Goal: Task Accomplishment & Management: Manage account settings

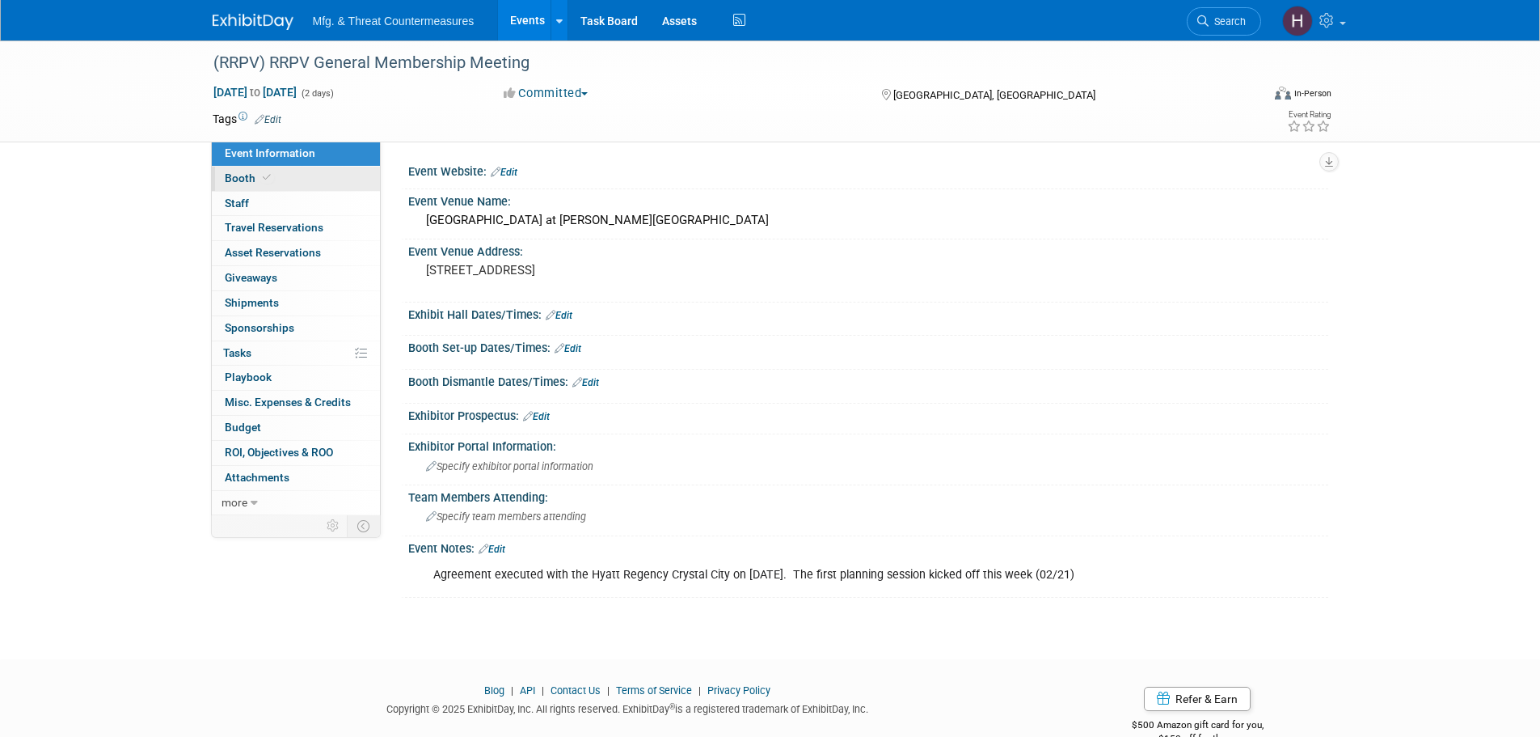
click at [231, 188] on link "Booth" at bounding box center [296, 179] width 168 height 24
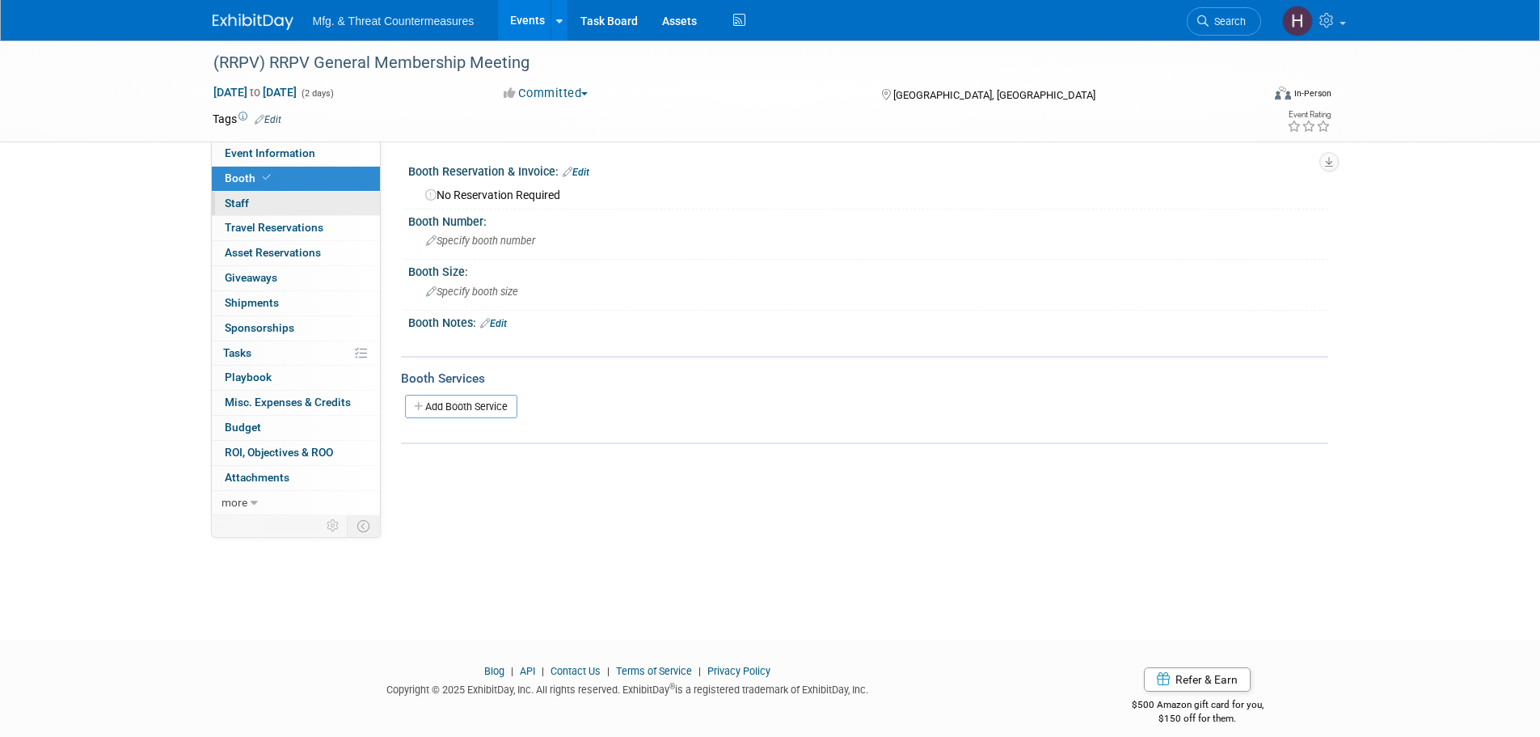
click at [232, 201] on span "Staff 0" at bounding box center [237, 202] width 24 height 13
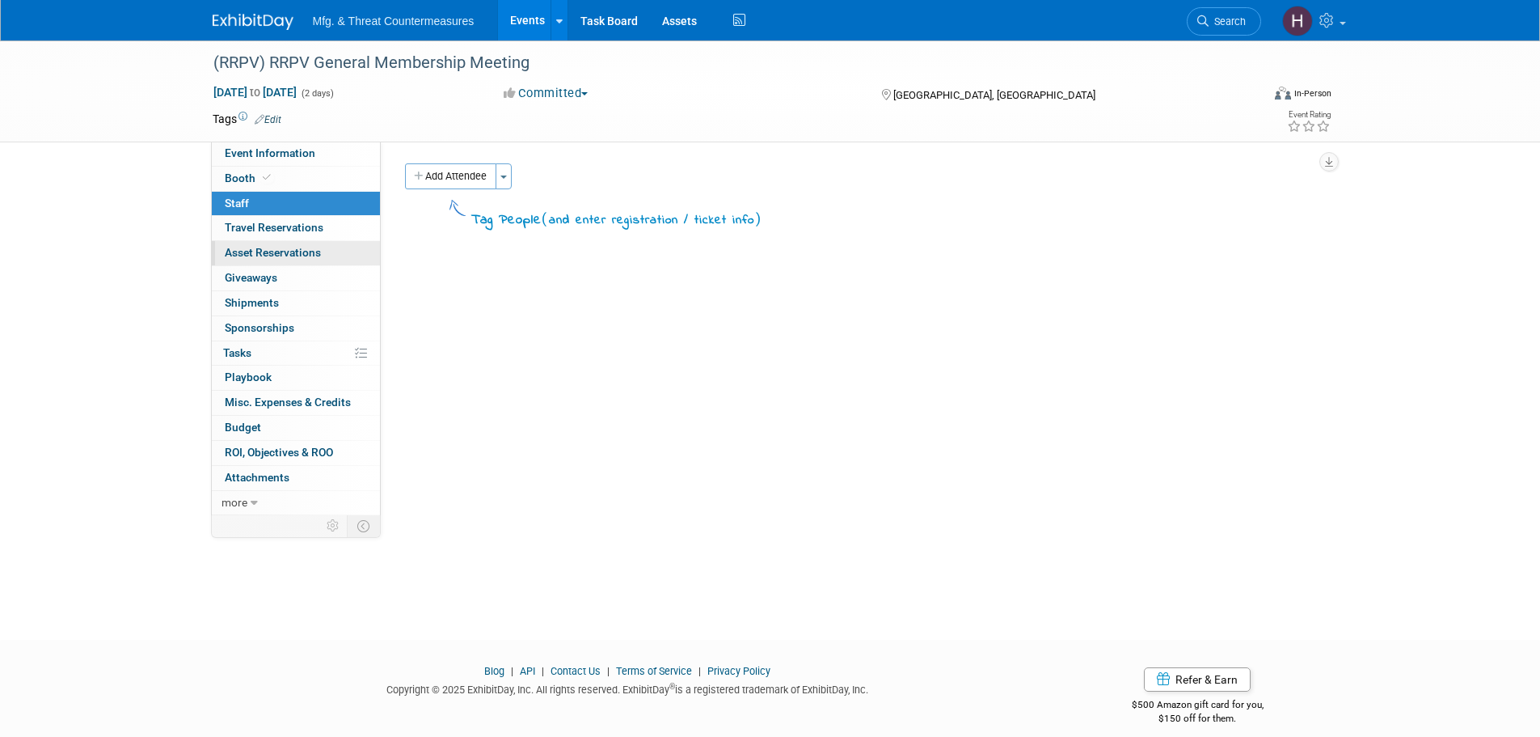
click at [246, 242] on link "0 Asset Reservations 0" at bounding box center [296, 253] width 168 height 24
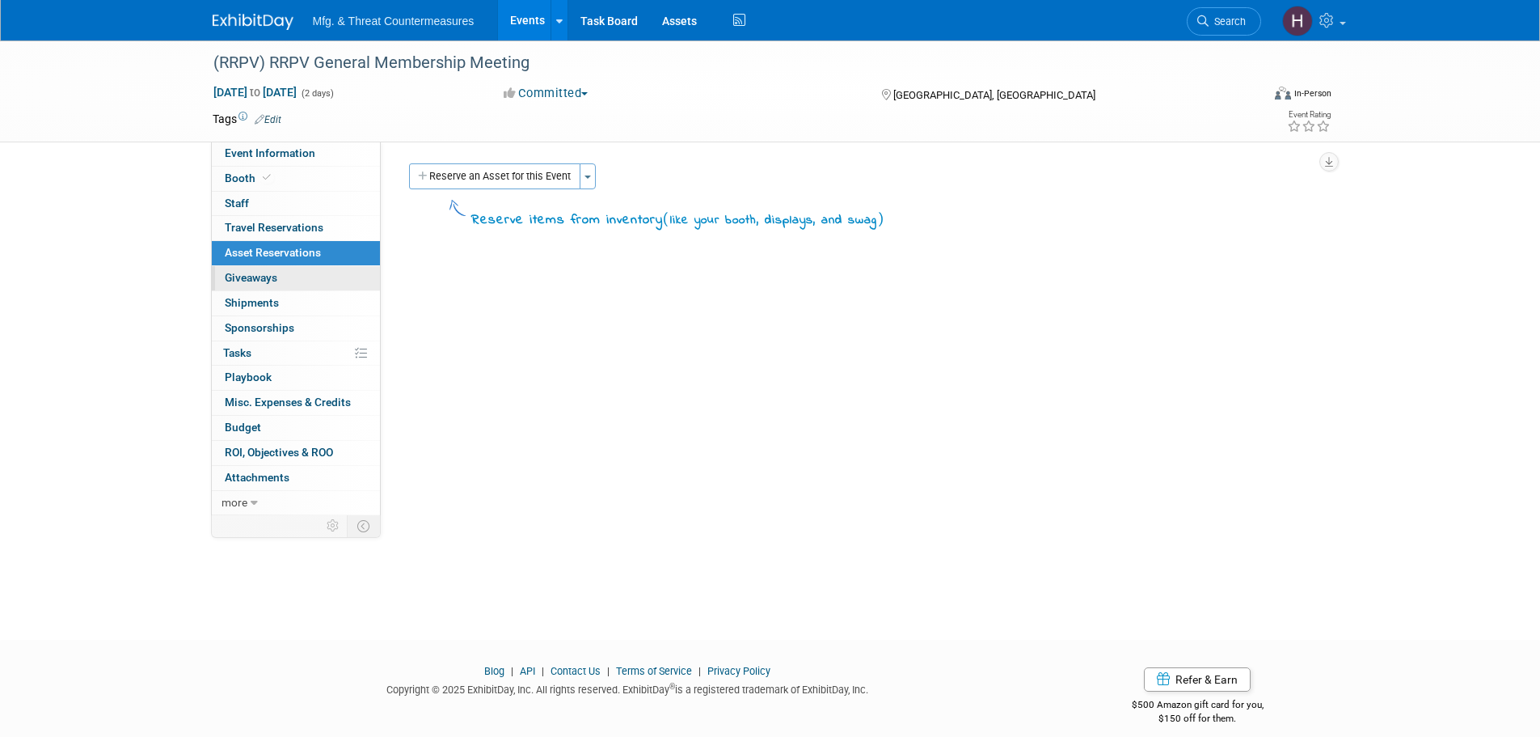
click at [248, 274] on span "Giveaways 0" at bounding box center [251, 277] width 53 height 13
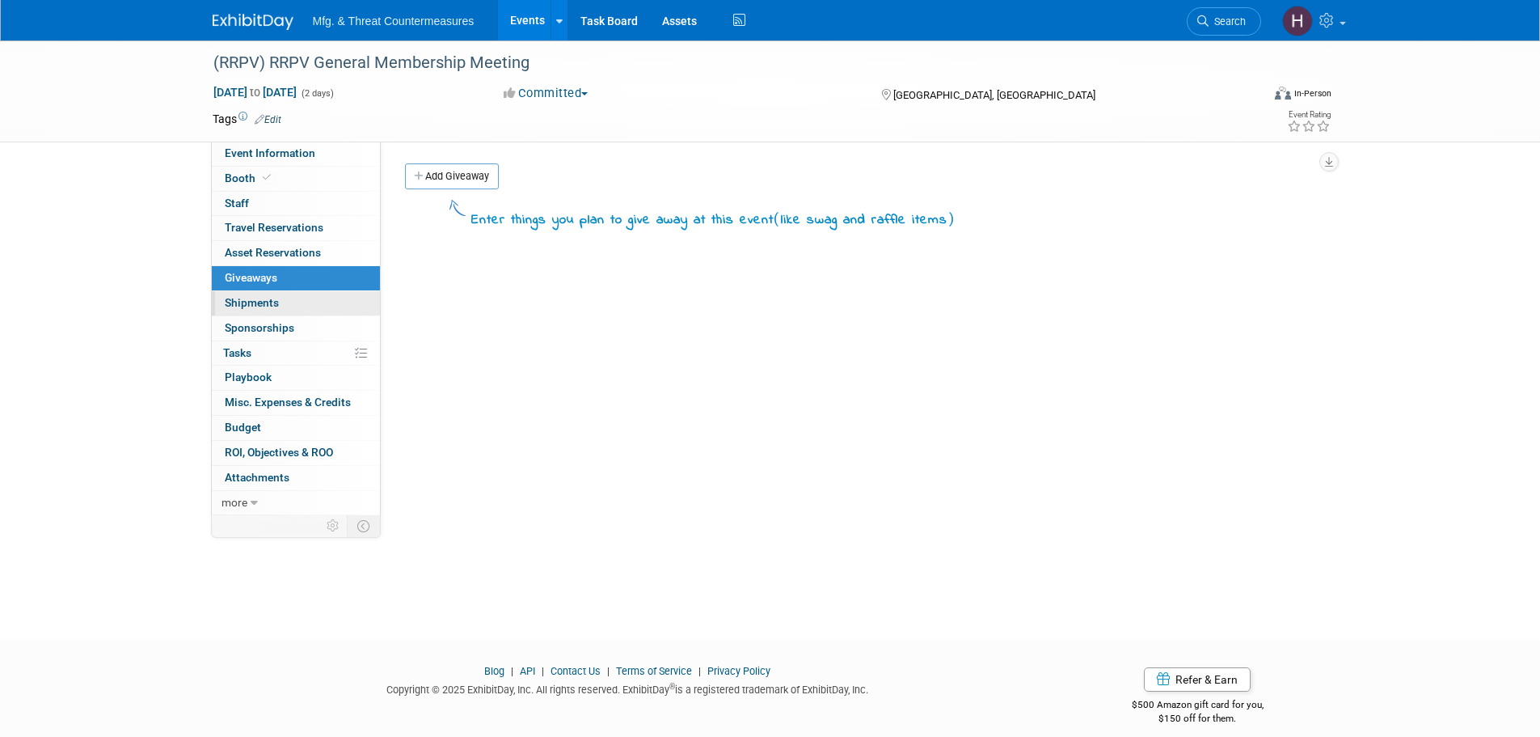
click at [251, 306] on span "Shipments 0" at bounding box center [252, 302] width 54 height 13
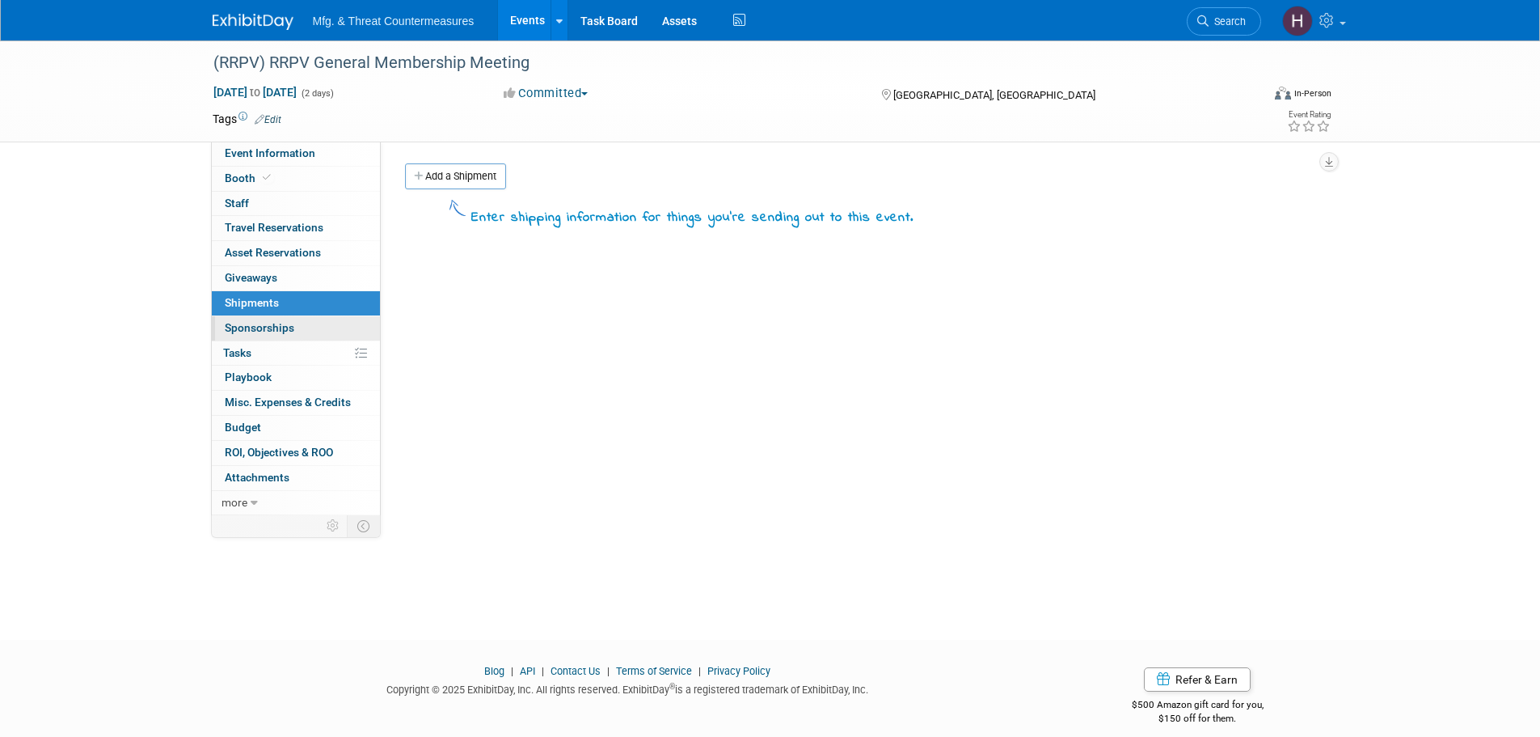
click at [251, 323] on span "Sponsorships 0" at bounding box center [260, 327] width 70 height 13
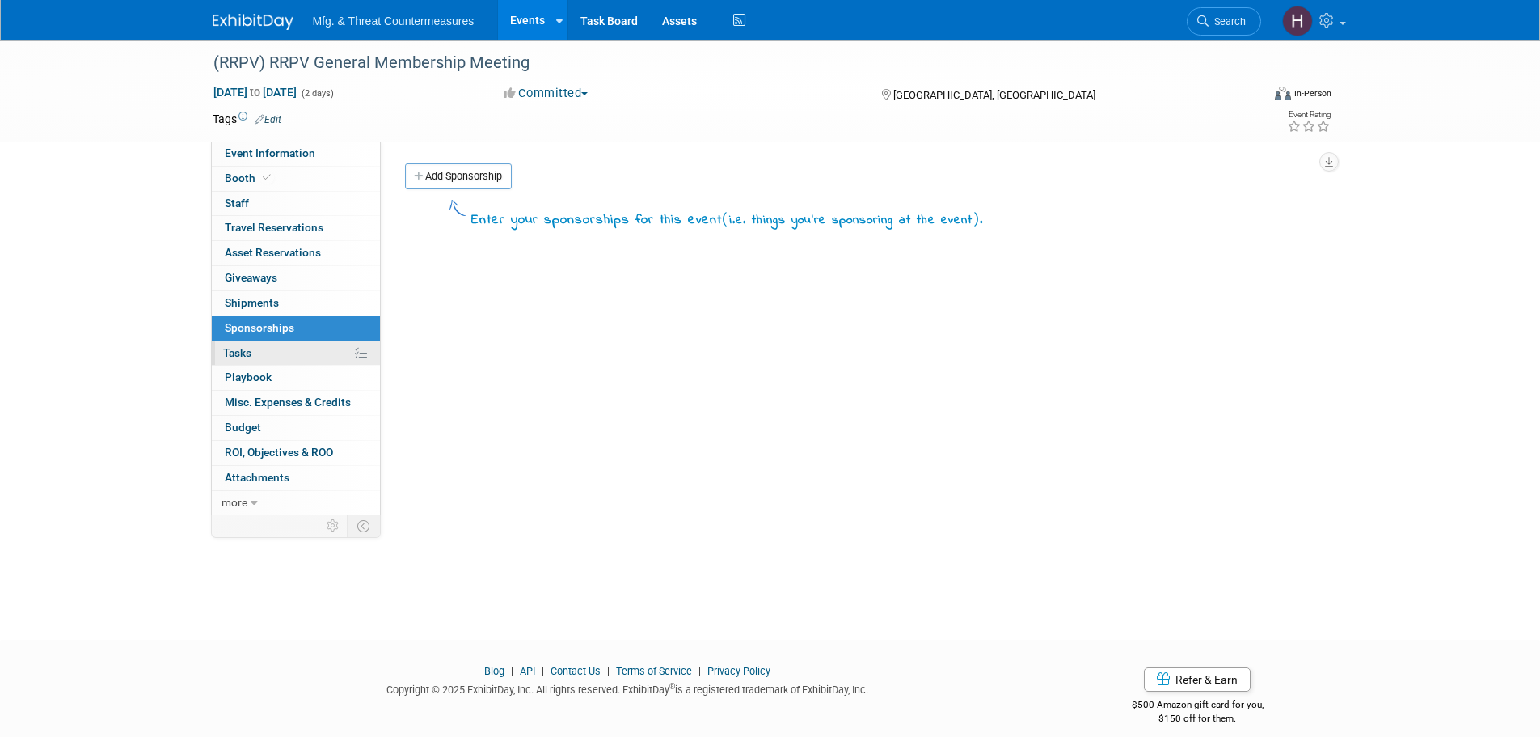
click at [243, 353] on span "Tasks 0%" at bounding box center [237, 352] width 28 height 13
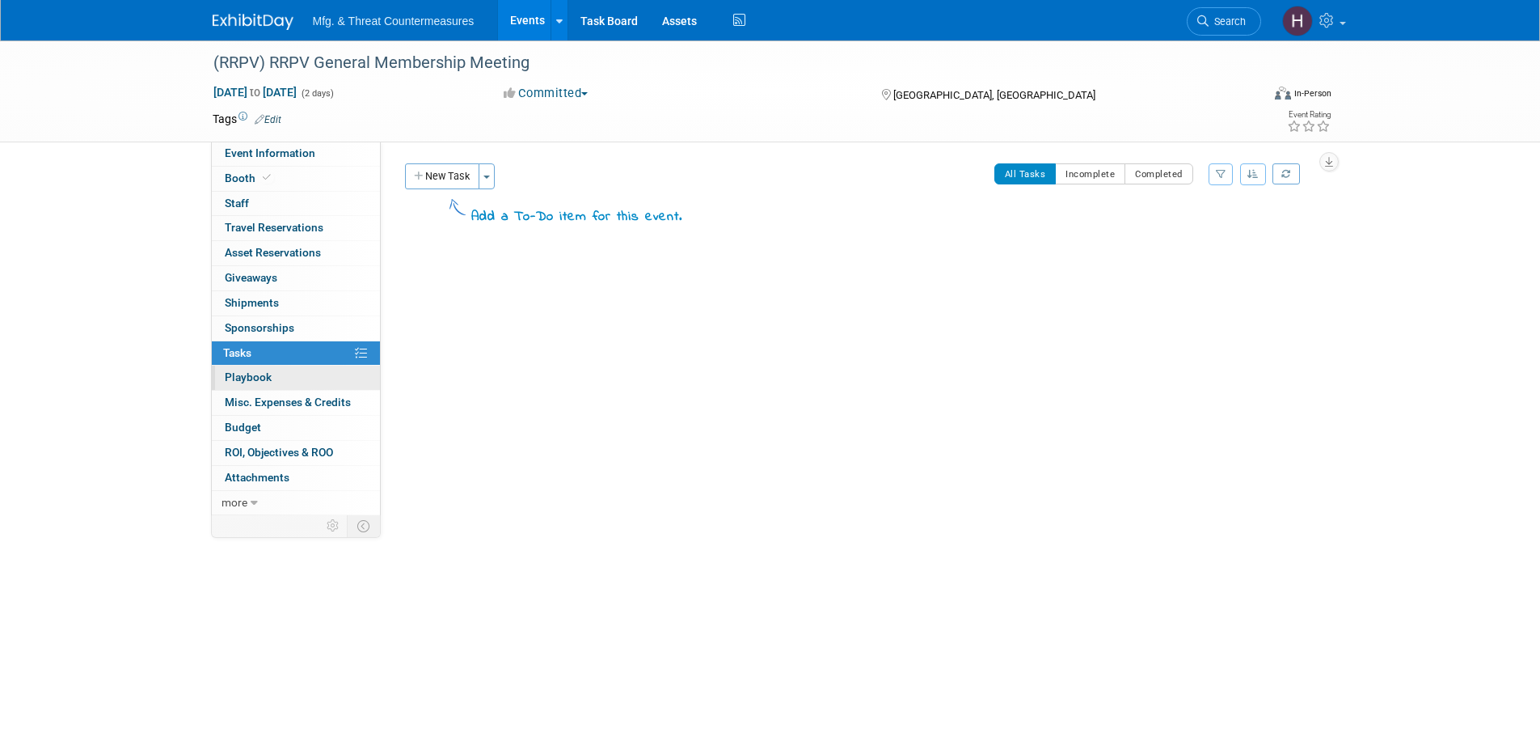
click at [236, 384] on link "0 Playbook 0" at bounding box center [296, 377] width 168 height 24
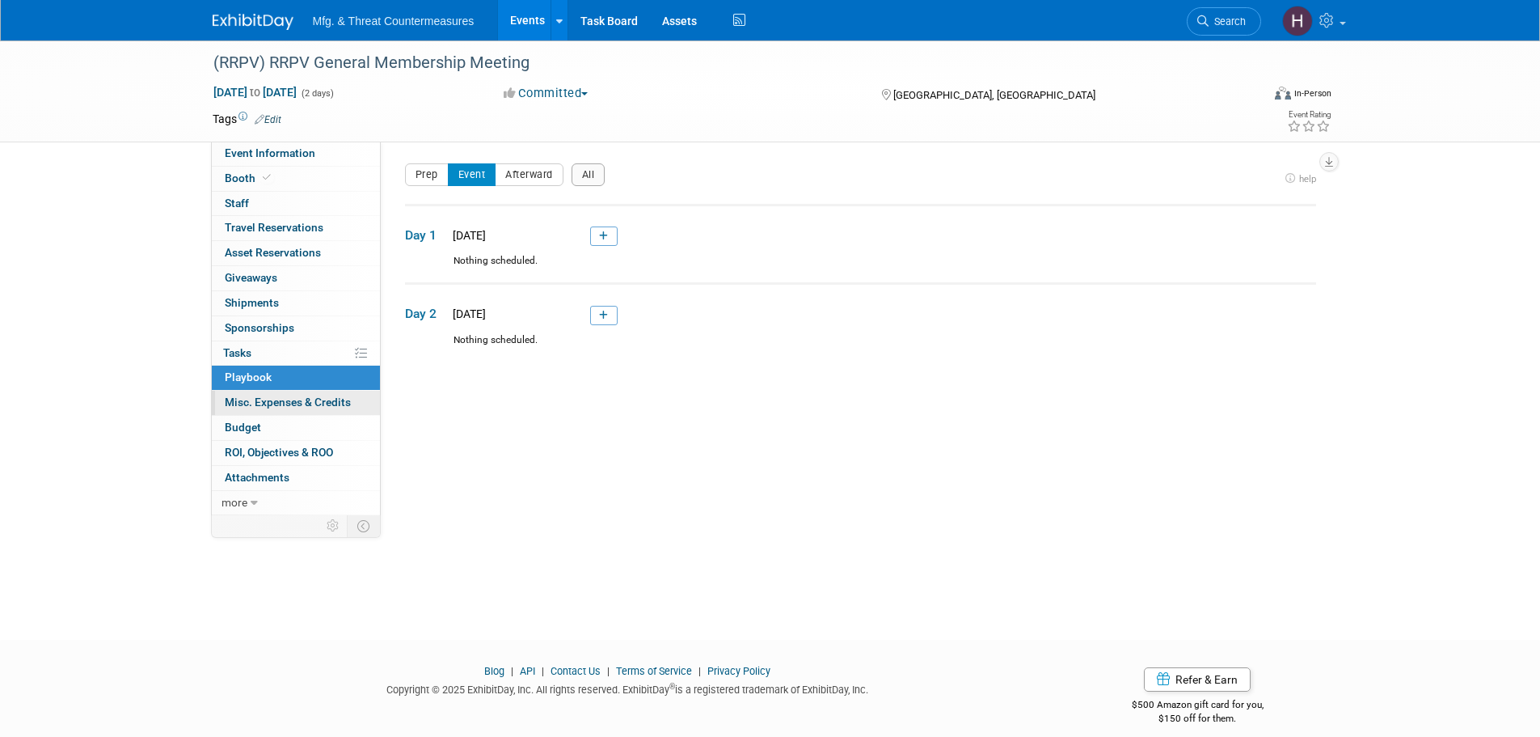
click at [239, 411] on link "0 Misc. Expenses & Credits 0" at bounding box center [296, 403] width 168 height 24
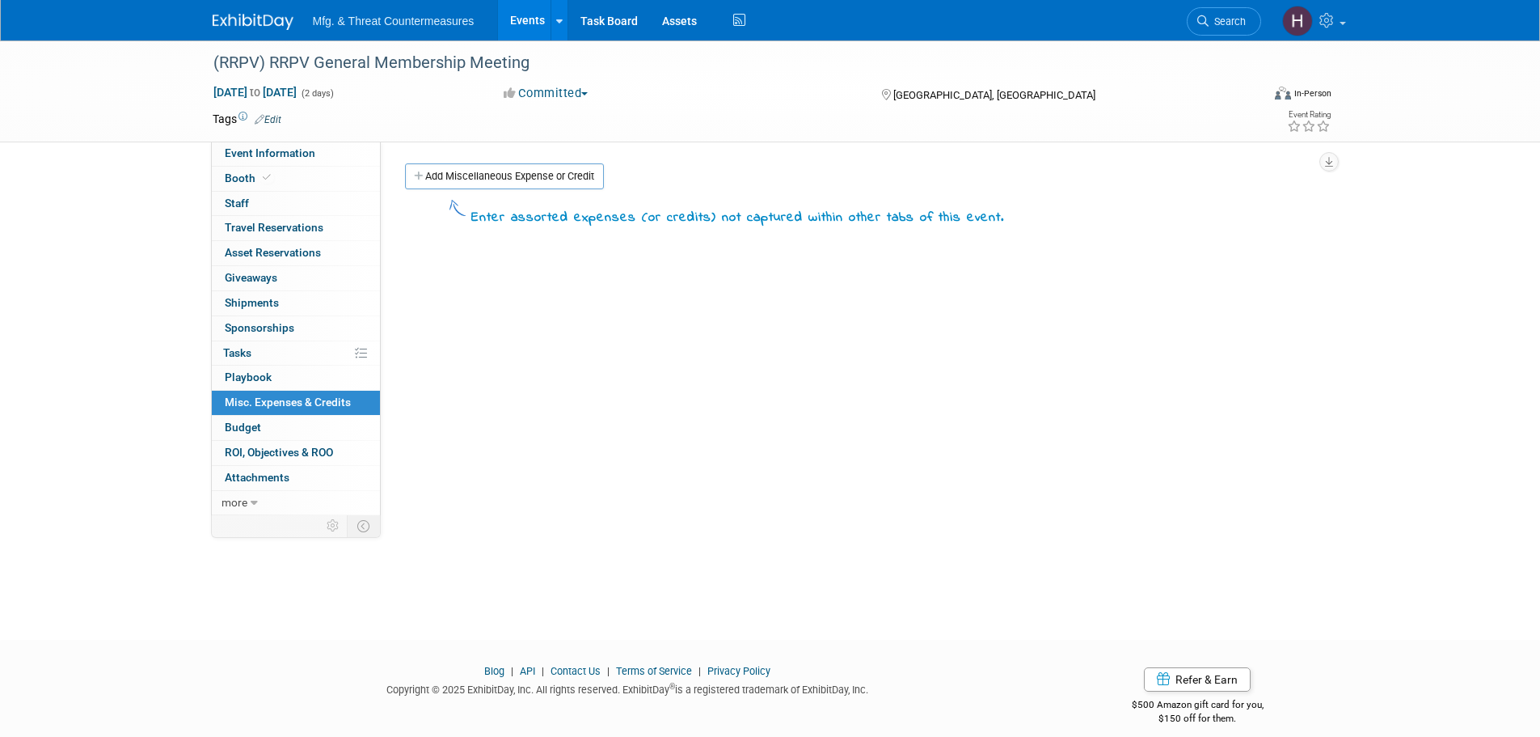
click at [238, 426] on span "Budget" at bounding box center [243, 426] width 36 height 13
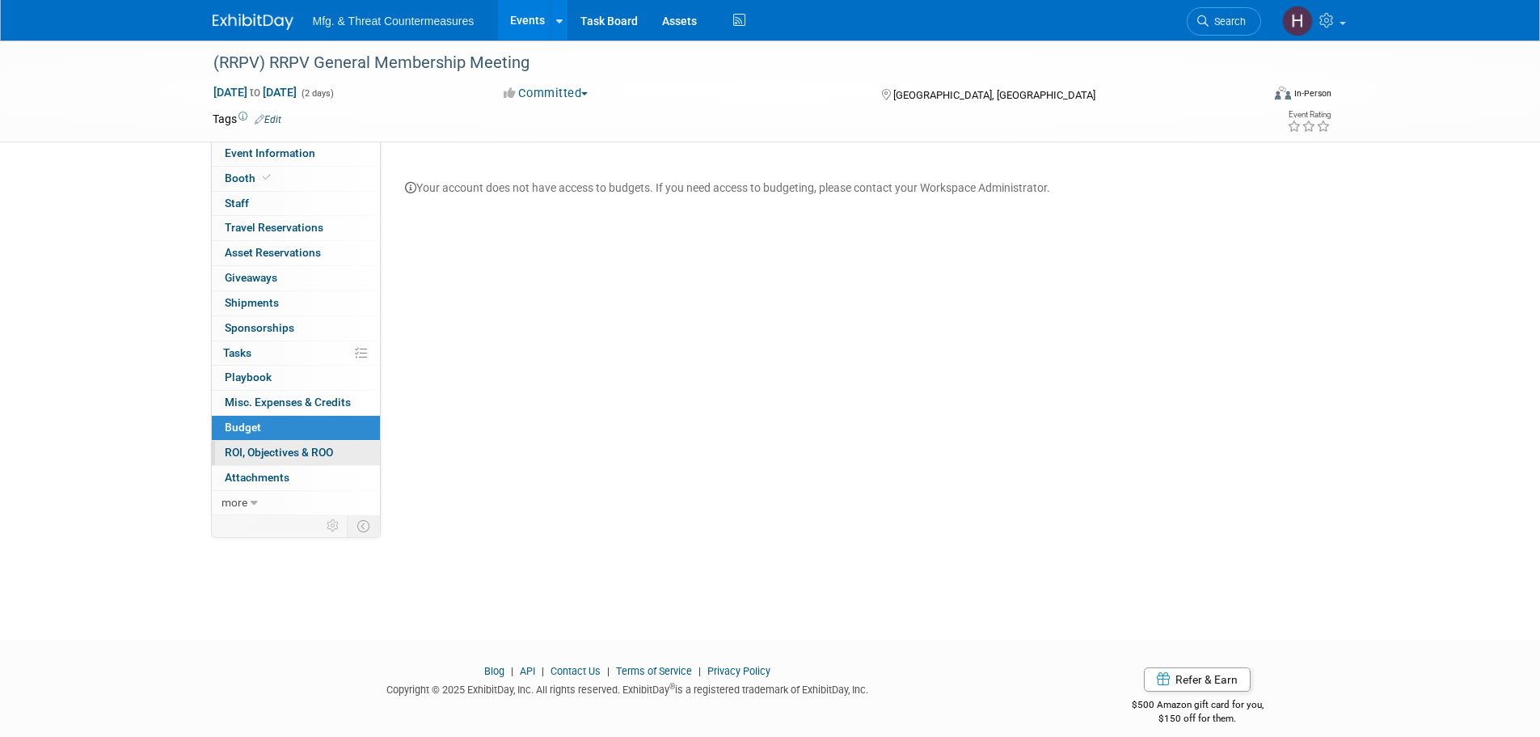
click at [247, 450] on span "ROI, Objectives & ROO 0" at bounding box center [279, 451] width 108 height 13
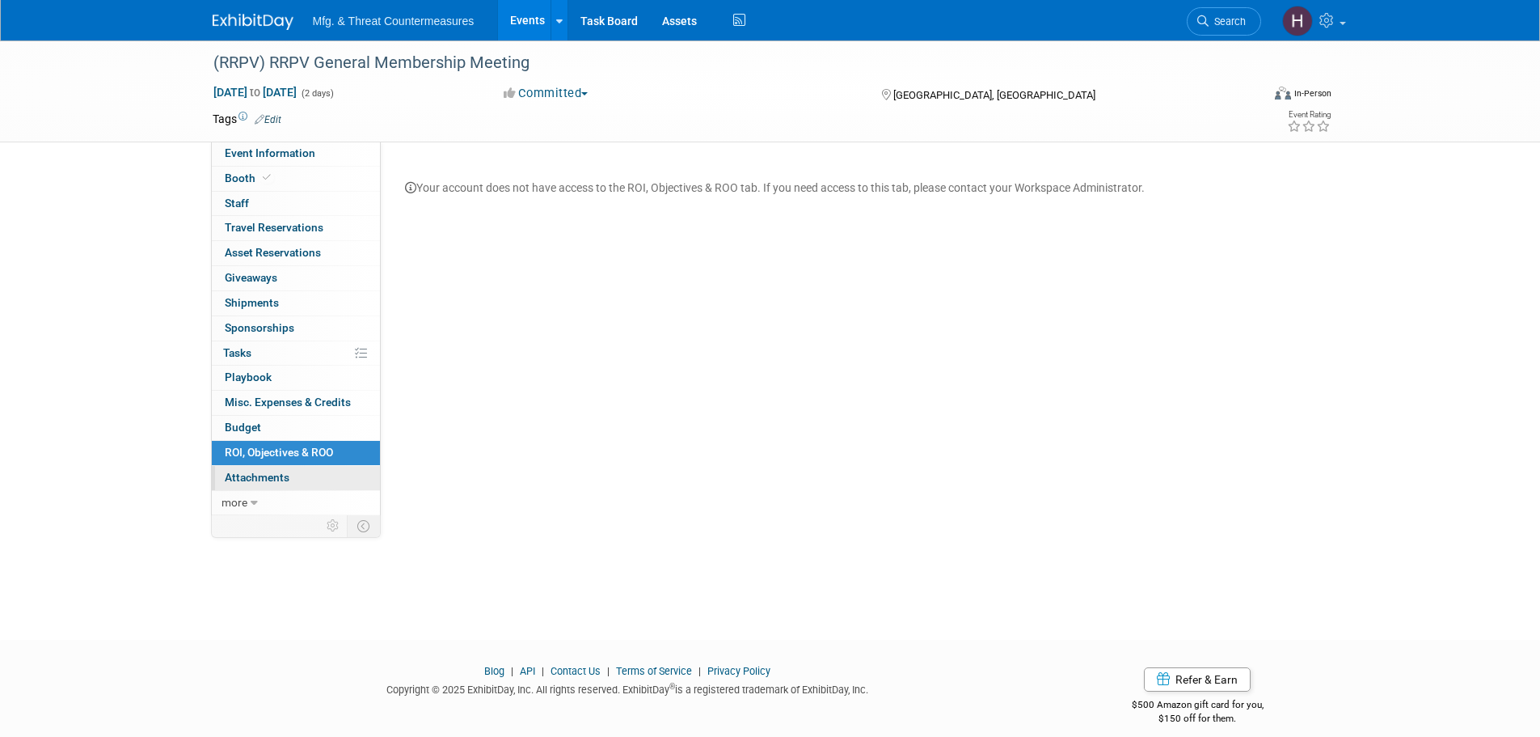
click at [249, 474] on span "Attachments 0" at bounding box center [257, 477] width 65 height 13
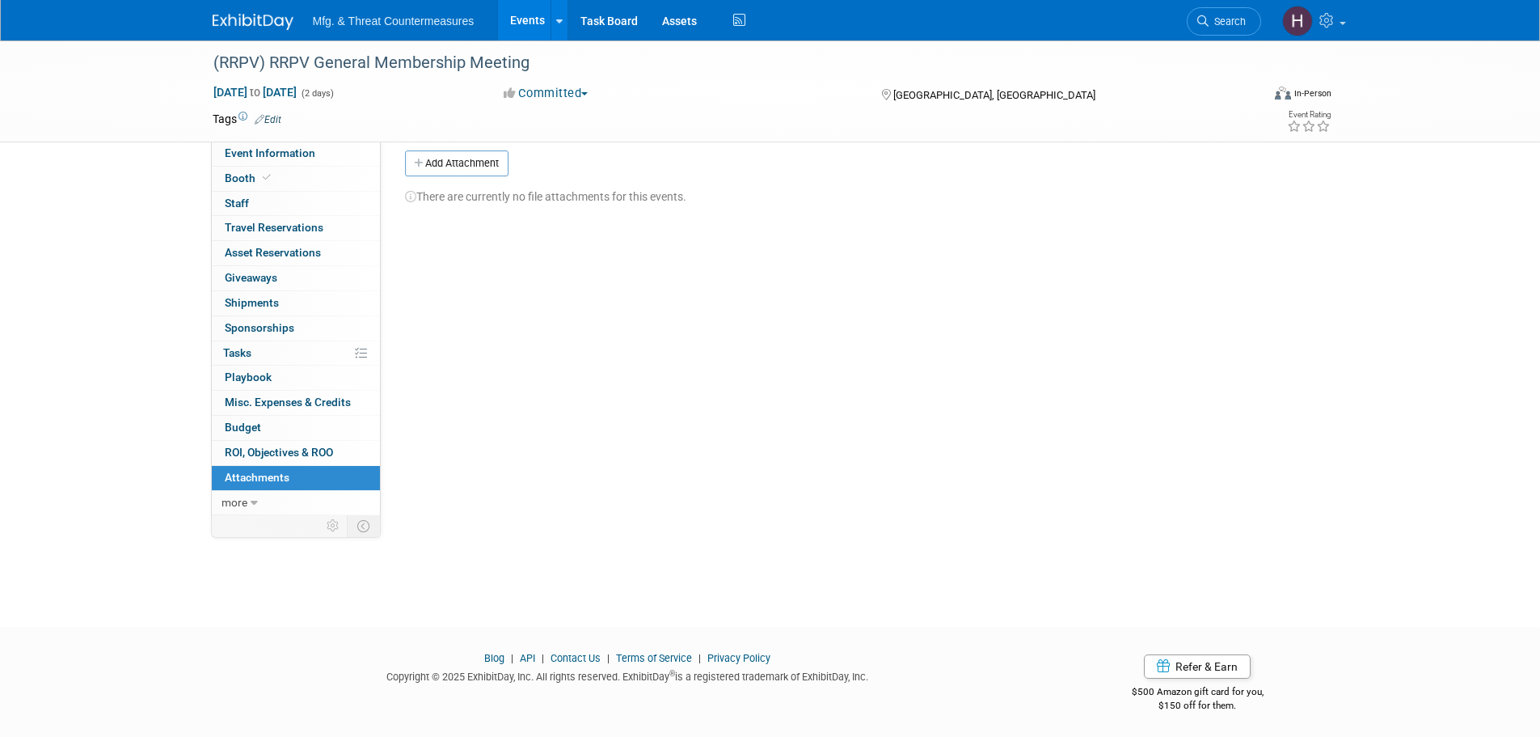
scroll to position [16, 0]
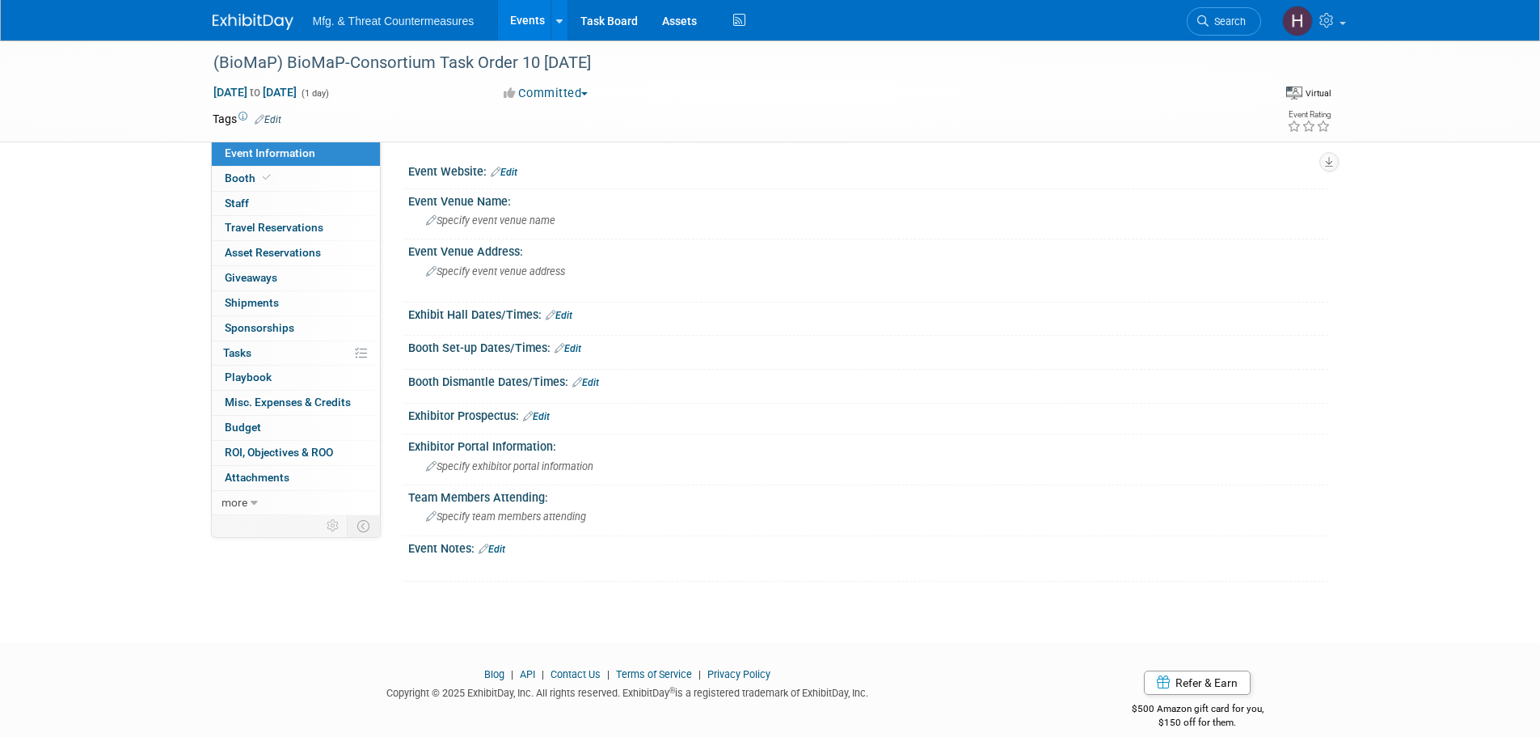
click at [512, 171] on link "Edit" at bounding box center [504, 172] width 27 height 11
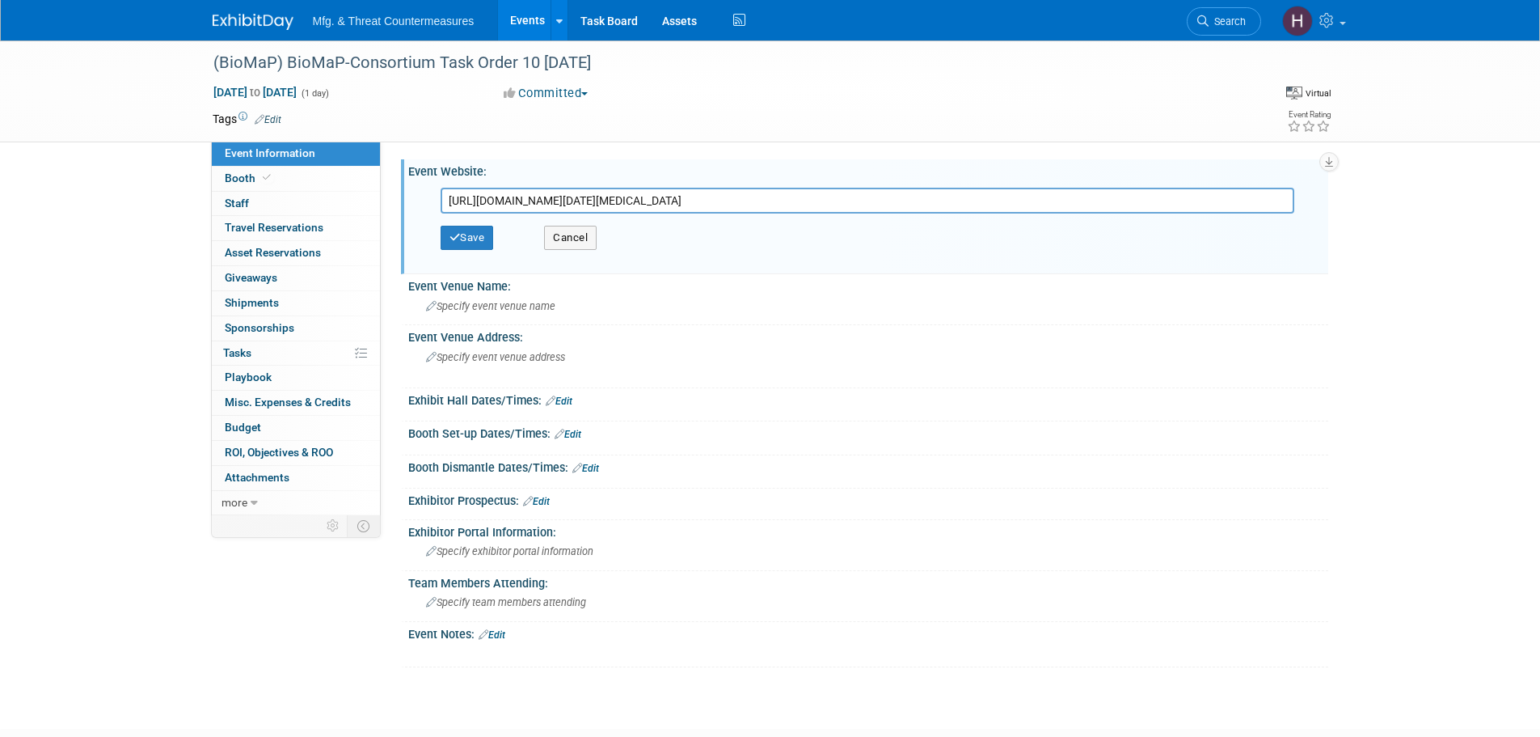
type input "https://www.biomap-consortium.org/biomap_event/virtual-industry-day-for-onshori…"
click at [467, 251] on div "Save Cancel" at bounding box center [872, 237] width 863 height 49
click at [477, 243] on button "Save" at bounding box center [467, 238] width 53 height 24
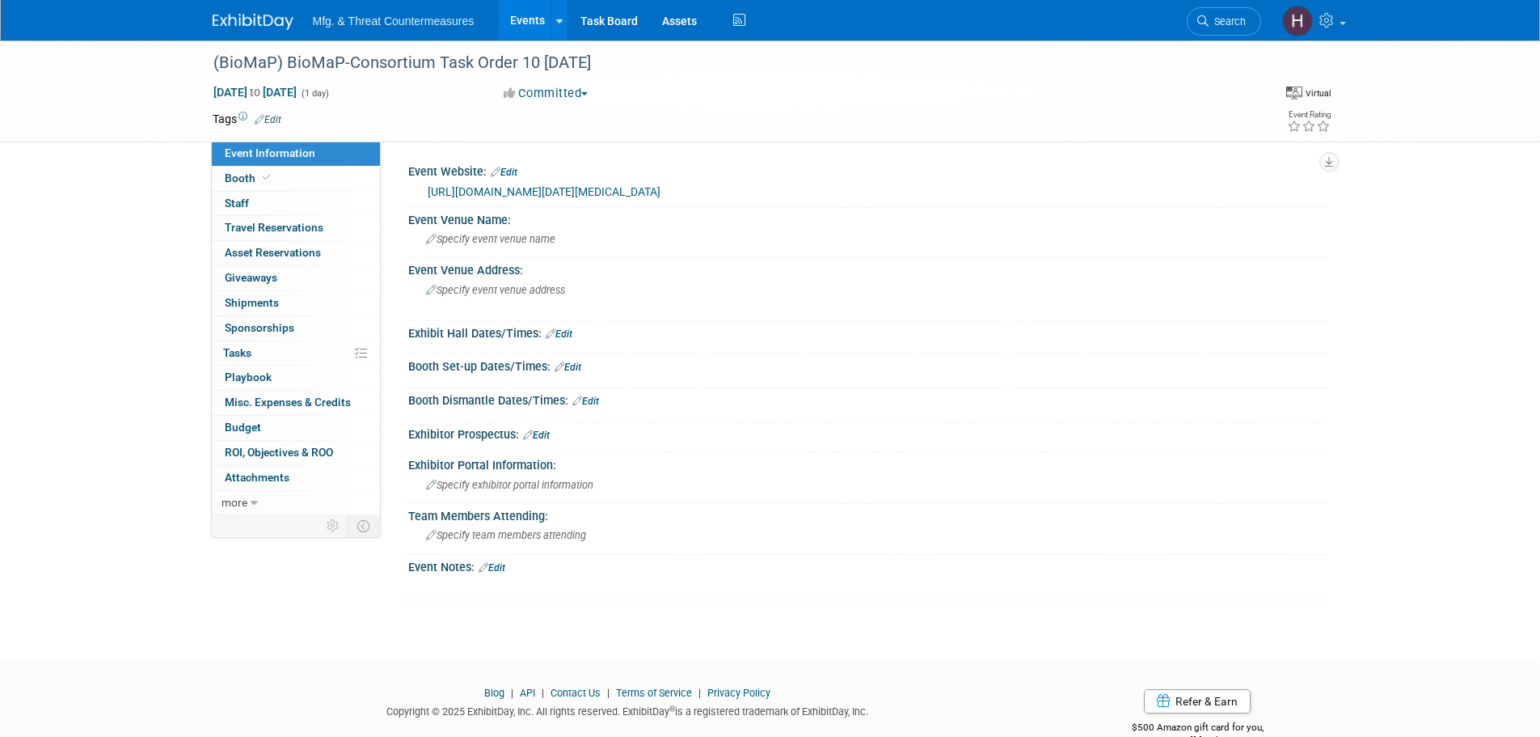
click at [562, 333] on link "Edit" at bounding box center [559, 333] width 27 height 11
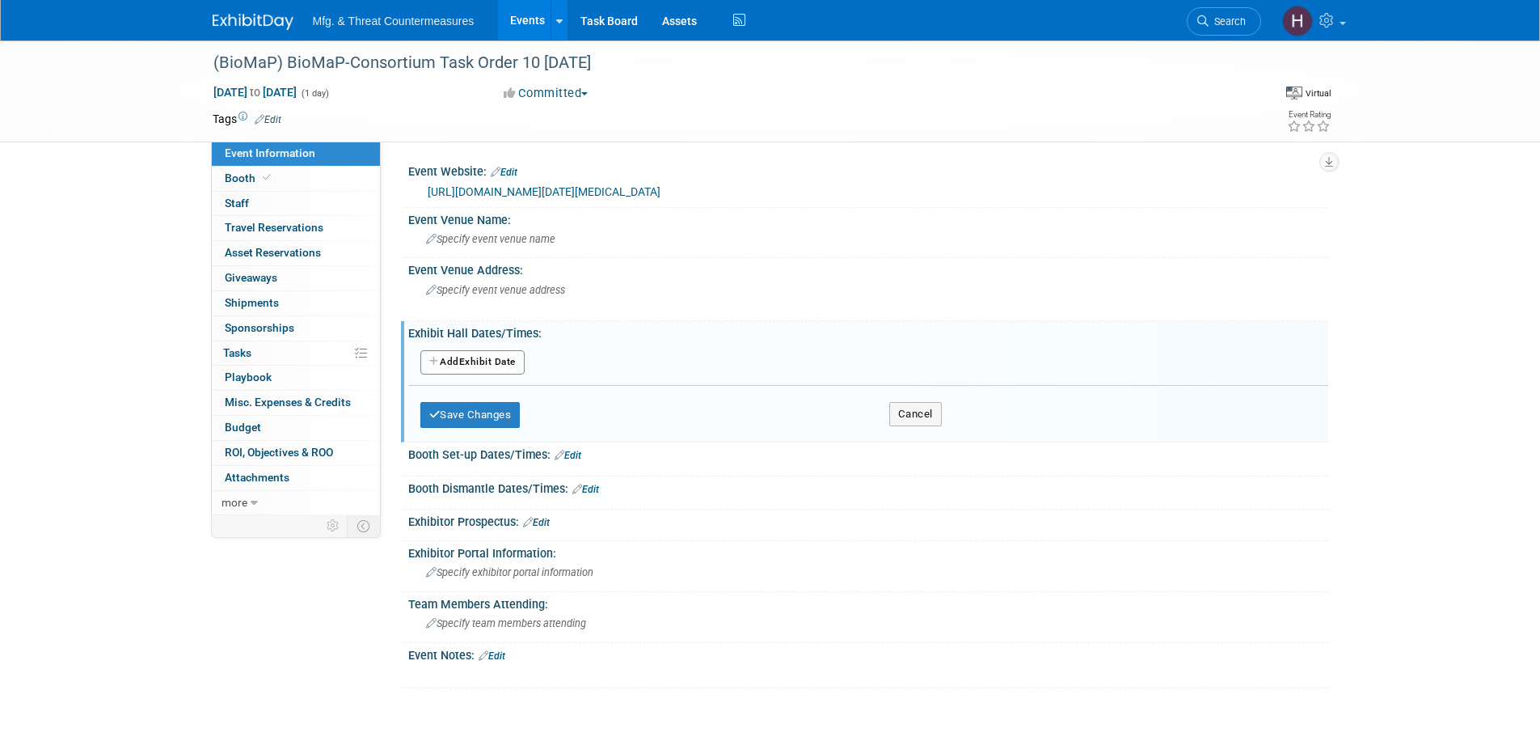
click at [499, 355] on button "Add Another Exhibit Date" at bounding box center [472, 362] width 104 height 24
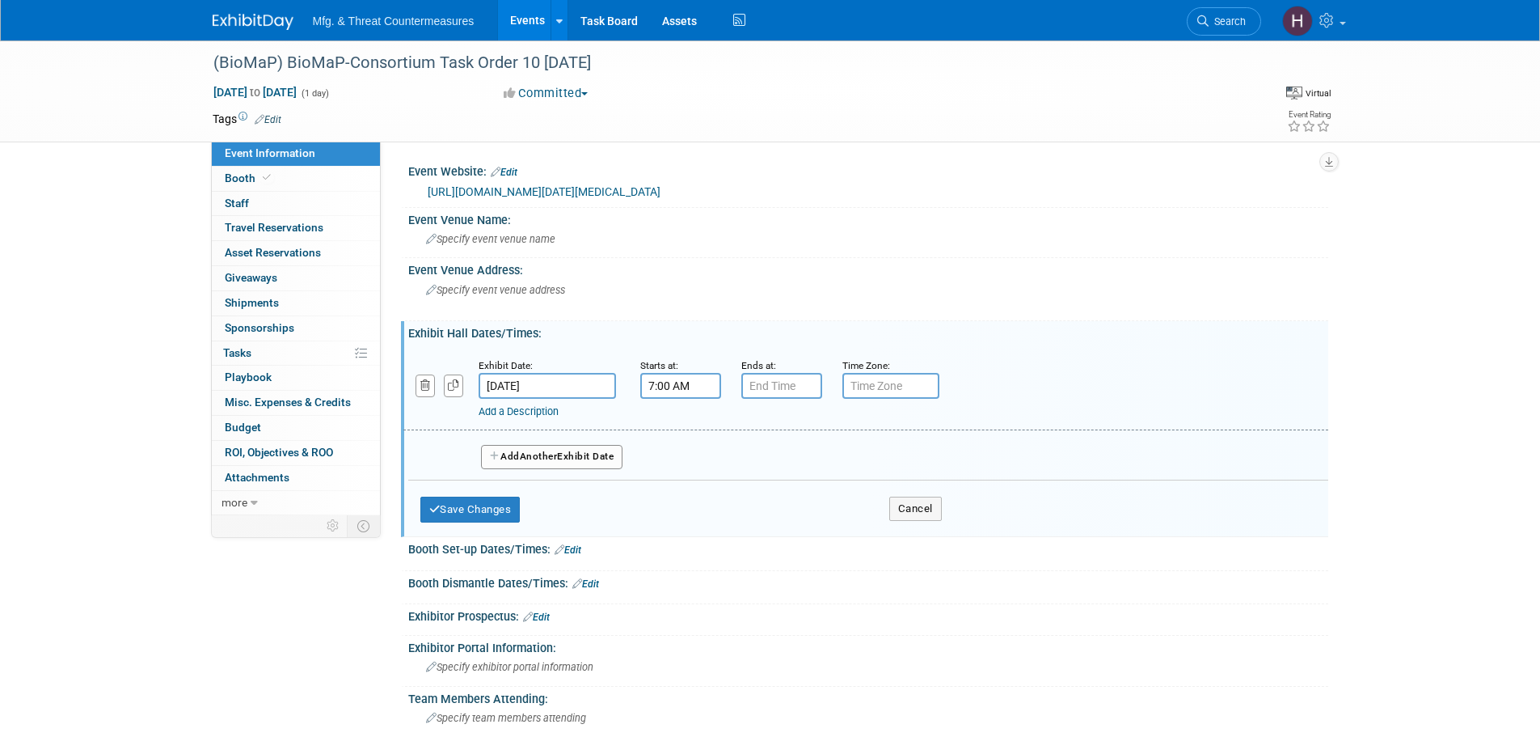
click at [667, 378] on input "7:00 AM" at bounding box center [680, 386] width 81 height 26
drag, startPoint x: 675, startPoint y: 456, endPoint x: 685, endPoint y: 464, distance: 12.6
click at [680, 455] on span "07" at bounding box center [677, 459] width 31 height 29
click at [740, 412] on td "01" at bounding box center [722, 426] width 52 height 44
click at [826, 451] on button "AM" at bounding box center [818, 459] width 29 height 27
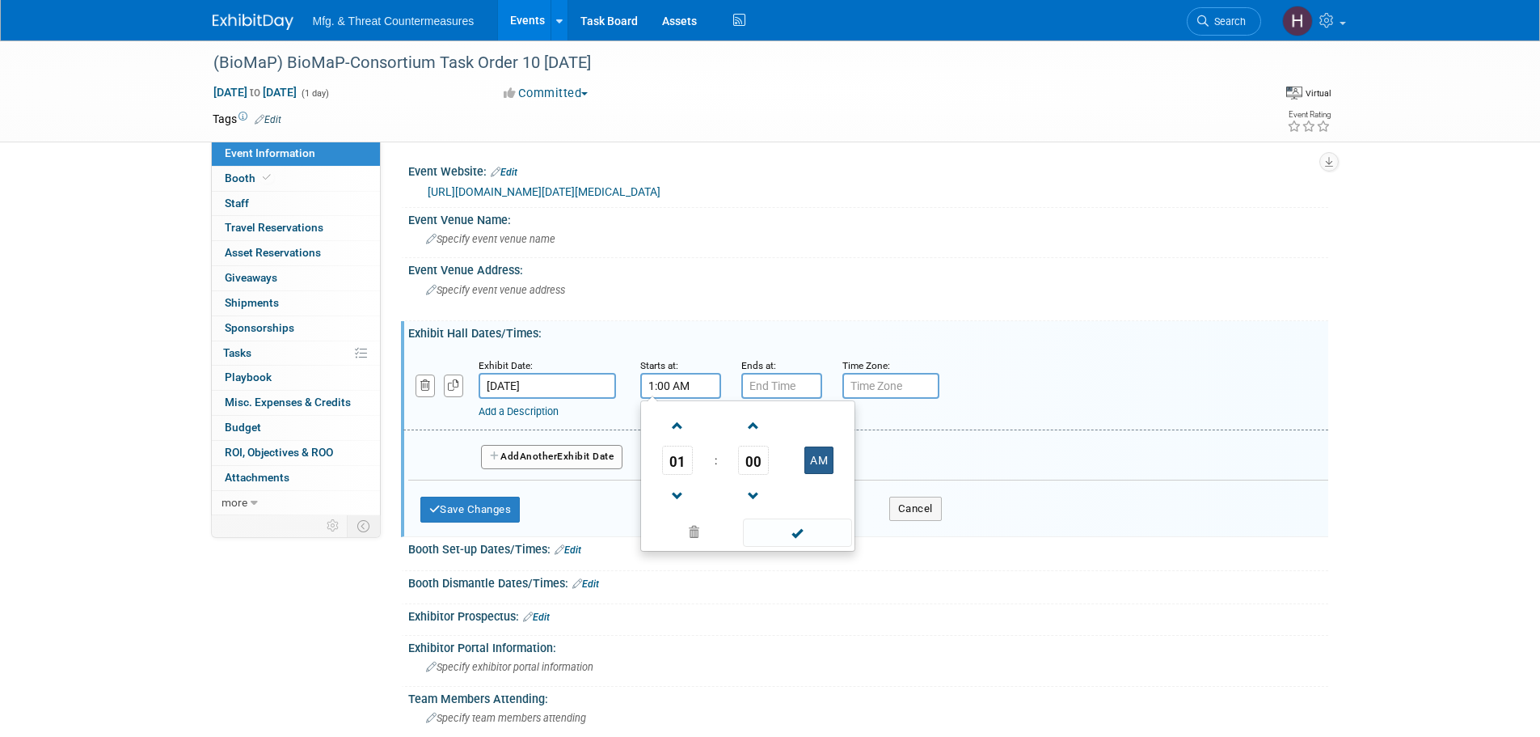
type input "1:00 PM"
click at [796, 378] on input "7:00 PM" at bounding box center [781, 386] width 81 height 26
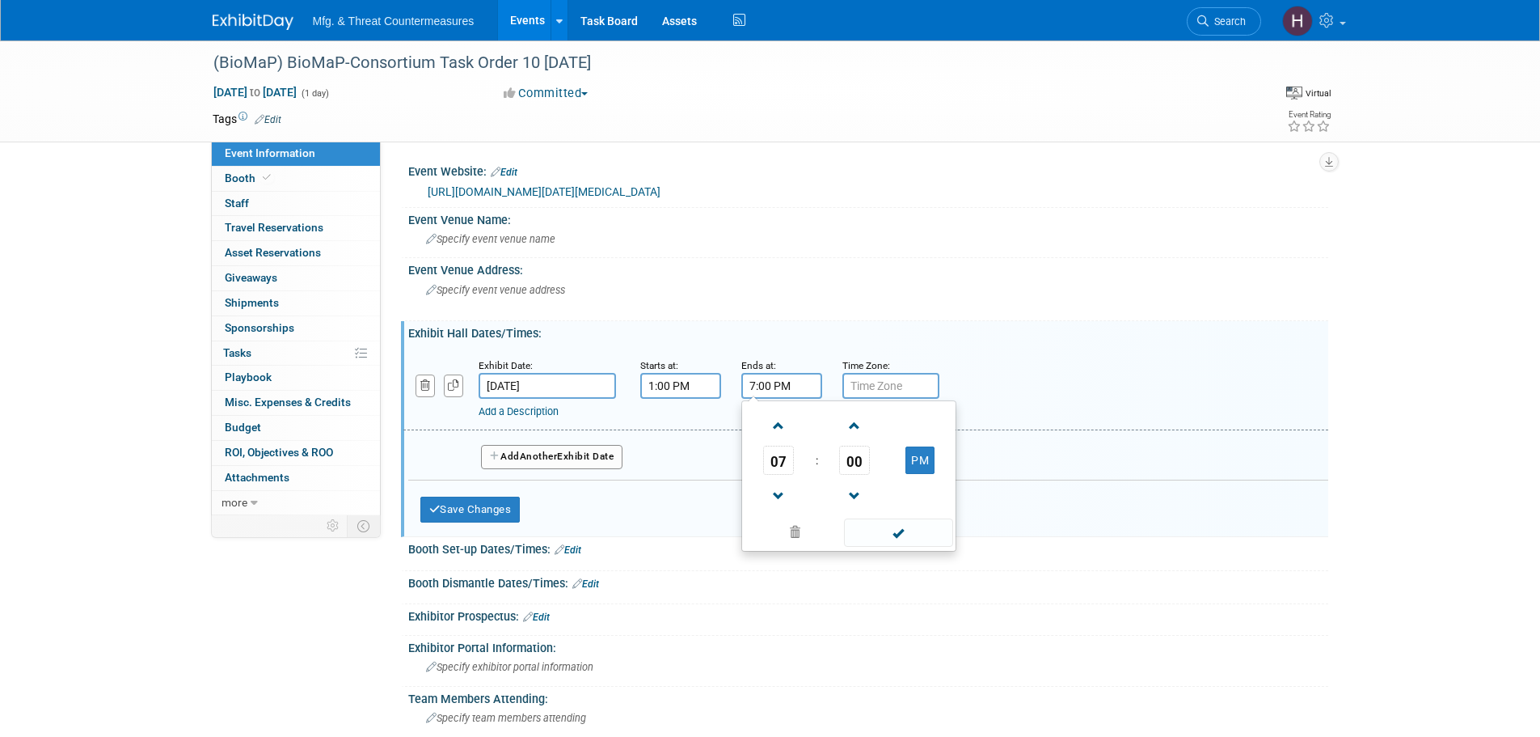
click at [789, 457] on span "07" at bounding box center [778, 459] width 31 height 29
drag, startPoint x: 774, startPoint y: 471, endPoint x: 792, endPoint y: 447, distance: 30.1
click at [783, 462] on td "04" at bounding box center [771, 470] width 52 height 44
type input "4:00 PM"
drag, startPoint x: 1014, startPoint y: 388, endPoint x: 1003, endPoint y: 390, distance: 11.4
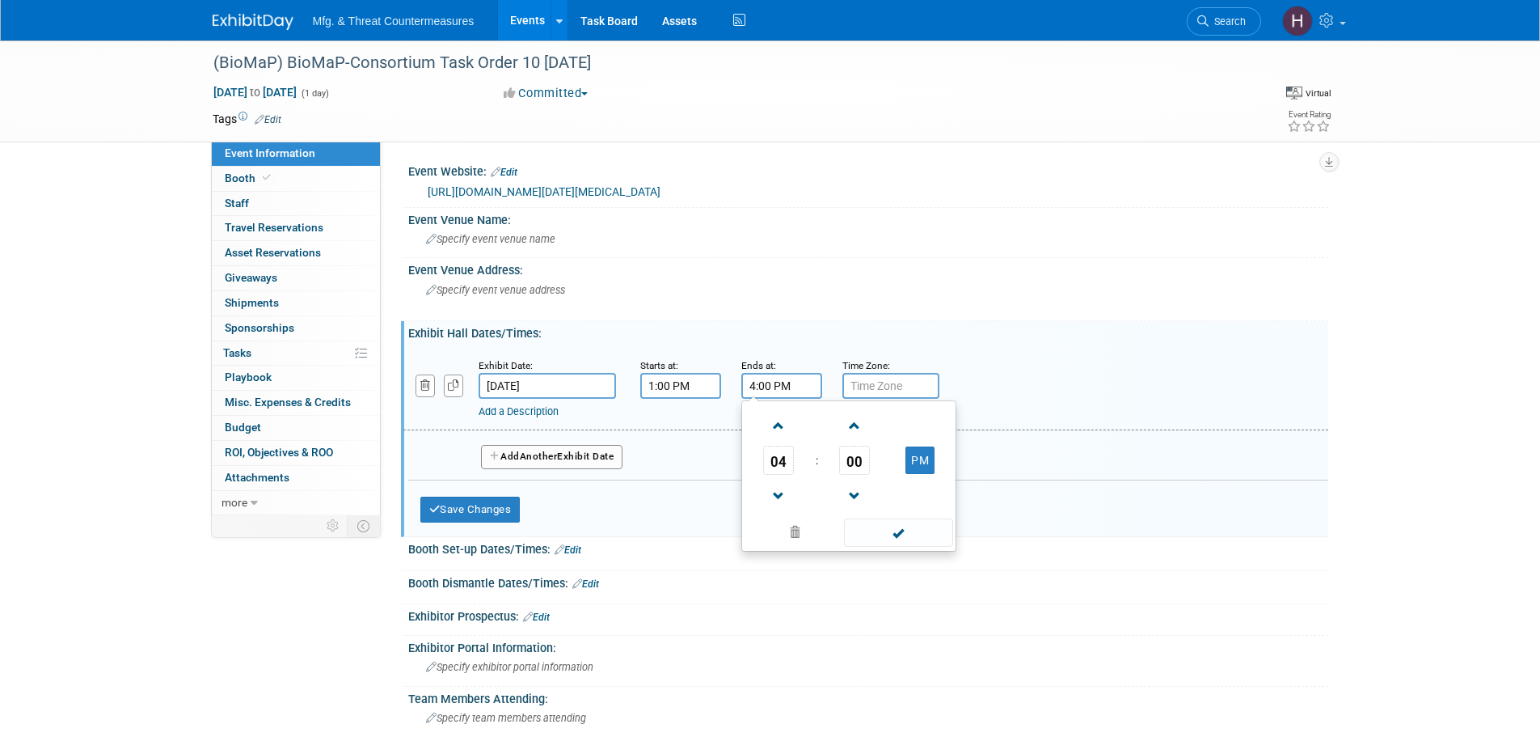
click at [1014, 387] on div "Add a Description Description:" at bounding box center [865, 388] width 949 height 62
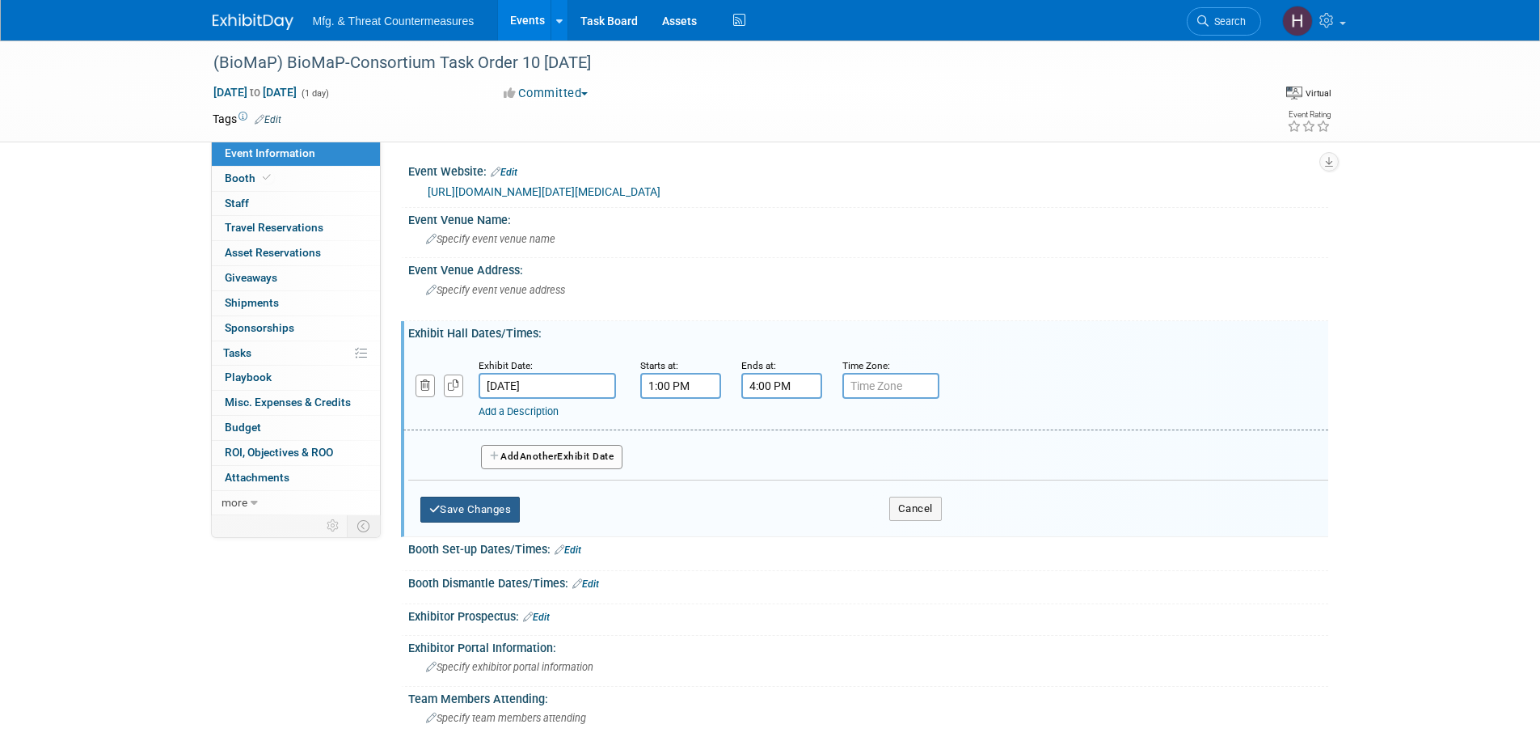
drag, startPoint x: 505, startPoint y: 512, endPoint x: 517, endPoint y: 510, distance: 13.0
click at [505, 512] on button "Save Changes" at bounding box center [470, 509] width 100 height 26
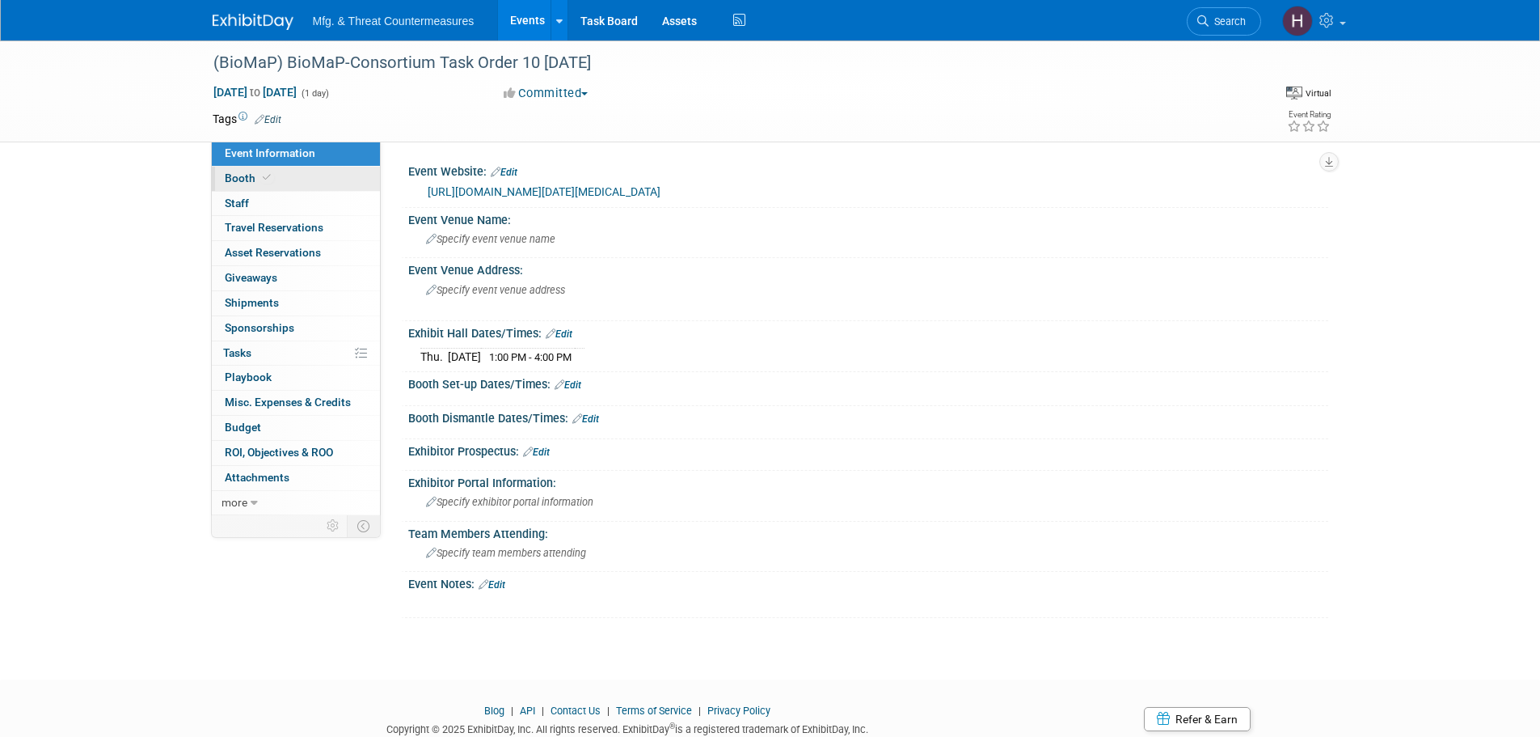
click at [318, 179] on link "Booth" at bounding box center [296, 179] width 168 height 24
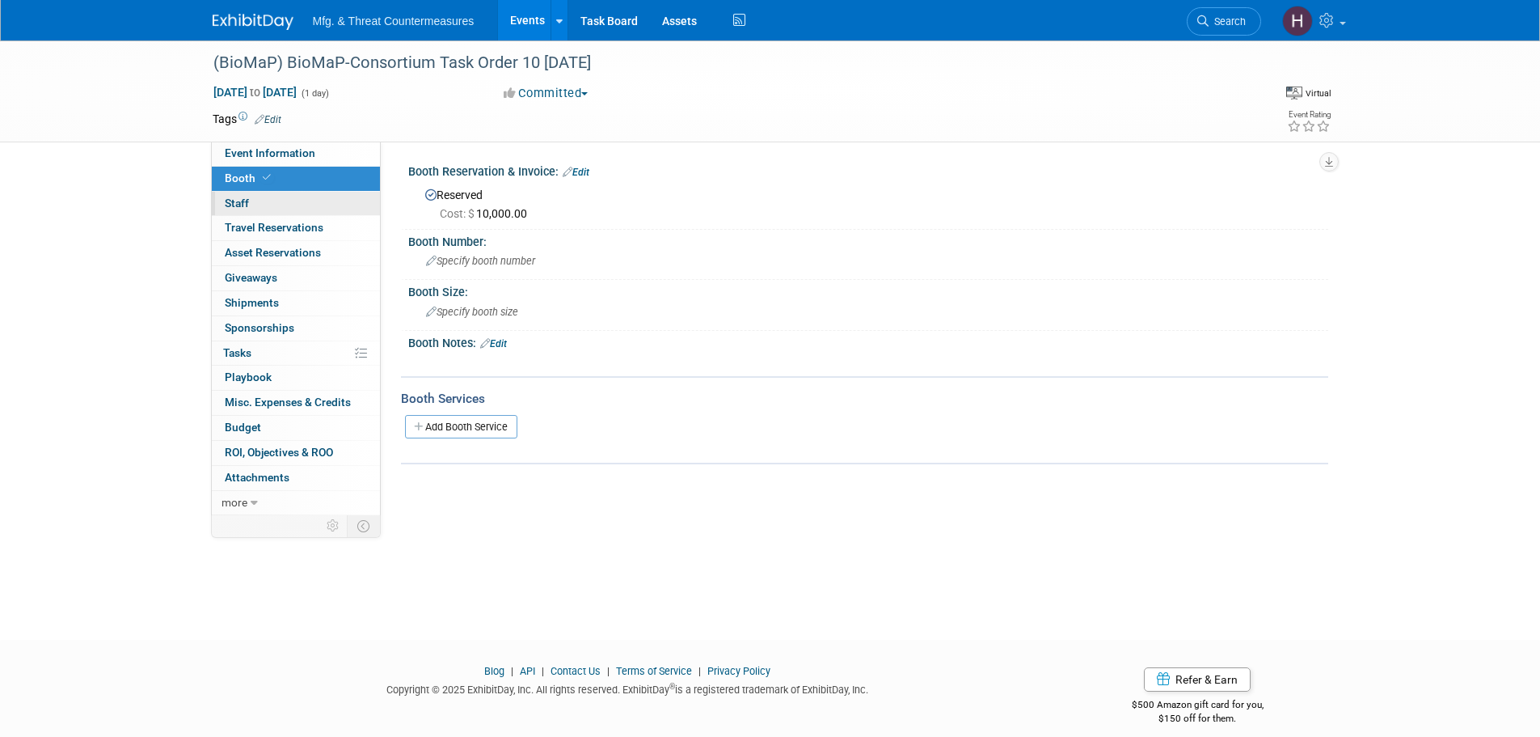
click at [319, 210] on link "0 Staff 0" at bounding box center [296, 204] width 168 height 24
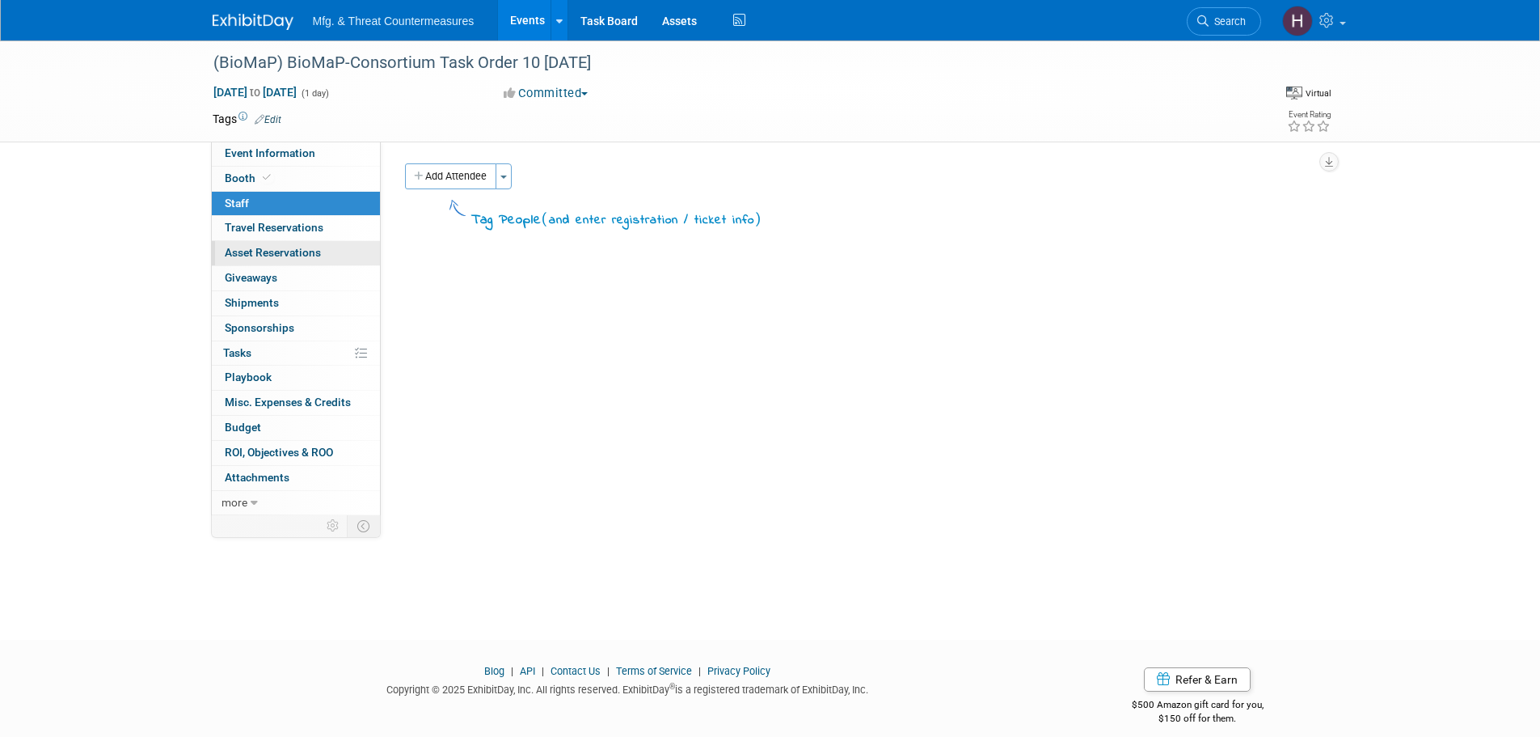
click at [322, 243] on link "0 Asset Reservations 0" at bounding box center [296, 253] width 168 height 24
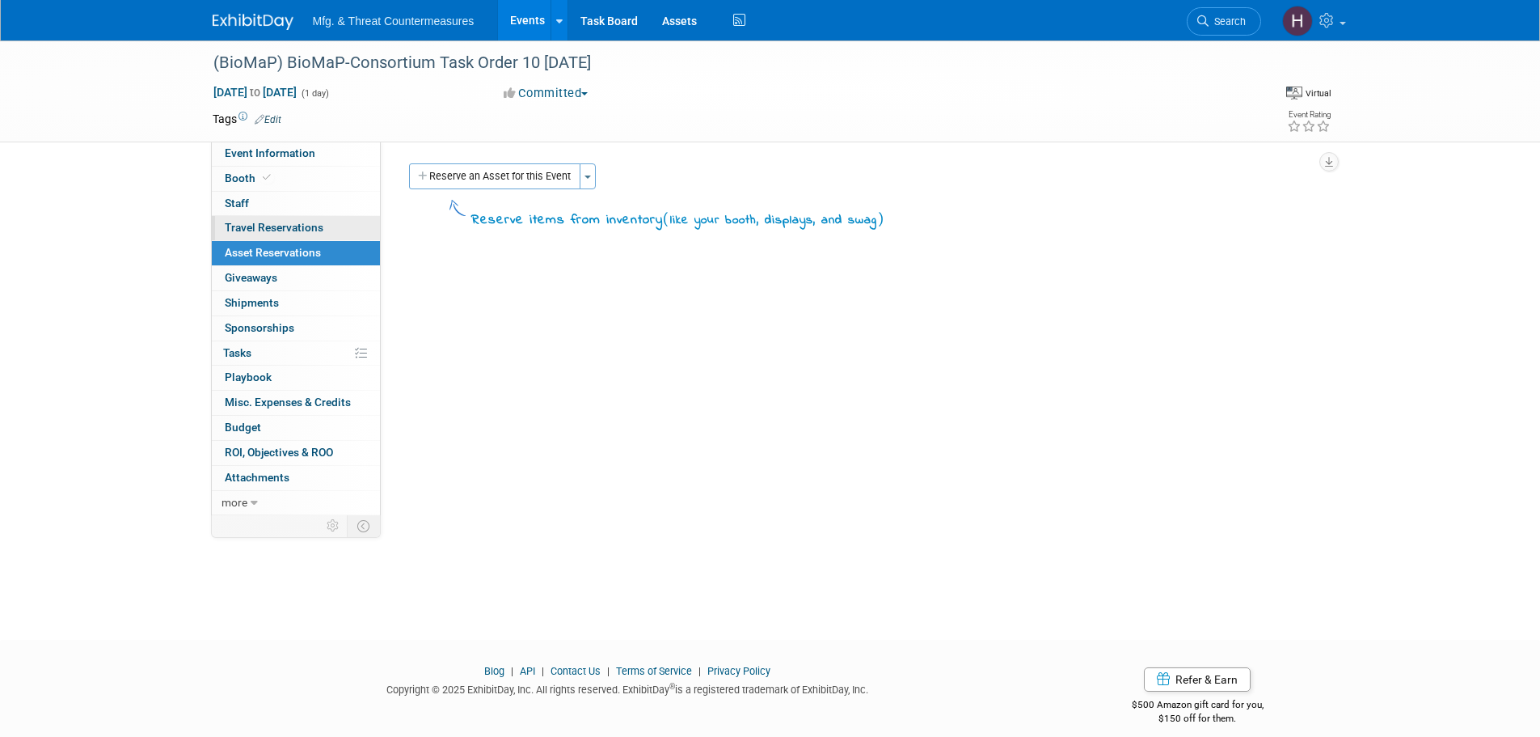
click at [327, 225] on link "0 Travel Reservations 0" at bounding box center [296, 228] width 168 height 24
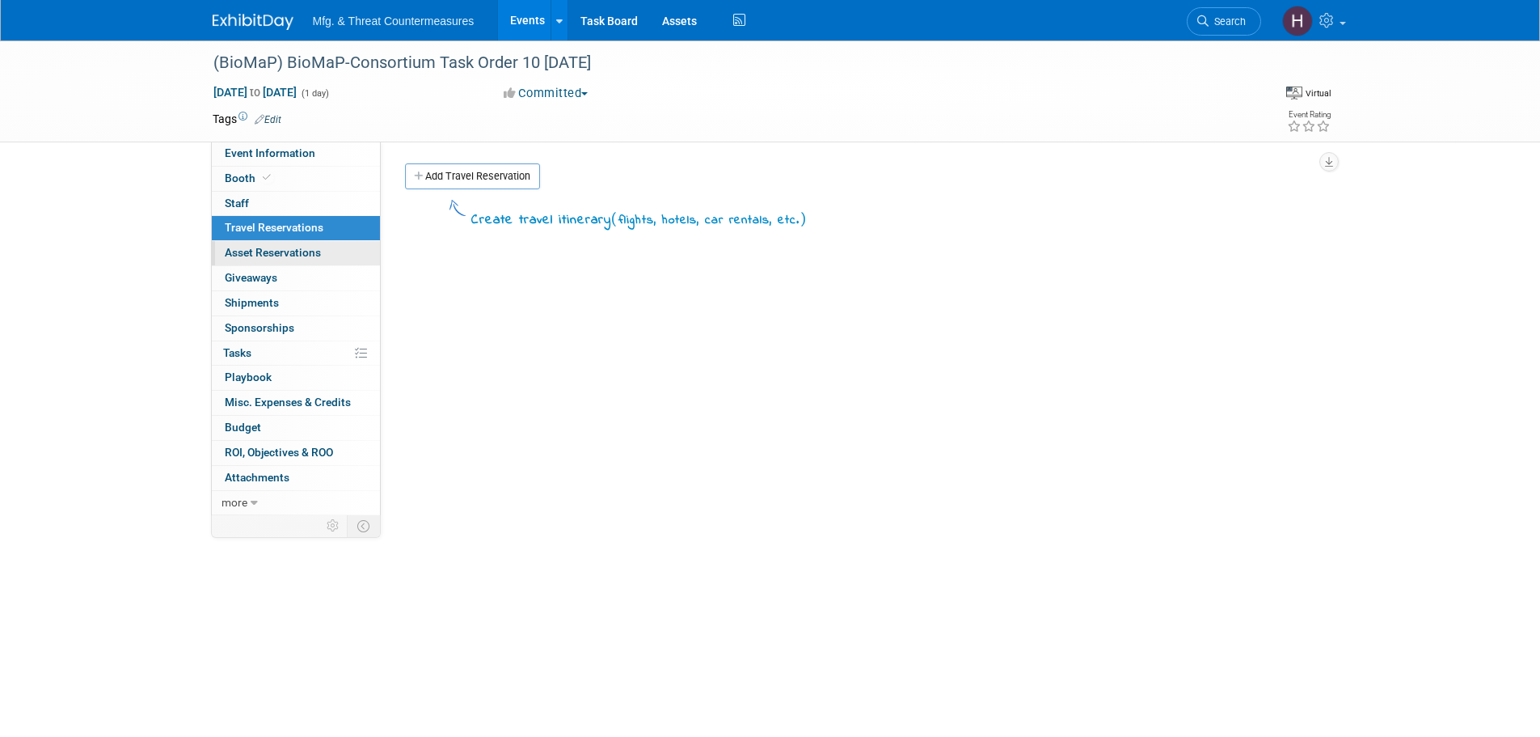
click at [316, 250] on span "Asset Reservations 0" at bounding box center [273, 252] width 96 height 13
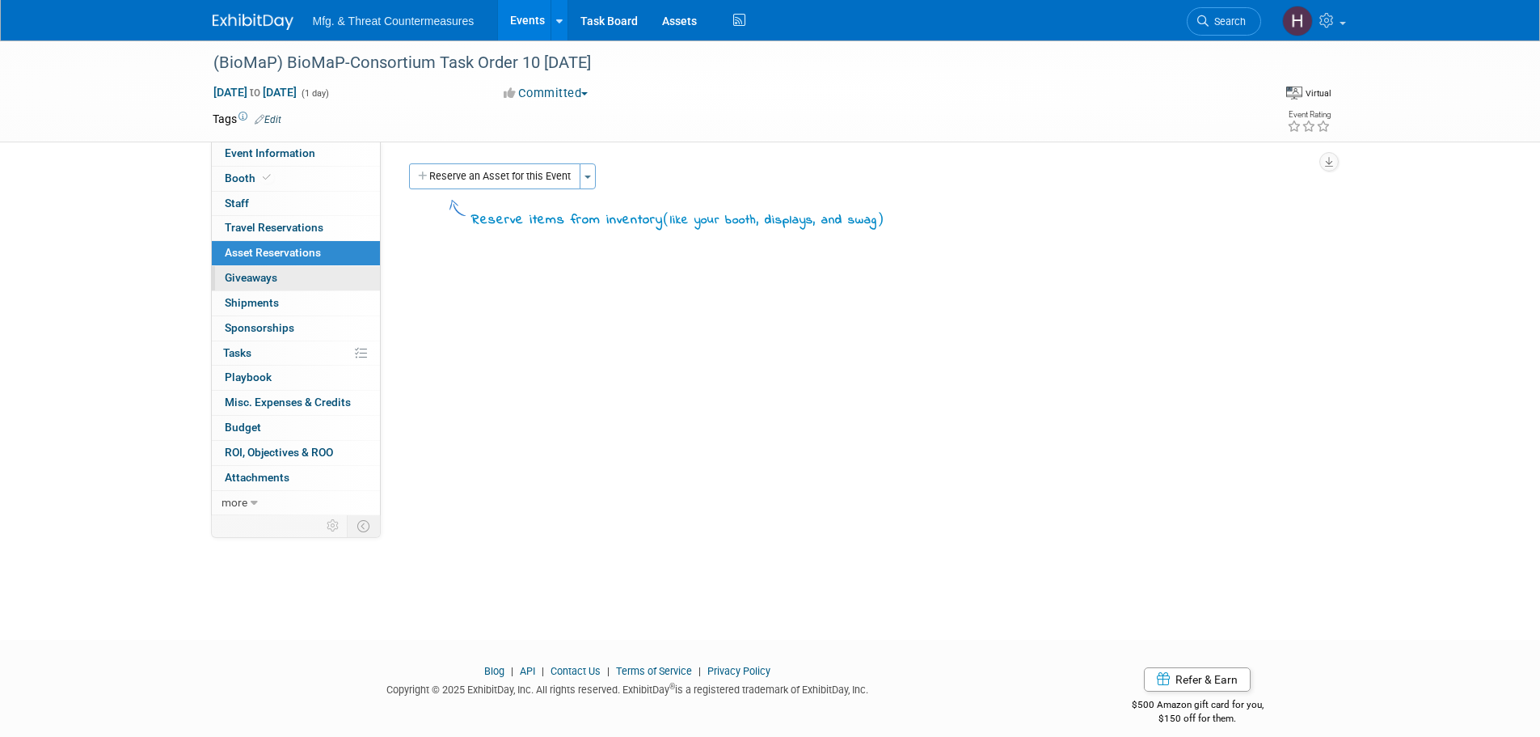
click at [293, 278] on link "0 Giveaways 0" at bounding box center [296, 278] width 168 height 24
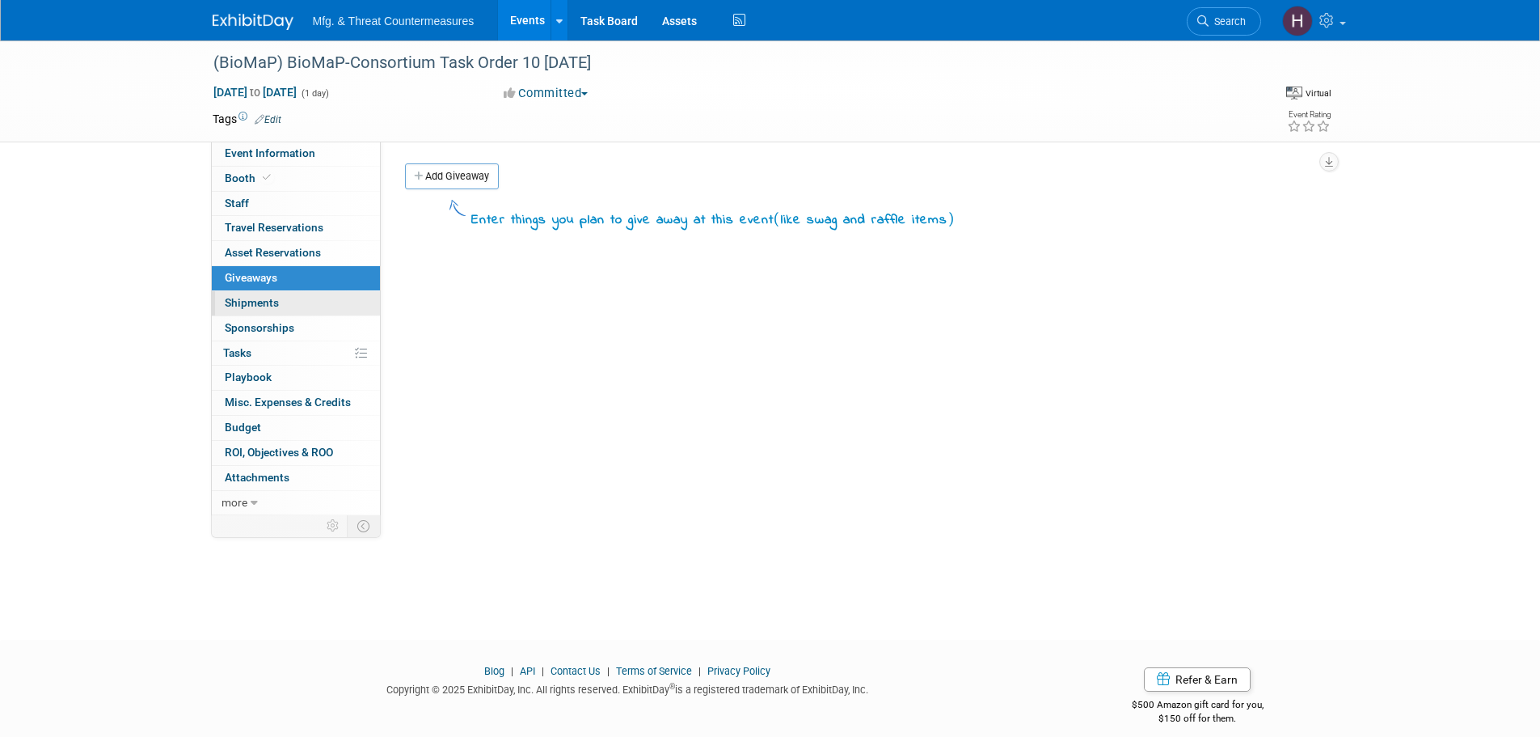
click at [272, 308] on span "Shipments 0" at bounding box center [252, 302] width 54 height 13
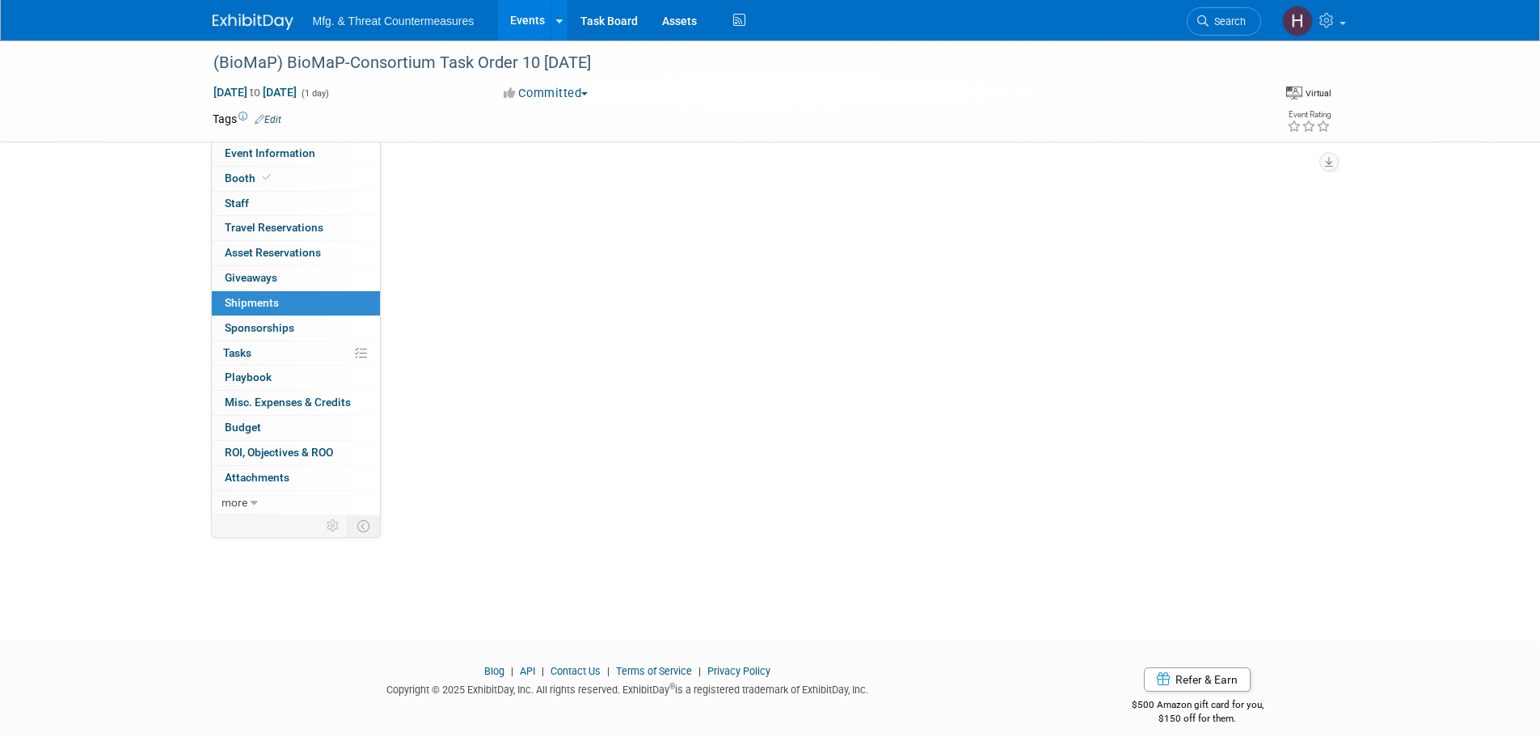
click at [272, 308] on span "Shipments 0" at bounding box center [252, 302] width 54 height 13
click at [263, 331] on span "Sponsorships 0" at bounding box center [260, 327] width 70 height 13
click at [0, 0] on div at bounding box center [0, 0] width 0 height 0
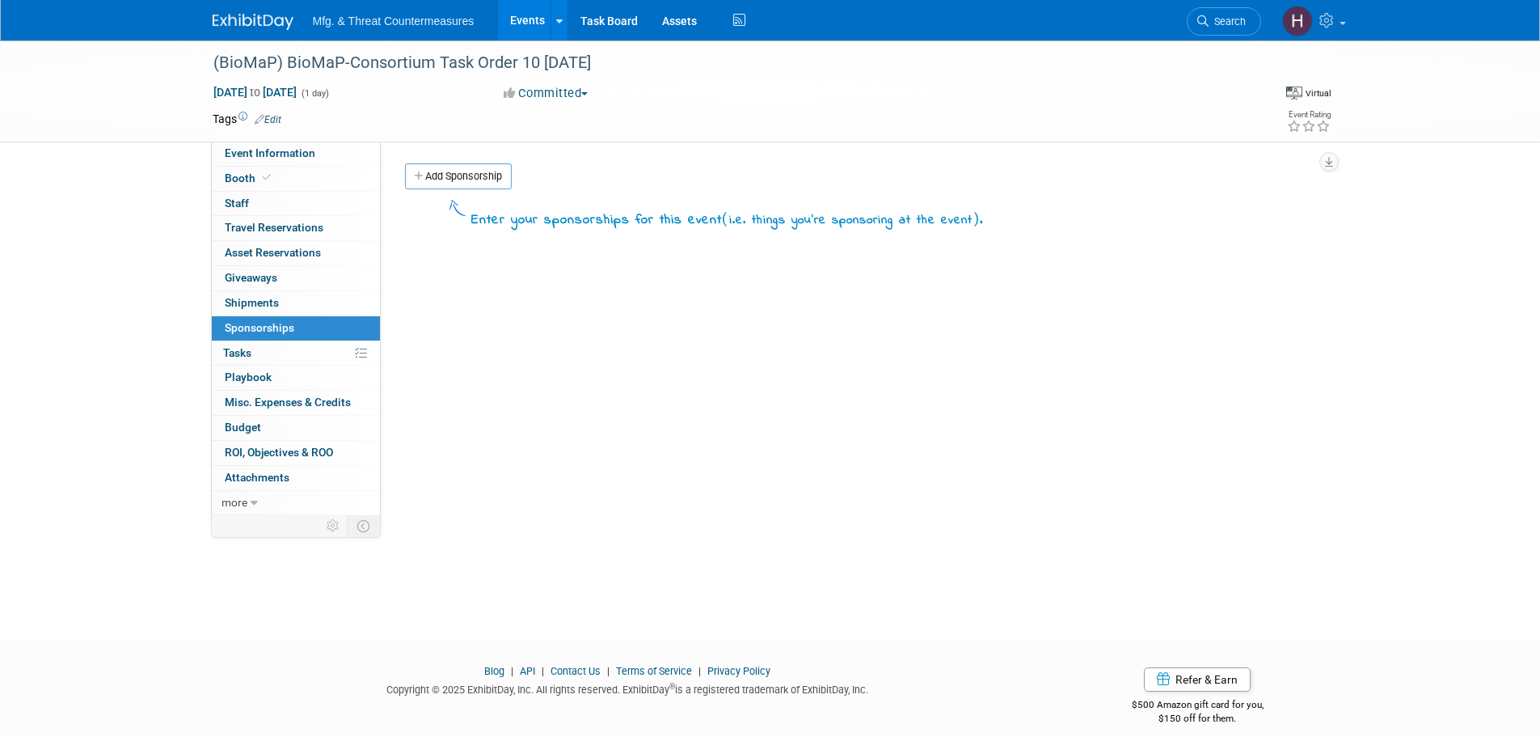
click at [247, 354] on span "Tasks 0%" at bounding box center [237, 352] width 28 height 13
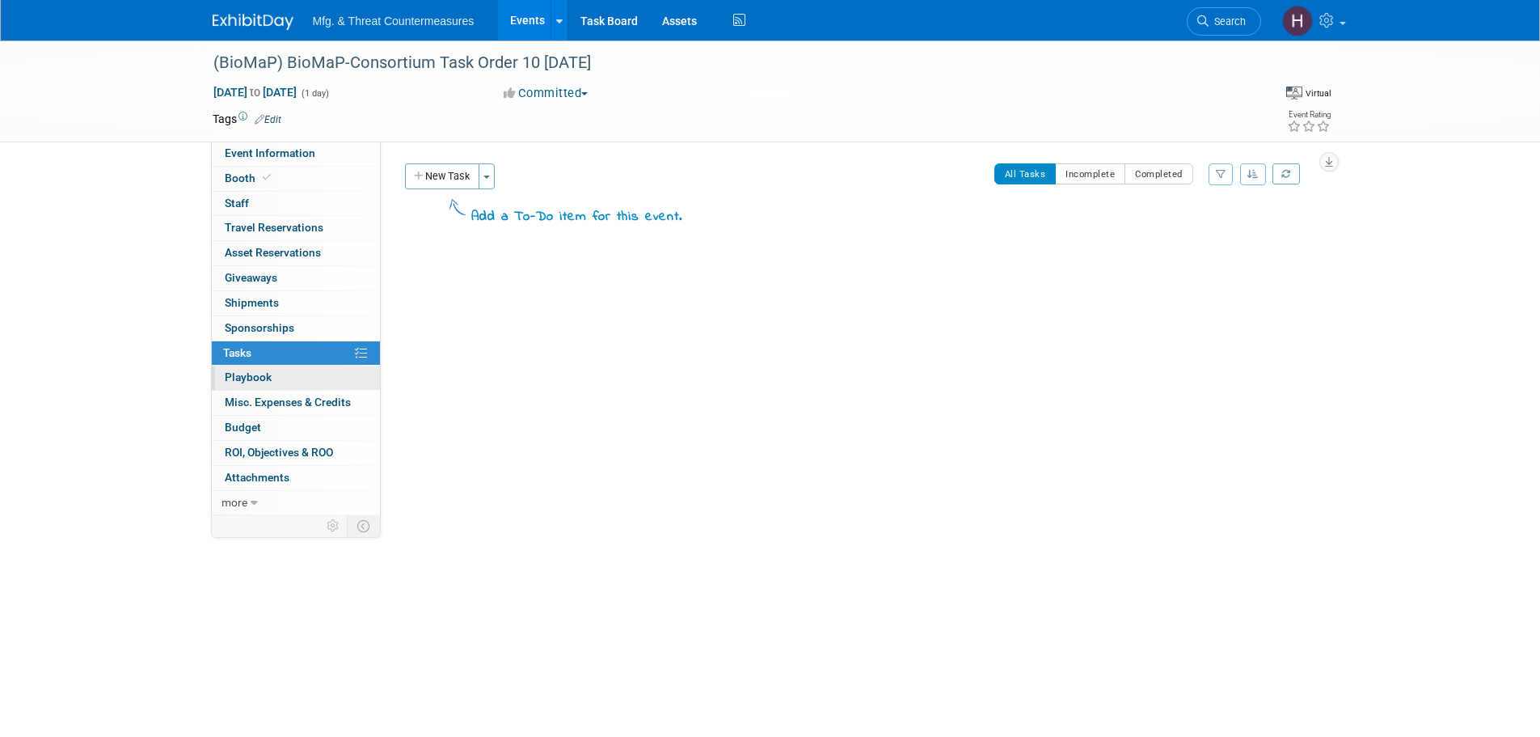
click at [246, 382] on span "Playbook 0" at bounding box center [248, 376] width 47 height 13
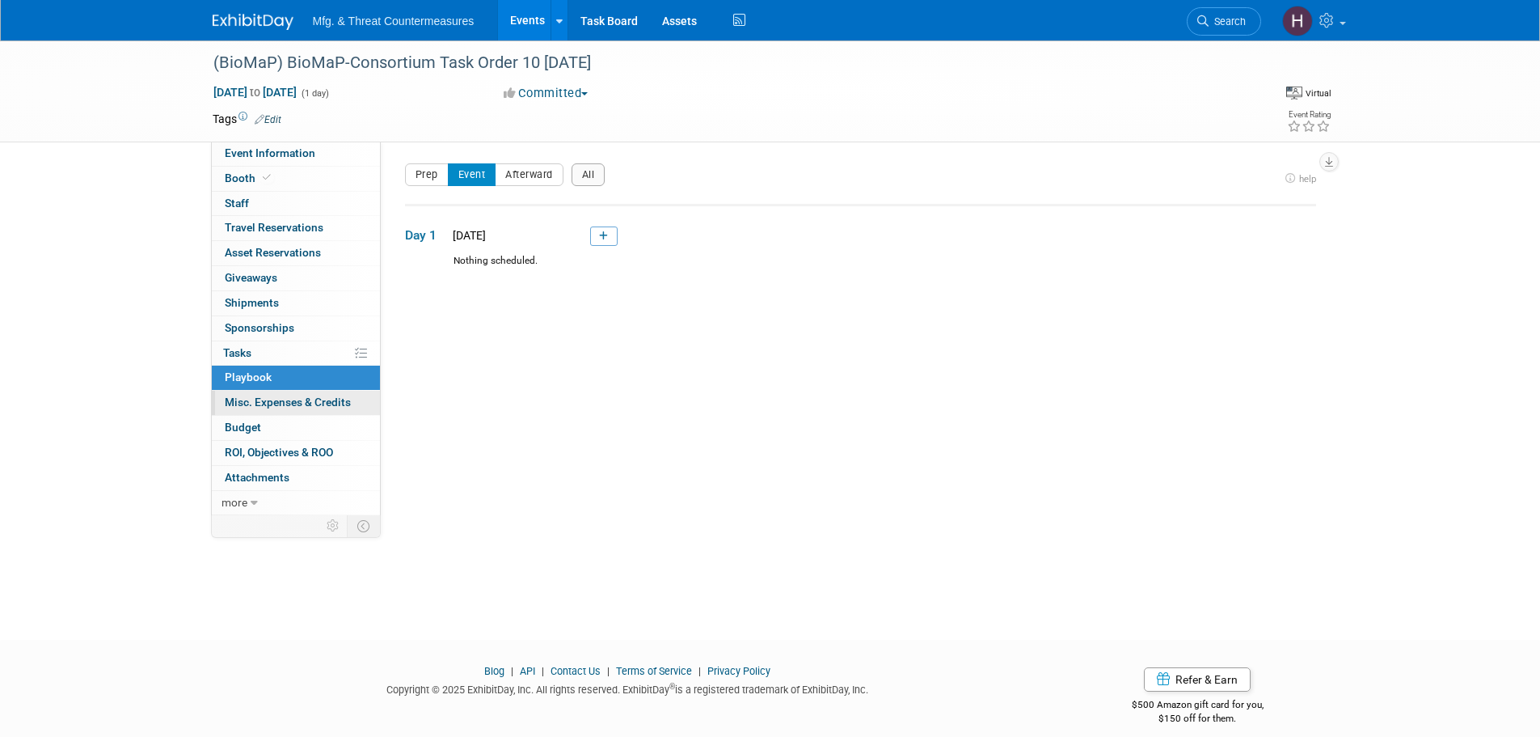
click at [252, 399] on span "Misc. Expenses & Credits 0" at bounding box center [288, 401] width 126 height 13
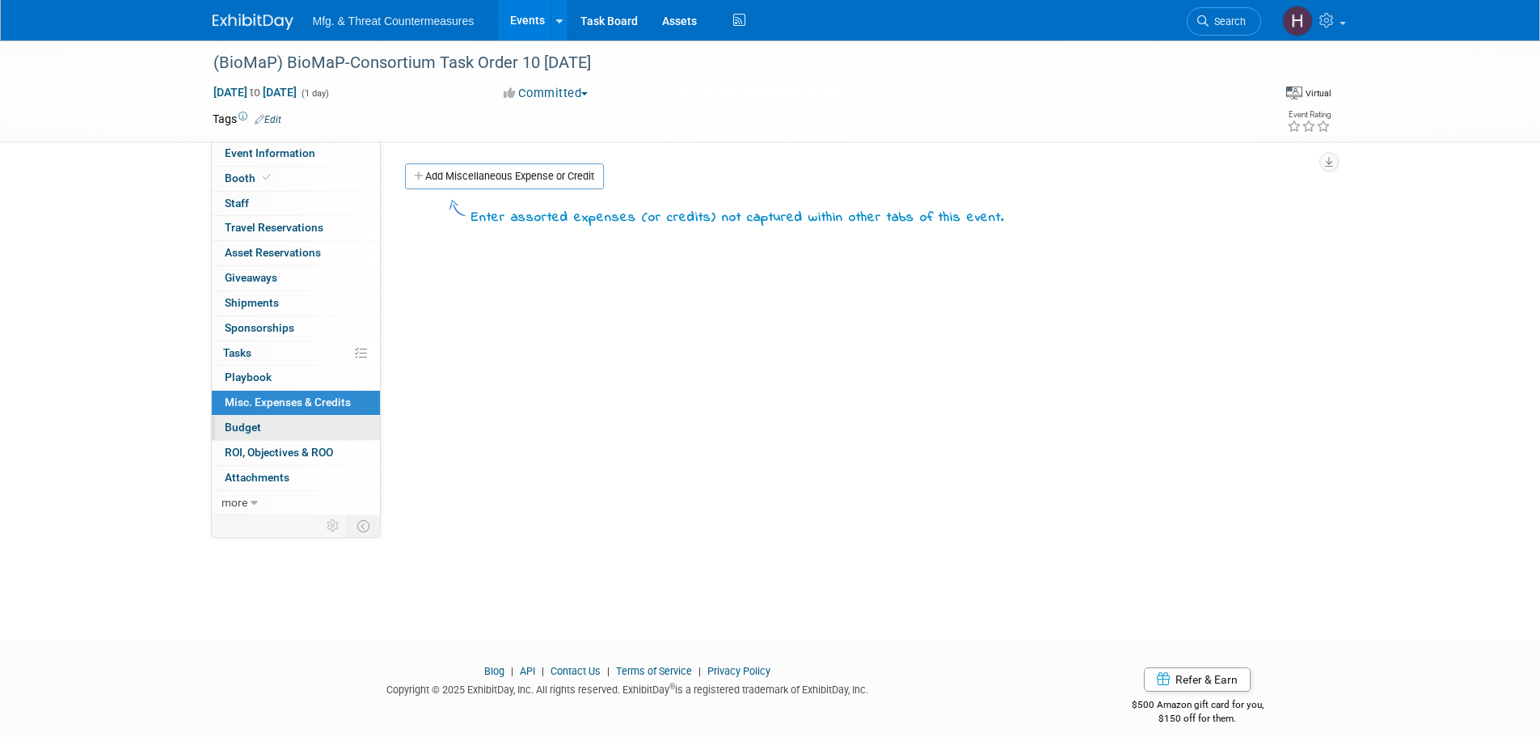
click at [258, 429] on span "Budget" at bounding box center [243, 426] width 36 height 13
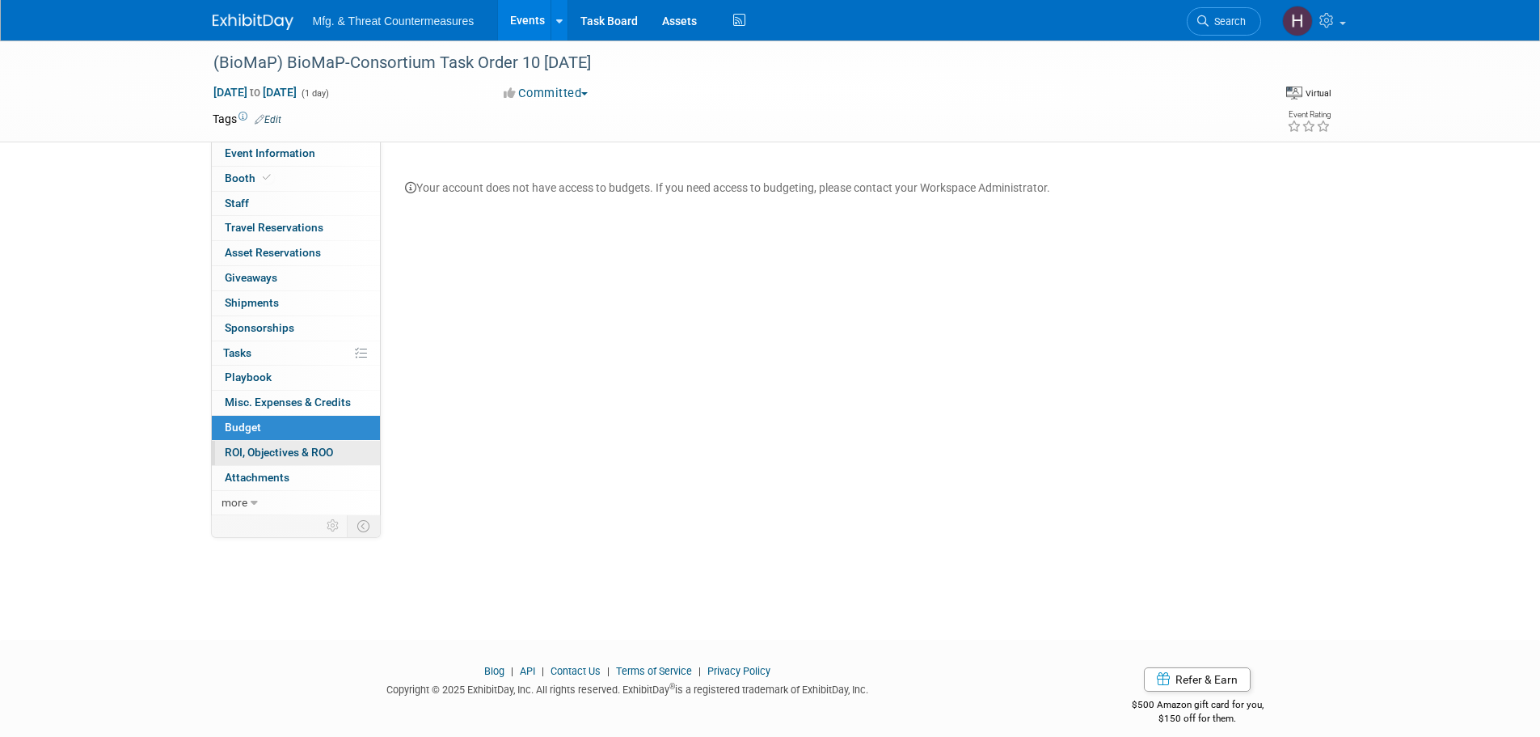
click at [250, 453] on span "ROI, Objectives & ROO 0" at bounding box center [279, 451] width 108 height 13
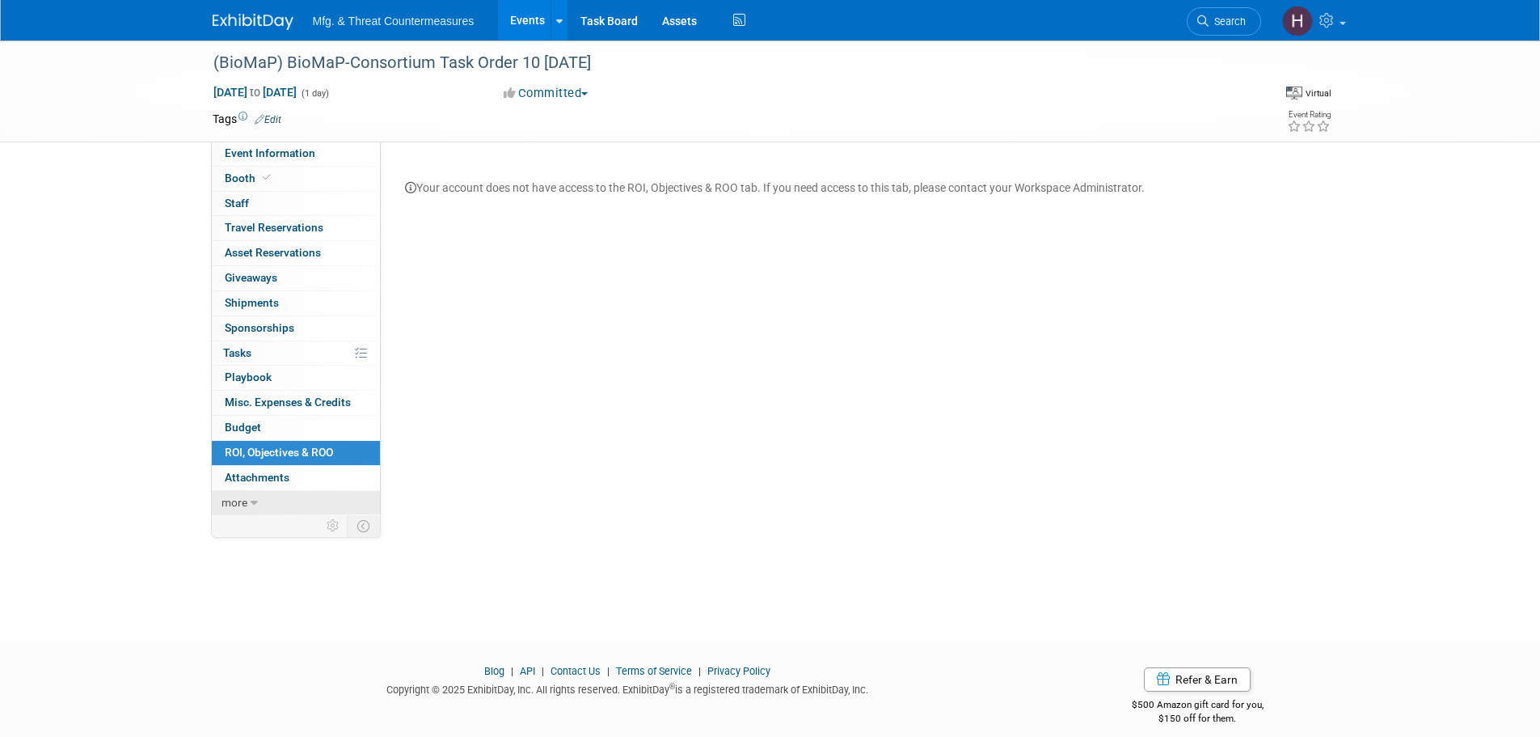
click at [279, 492] on link "more" at bounding box center [296, 503] width 168 height 24
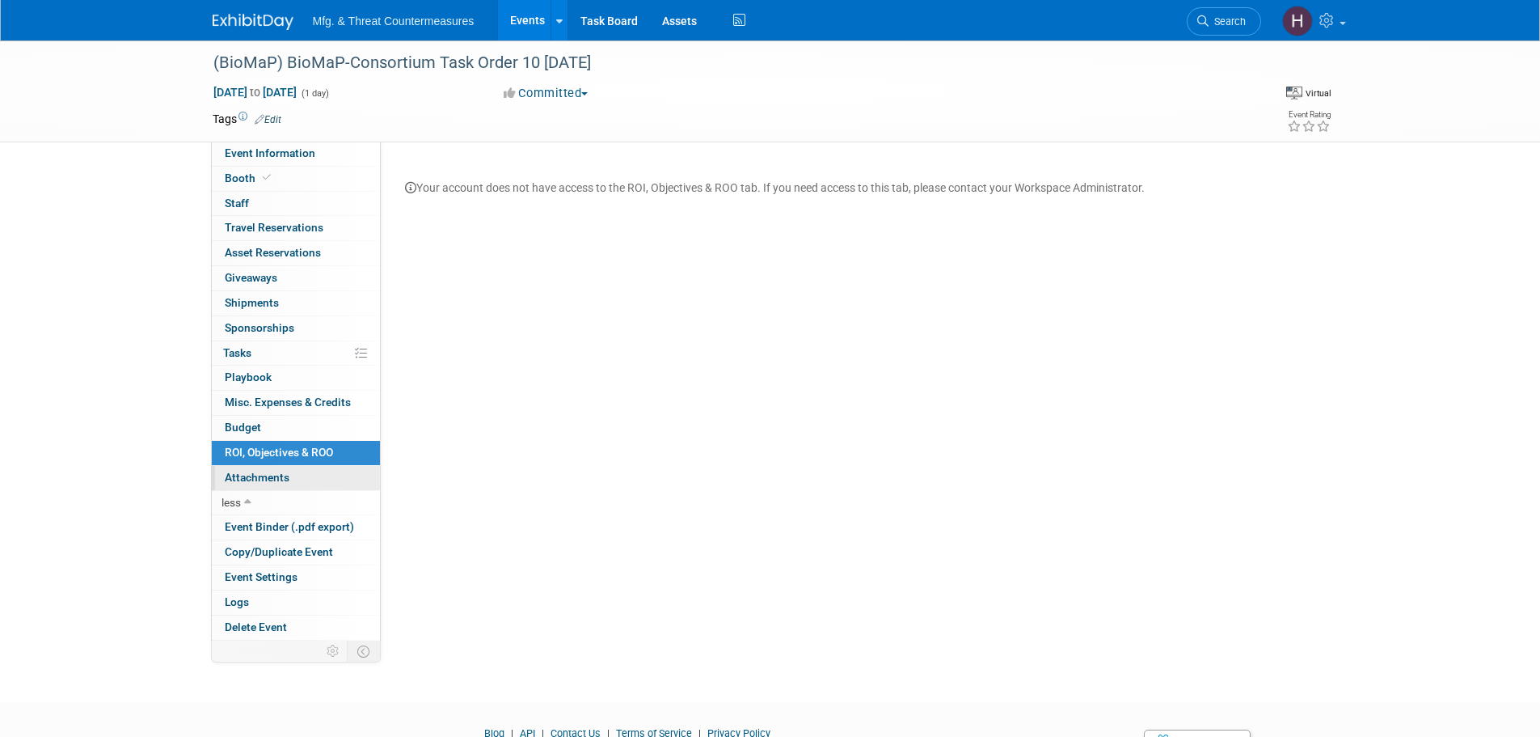
click at [244, 484] on link "0 Attachments 0" at bounding box center [296, 478] width 168 height 24
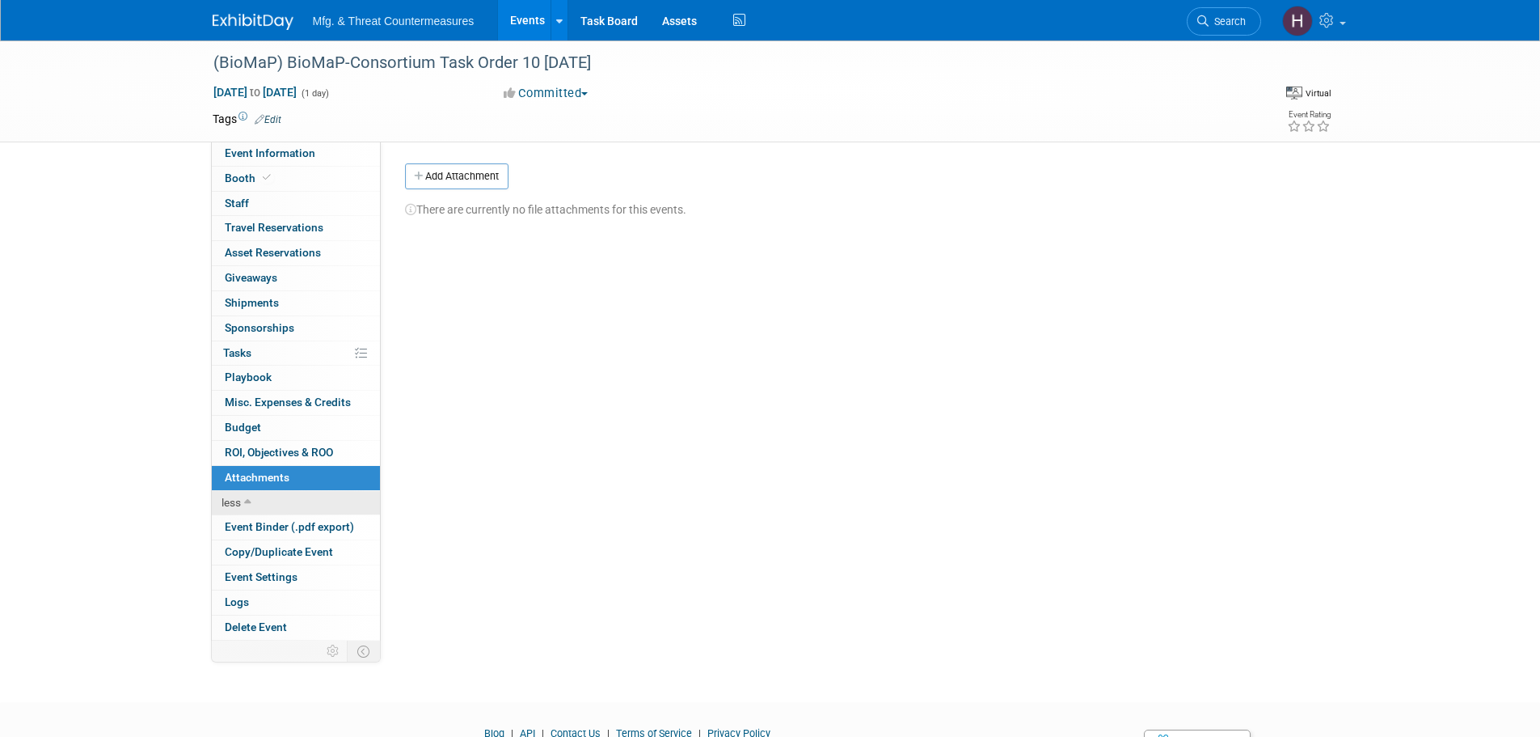
click at [311, 499] on link "less" at bounding box center [296, 503] width 168 height 24
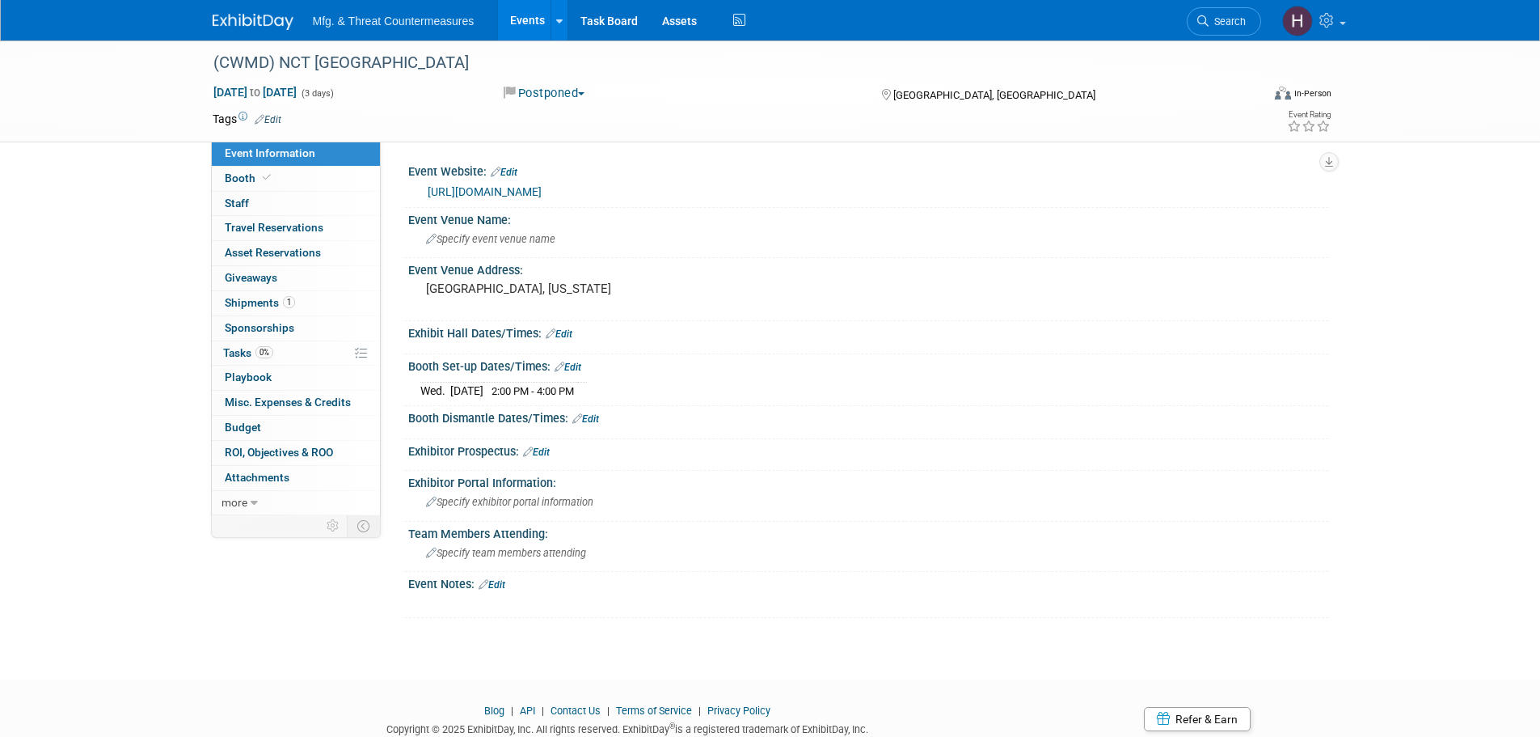
click at [513, 191] on link "https://nct-events.com/nct-usa" at bounding box center [485, 191] width 114 height 13
click at [298, 91] on span "Sep 3, 2025 to Sep 5, 2025" at bounding box center [255, 92] width 85 height 15
select select "8"
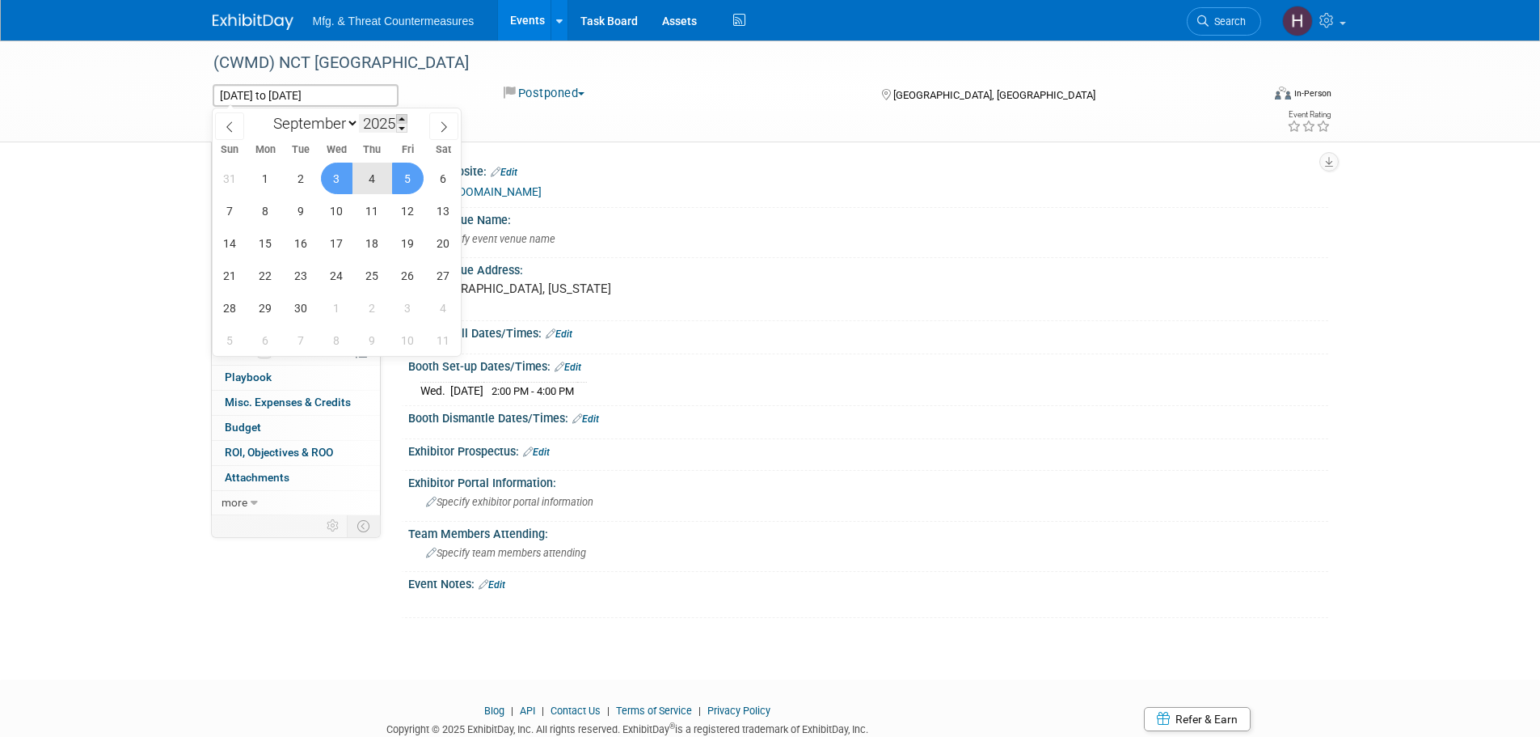
click at [405, 120] on span at bounding box center [401, 119] width 11 height 10
type input "2026"
click at [333, 179] on span "2" at bounding box center [337, 179] width 32 height 32
type input "Sep 2, 2026"
click at [381, 178] on span "3" at bounding box center [373, 179] width 32 height 32
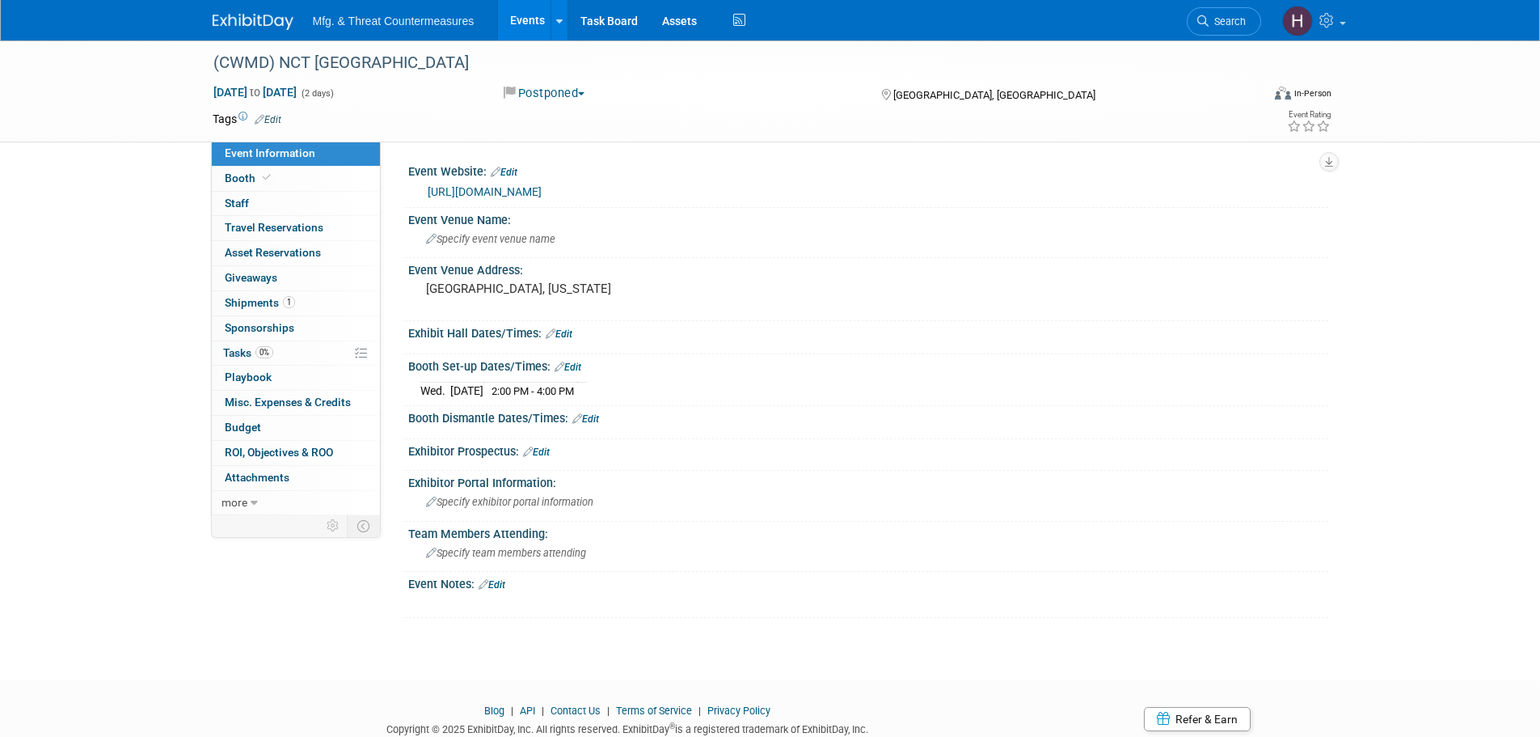
click at [581, 94] on button "Postponed" at bounding box center [544, 93] width 93 height 17
click at [635, 88] on div "Postponed Committed Considering Not Going Postponed Cancelled Virtual" at bounding box center [676, 94] width 357 height 18
click at [550, 93] on button "Postponed" at bounding box center [544, 93] width 93 height 17
click at [695, 91] on div "Postponed Committed Considering Not Going Postponed Cancelled Virtual" at bounding box center [676, 94] width 357 height 18
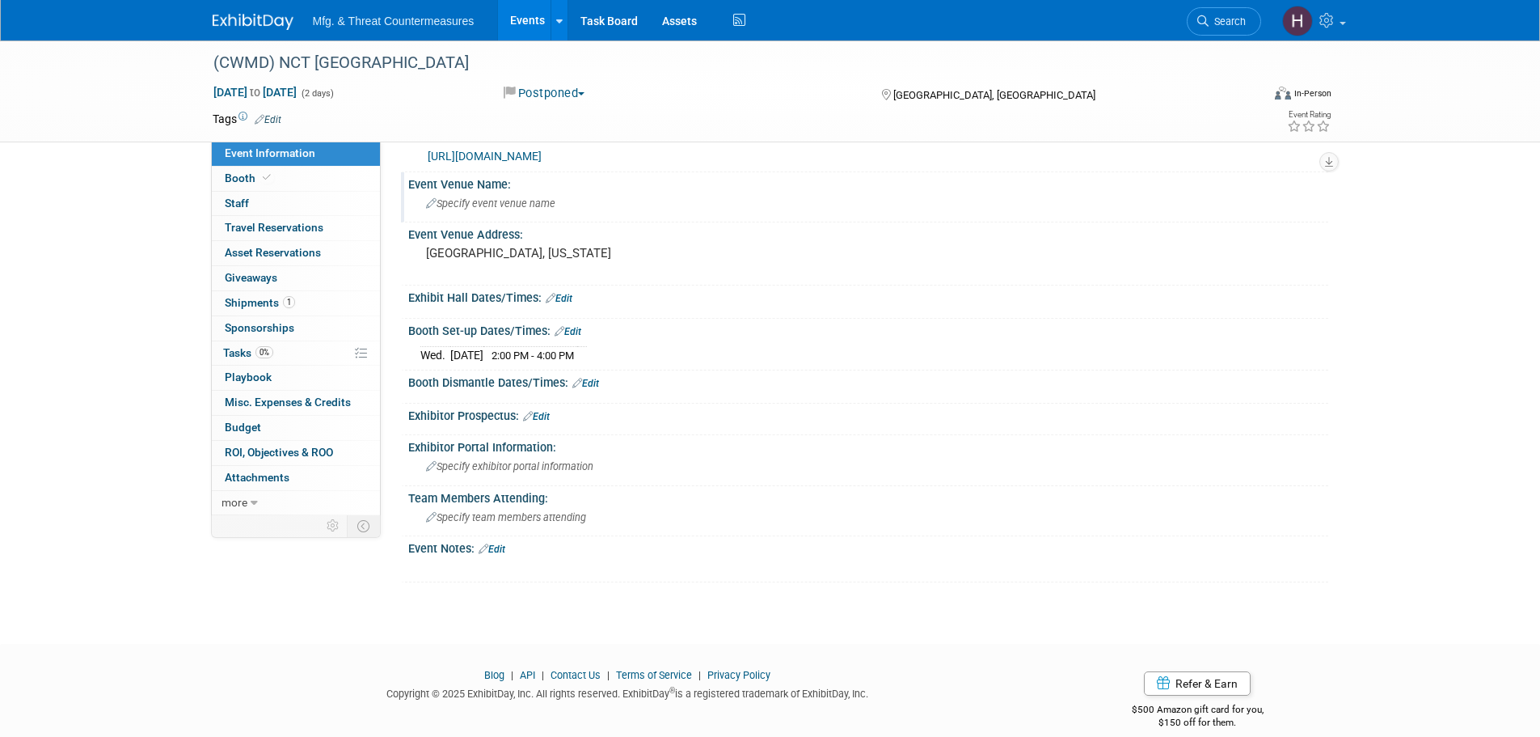
scroll to position [55, 0]
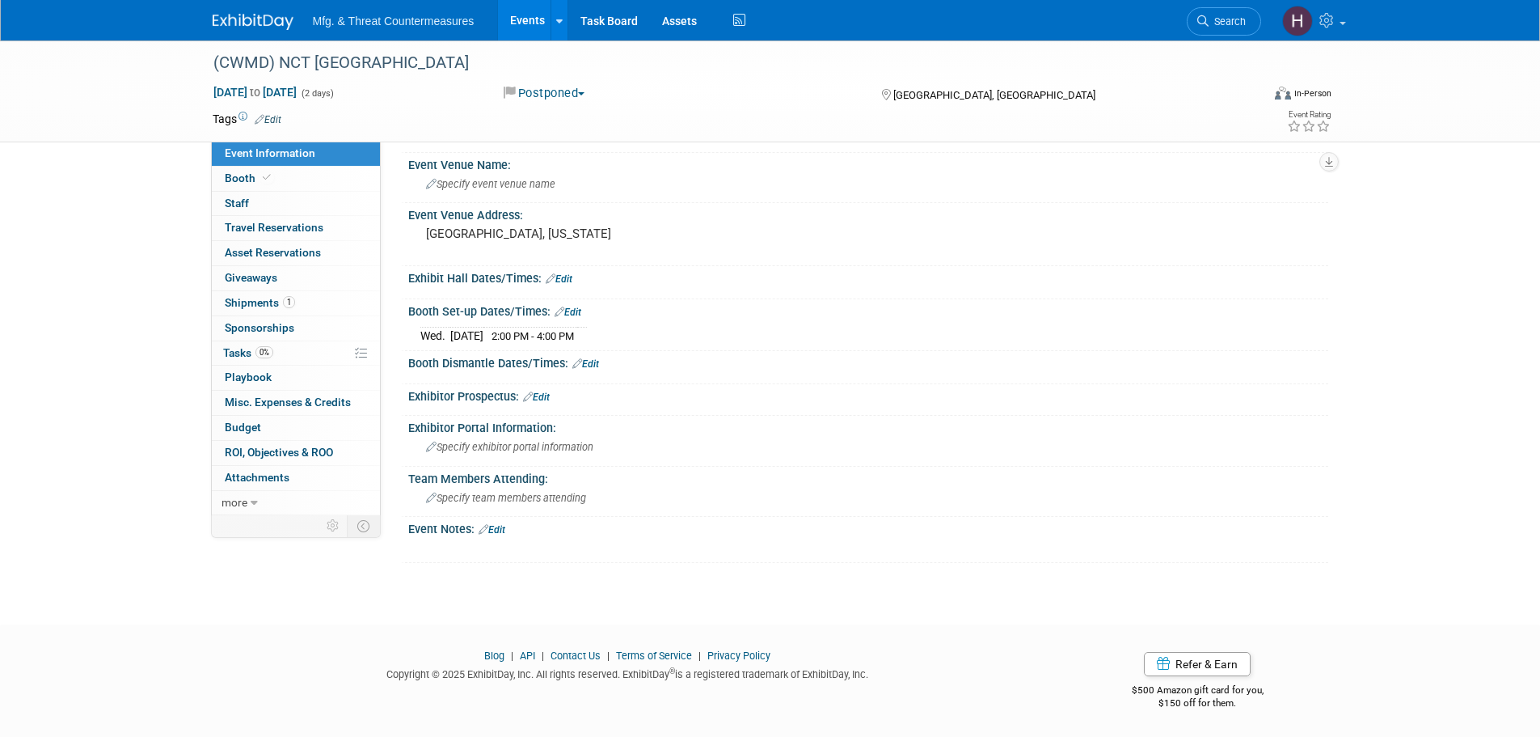
click at [575, 310] on link "Edit" at bounding box center [568, 311] width 27 height 11
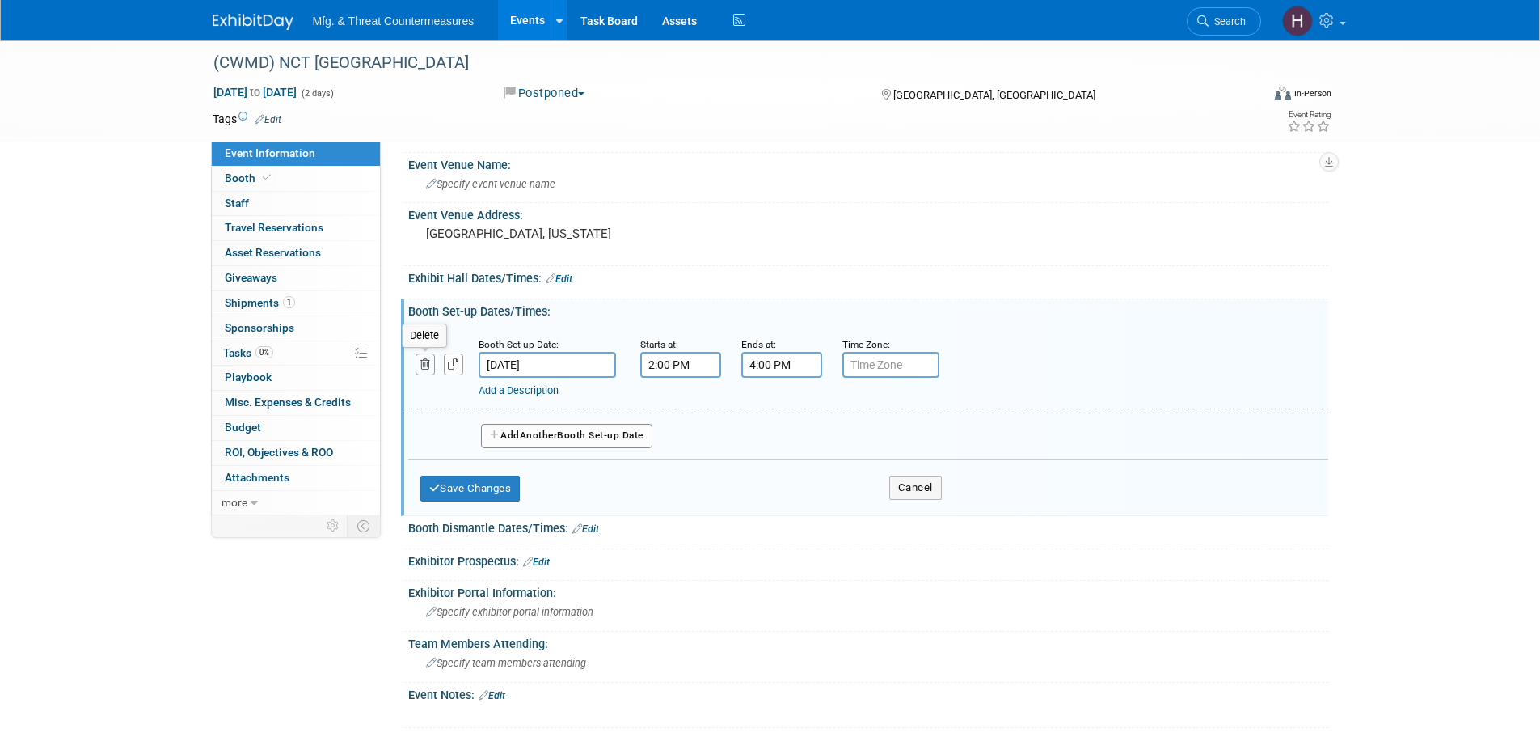
drag, startPoint x: 423, startPoint y: 362, endPoint x: 523, endPoint y: 367, distance: 100.4
click at [433, 359] on button "button" at bounding box center [426, 364] width 20 height 22
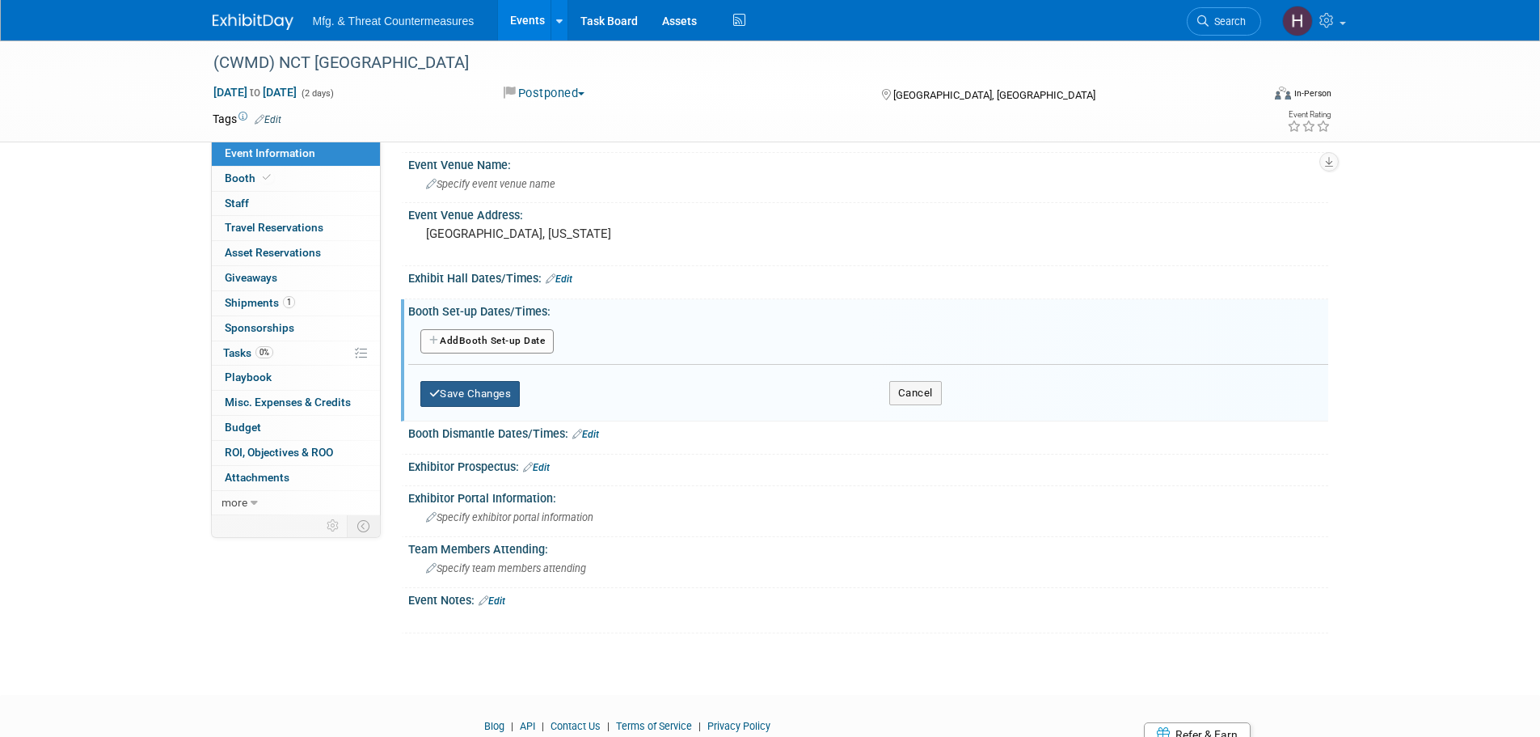
click at [511, 395] on button "Save Changes" at bounding box center [470, 394] width 100 height 26
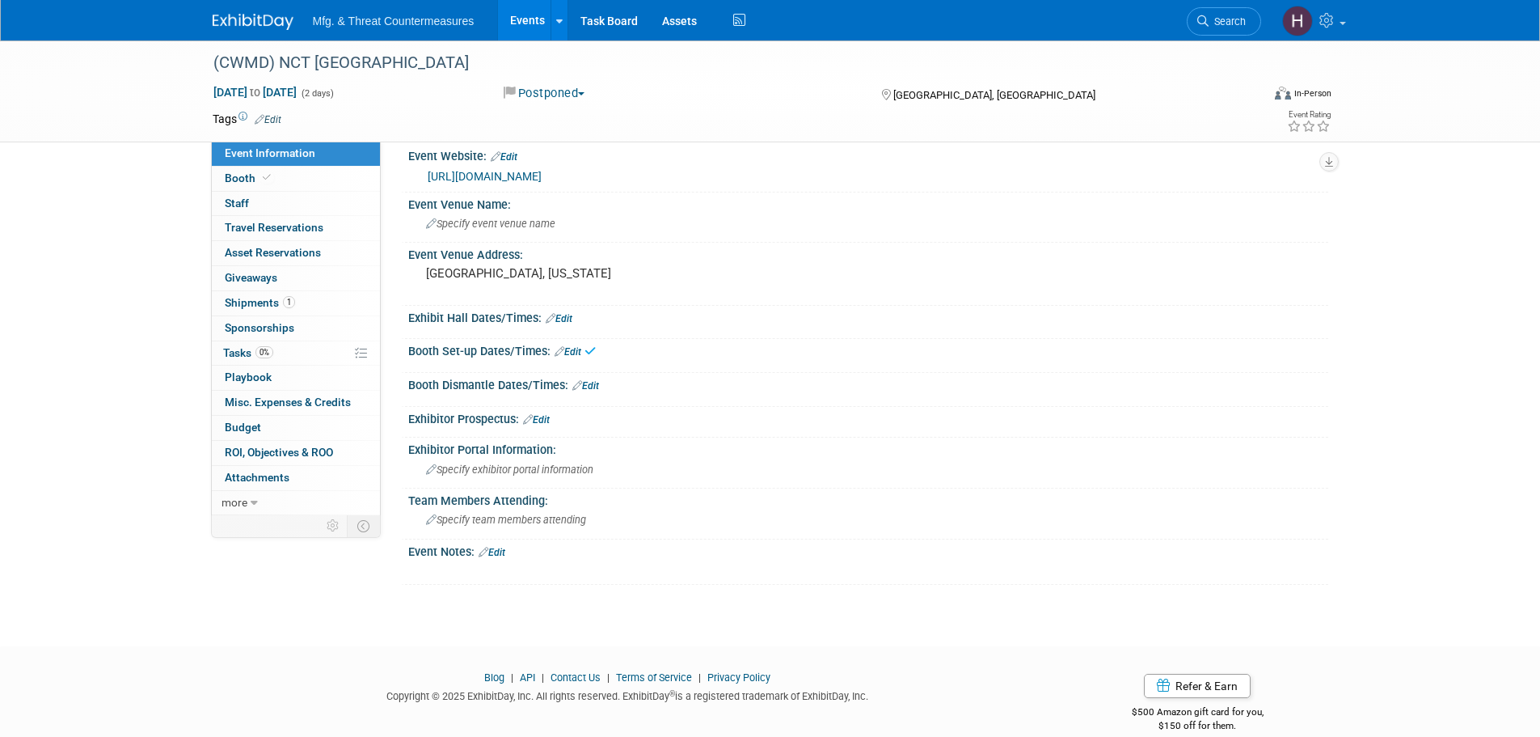
scroll to position [0, 0]
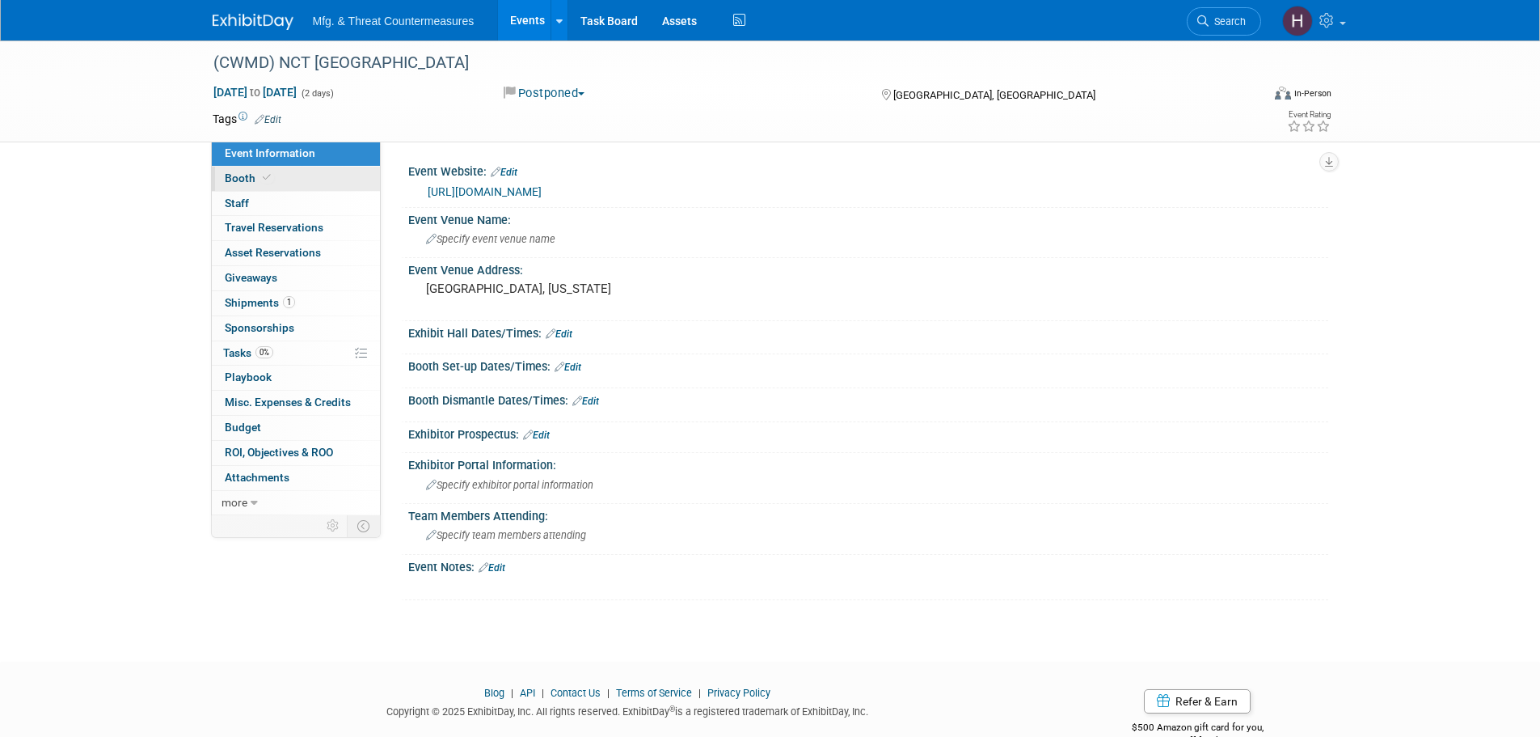
click at [269, 181] on span at bounding box center [267, 177] width 15 height 12
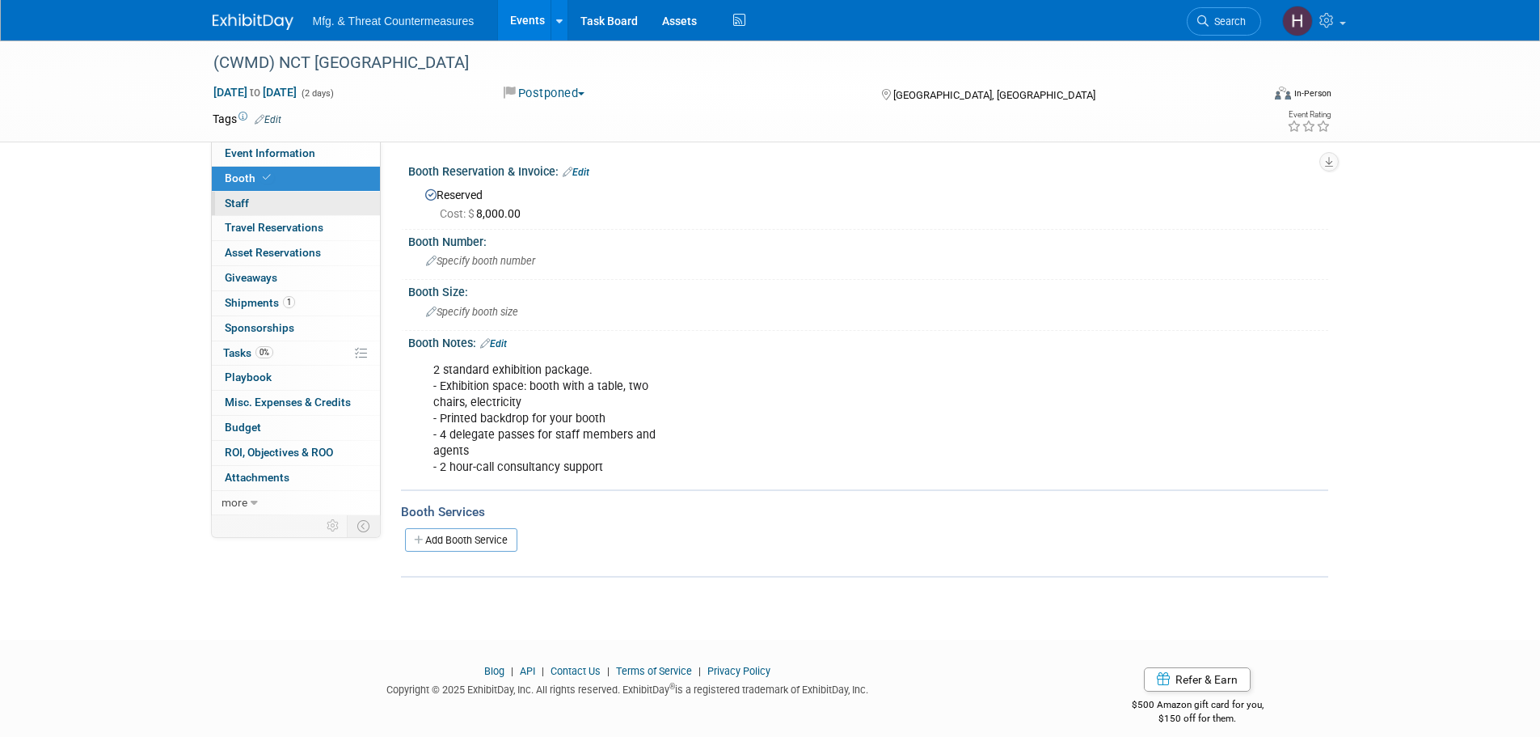
click at [263, 213] on link "0 Staff 0" at bounding box center [296, 204] width 168 height 24
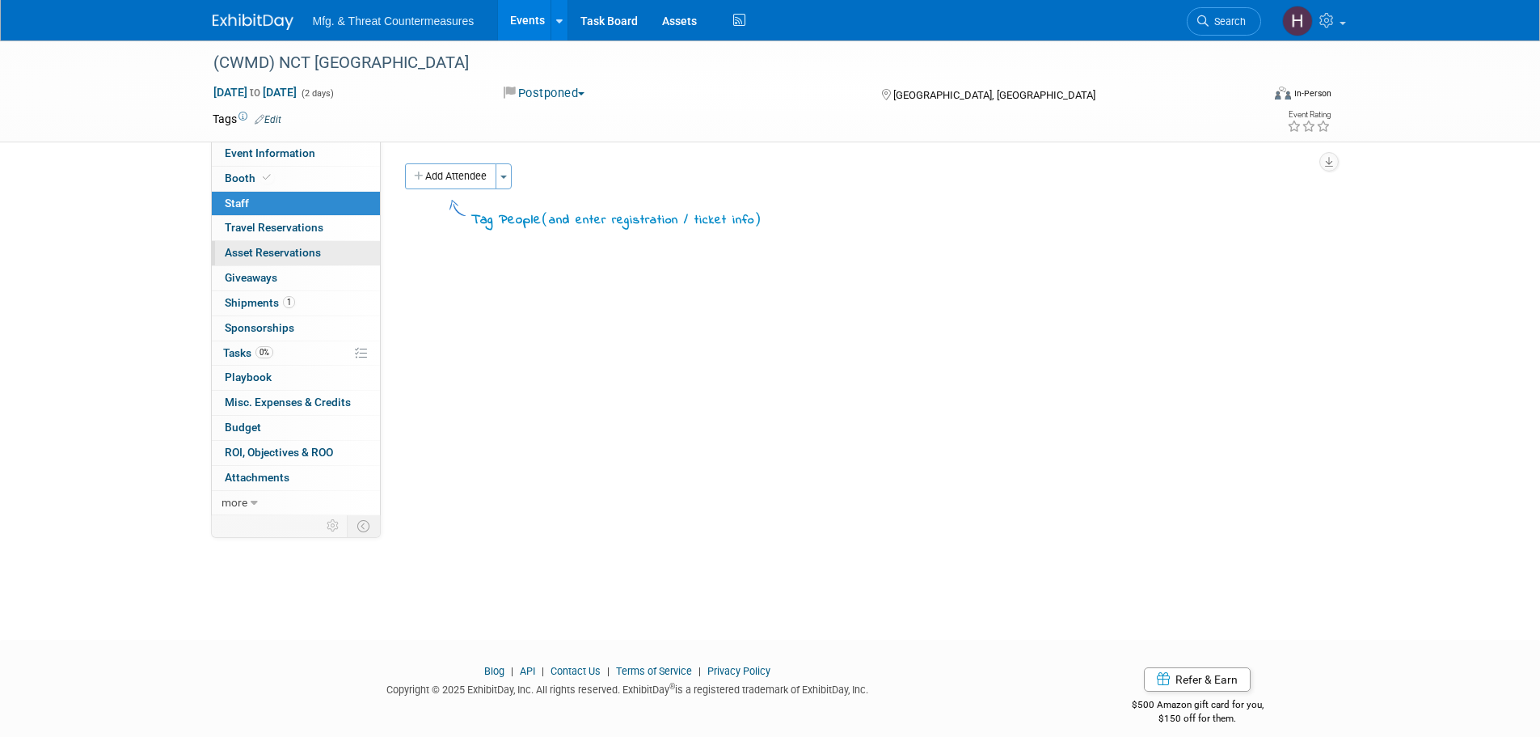
click at [262, 243] on link "0 Asset Reservations 0" at bounding box center [296, 253] width 168 height 24
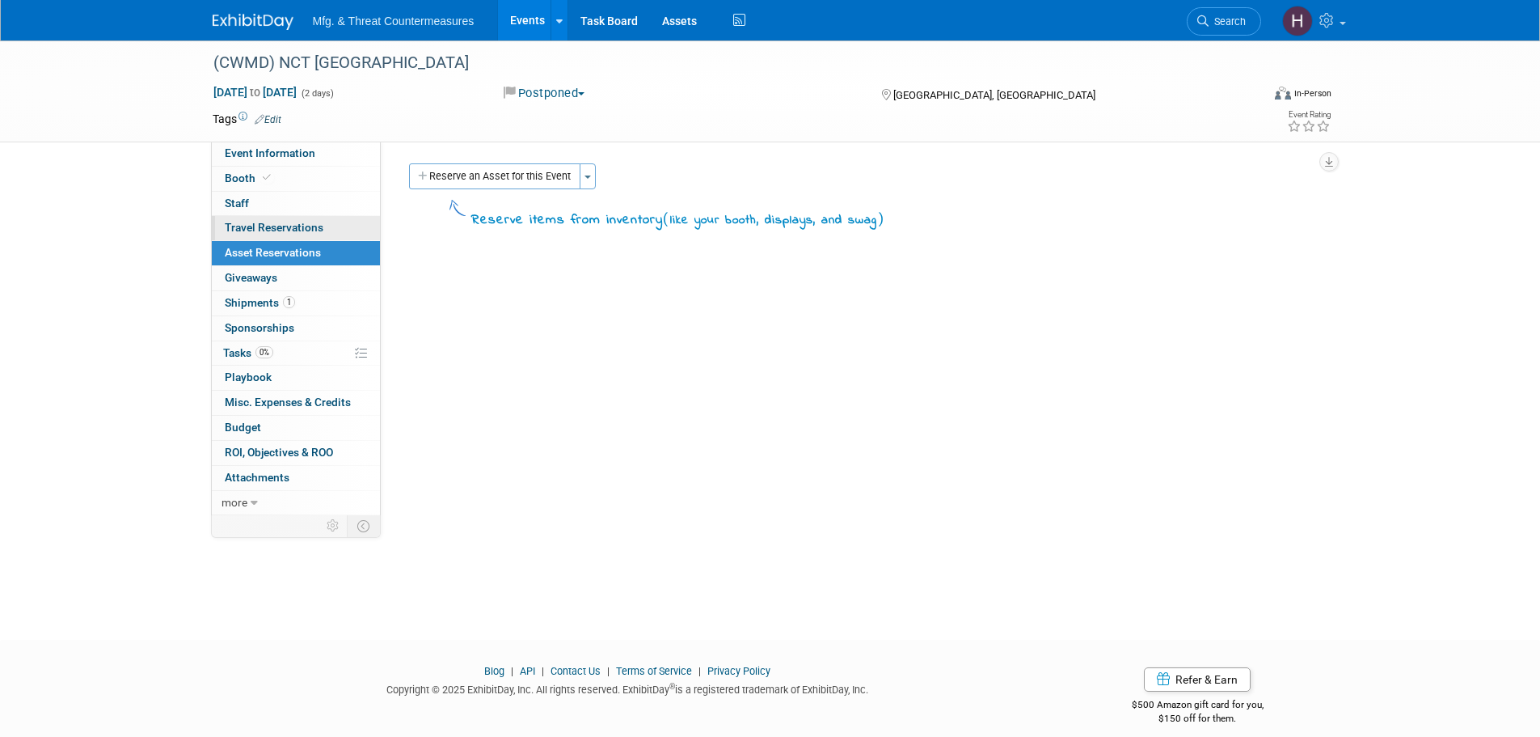
click at [282, 217] on div "Event Information Event Info Booth Booth 0 Staff 0 Staff 0 Travel Reservations …" at bounding box center [296, 328] width 170 height 374
click at [277, 224] on span "Travel Reservations 0" at bounding box center [274, 227] width 99 height 13
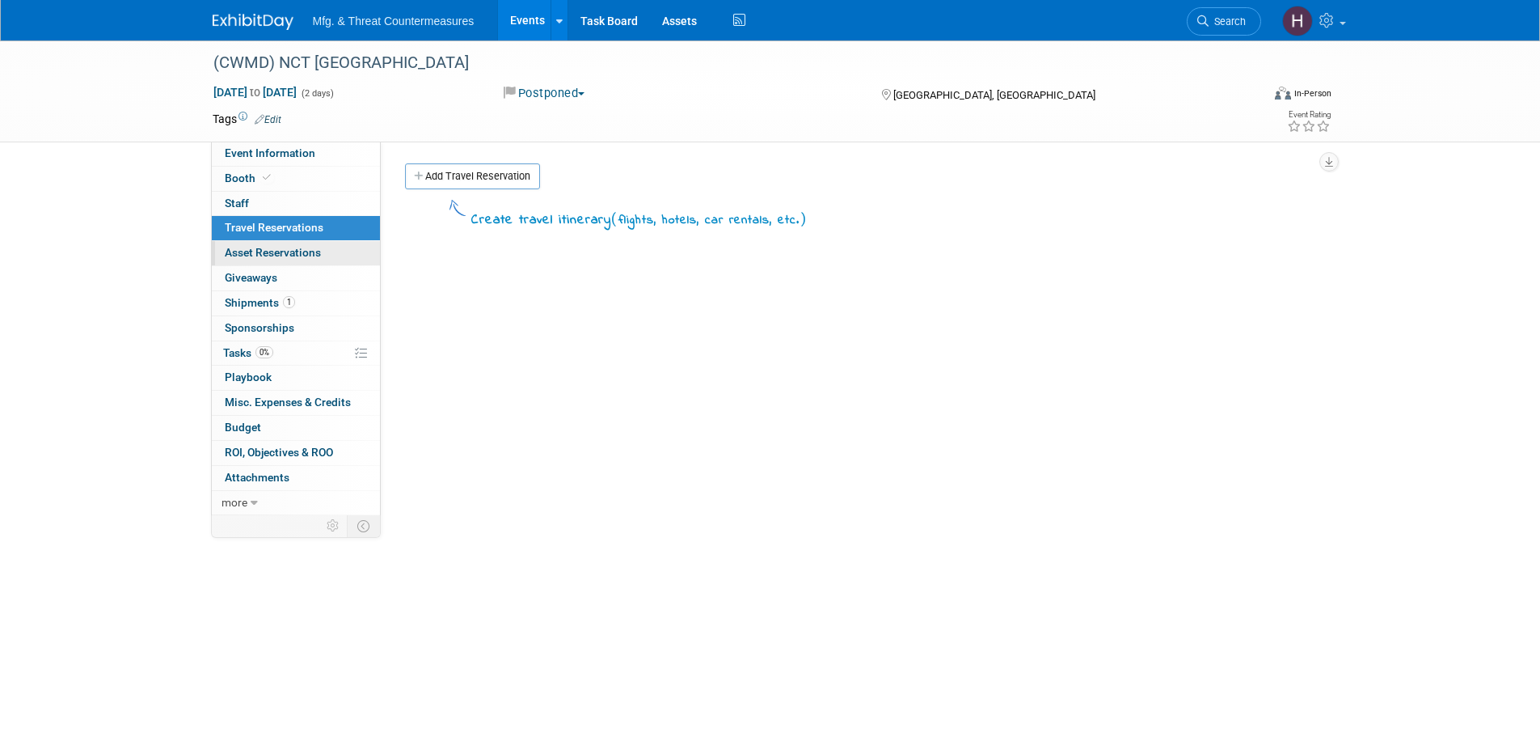
click at [265, 260] on link "0 Asset Reservations 0" at bounding box center [296, 253] width 168 height 24
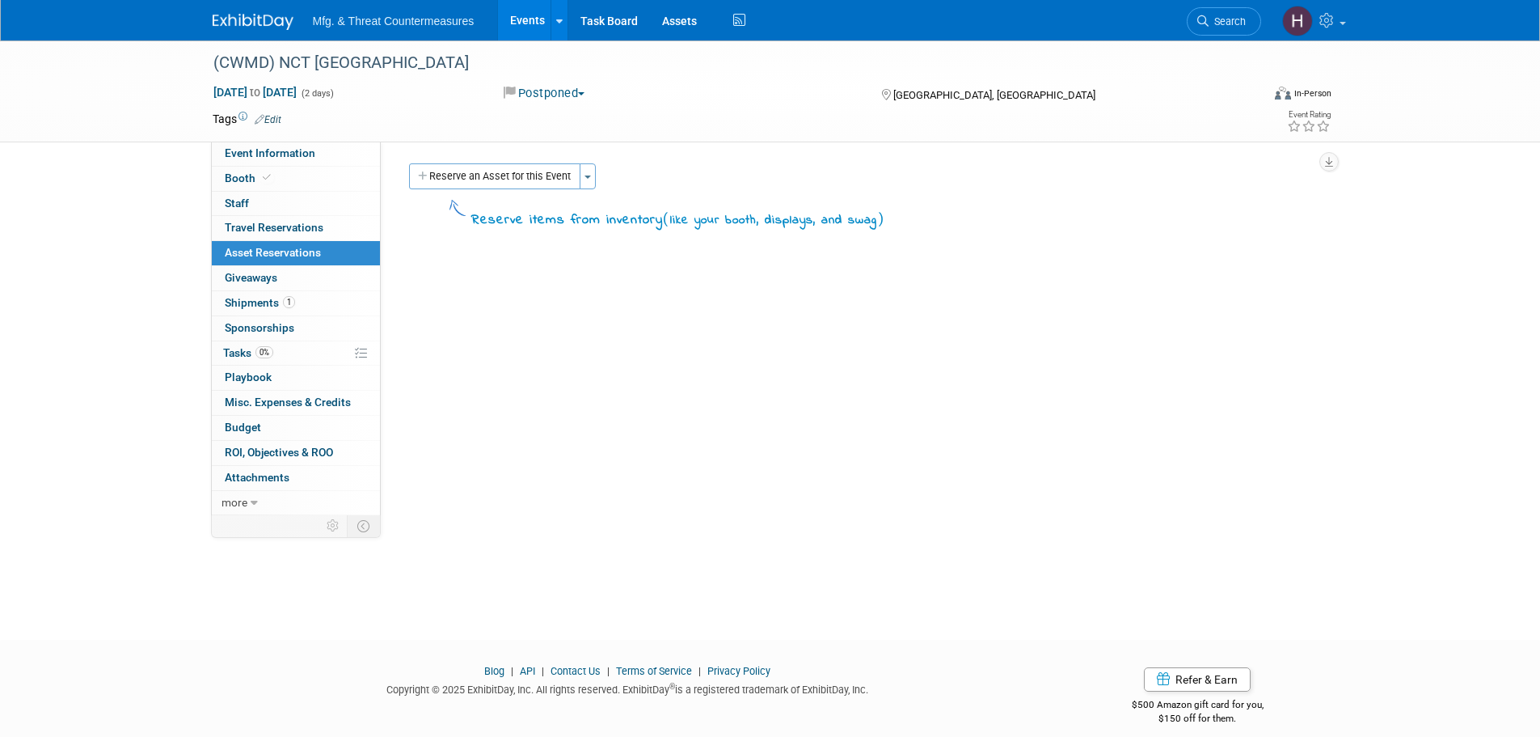
click at [259, 264] on link "0 Asset Reservations 0" at bounding box center [296, 253] width 168 height 24
click at [253, 274] on span "Giveaways 0" at bounding box center [251, 277] width 53 height 13
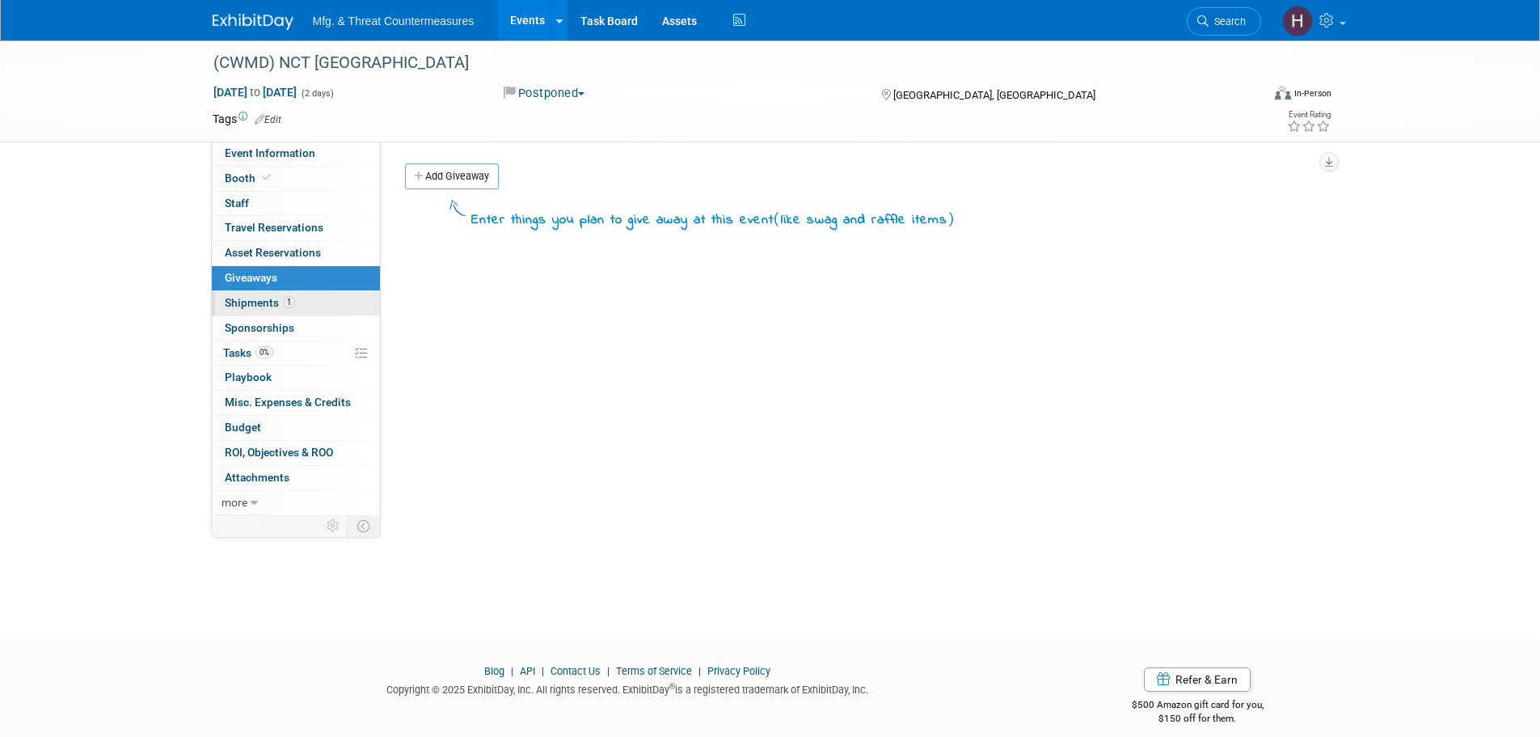
click at [256, 291] on link "1 Shipments 1" at bounding box center [296, 303] width 168 height 24
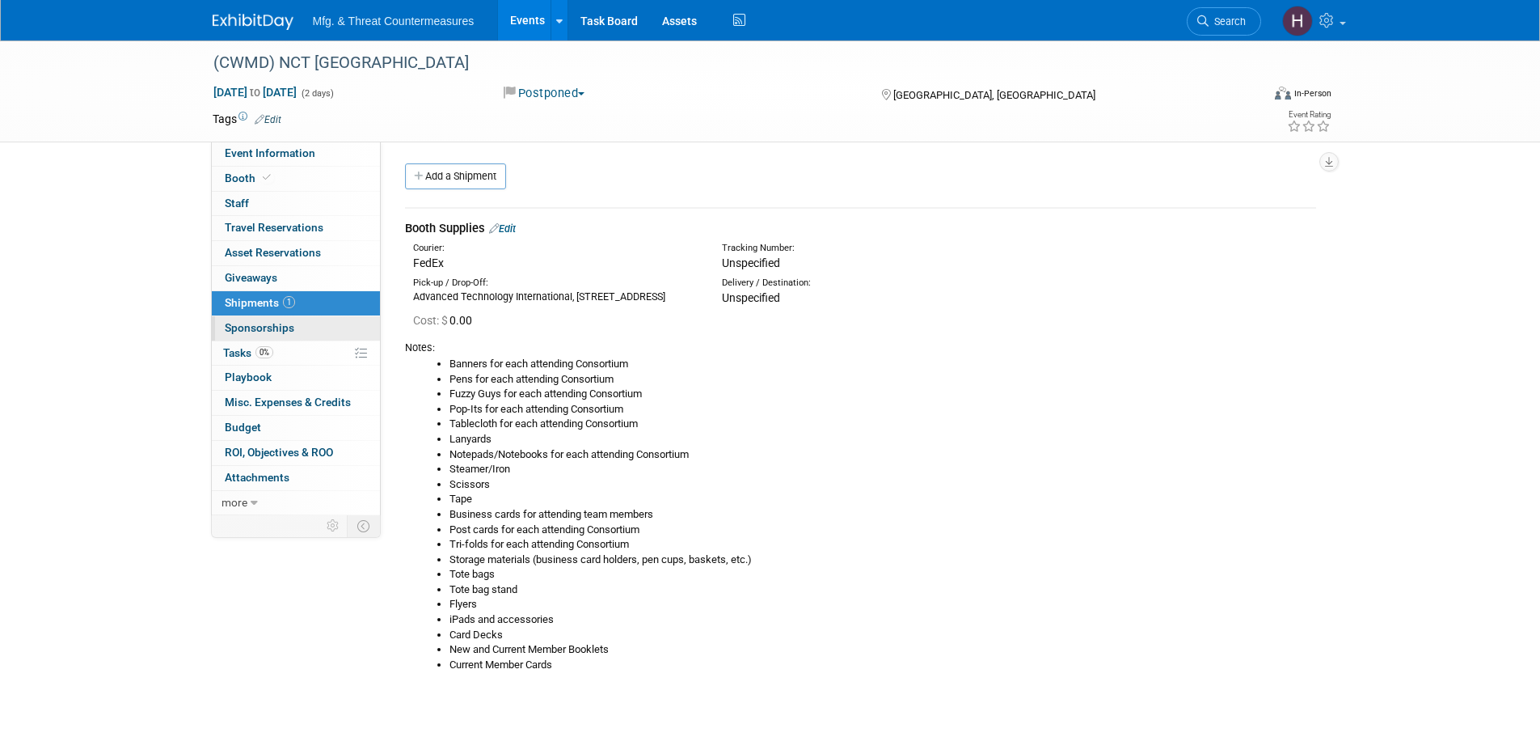
click at [250, 332] on span "Sponsorships 0" at bounding box center [260, 327] width 70 height 13
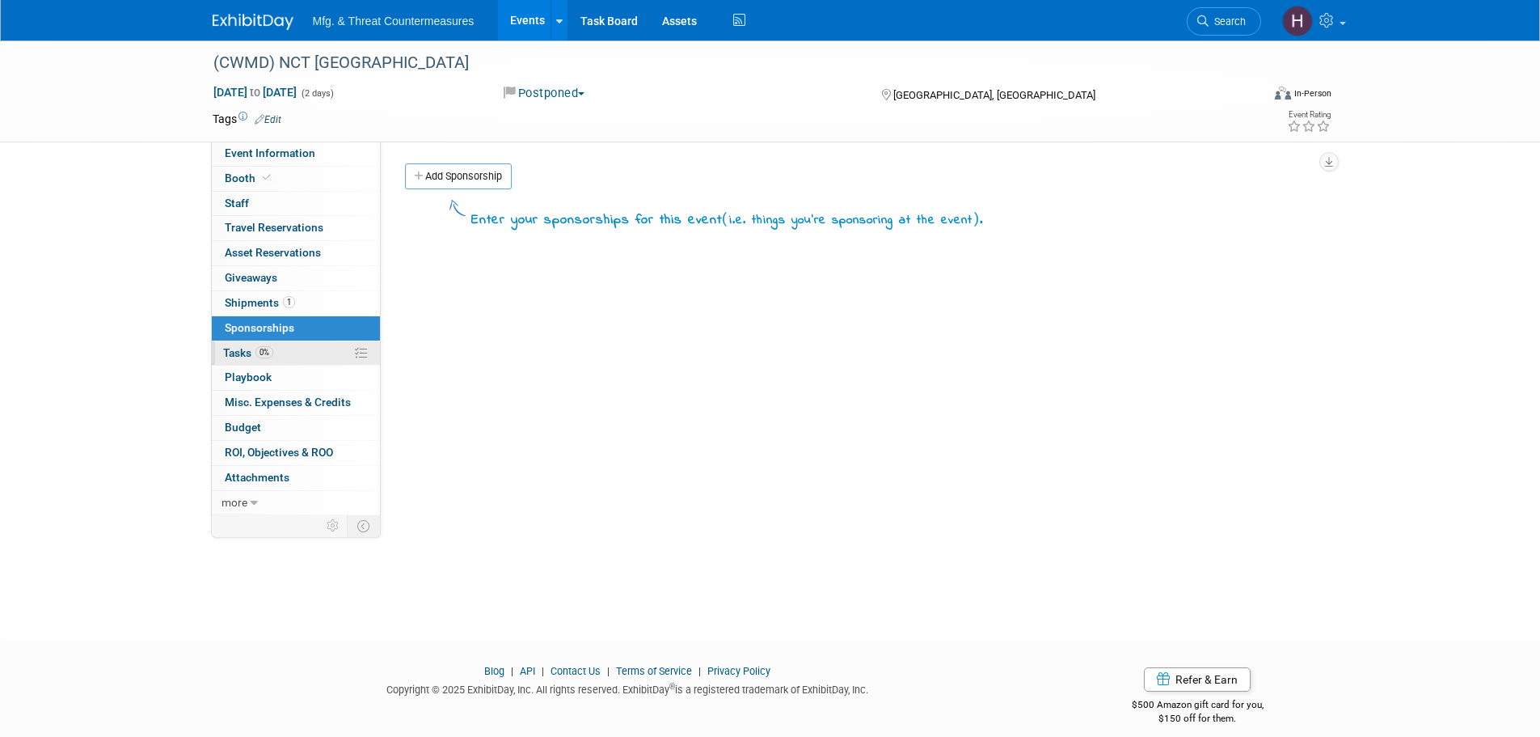
click at [244, 348] on span "Tasks 0%" at bounding box center [248, 352] width 50 height 13
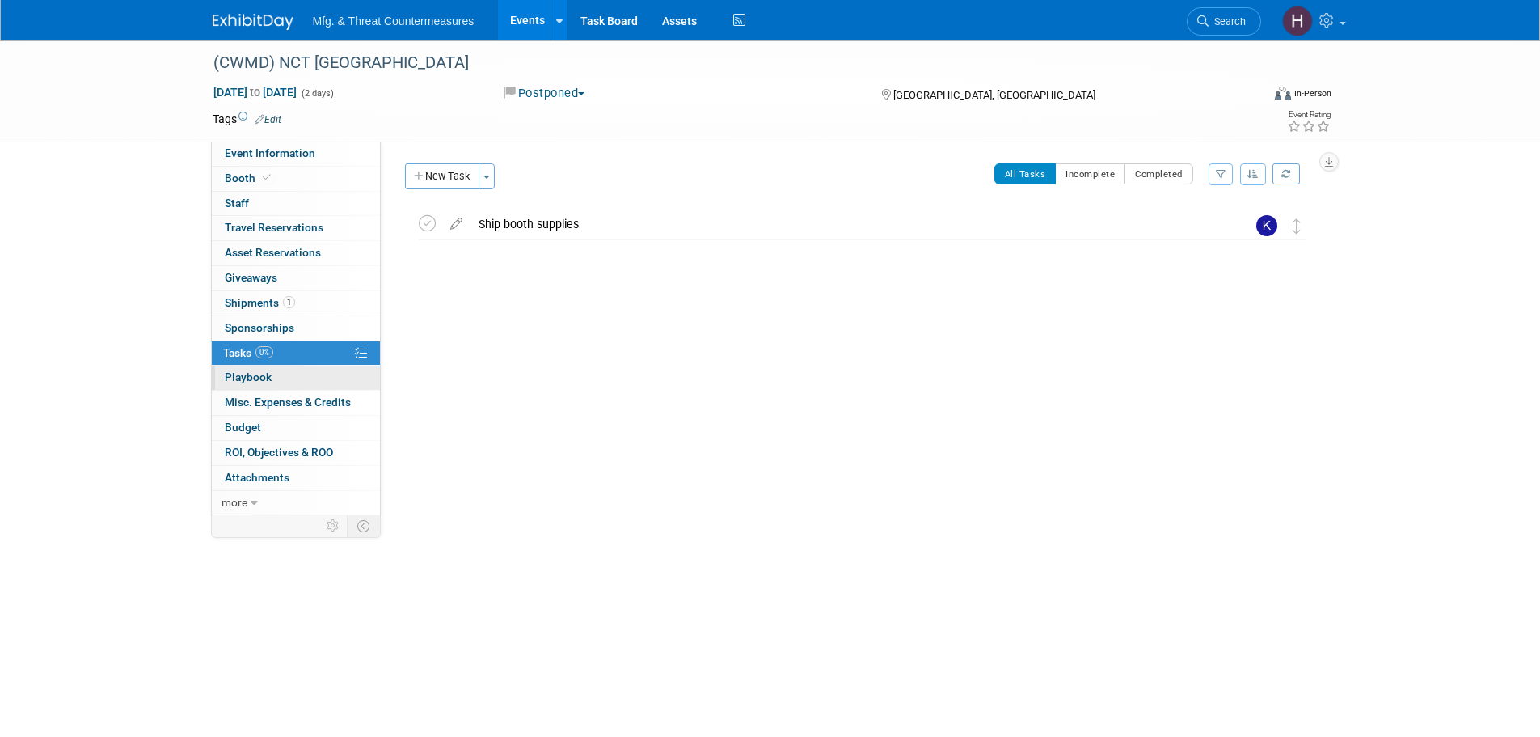
click at [243, 373] on span "Playbook 0" at bounding box center [248, 376] width 47 height 13
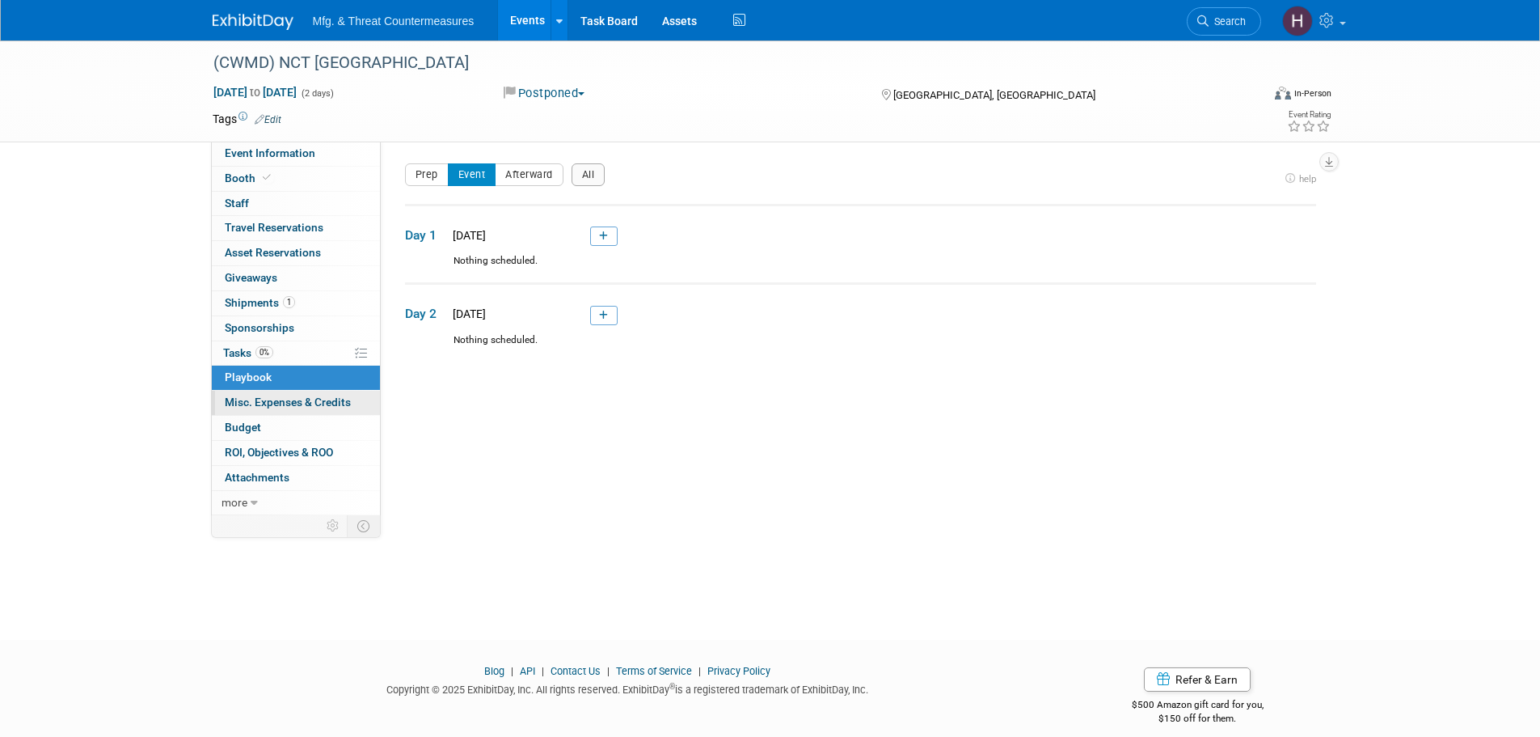
click at [234, 404] on span "Misc. Expenses & Credits 0" at bounding box center [288, 401] width 126 height 13
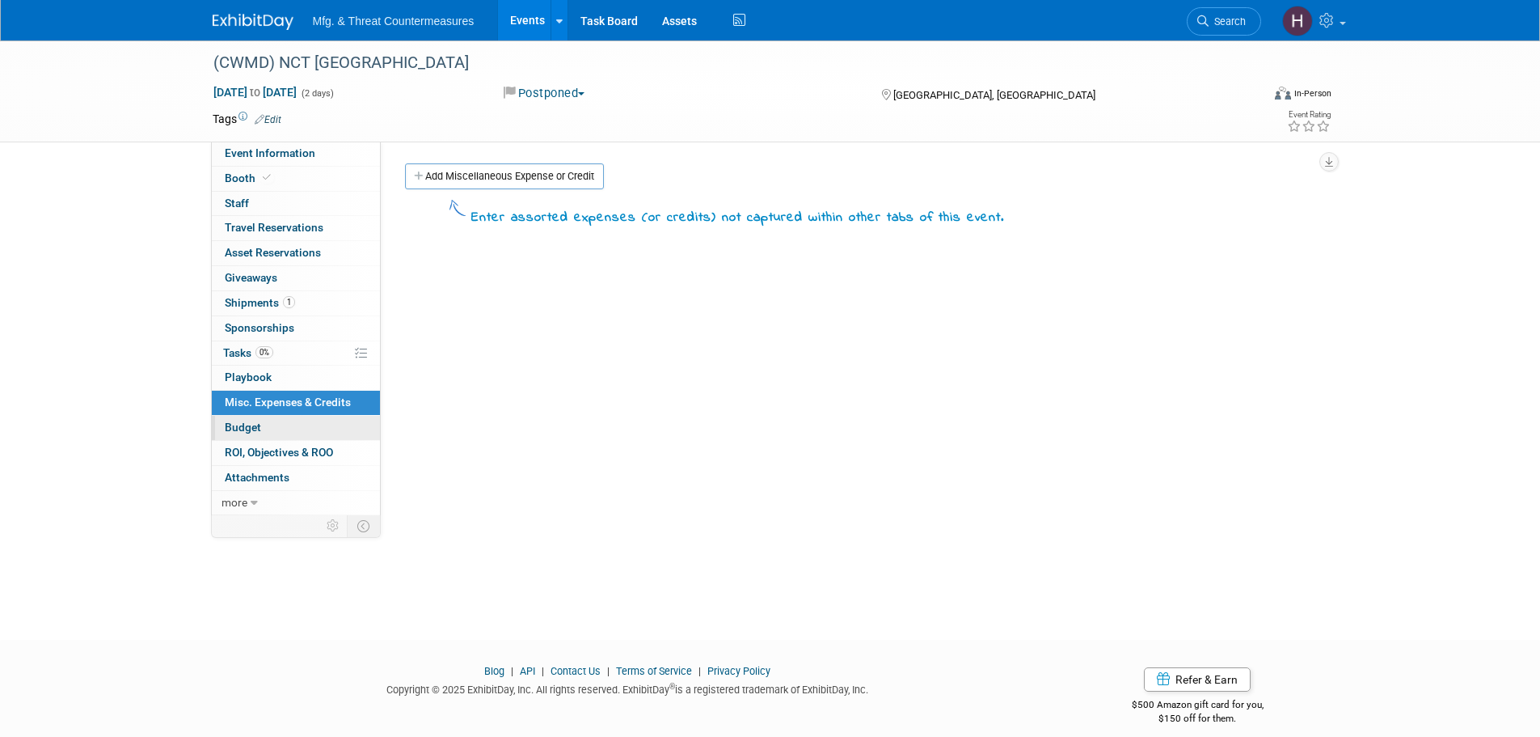
click at [250, 427] on span "Budget" at bounding box center [243, 426] width 36 height 13
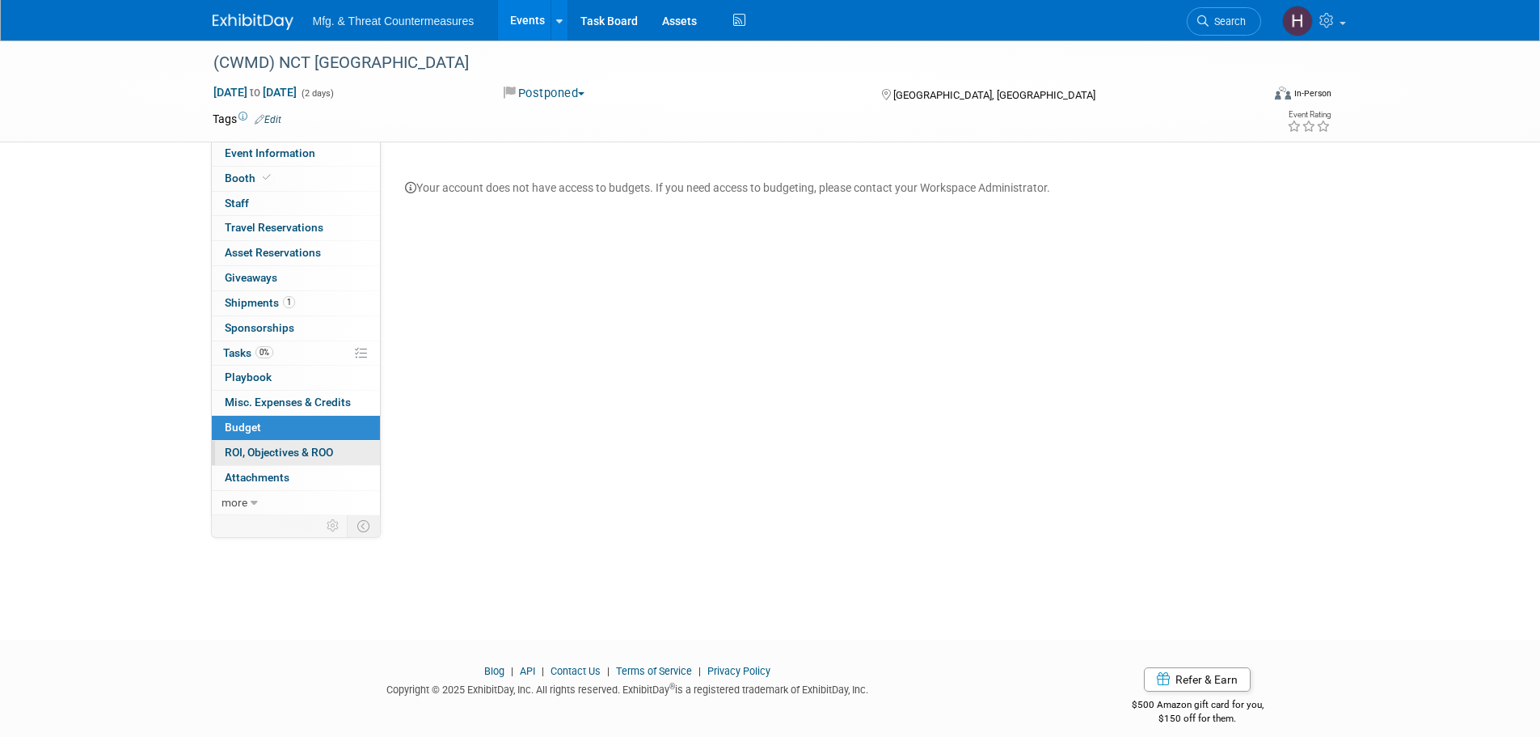
click at [247, 441] on link "0 ROI, Objectives & ROO 0" at bounding box center [296, 453] width 168 height 24
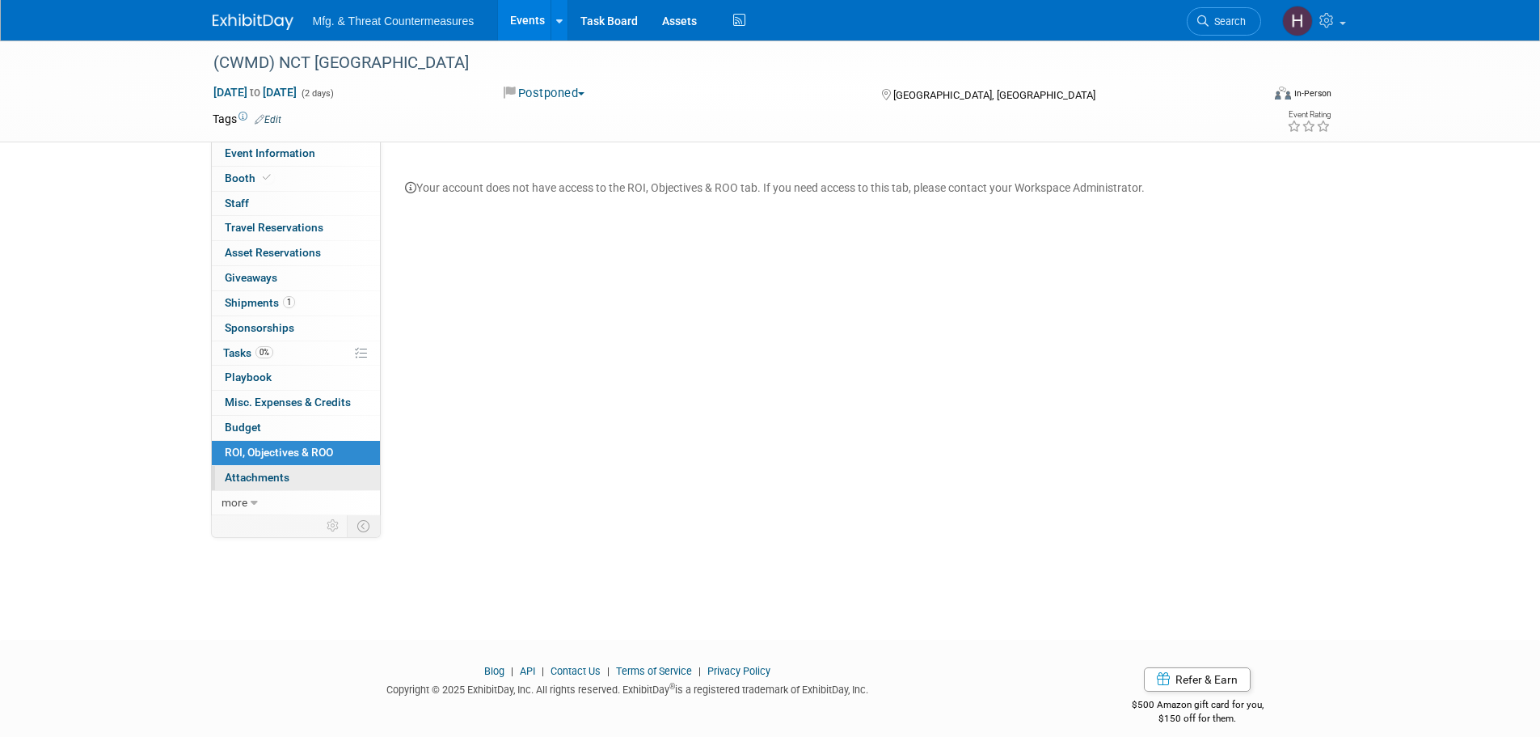
click at [247, 468] on link "0 Attachments 0" at bounding box center [296, 478] width 168 height 24
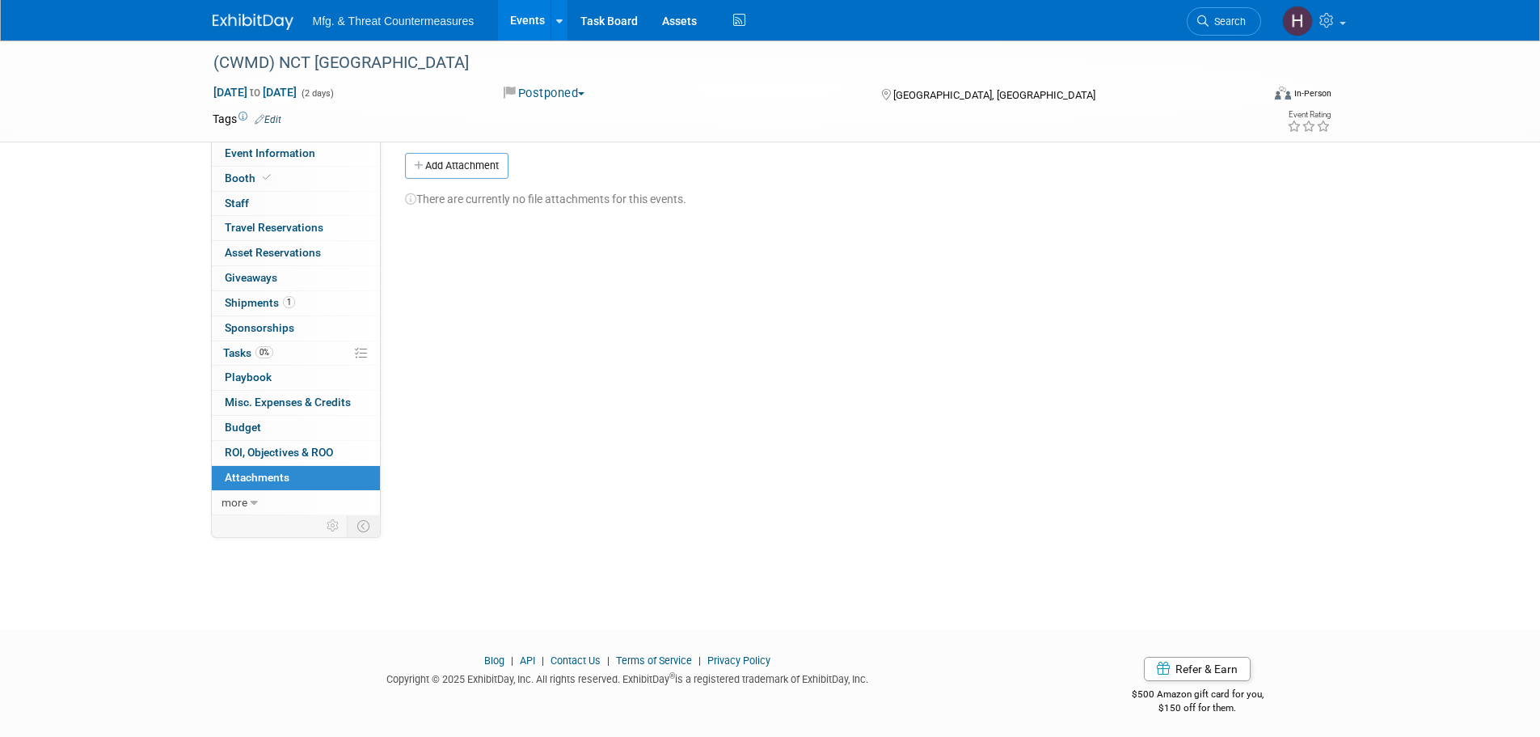
scroll to position [16, 0]
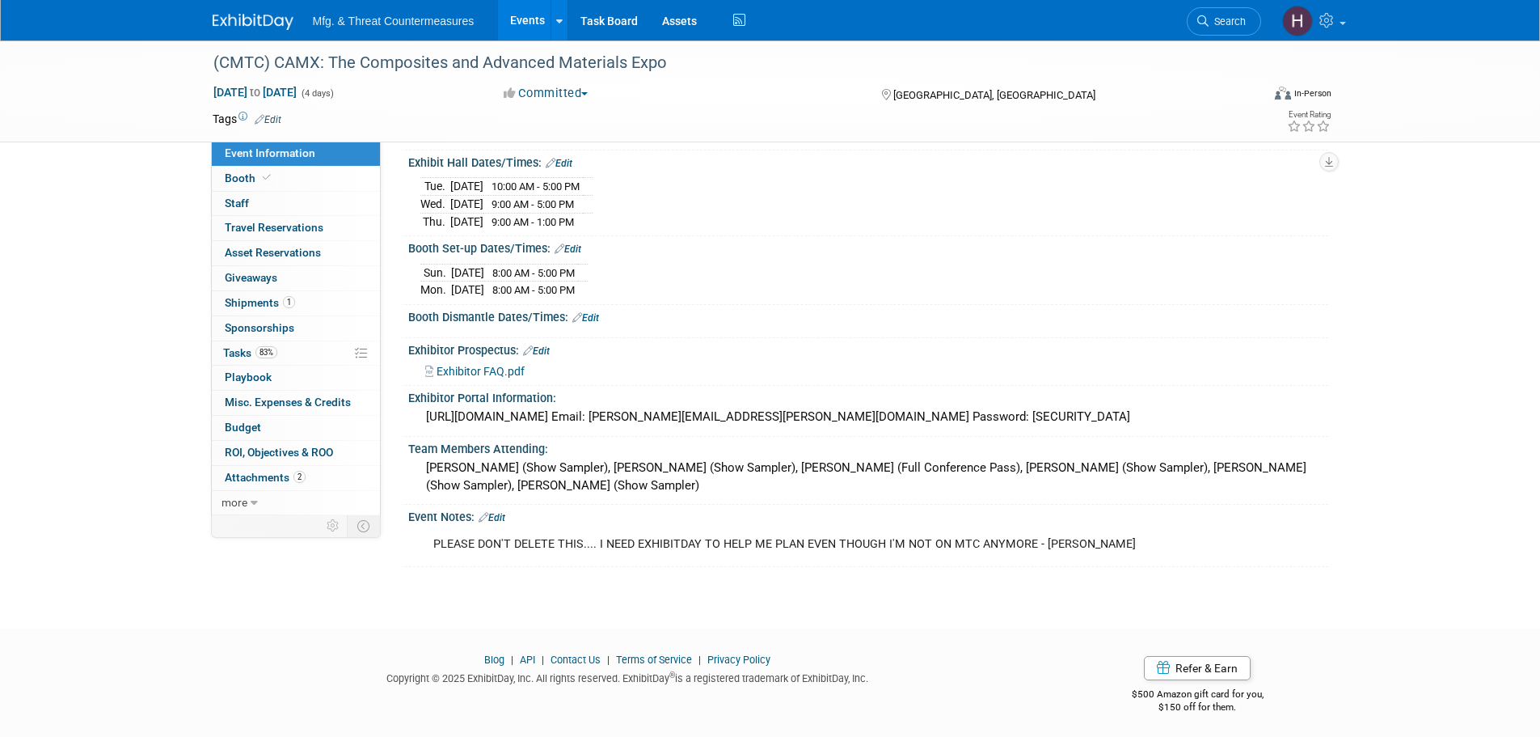
scroll to position [173, 0]
click at [258, 172] on span "Booth" at bounding box center [249, 177] width 49 height 13
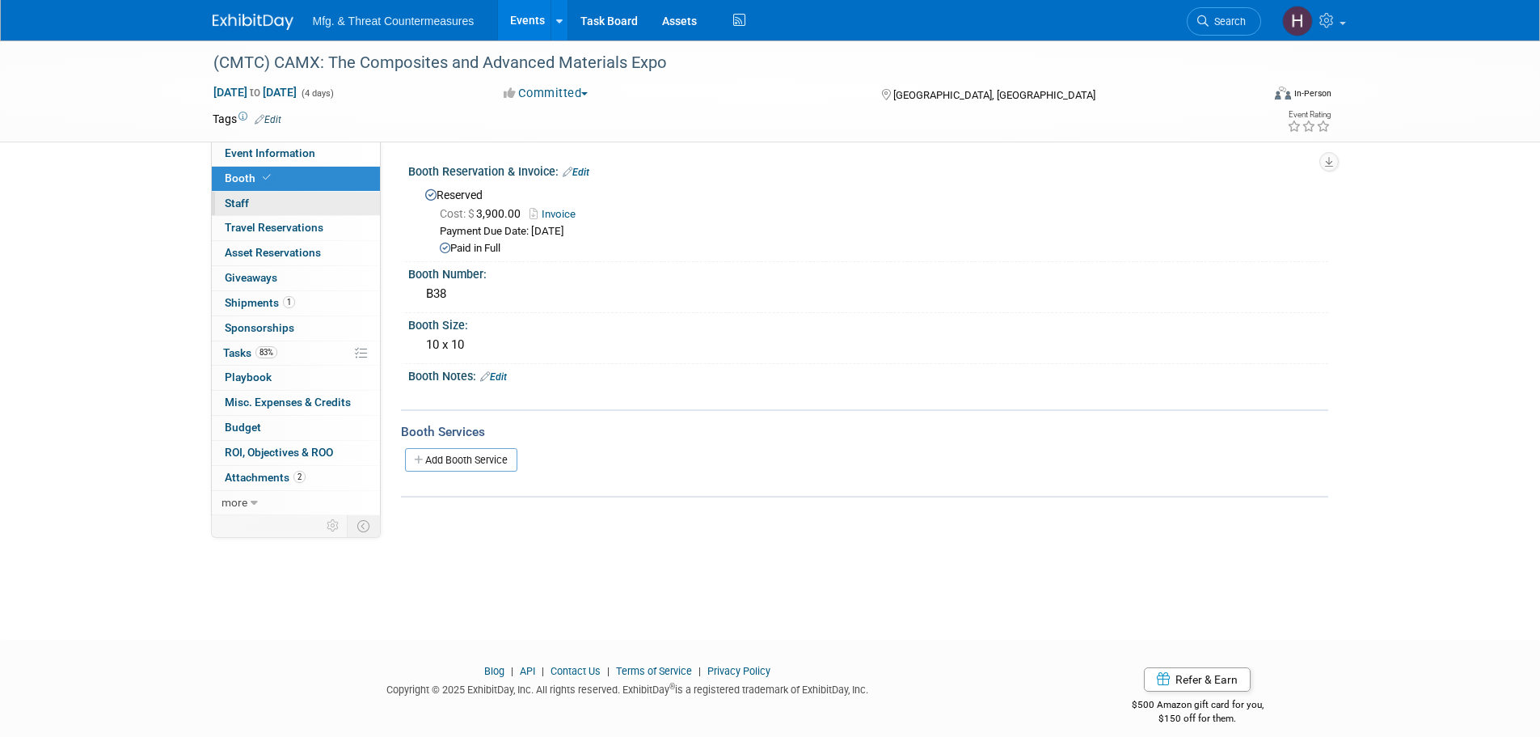
click at [247, 198] on span "Staff 0" at bounding box center [237, 202] width 24 height 13
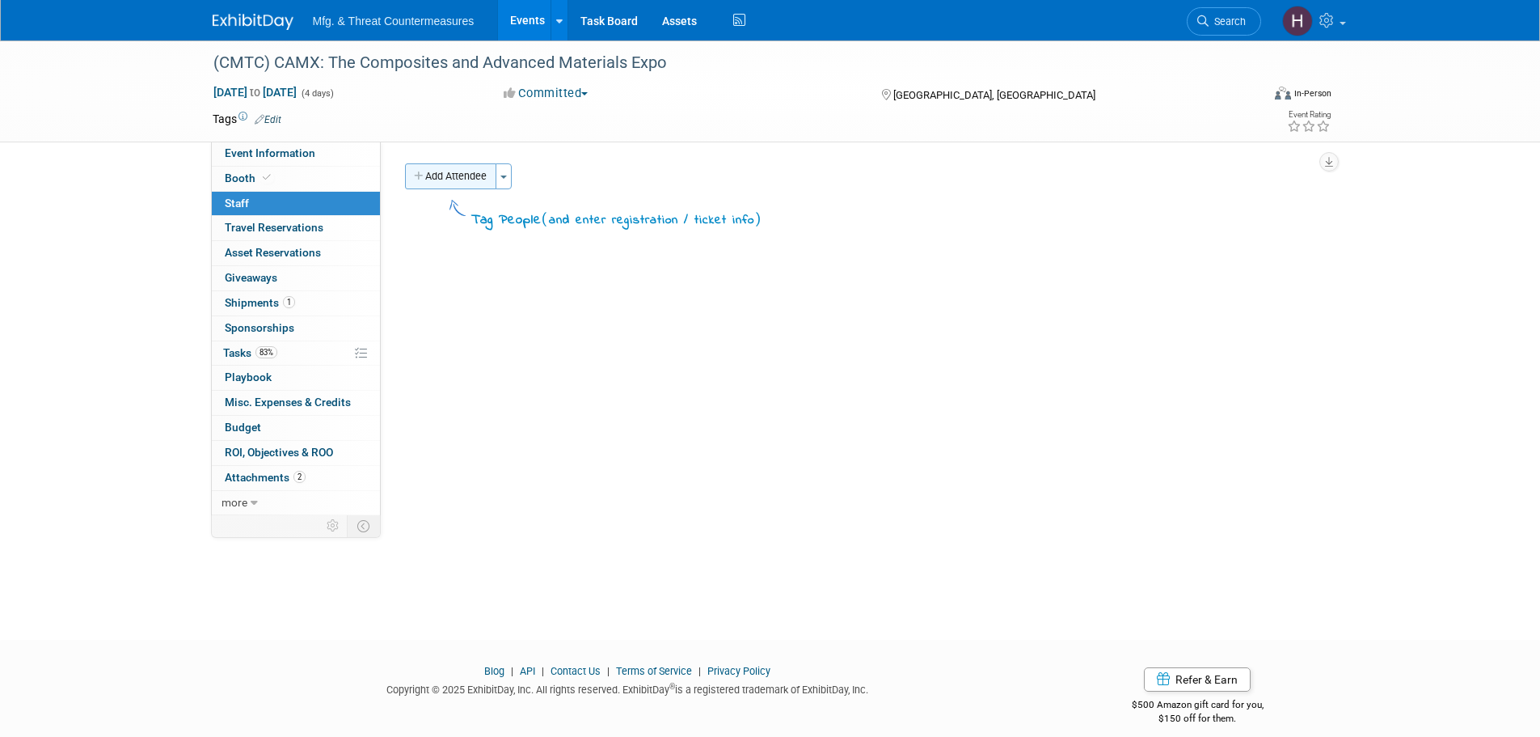
click at [453, 170] on button "Add Attendee" at bounding box center [450, 176] width 91 height 26
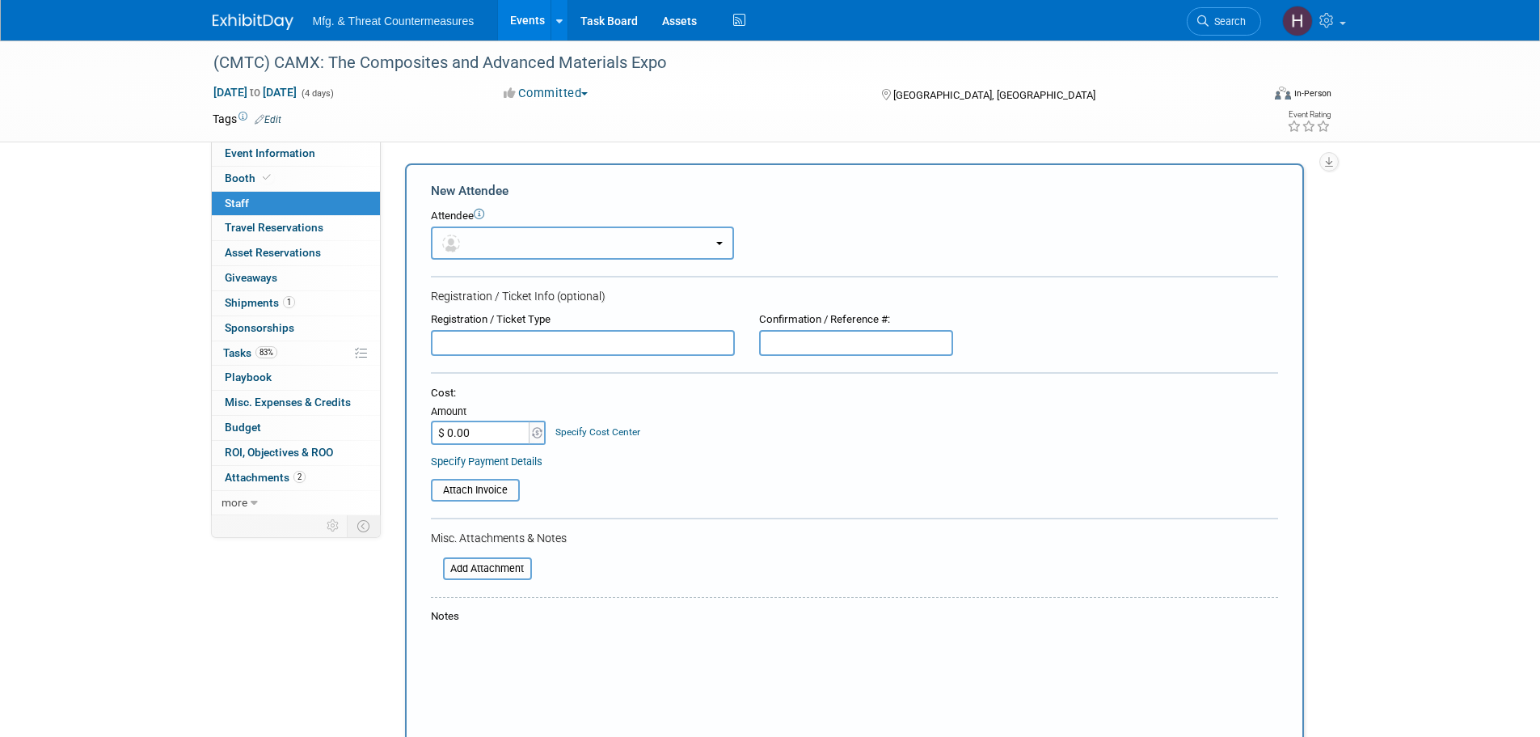
click at [615, 249] on button "button" at bounding box center [582, 242] width 303 height 33
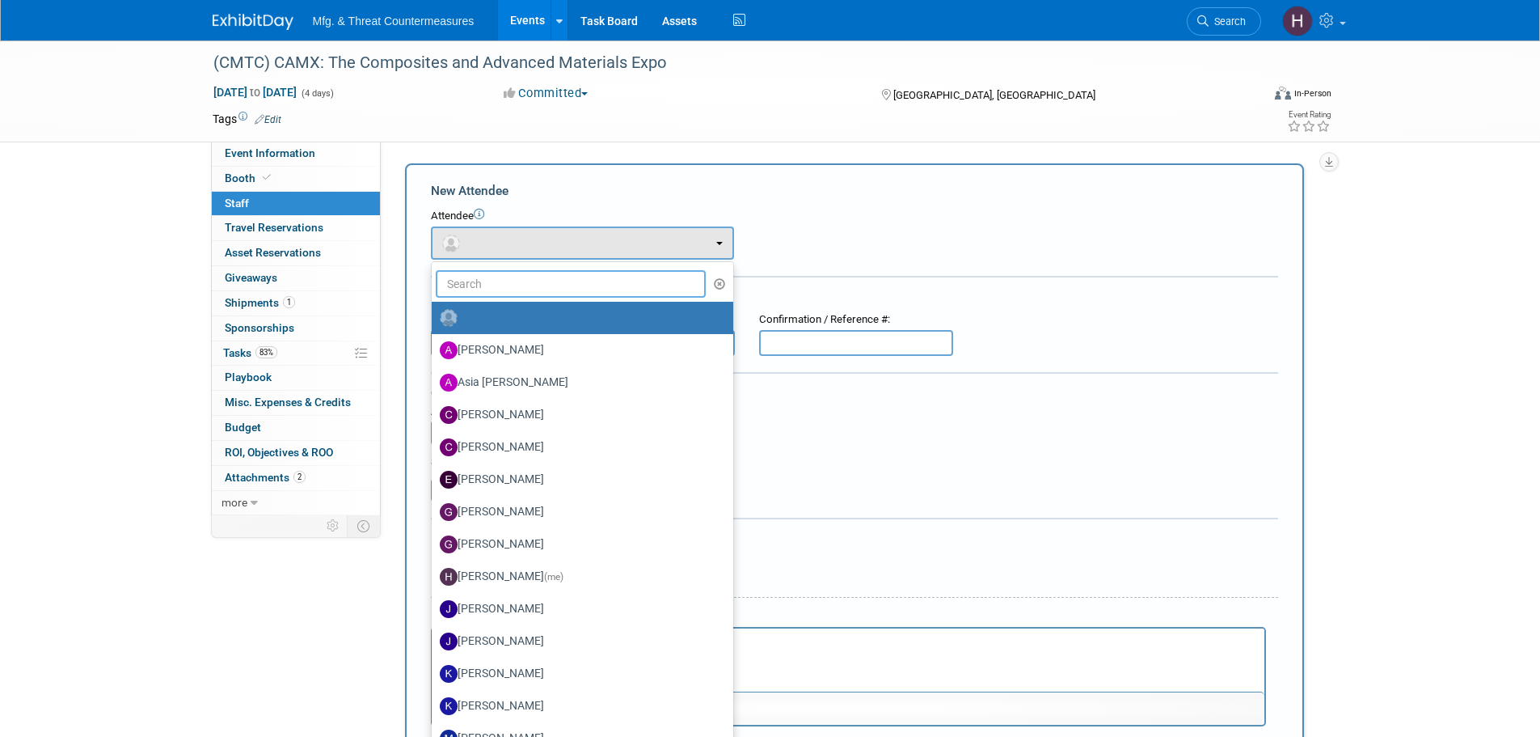
click at [561, 277] on input "text" at bounding box center [571, 283] width 271 height 27
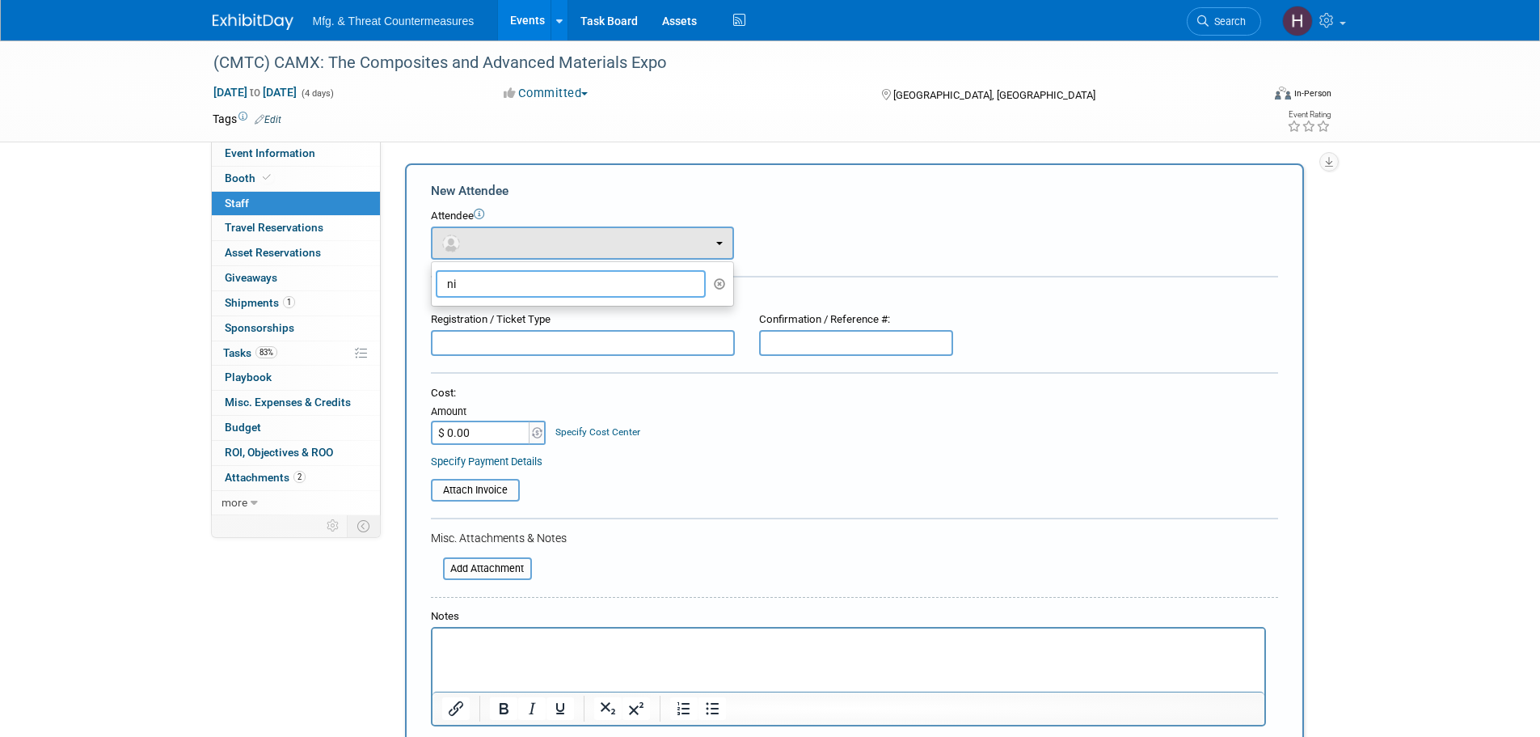
type input "n"
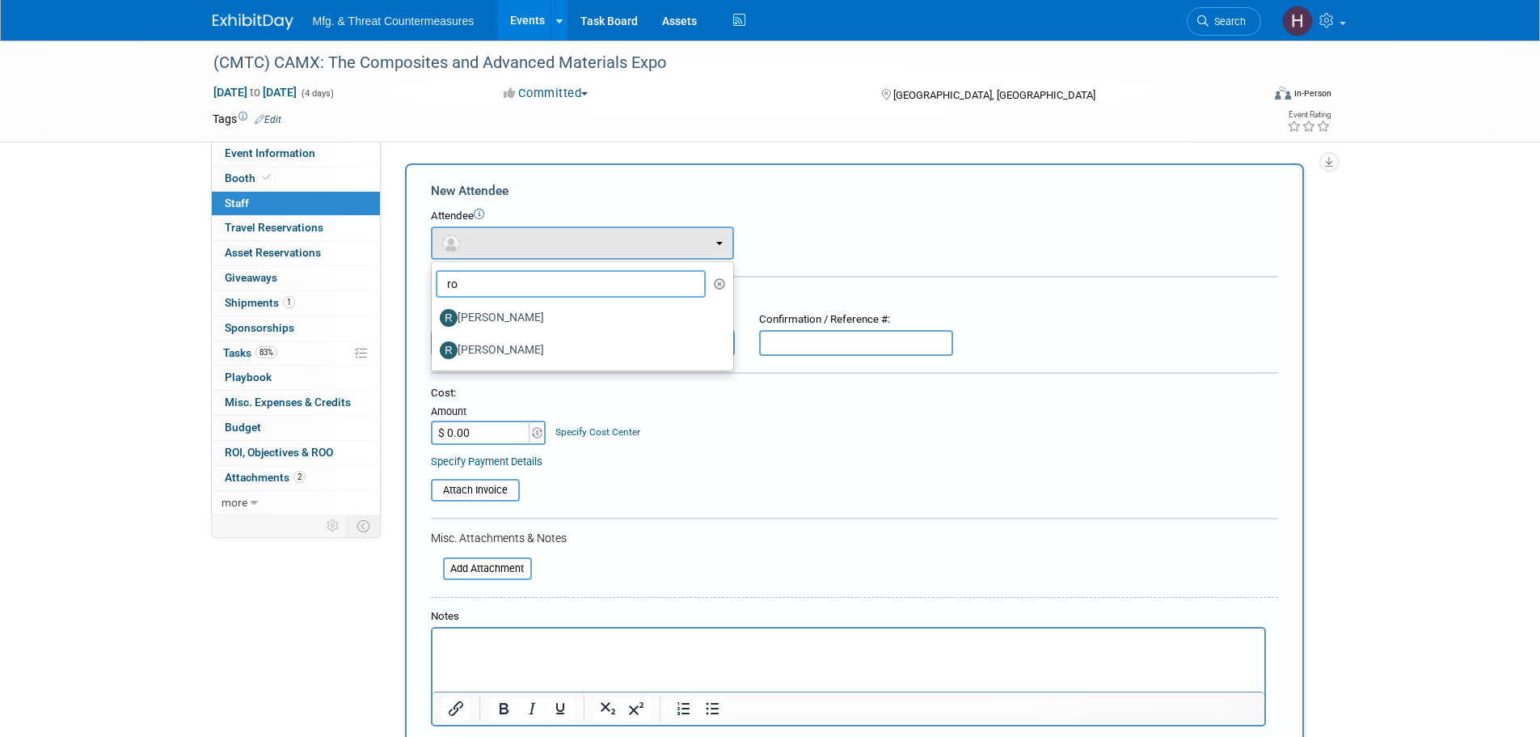
type input "r"
type input "d"
type input "s"
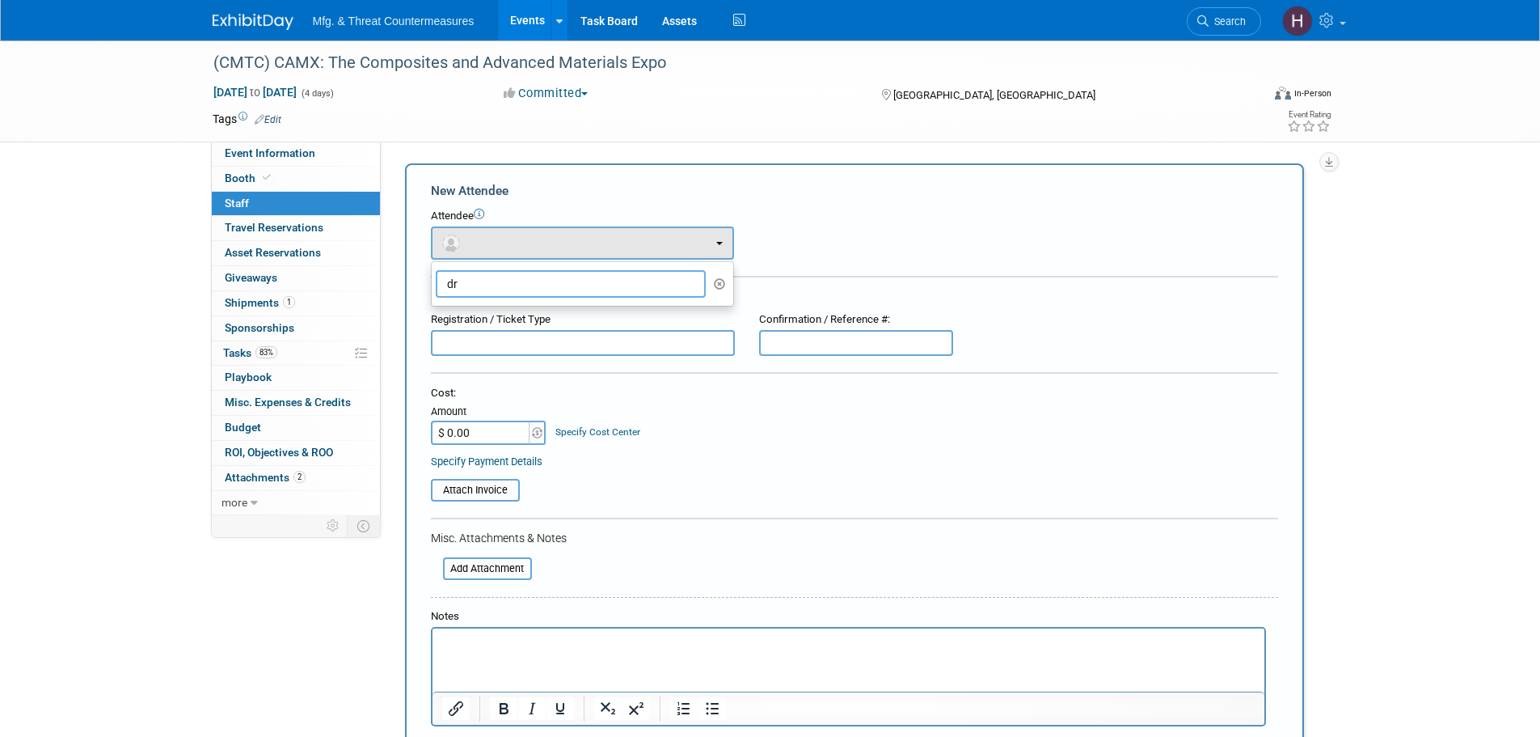
type input "d"
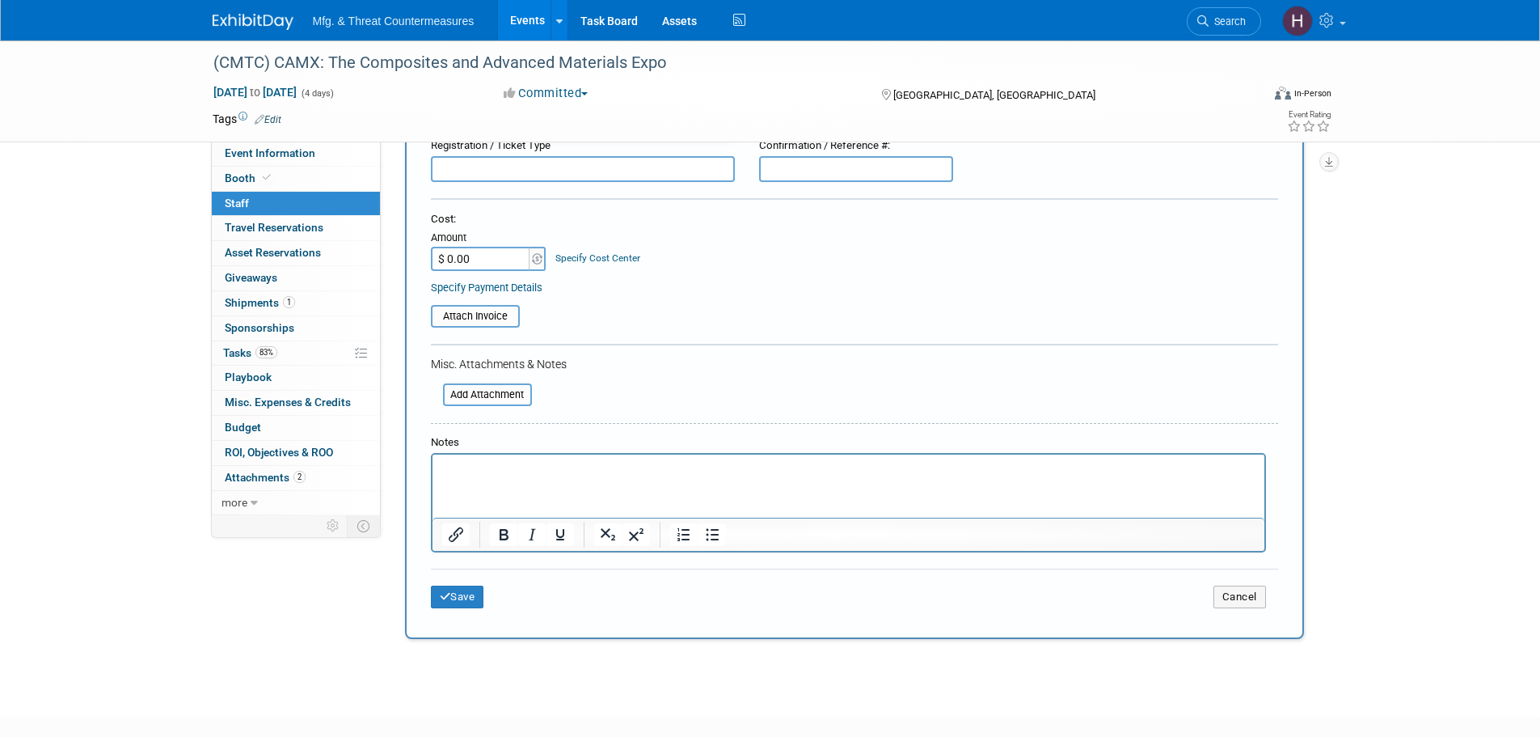
scroll to position [268, 0]
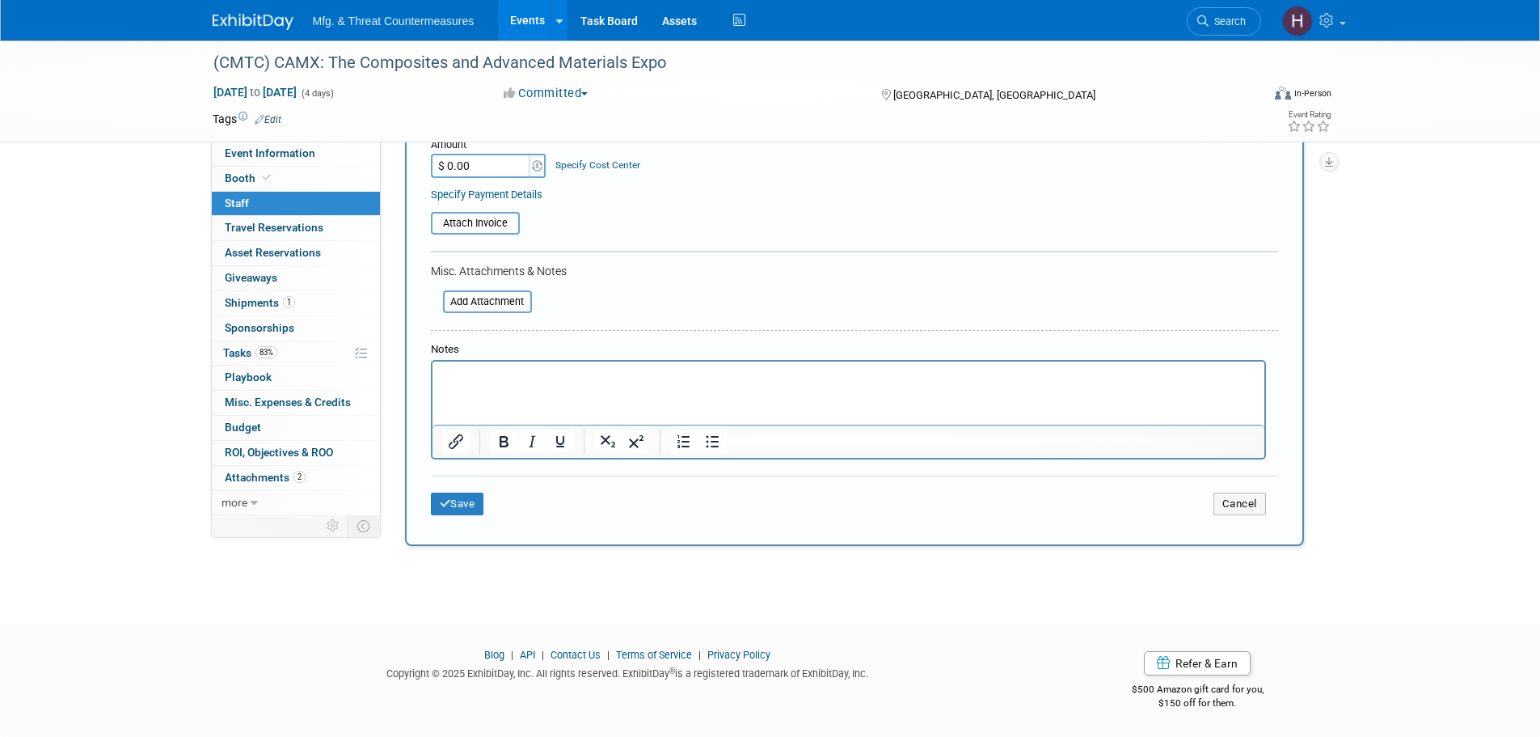
type input "eug"
click at [1249, 512] on button "Cancel" at bounding box center [1240, 503] width 53 height 23
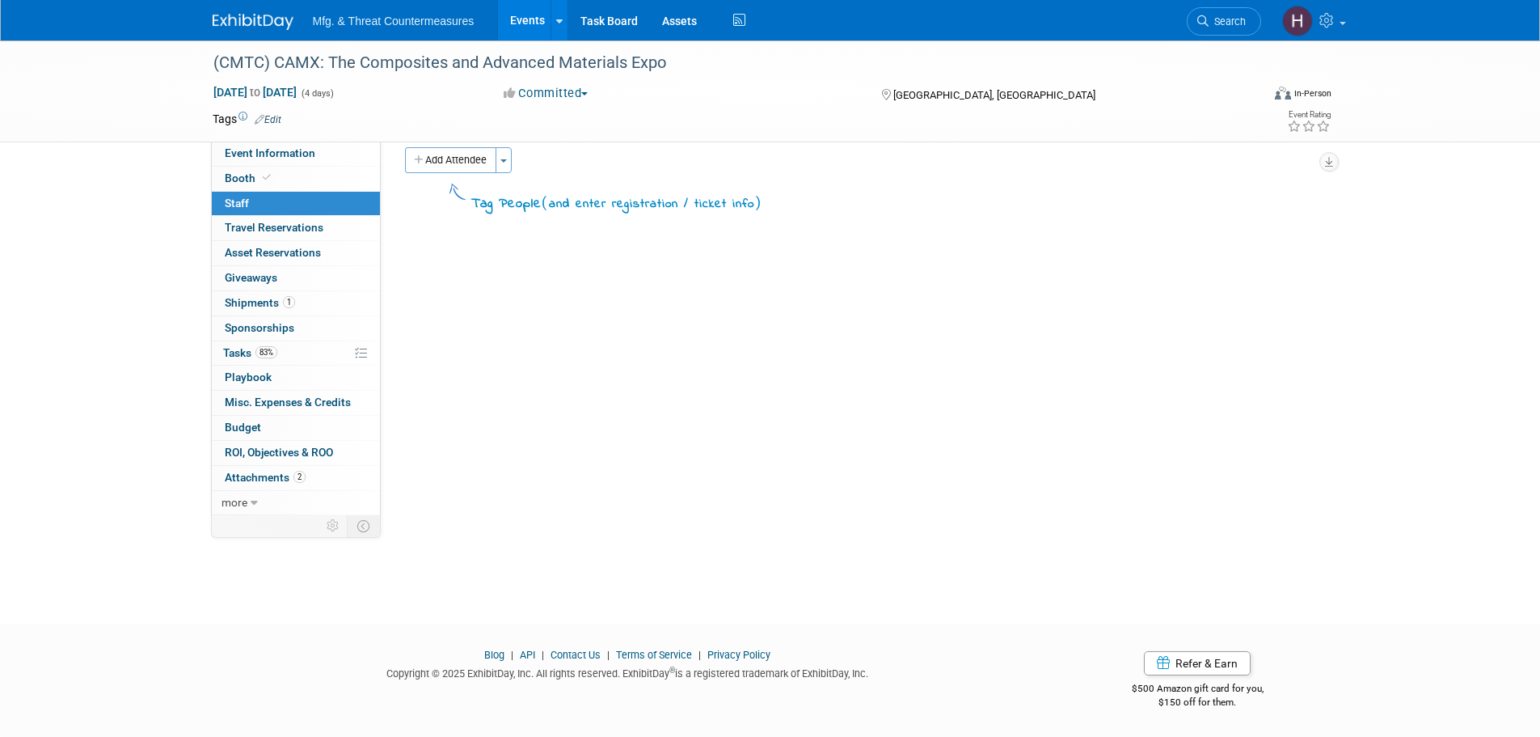
scroll to position [16, 0]
click at [342, 230] on link "0 Travel Reservations 0" at bounding box center [296, 228] width 168 height 24
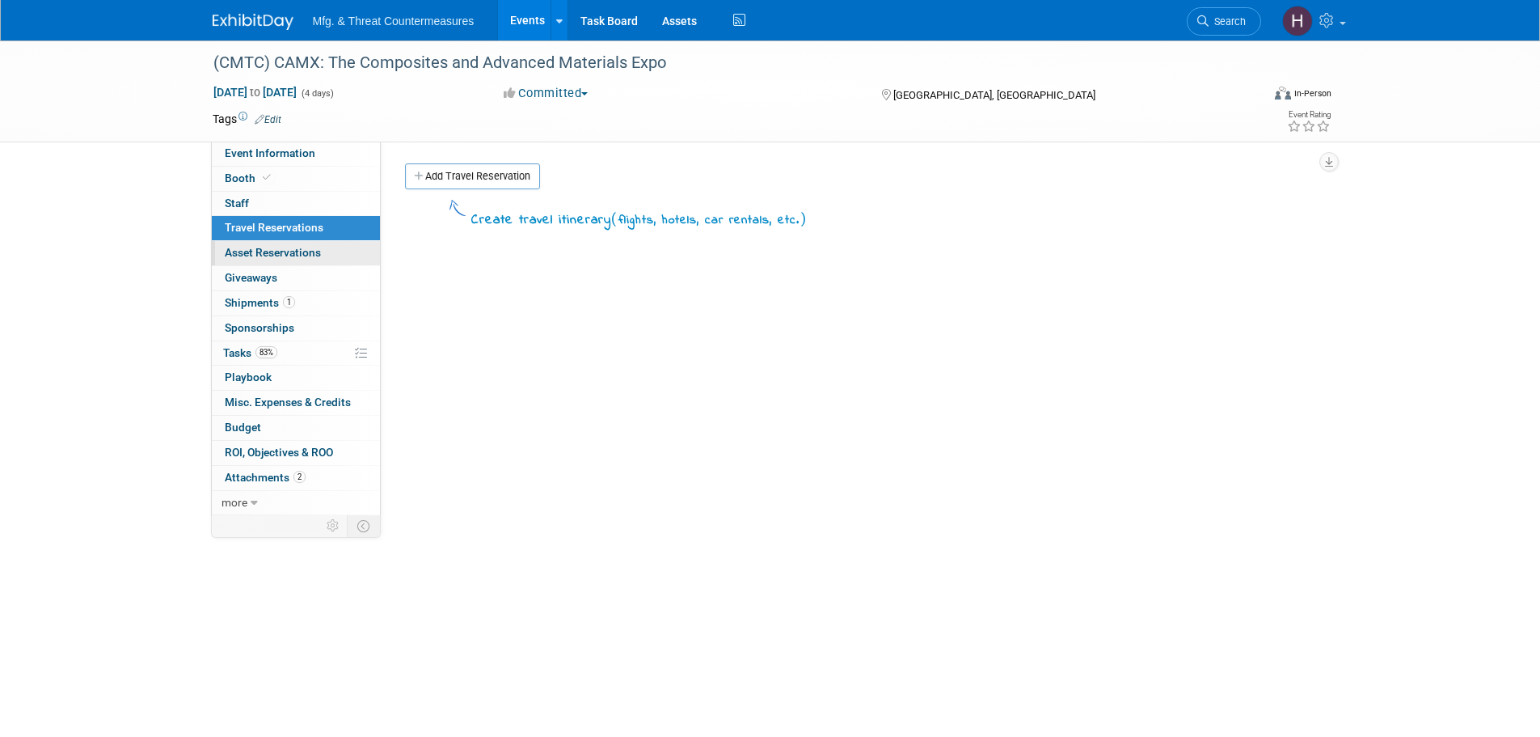
click at [240, 265] on link "0 Asset Reservations 0" at bounding box center [296, 253] width 168 height 24
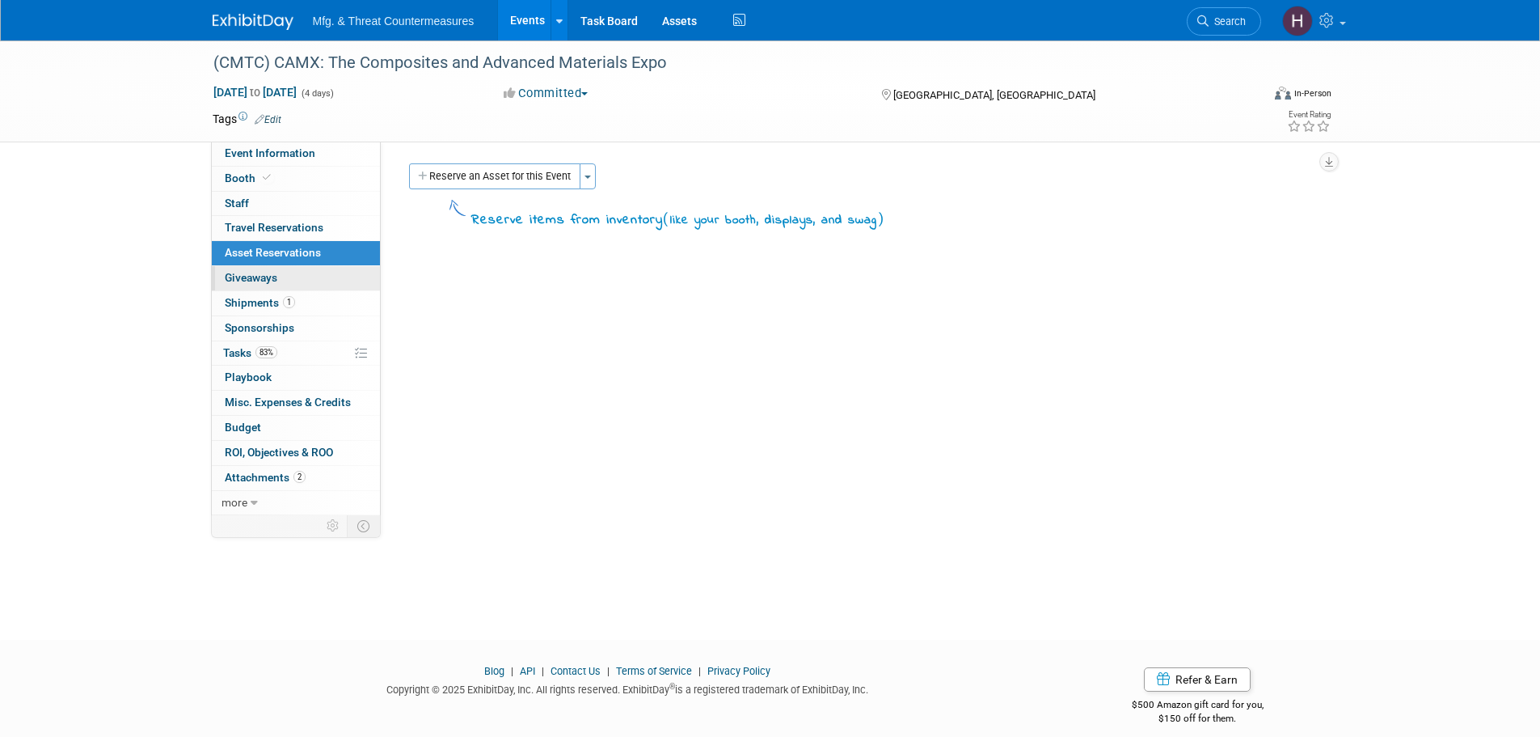
click at [243, 284] on span "Giveaways 0" at bounding box center [251, 277] width 53 height 13
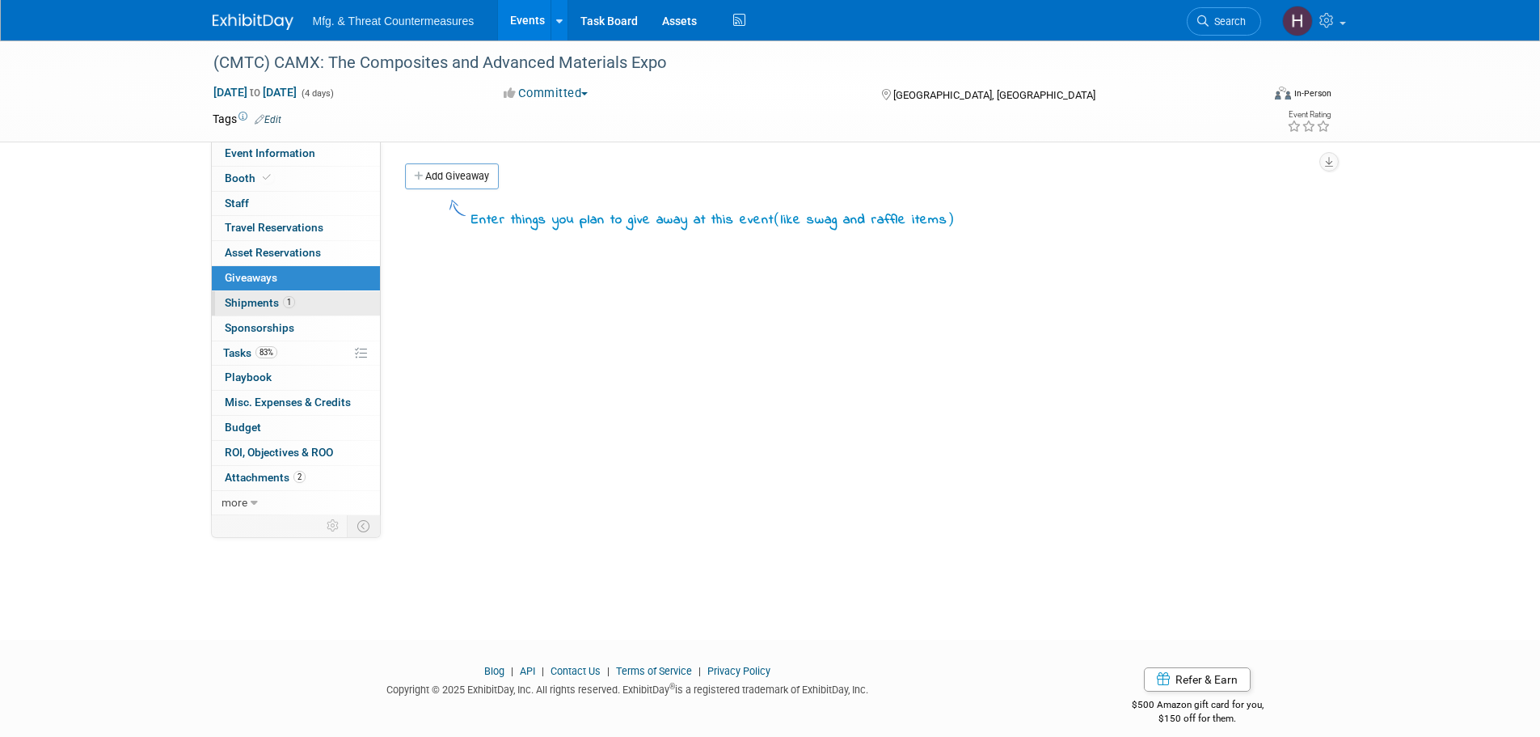
click at [234, 304] on span "Shipments 1" at bounding box center [260, 302] width 70 height 13
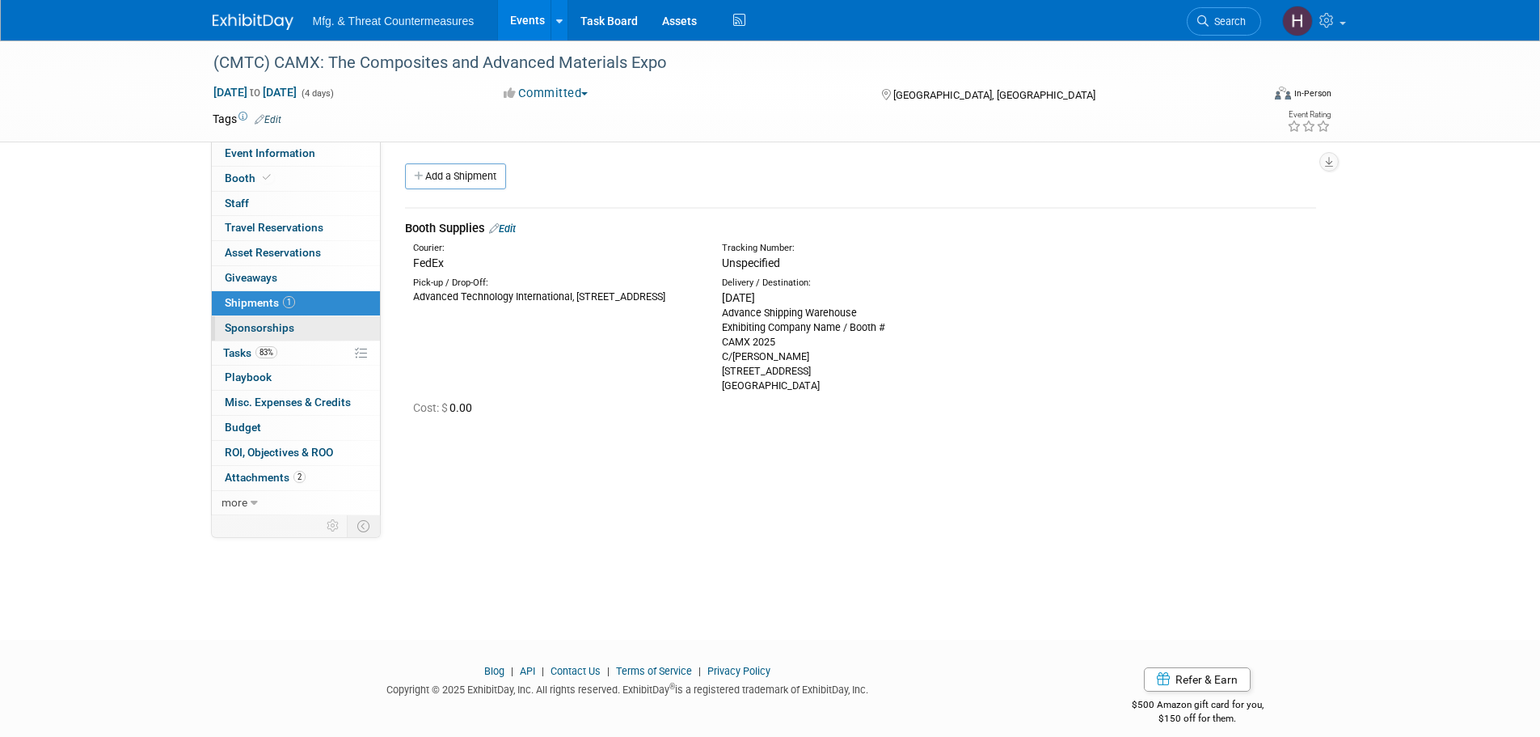
click at [230, 319] on link "0 Sponsorships 0" at bounding box center [296, 328] width 168 height 24
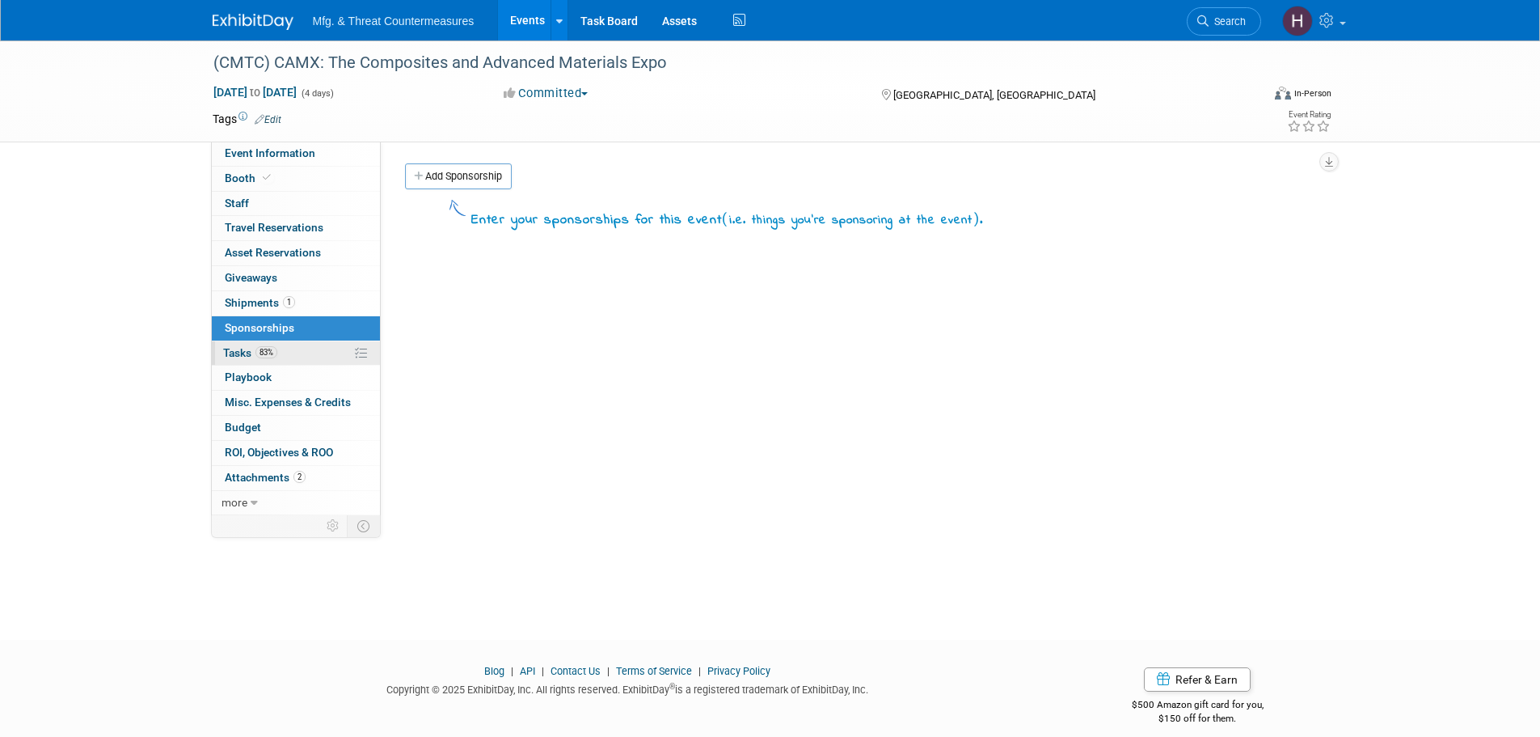
click at [235, 356] on span "Tasks 83%" at bounding box center [250, 352] width 54 height 13
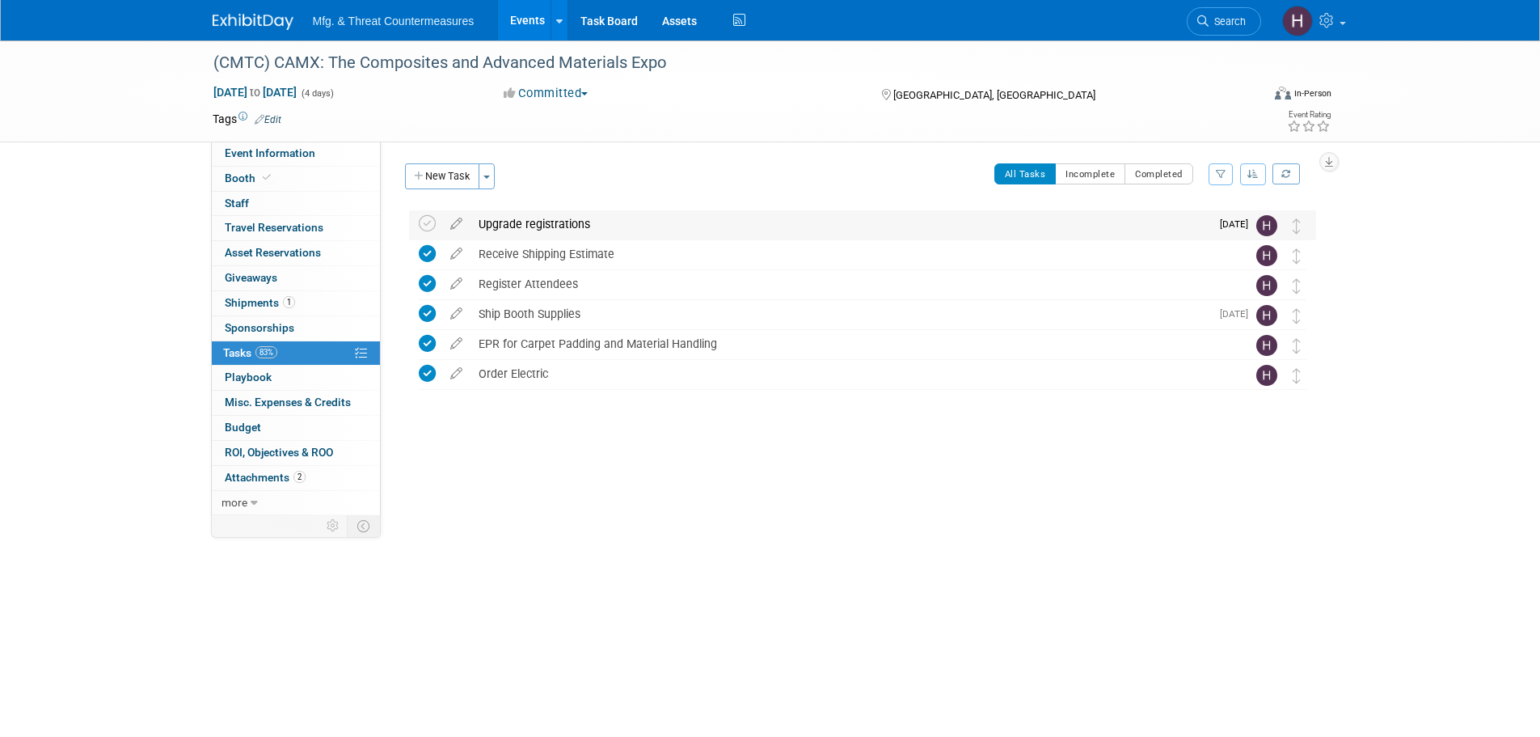
click at [1191, 225] on div "Upgrade registrations" at bounding box center [841, 223] width 740 height 27
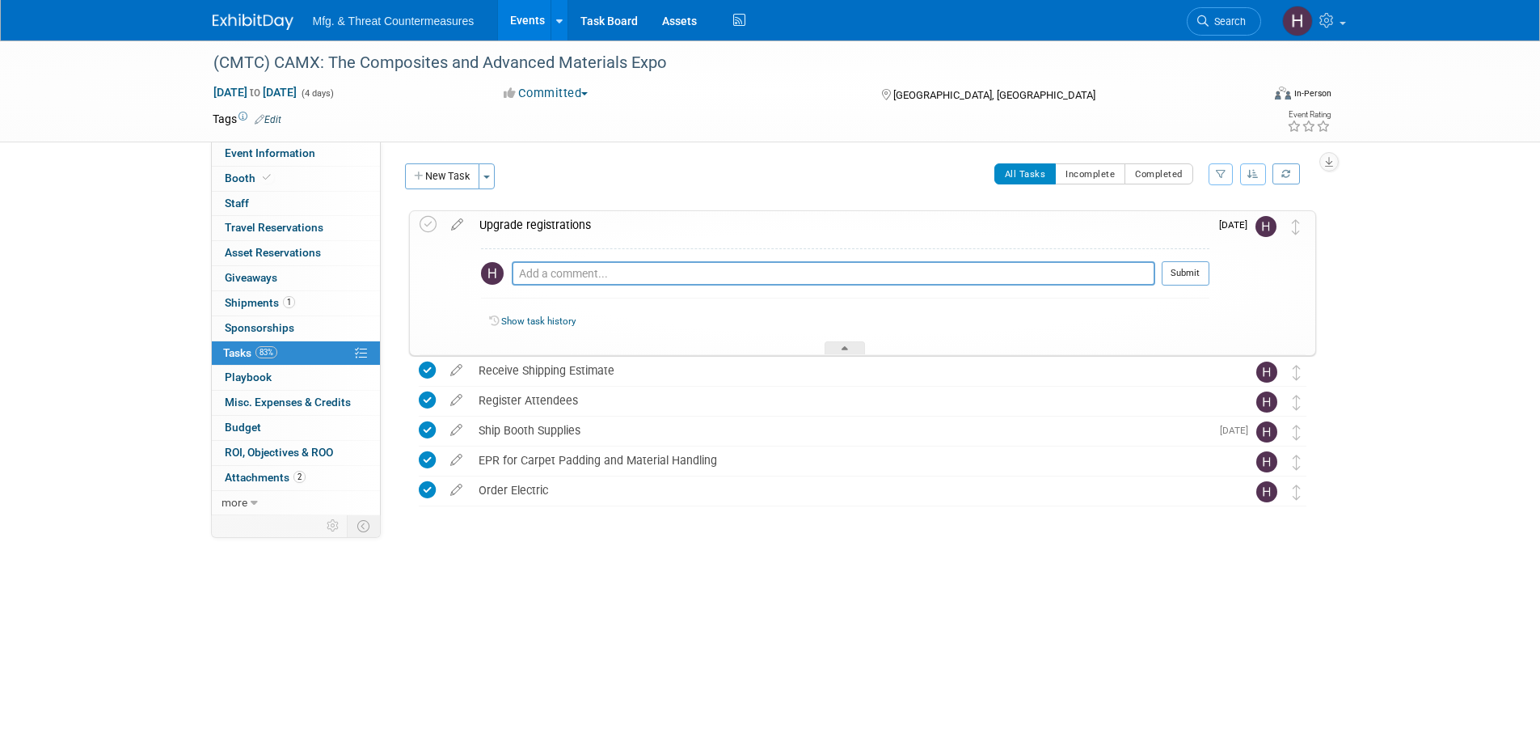
click at [1153, 230] on div "Upgrade registrations" at bounding box center [840, 224] width 738 height 27
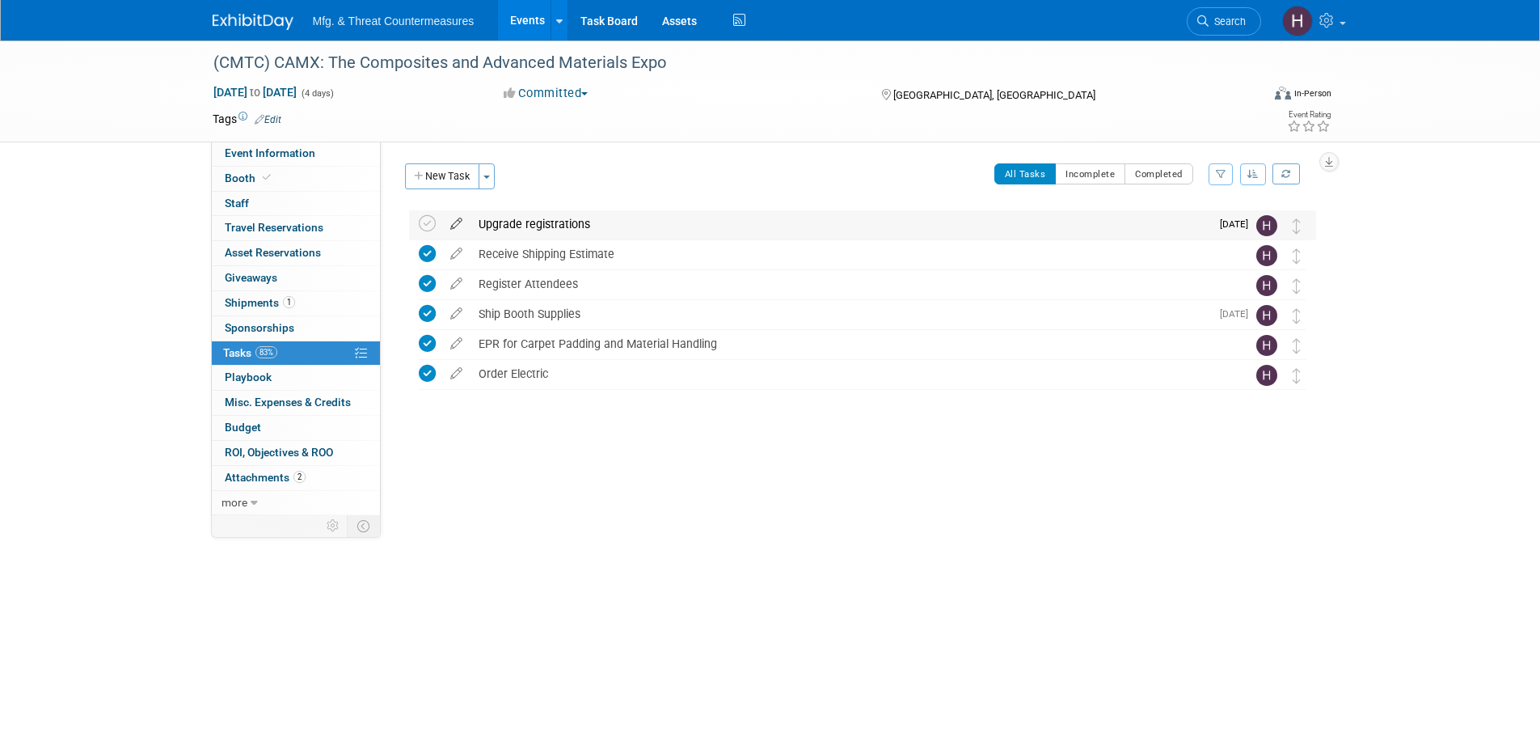
click at [457, 225] on icon at bounding box center [456, 220] width 28 height 20
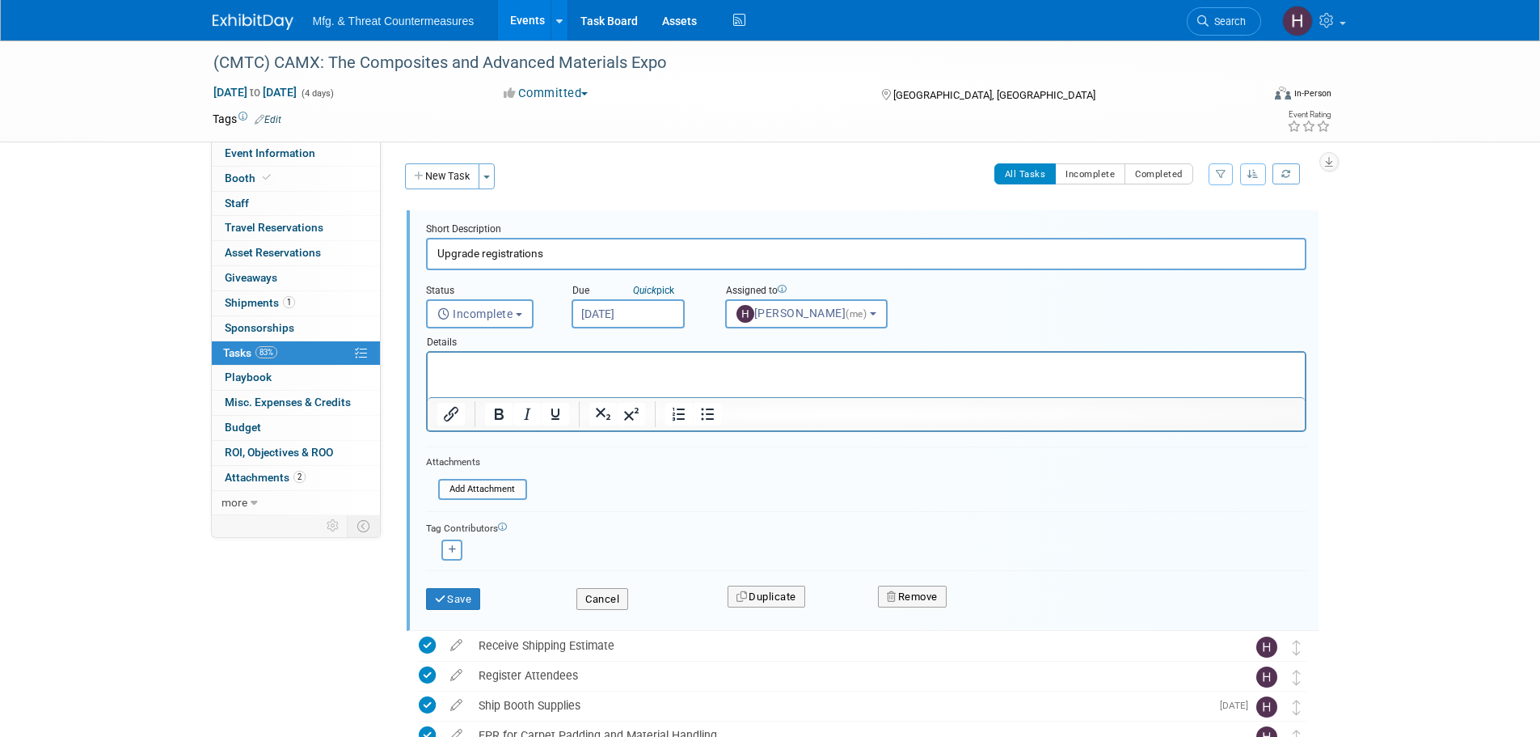
click at [630, 306] on input "Sep 1, 2025" at bounding box center [628, 313] width 113 height 29
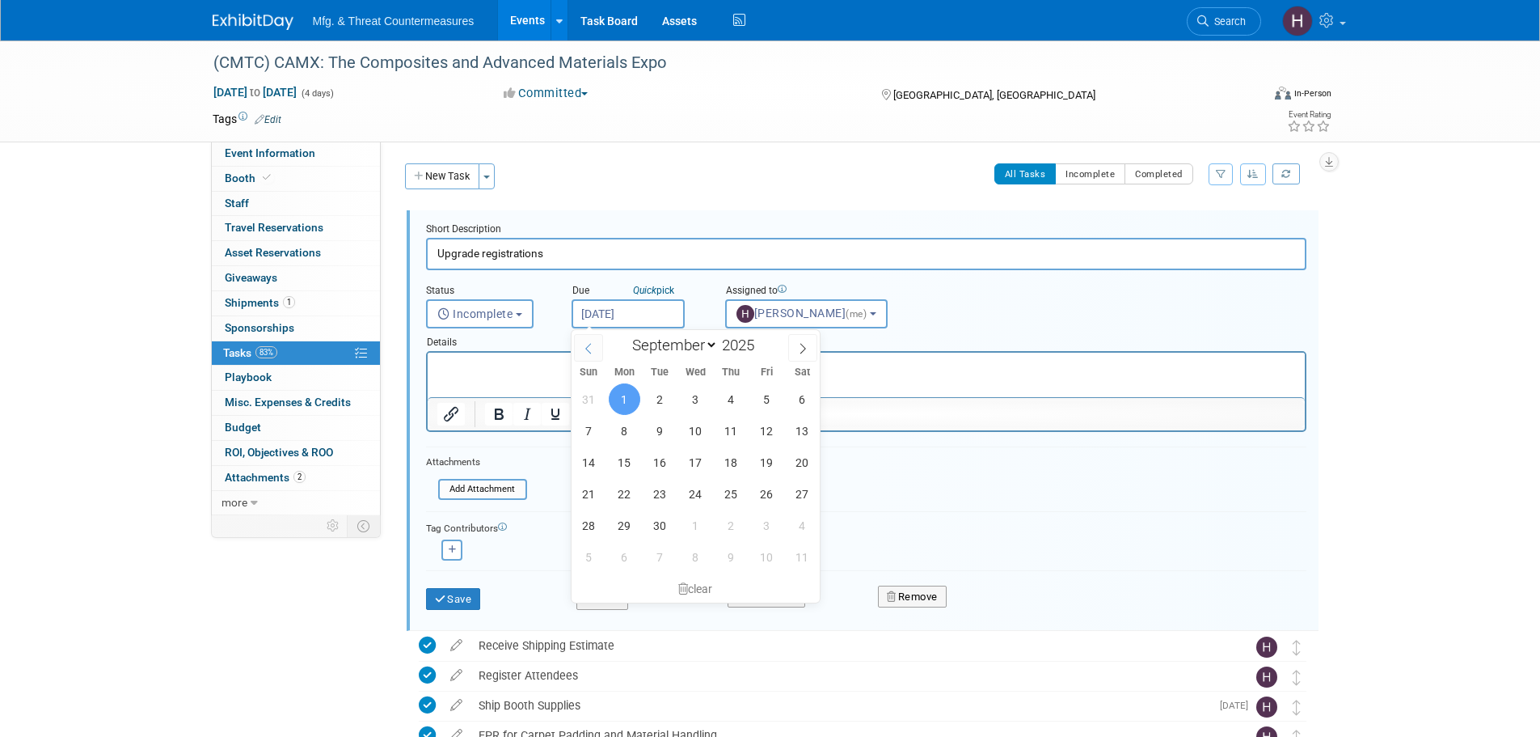
click at [592, 344] on icon at bounding box center [588, 348] width 11 height 11
select select "7"
click at [761, 524] on span "29" at bounding box center [767, 525] width 32 height 32
type input "Aug 29, 2025"
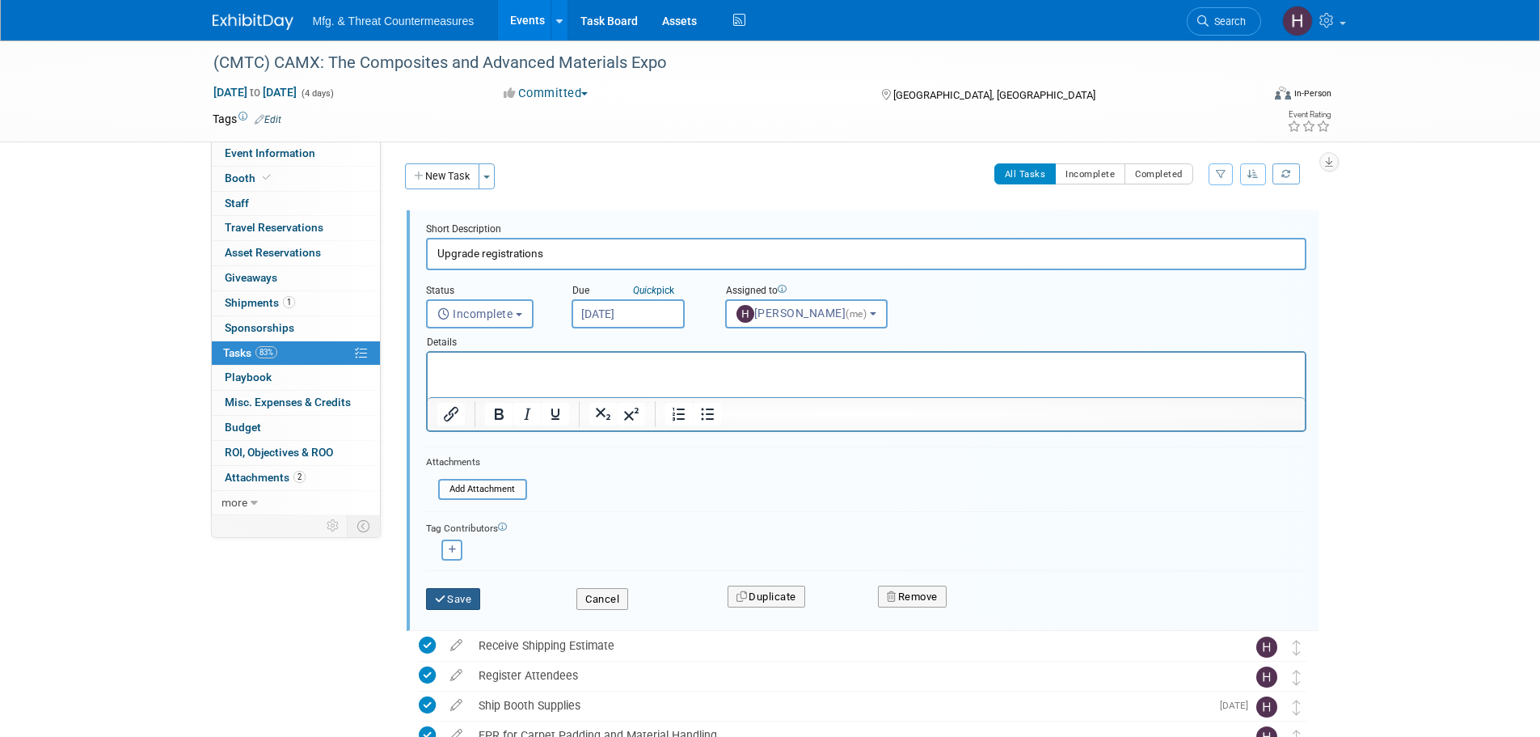
click at [466, 602] on button "Save" at bounding box center [453, 599] width 55 height 23
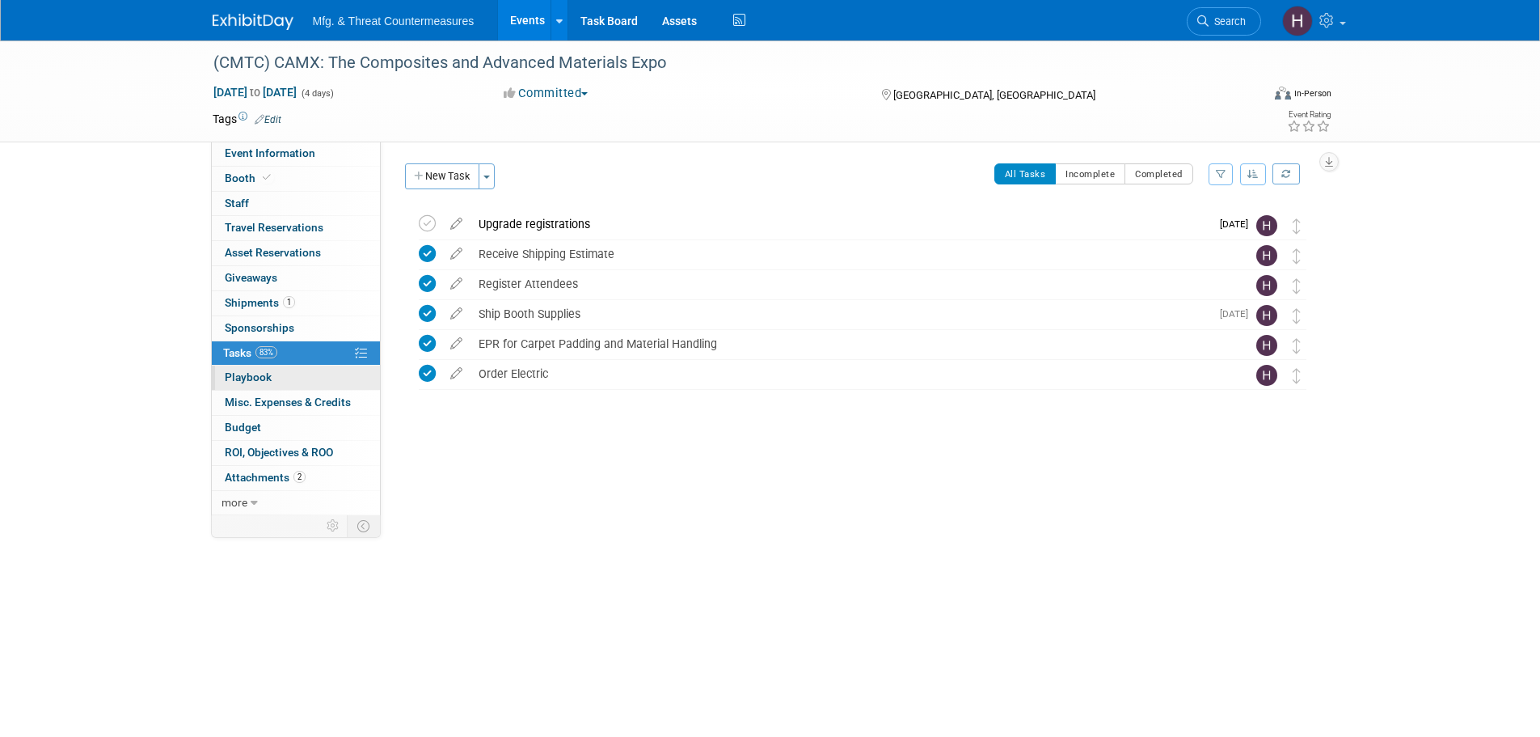
click at [308, 386] on link "0 Playbook 0" at bounding box center [296, 377] width 168 height 24
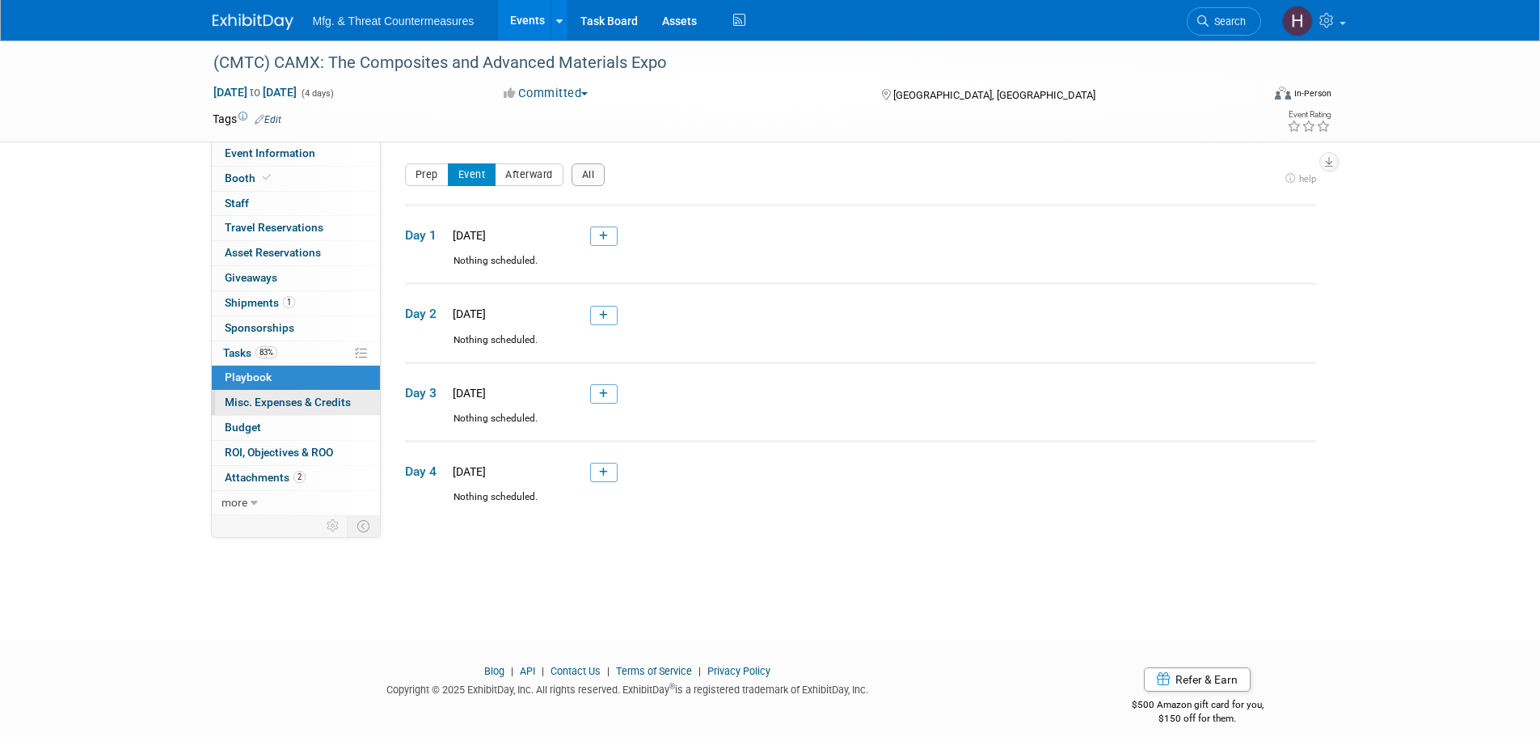
click at [290, 400] on span "Misc. Expenses & Credits 0" at bounding box center [288, 401] width 126 height 13
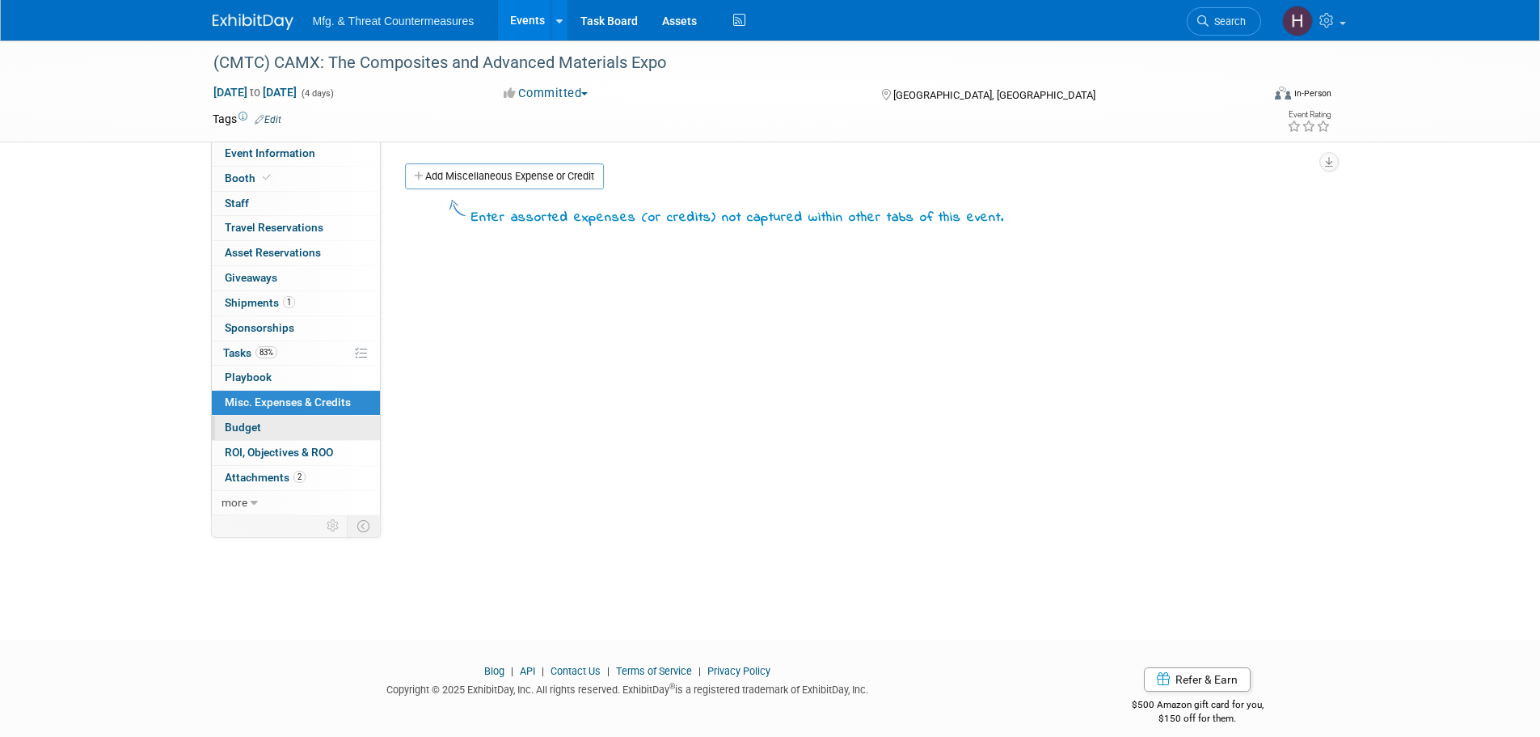
click at [264, 430] on link "Budget" at bounding box center [296, 428] width 168 height 24
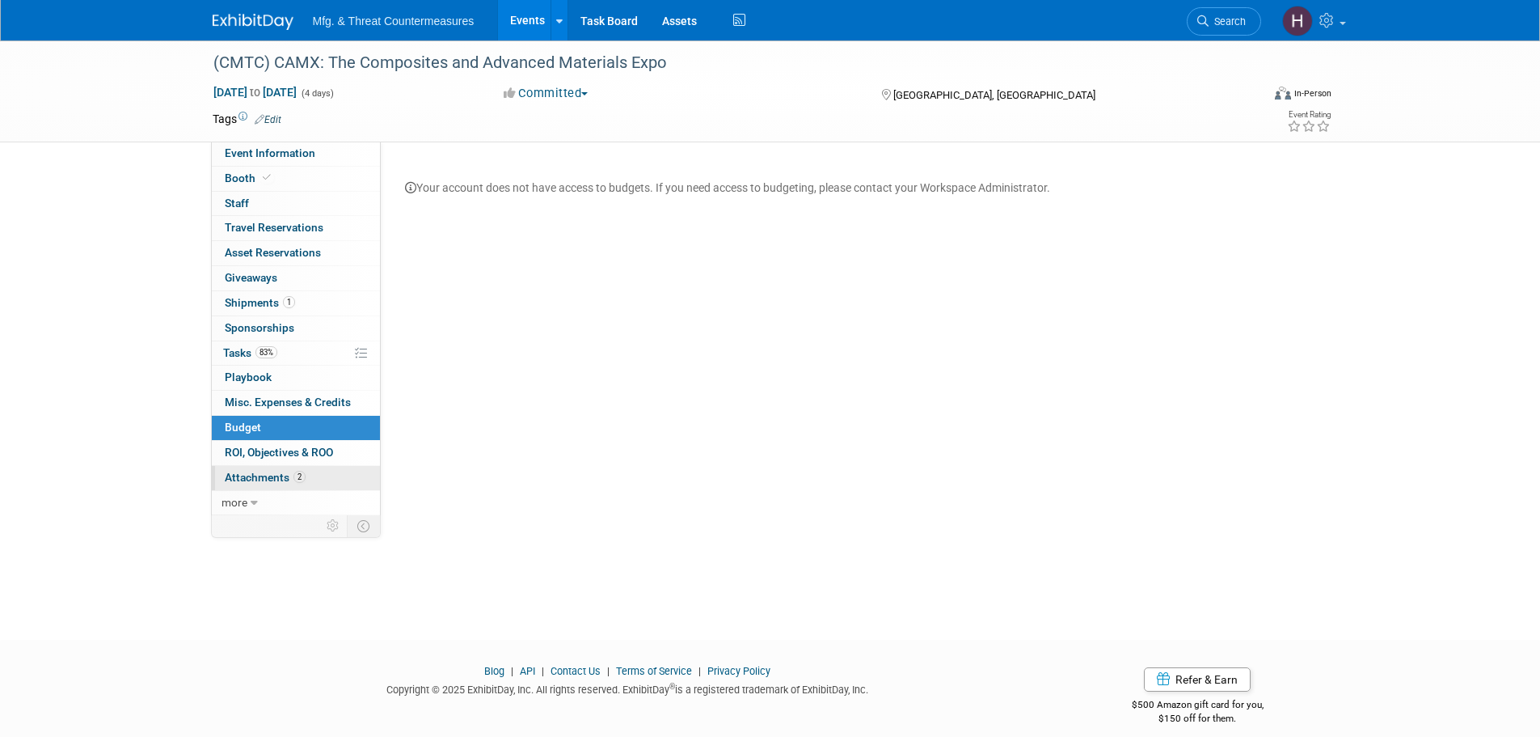
click at [255, 468] on link "2 Attachments 2" at bounding box center [296, 478] width 168 height 24
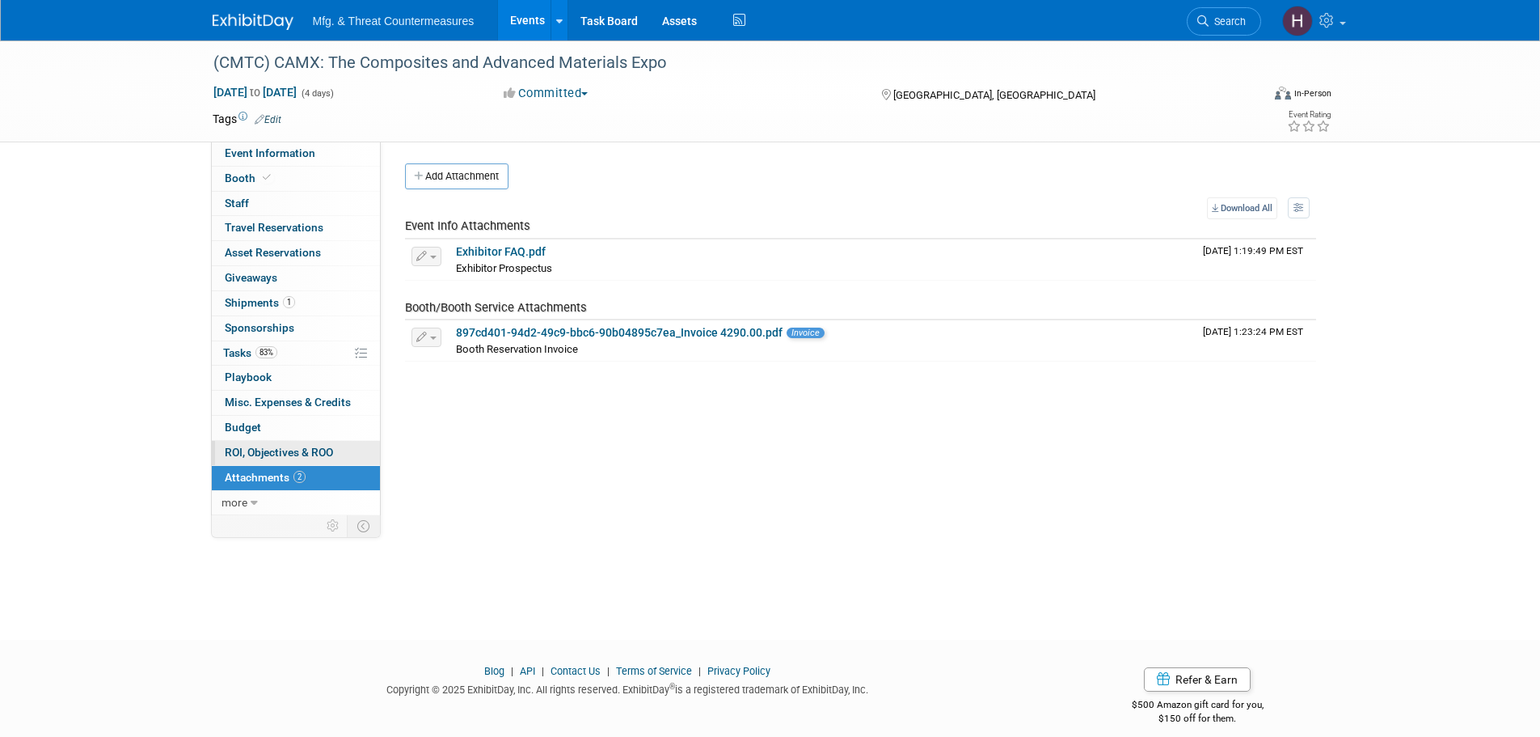
click at [267, 449] on span "ROI, Objectives & ROO 0" at bounding box center [279, 451] width 108 height 13
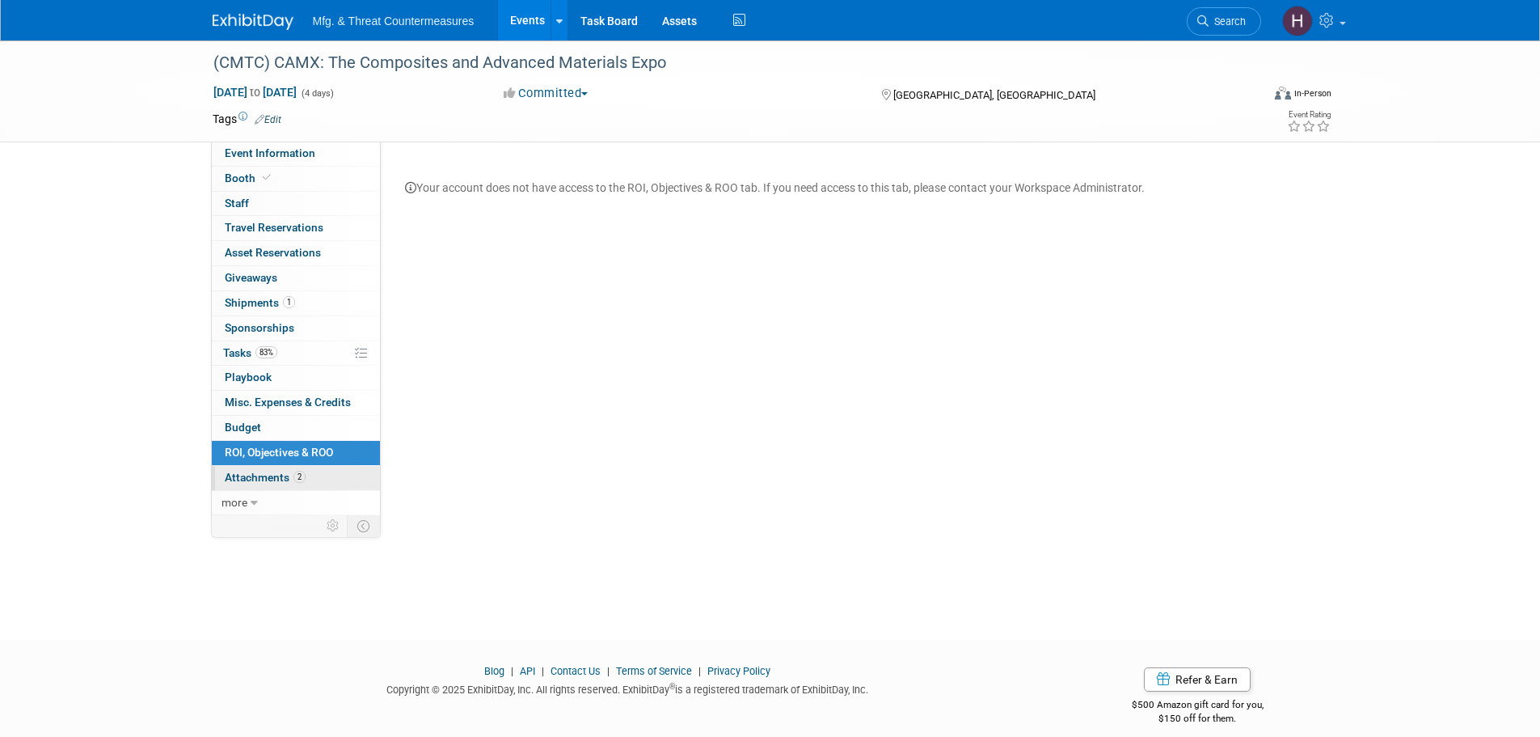
click at [255, 482] on span "Attachments 2" at bounding box center [265, 477] width 81 height 13
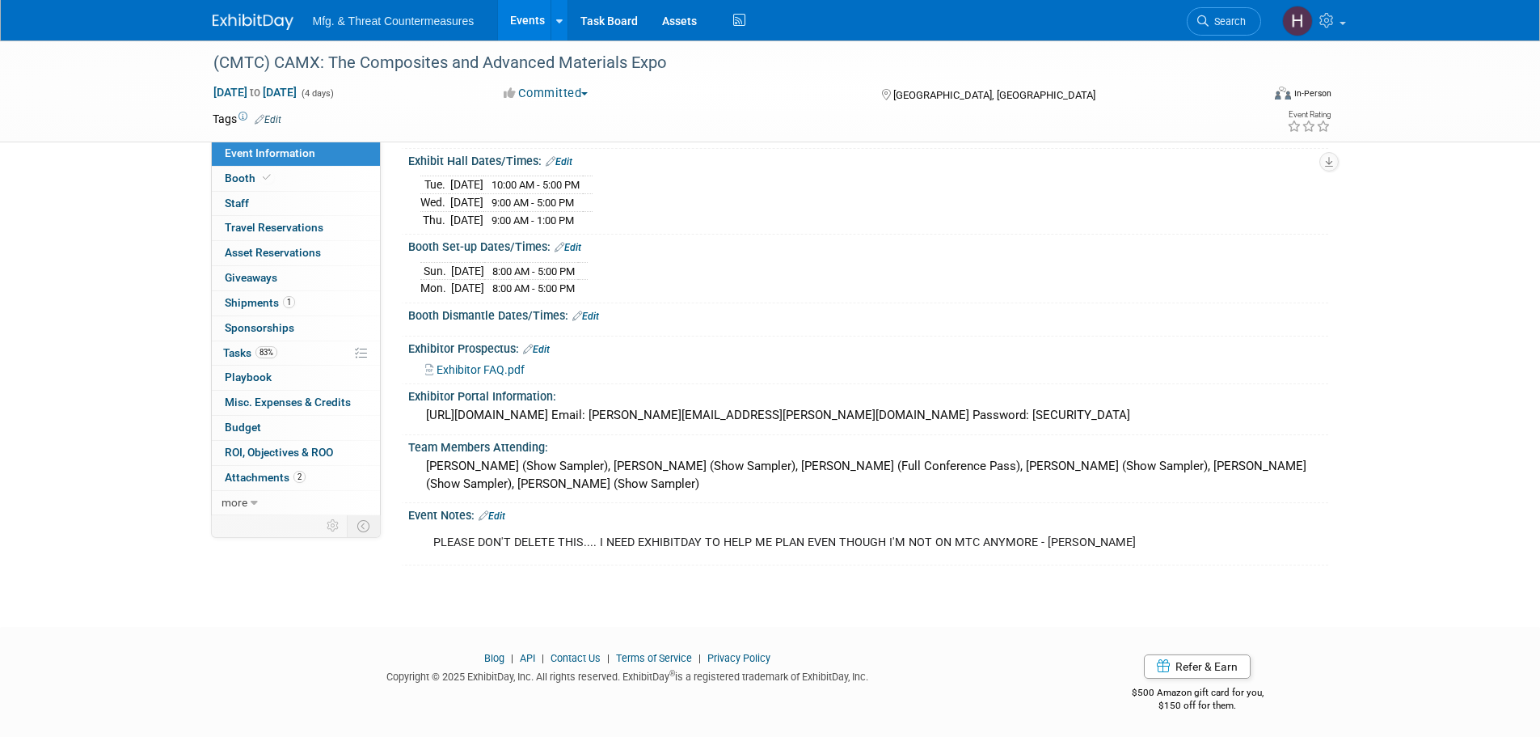
scroll to position [173, 0]
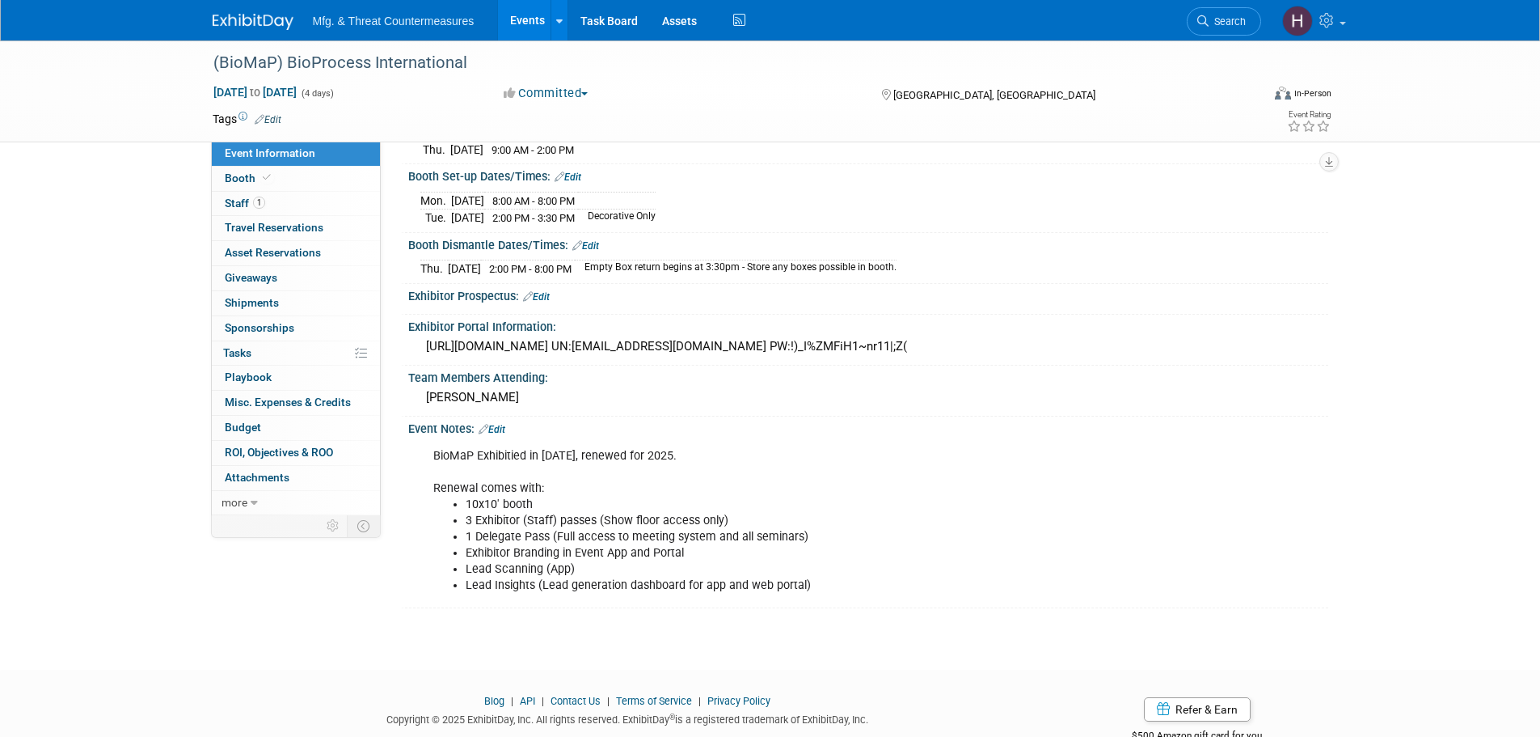
scroll to position [286, 0]
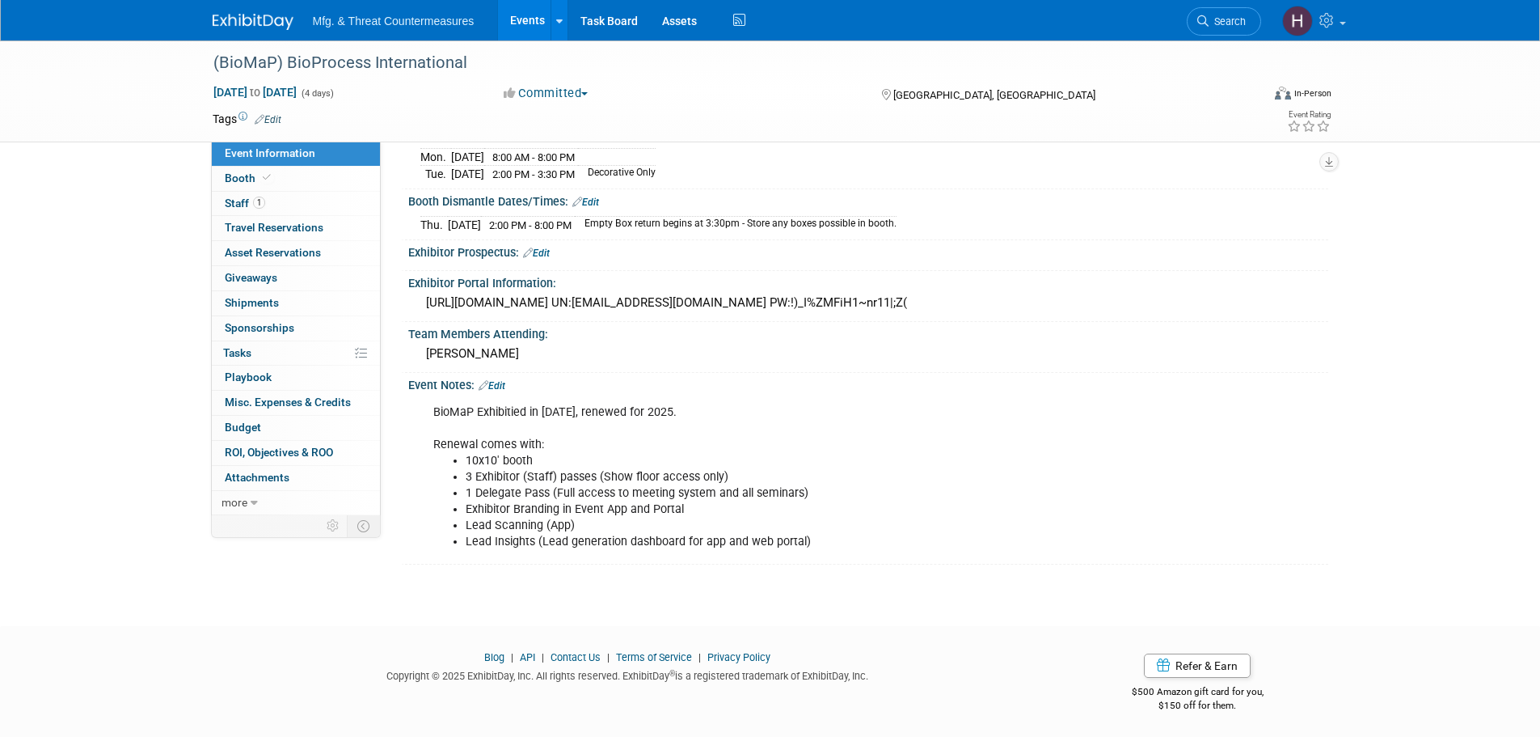
click at [526, 18] on link "Events" at bounding box center [527, 20] width 59 height 40
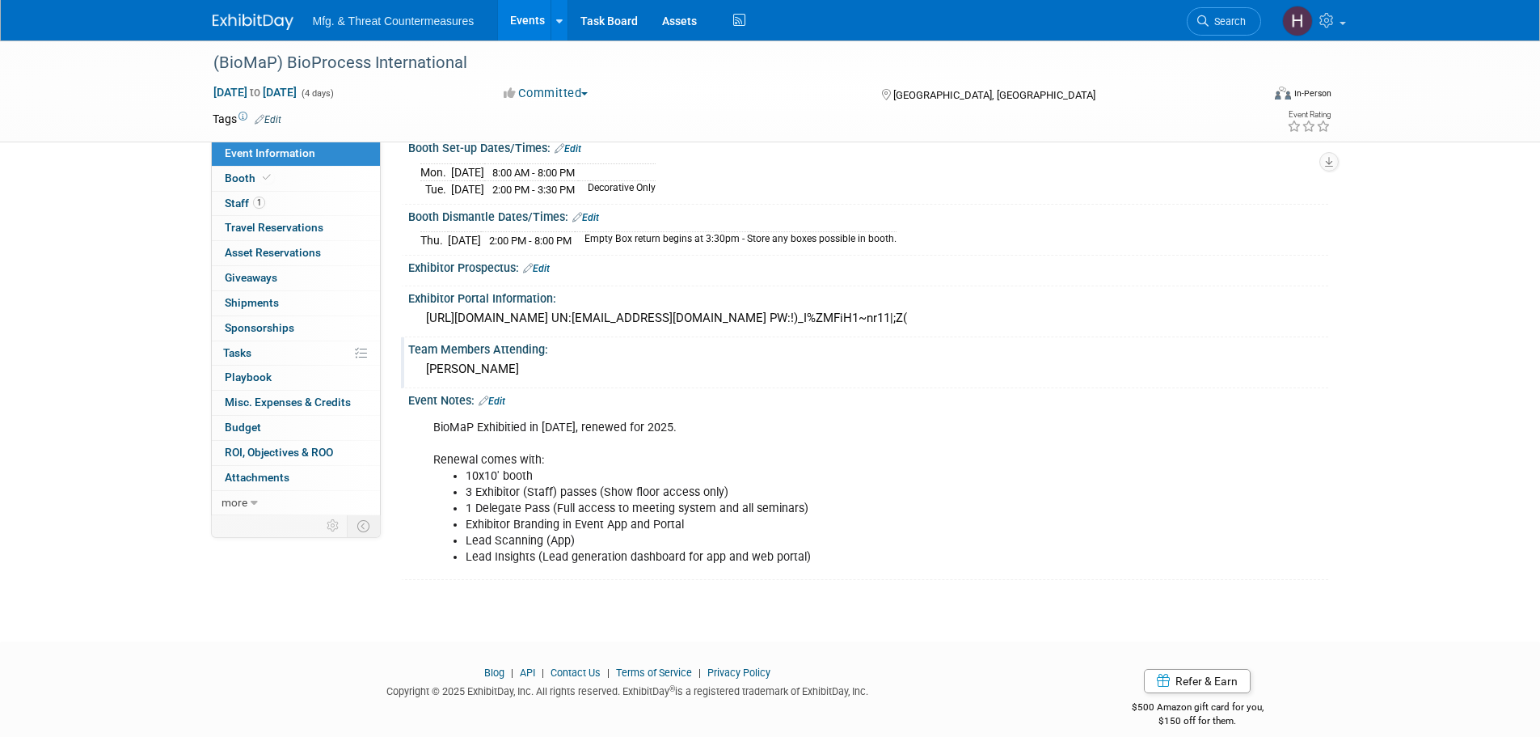
scroll to position [286, 0]
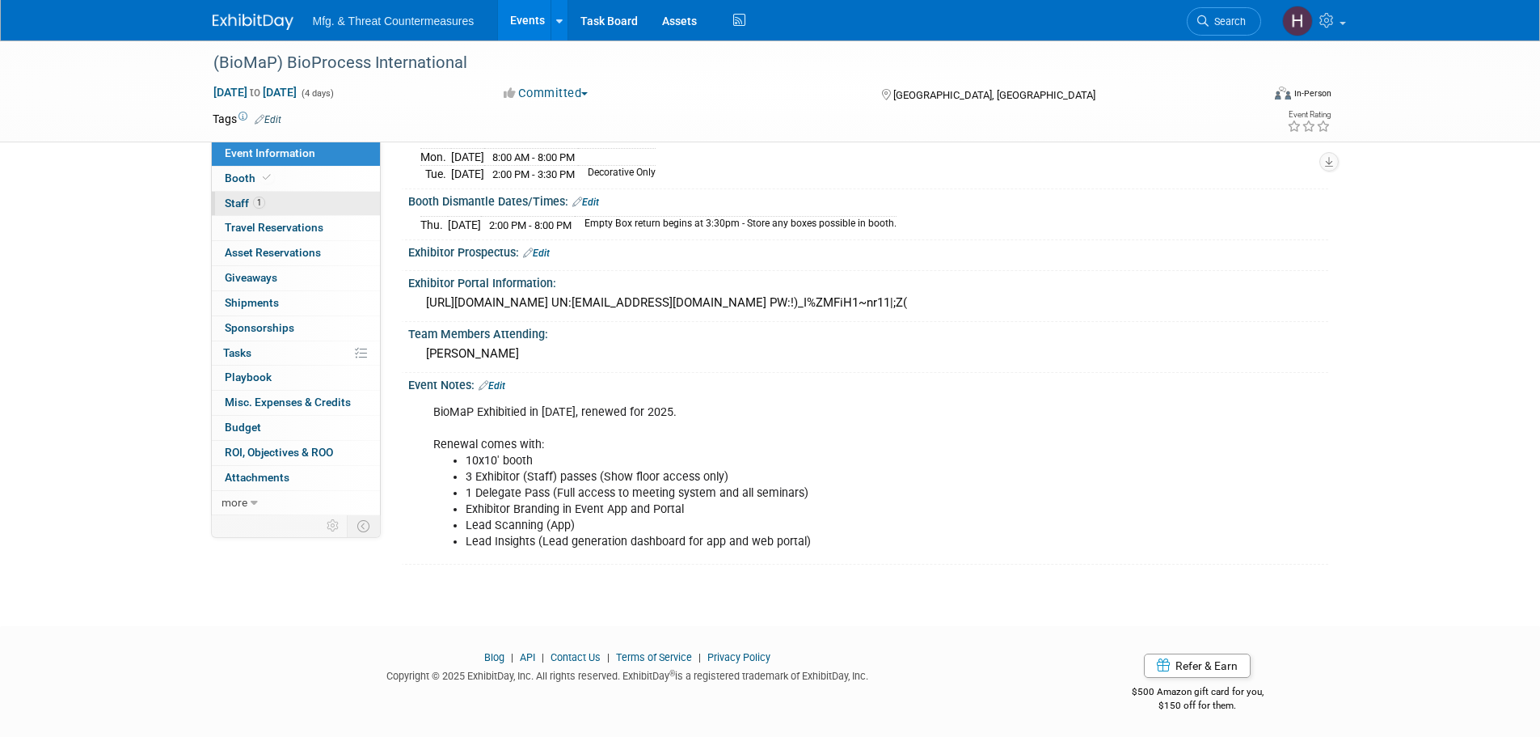
click at [292, 209] on link "1 Staff 1" at bounding box center [296, 204] width 168 height 24
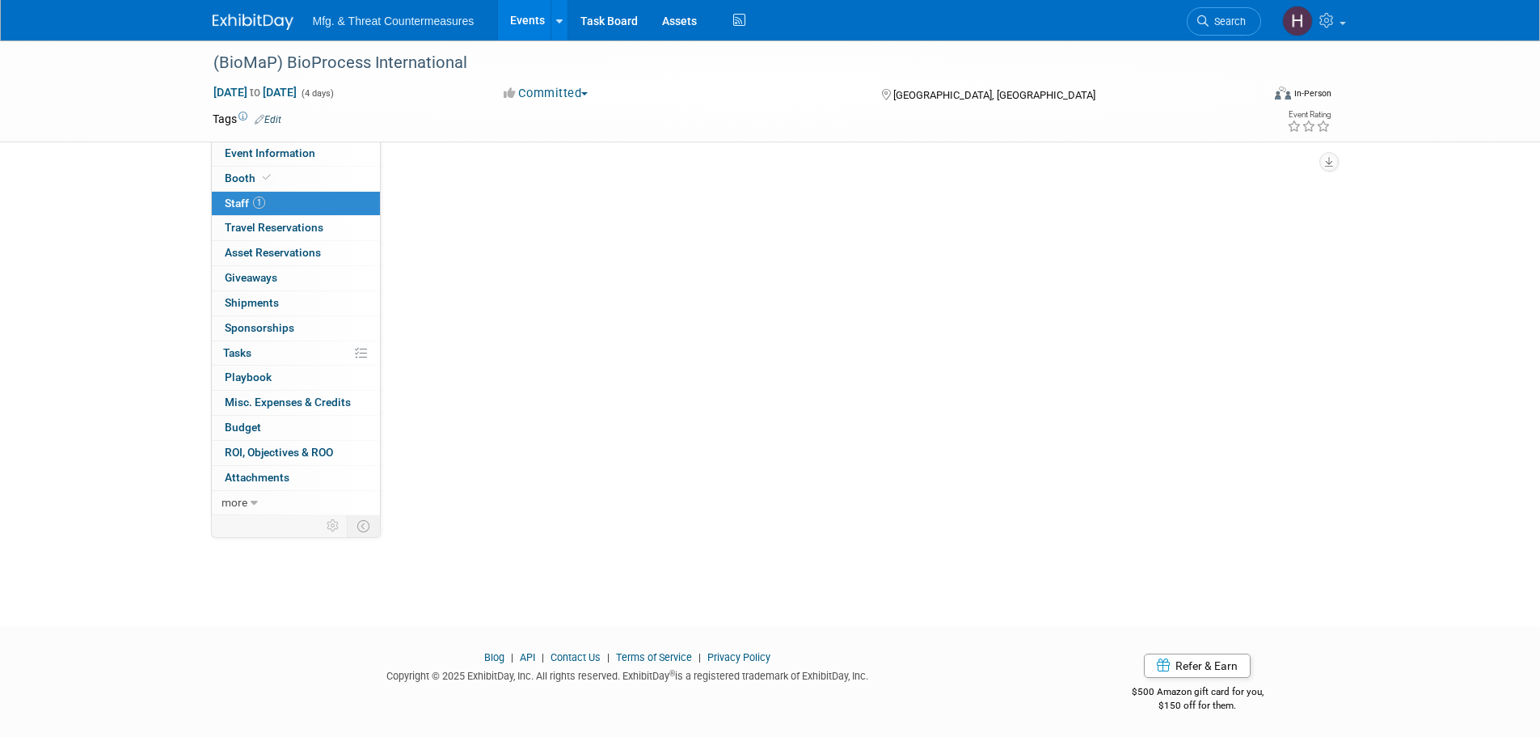
scroll to position [0, 0]
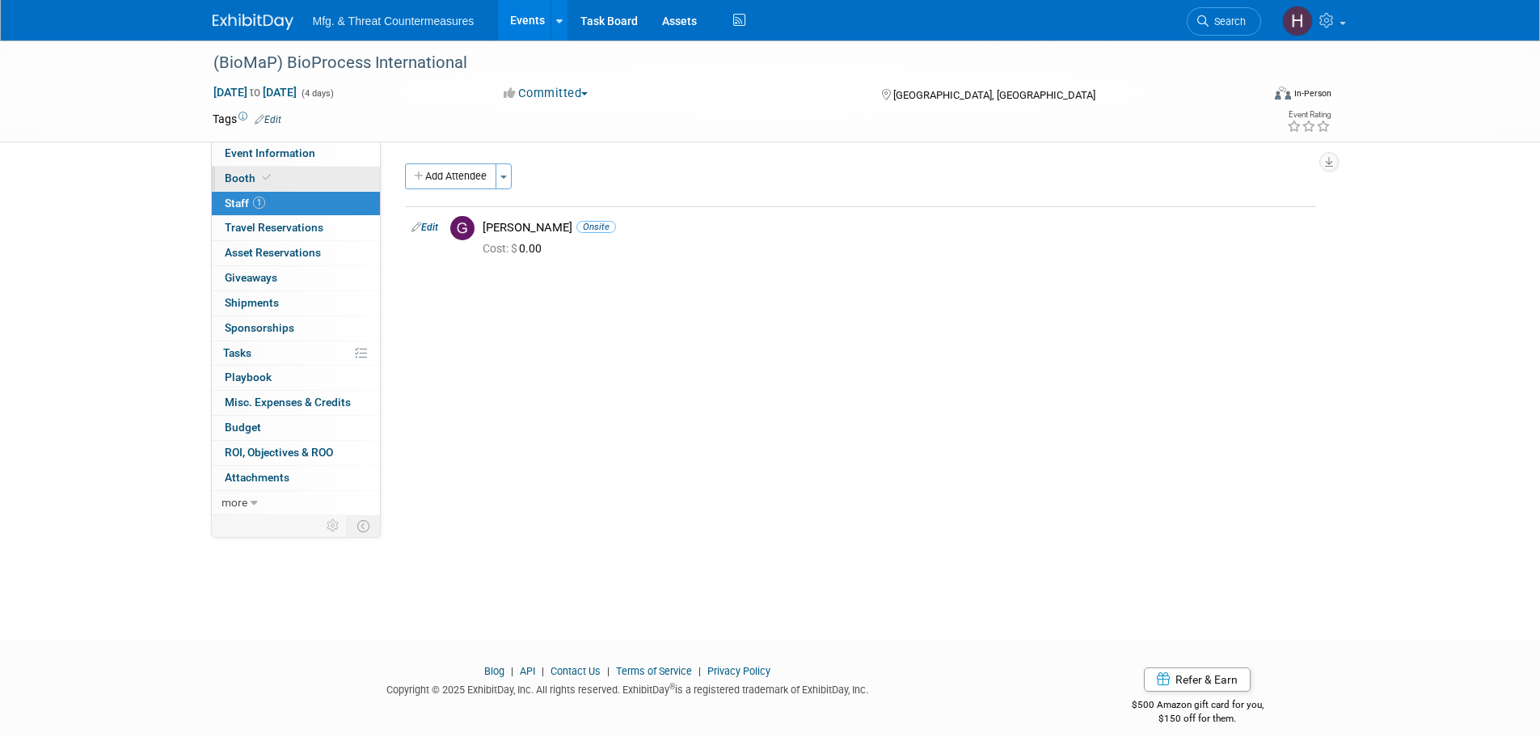
click at [299, 167] on link "Booth" at bounding box center [296, 179] width 168 height 24
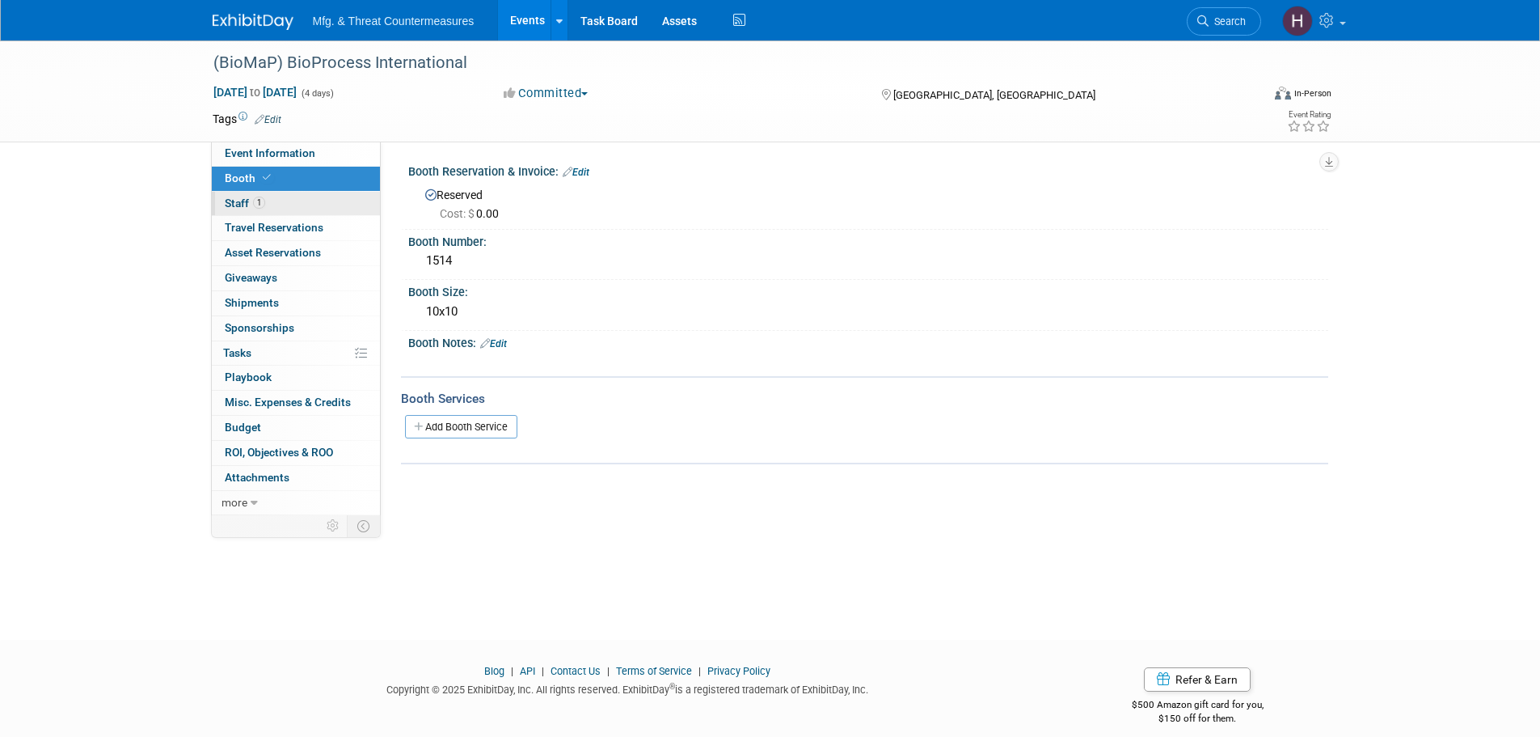
click at [294, 193] on link "1 Staff 1" at bounding box center [296, 204] width 168 height 24
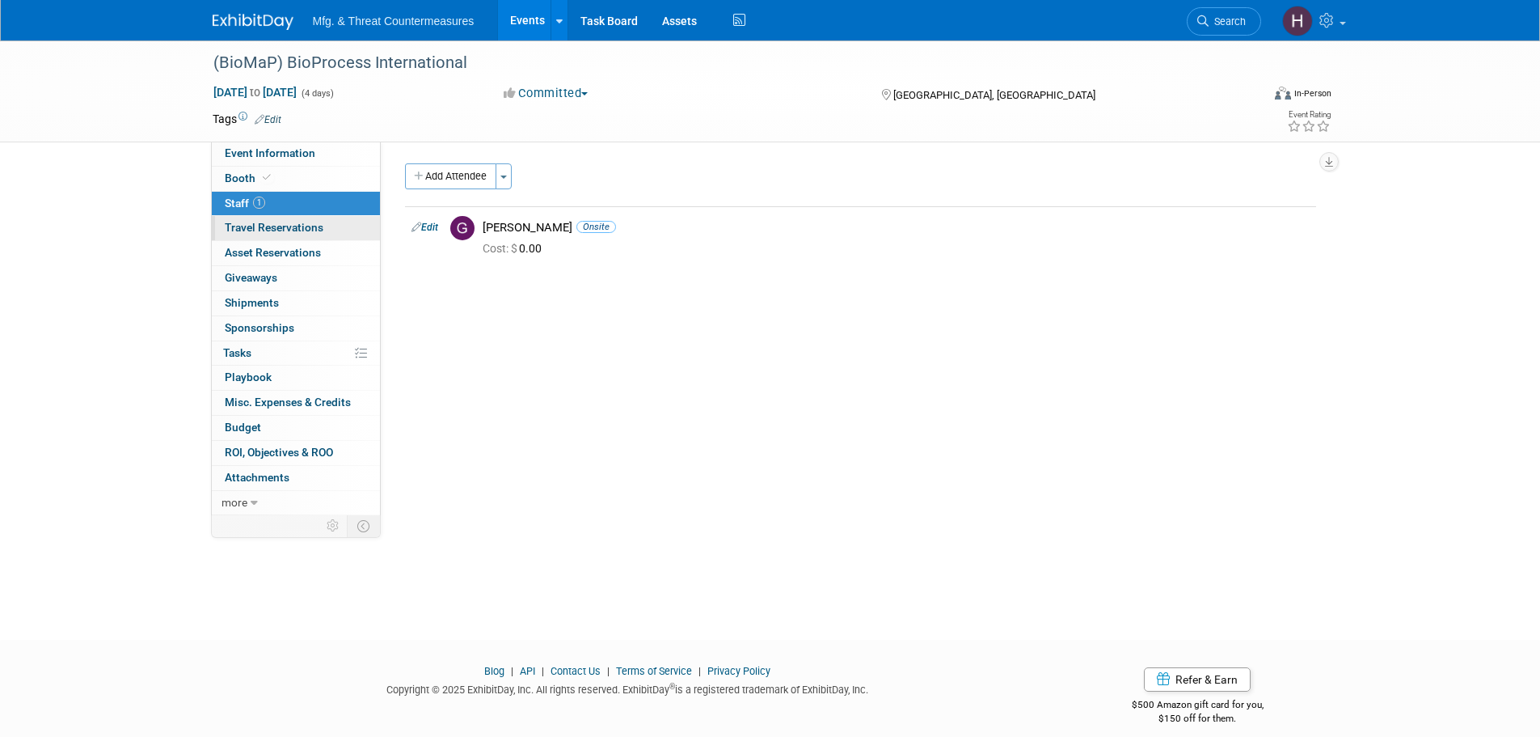
click at [303, 237] on link "0 Travel Reservations 0" at bounding box center [296, 228] width 168 height 24
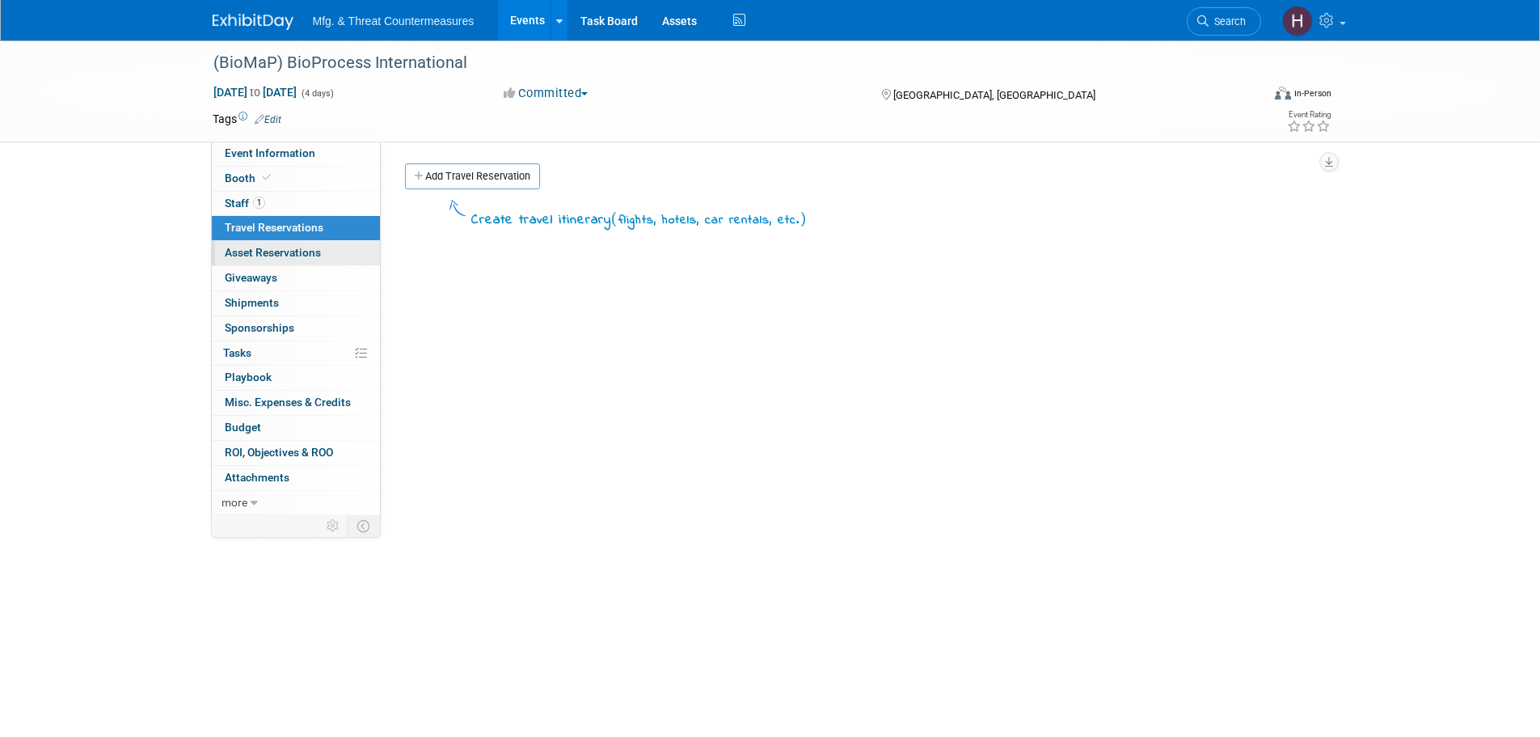
click at [301, 251] on span "Asset Reservations 0" at bounding box center [273, 252] width 96 height 13
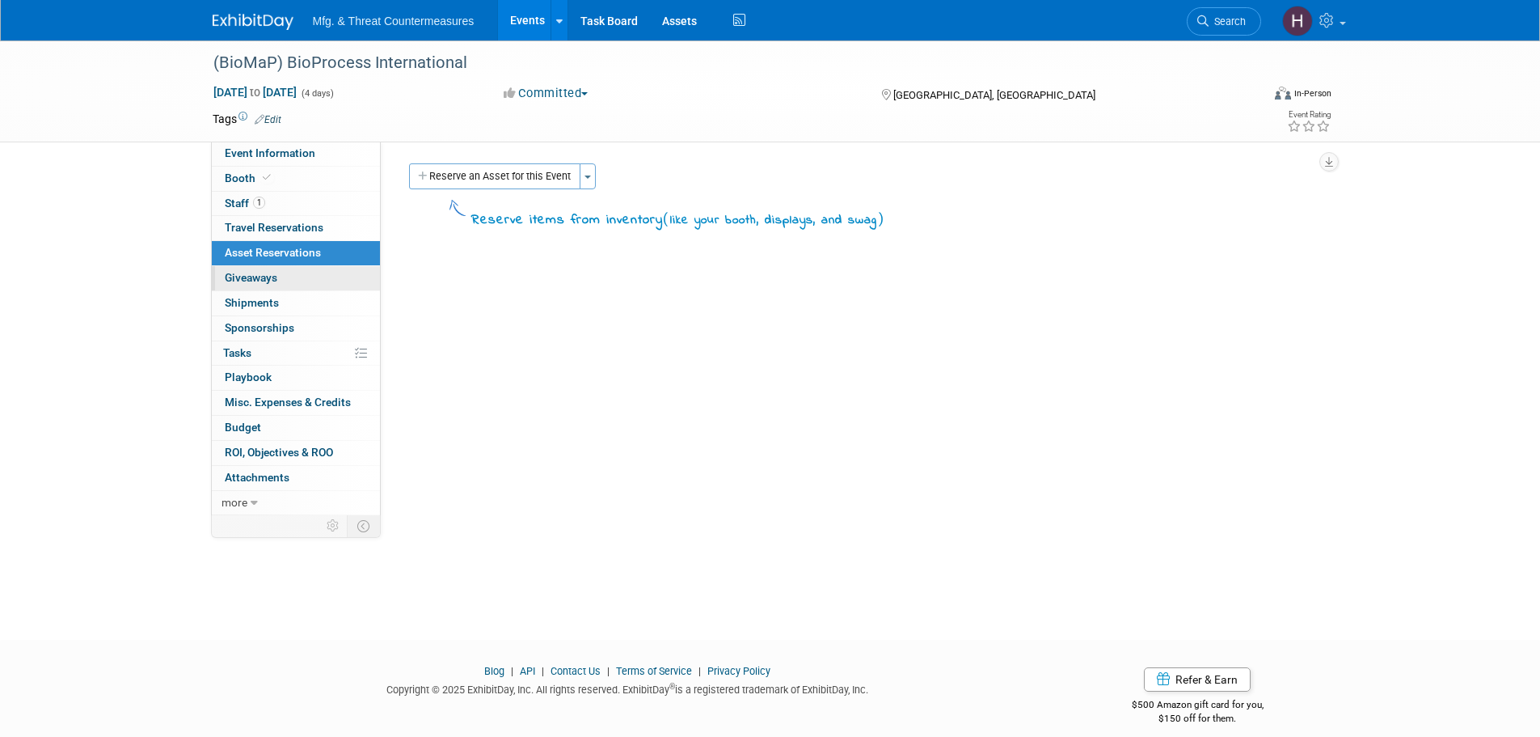
click at [308, 279] on link "0 Giveaways 0" at bounding box center [296, 278] width 168 height 24
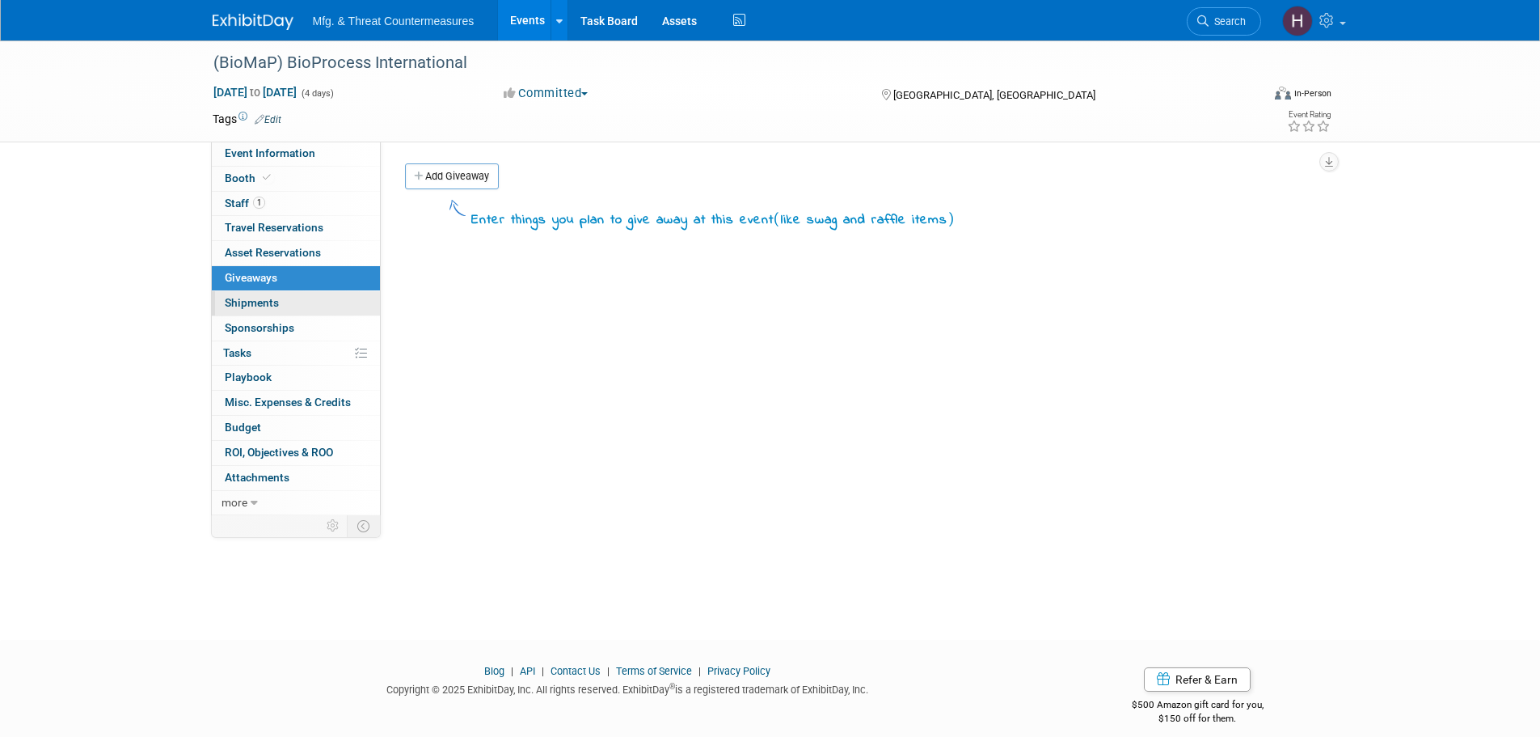
click at [310, 303] on link "0 Shipments 0" at bounding box center [296, 303] width 168 height 24
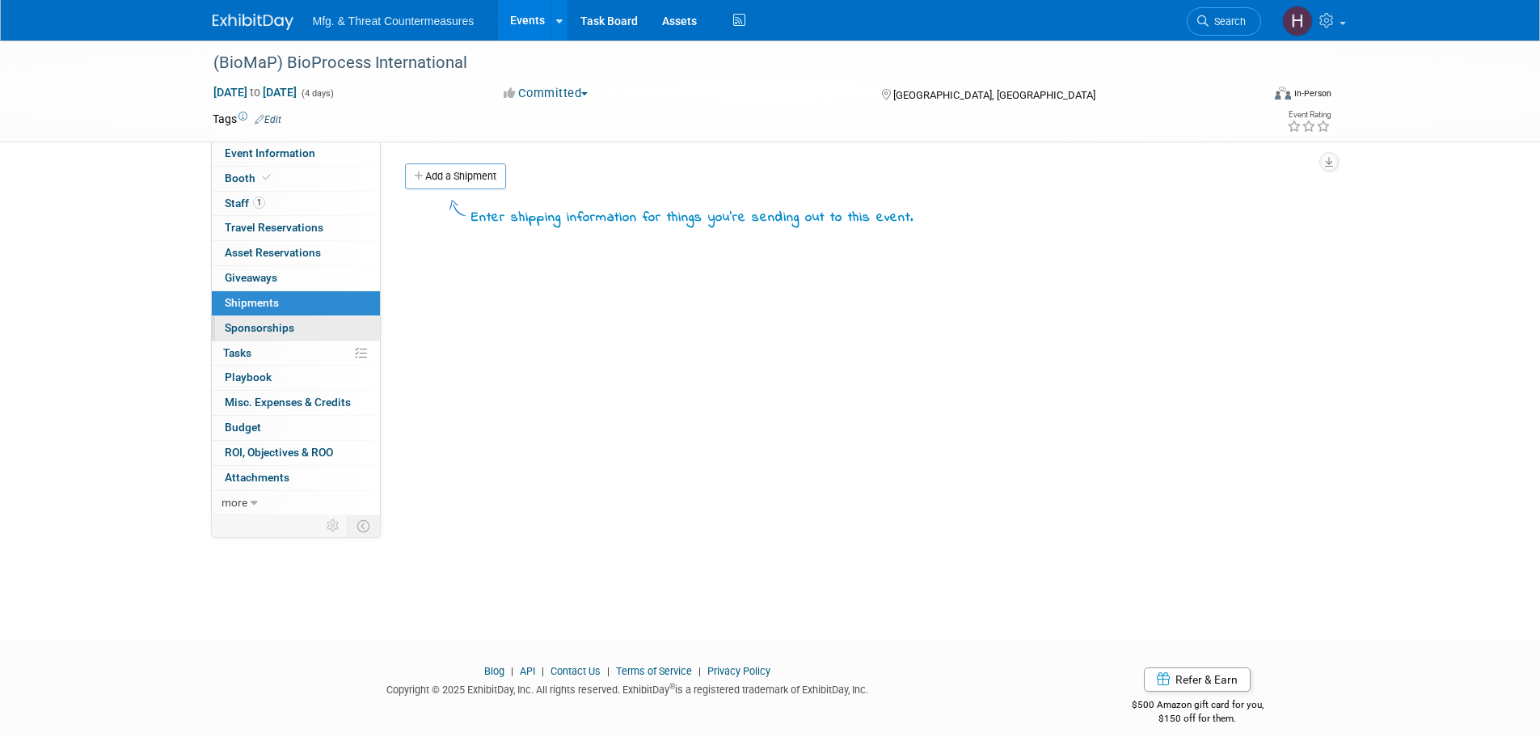
click at [305, 318] on link "0 Sponsorships 0" at bounding box center [296, 328] width 168 height 24
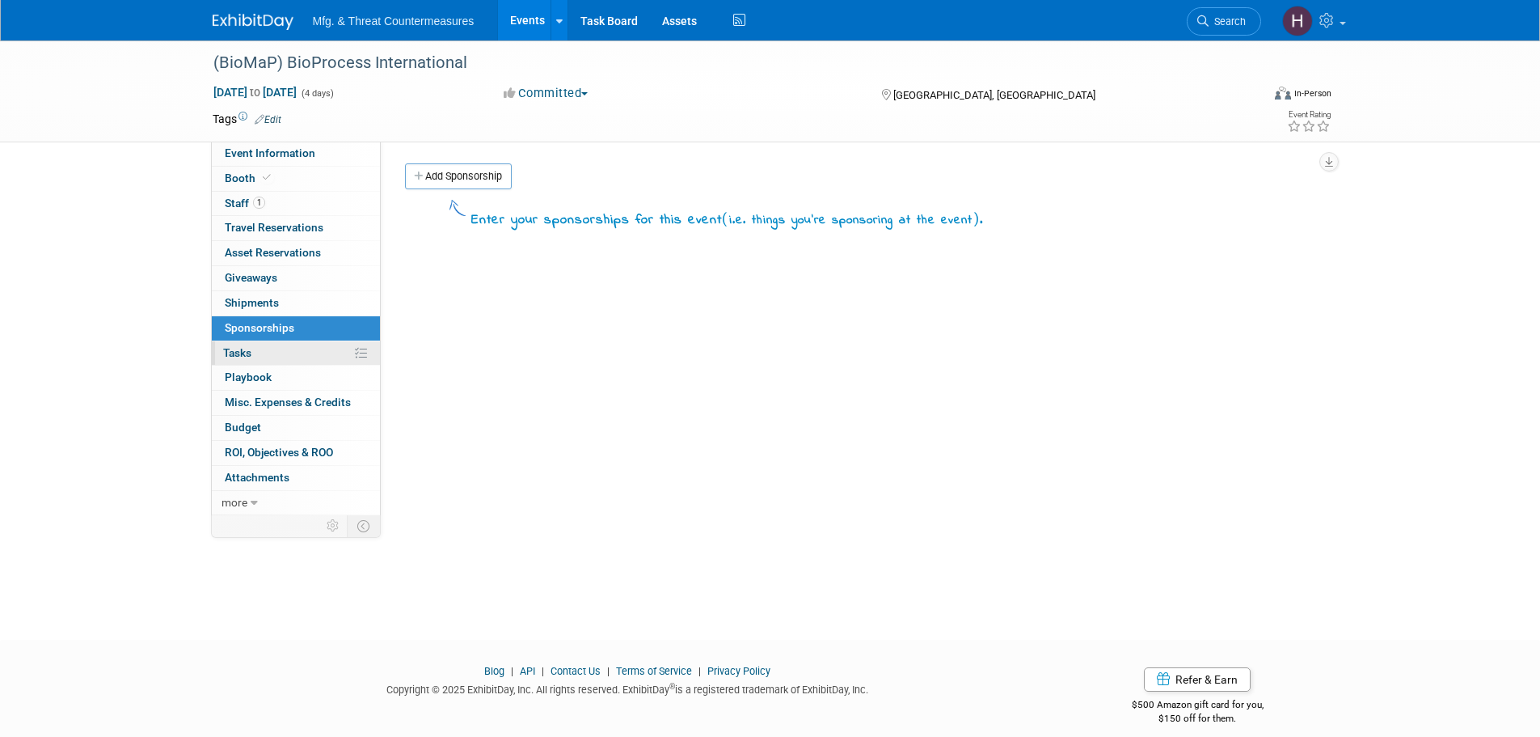
click at [289, 353] on link "0% Tasks 0%" at bounding box center [296, 353] width 168 height 24
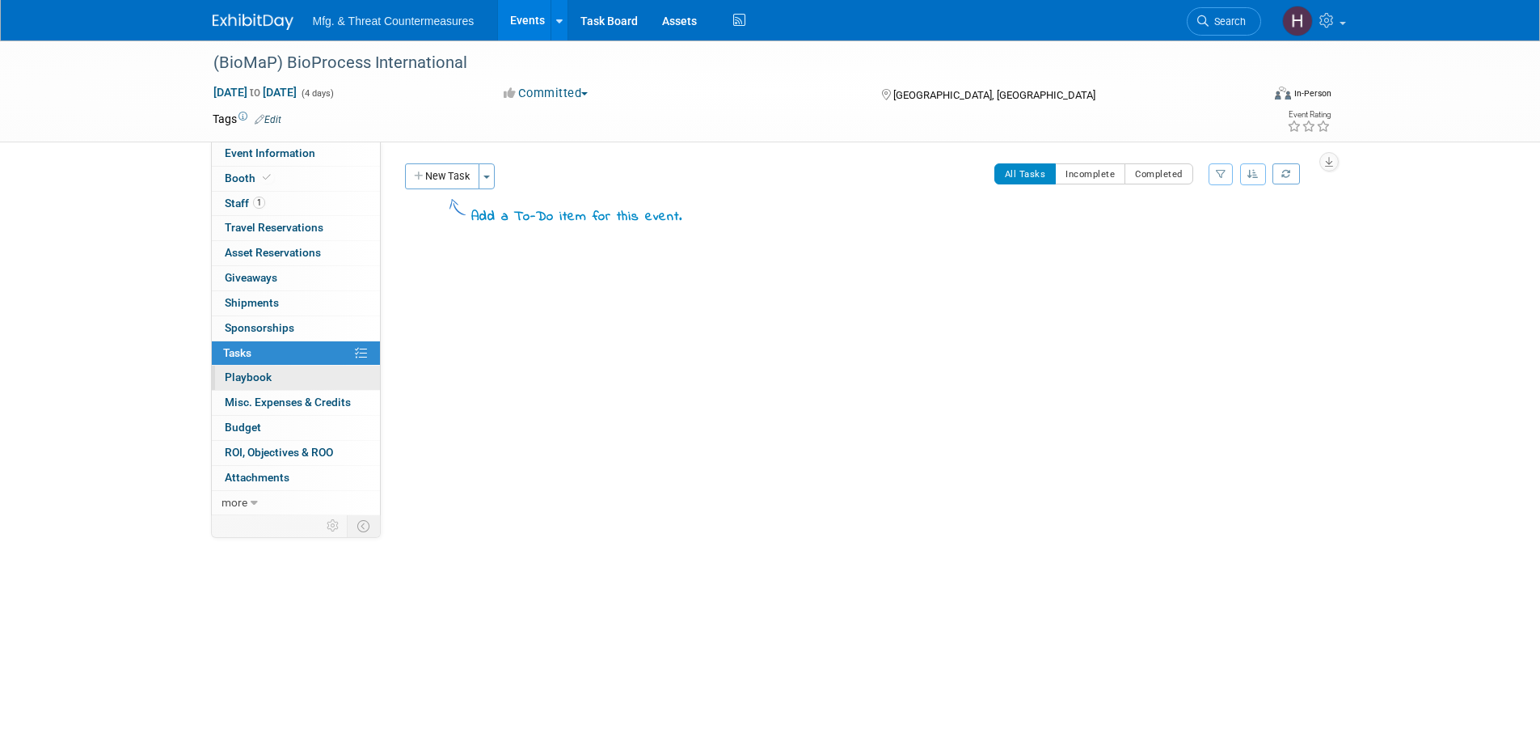
click at [281, 374] on link "0 Playbook 0" at bounding box center [296, 377] width 168 height 24
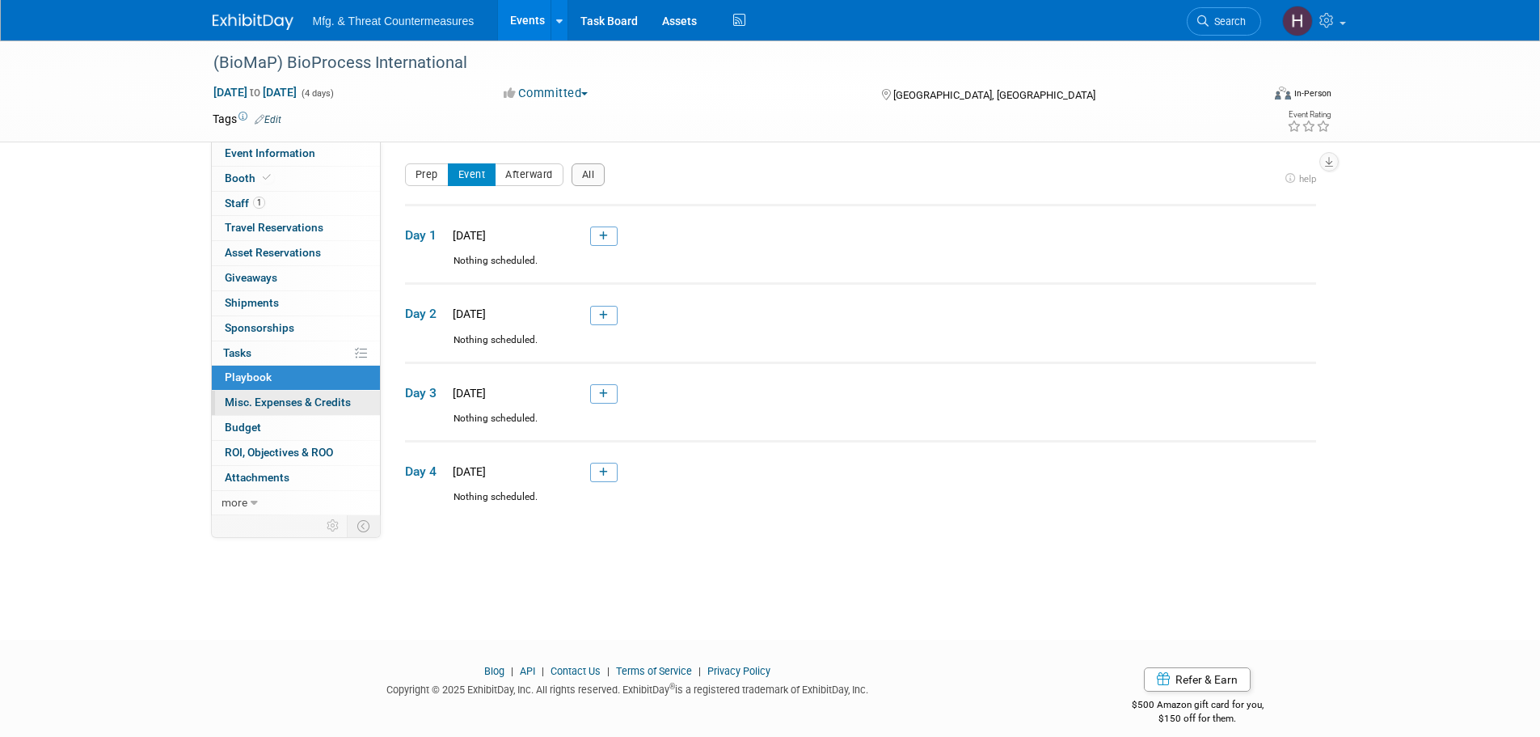
click at [270, 399] on span "Misc. Expenses & Credits 0" at bounding box center [288, 401] width 126 height 13
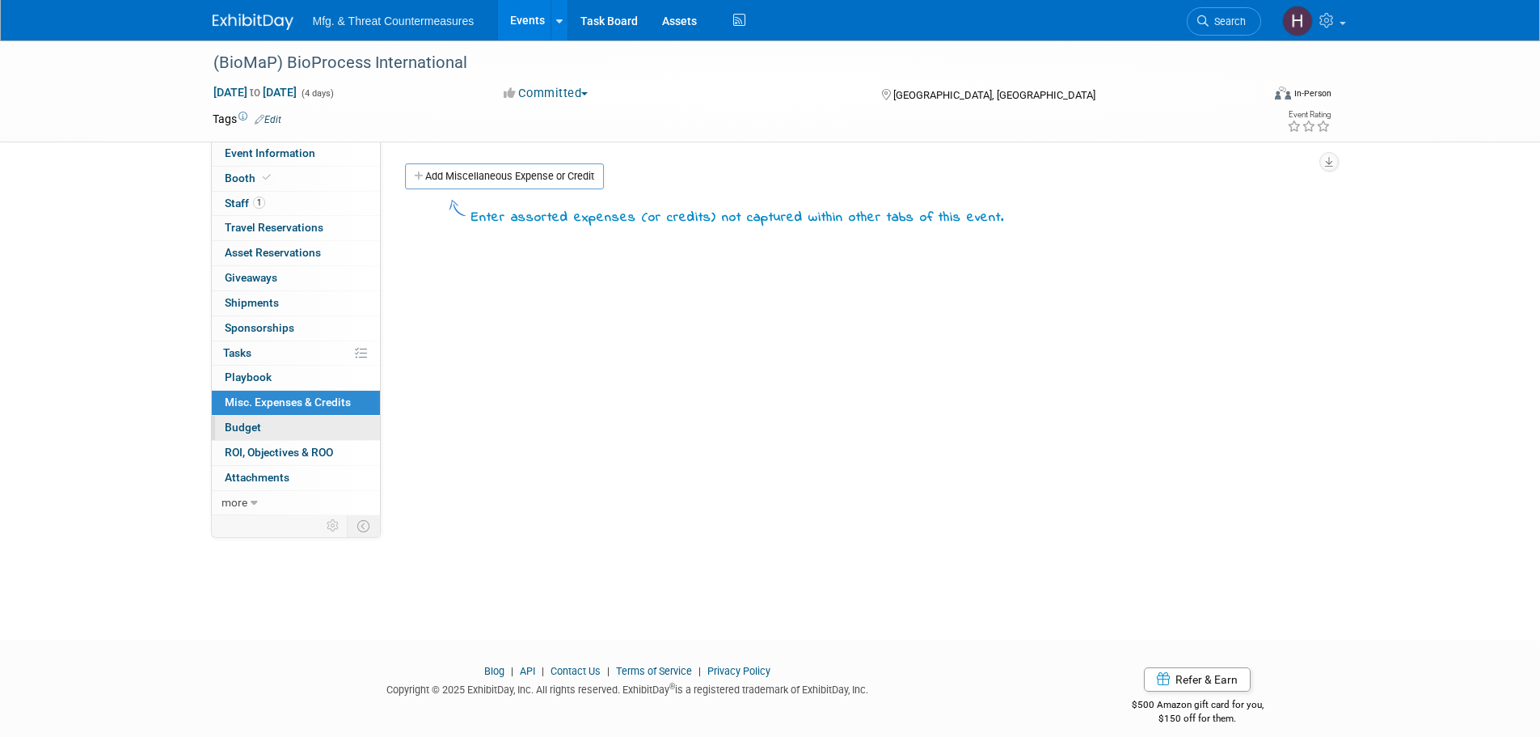
click at [264, 437] on link "Budget" at bounding box center [296, 428] width 168 height 24
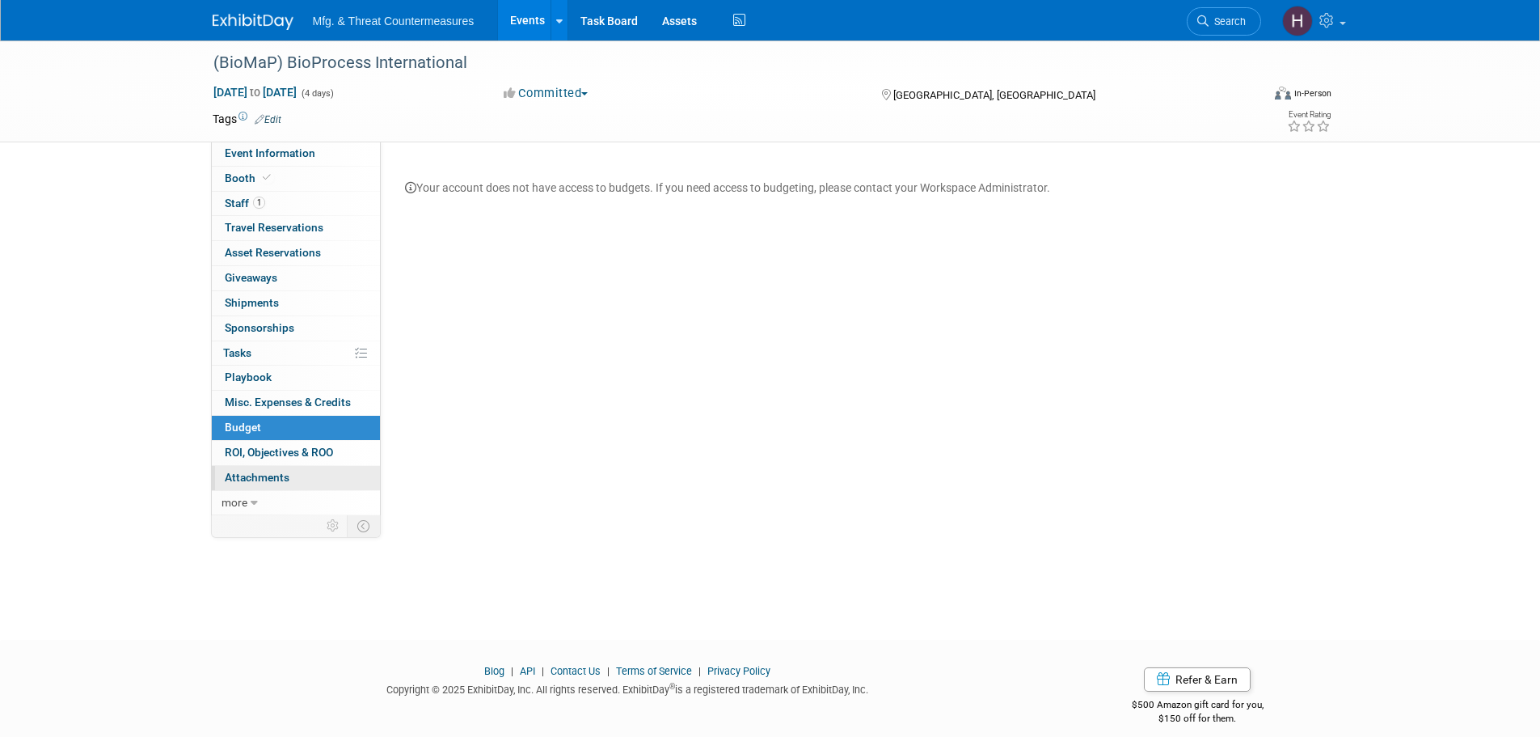
click at [259, 471] on span "Attachments 0" at bounding box center [257, 477] width 65 height 13
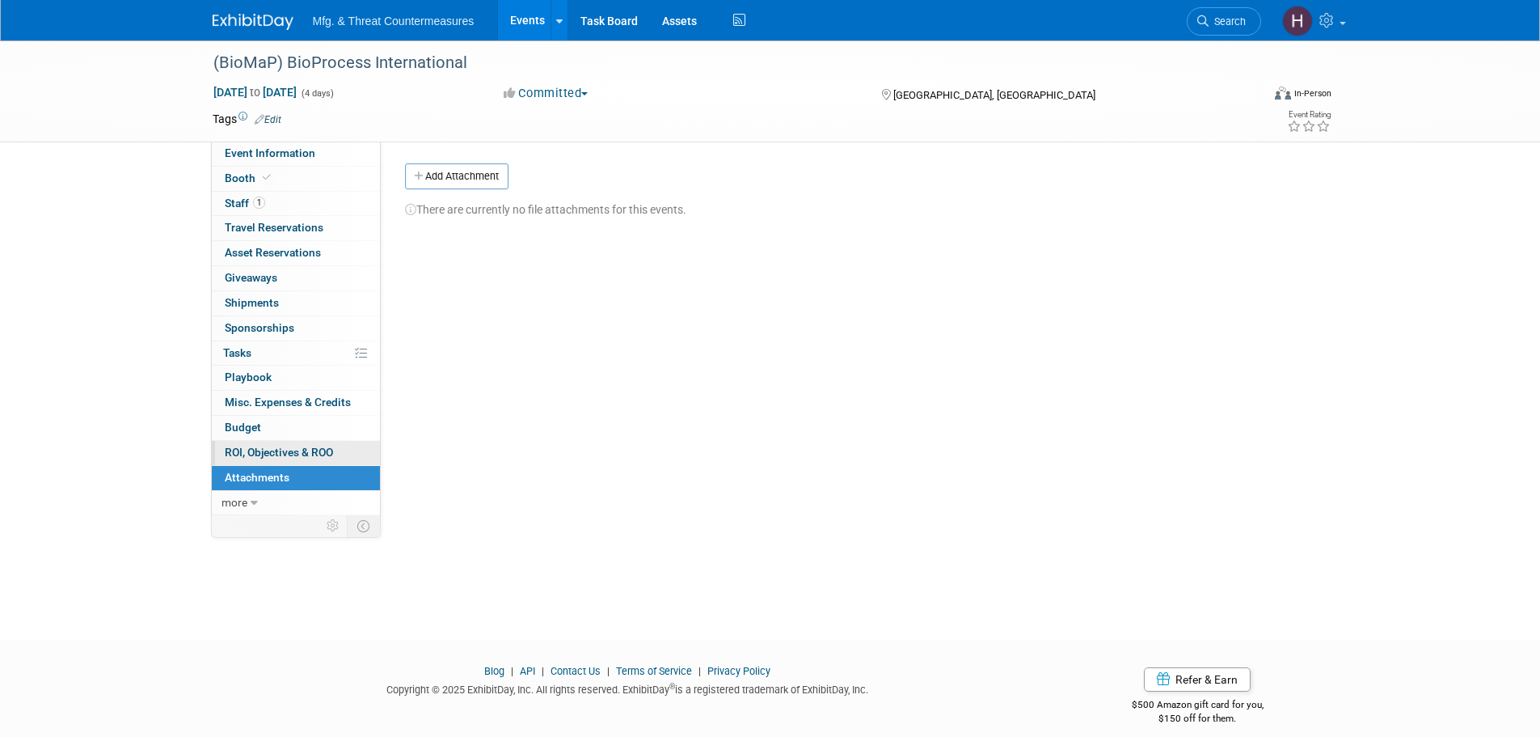
click at [281, 444] on link "0 ROI, Objectives & ROO 0" at bounding box center [296, 453] width 168 height 24
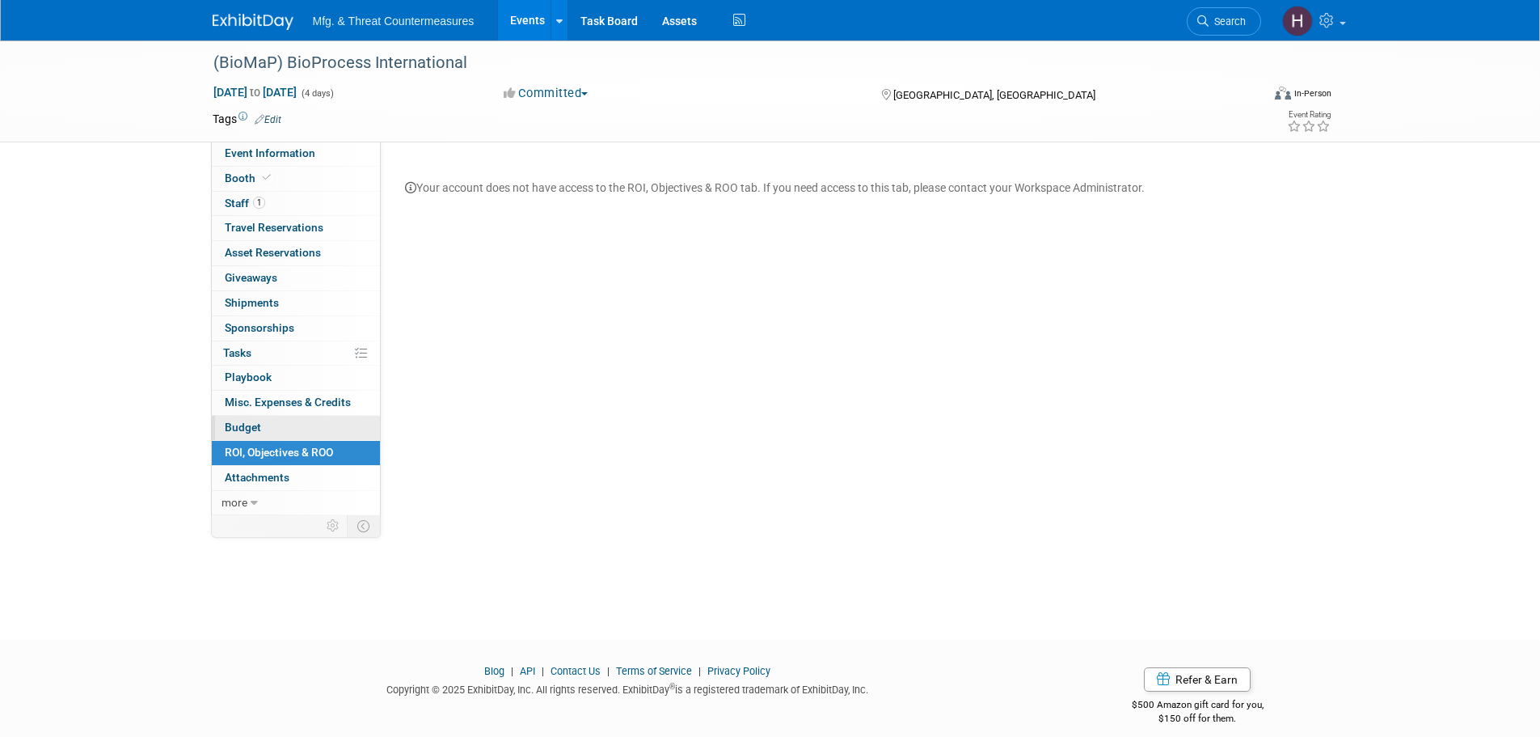
click at [286, 429] on link "Budget" at bounding box center [296, 428] width 168 height 24
click at [280, 450] on span "ROI, Objectives & ROO 0" at bounding box center [279, 451] width 108 height 13
click at [271, 479] on span "Attachments 0" at bounding box center [257, 477] width 65 height 13
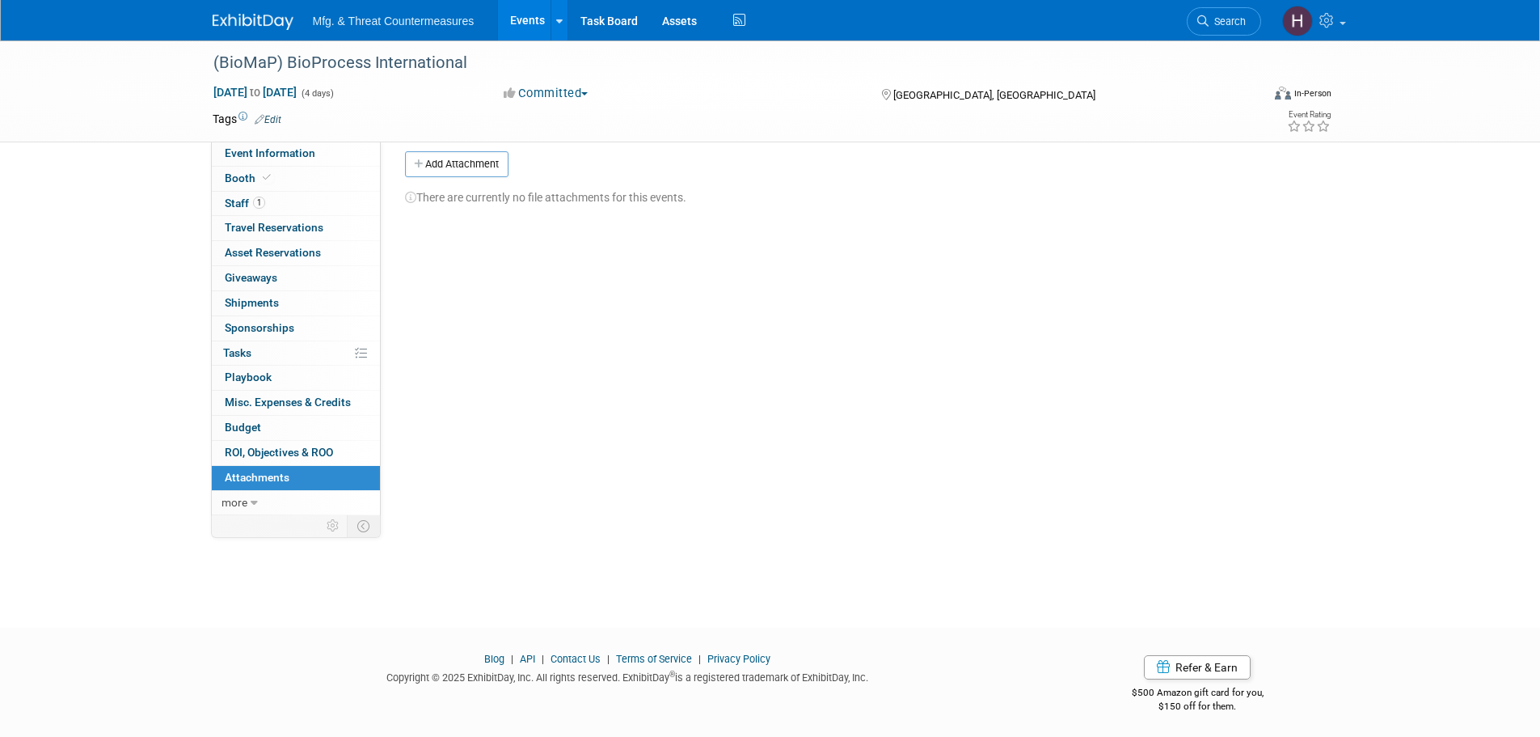
scroll to position [16, 0]
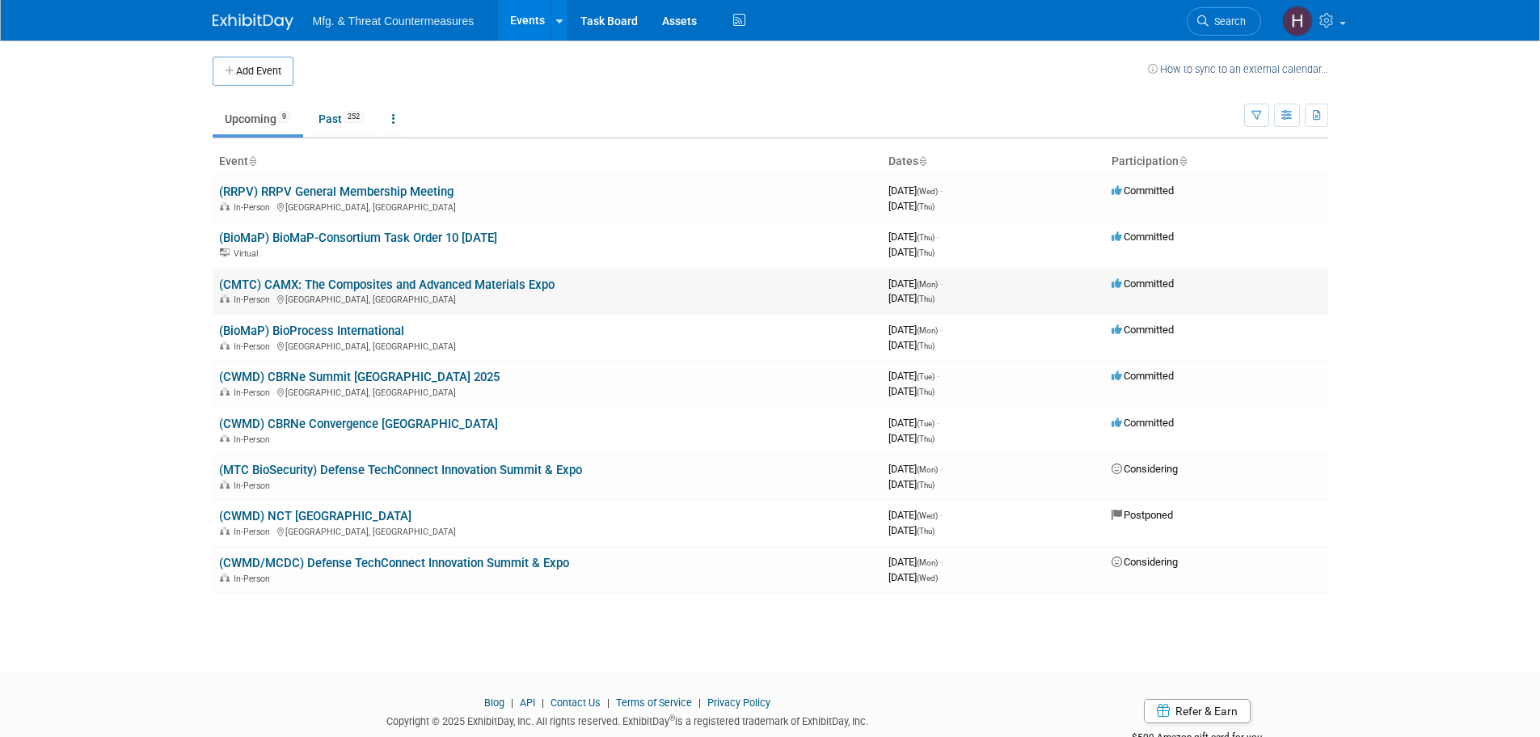
click at [433, 280] on link "(CMTC) CAMX: The Composites and Advanced Materials Expo" at bounding box center [387, 284] width 336 height 15
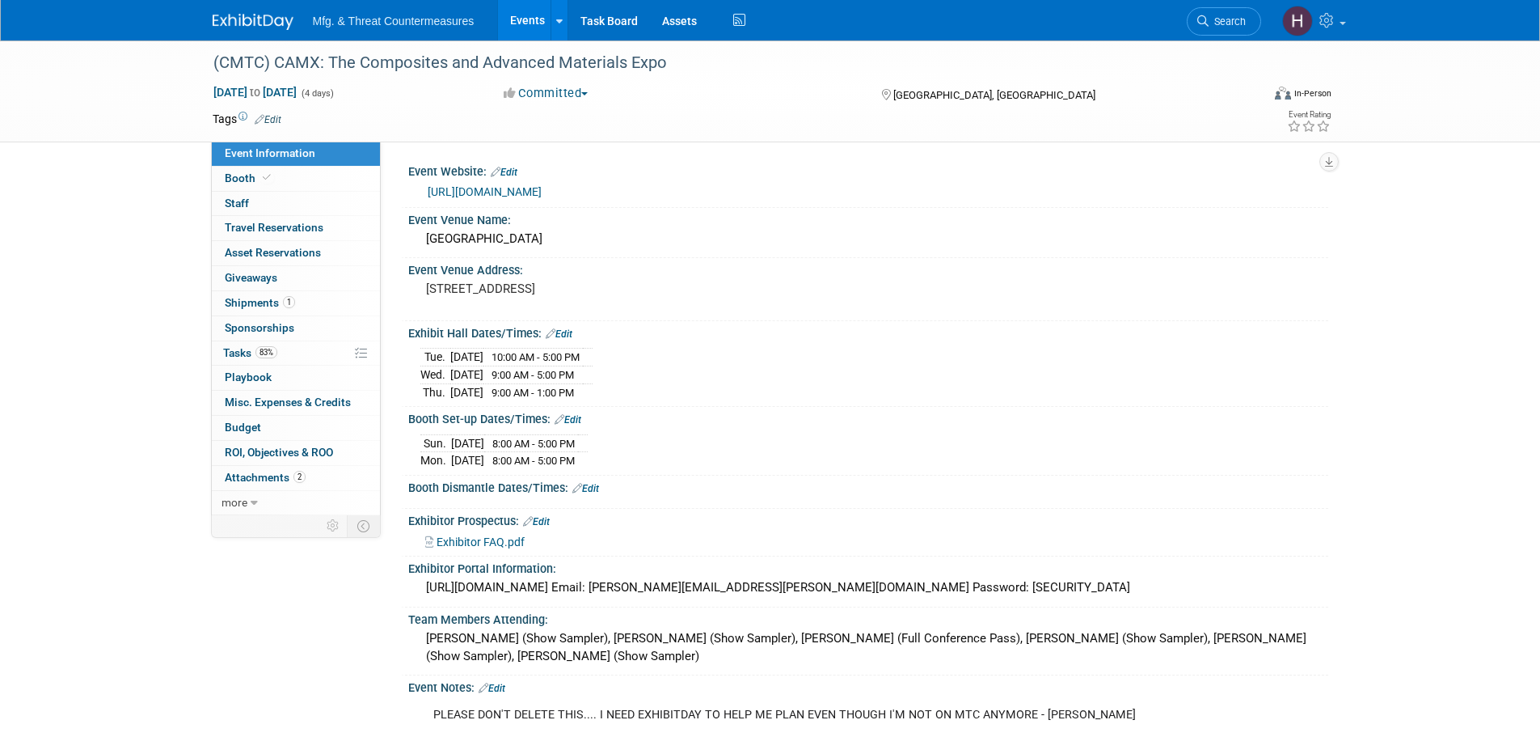
click at [585, 489] on link "Edit" at bounding box center [585, 488] width 27 height 11
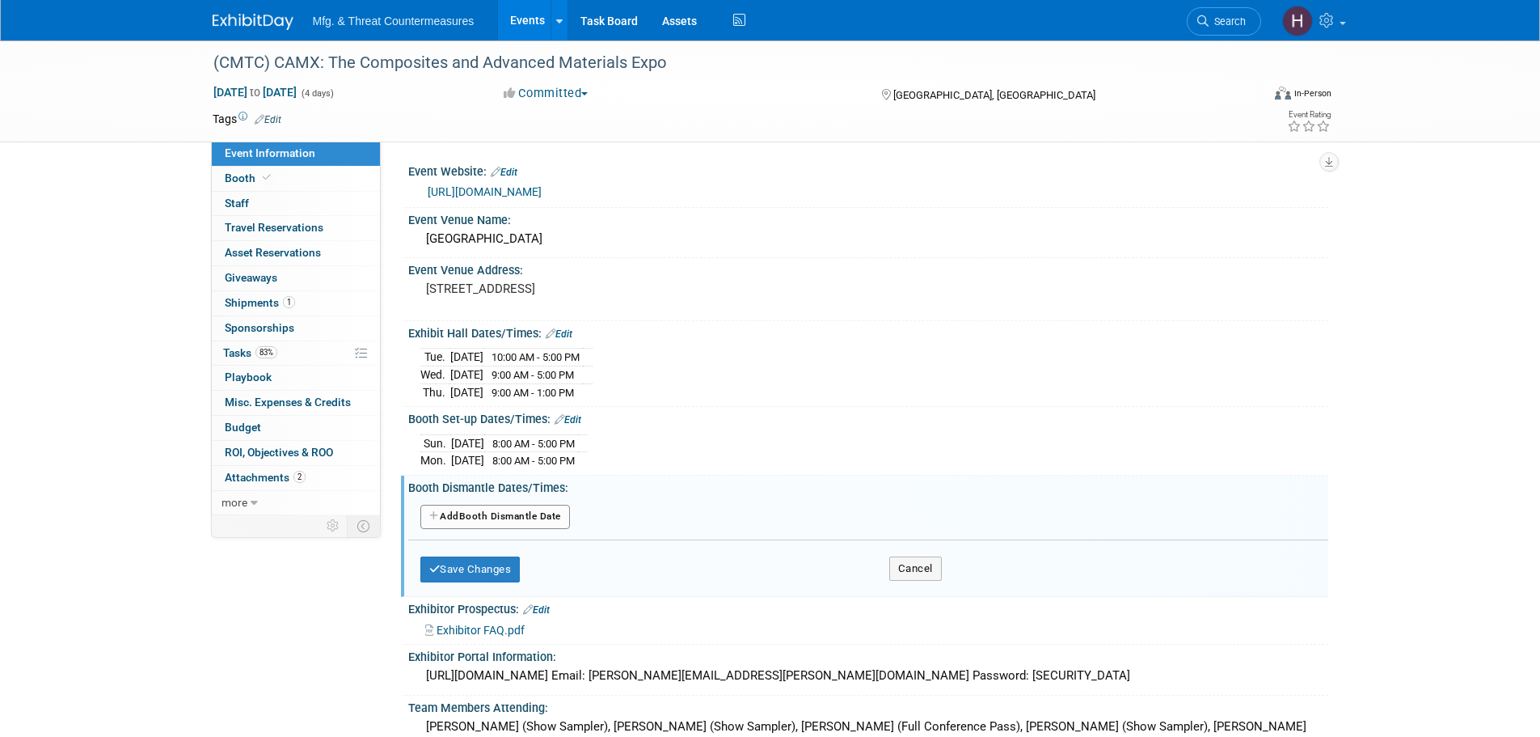
click at [482, 521] on button "Add Another Booth Dismantle Date" at bounding box center [495, 517] width 150 height 24
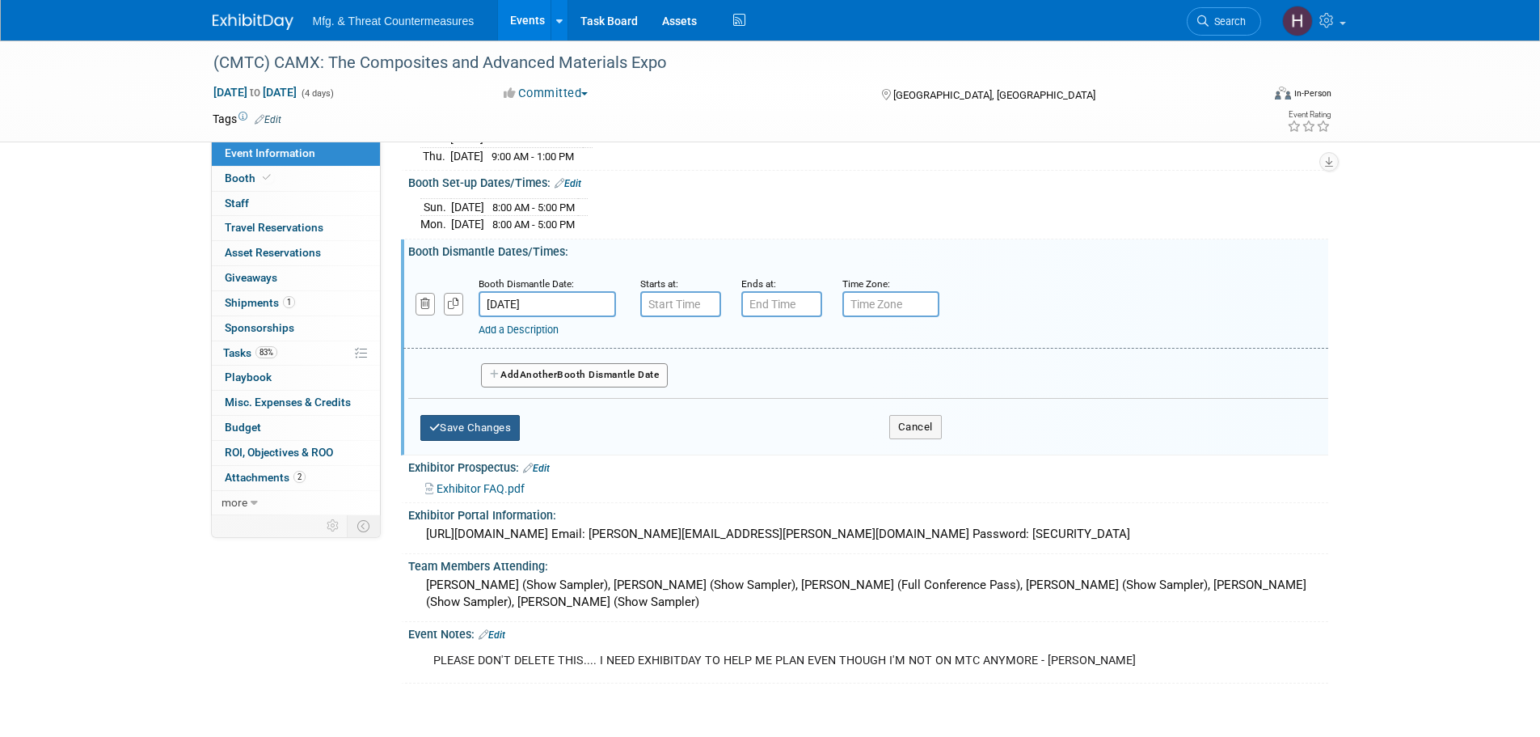
scroll to position [243, 0]
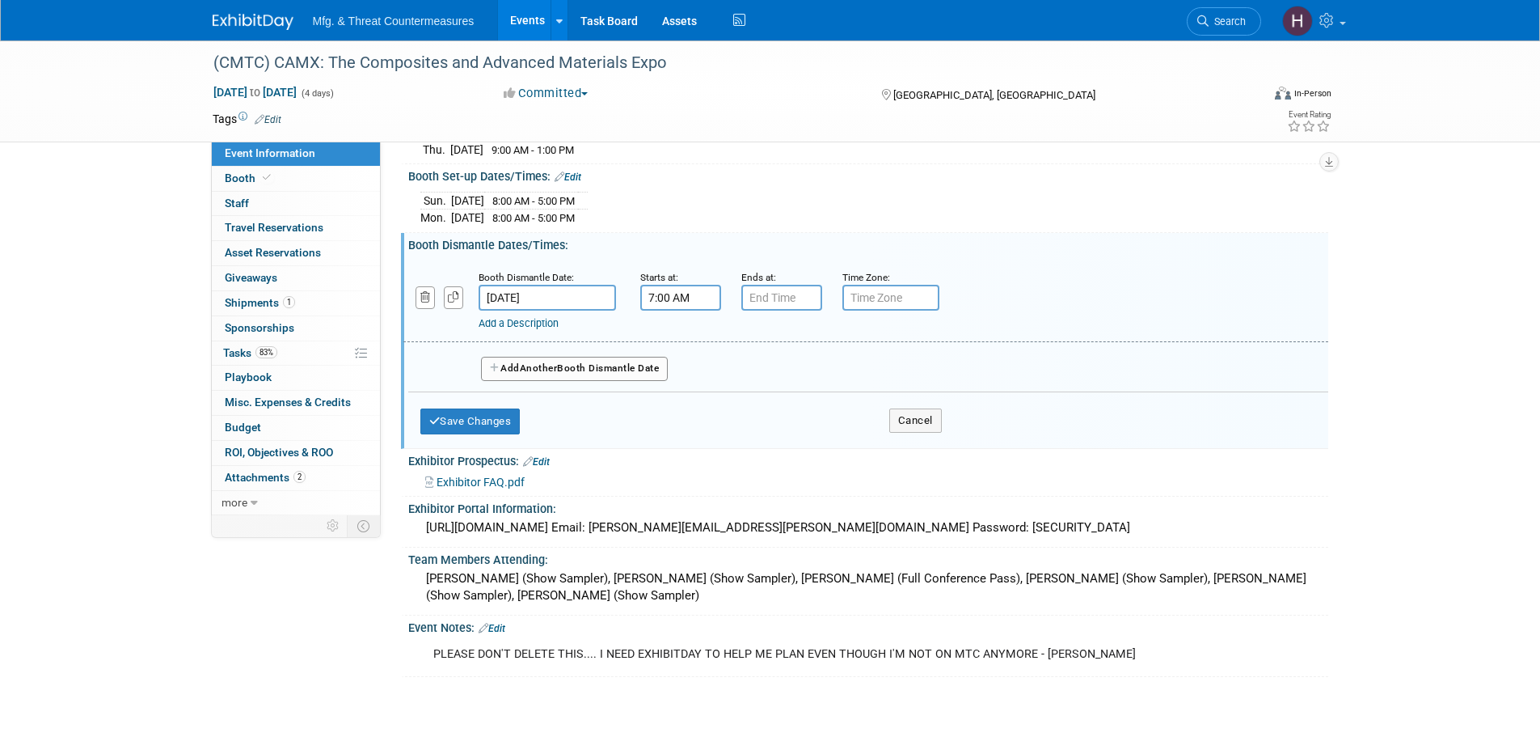
click at [669, 292] on input "7:00 AM" at bounding box center [680, 298] width 81 height 26
click at [687, 370] on span "07" at bounding box center [677, 371] width 31 height 29
click at [724, 333] on td "01" at bounding box center [722, 338] width 52 height 44
click at [820, 367] on button "AM" at bounding box center [818, 371] width 29 height 27
type input "1:00 PM"
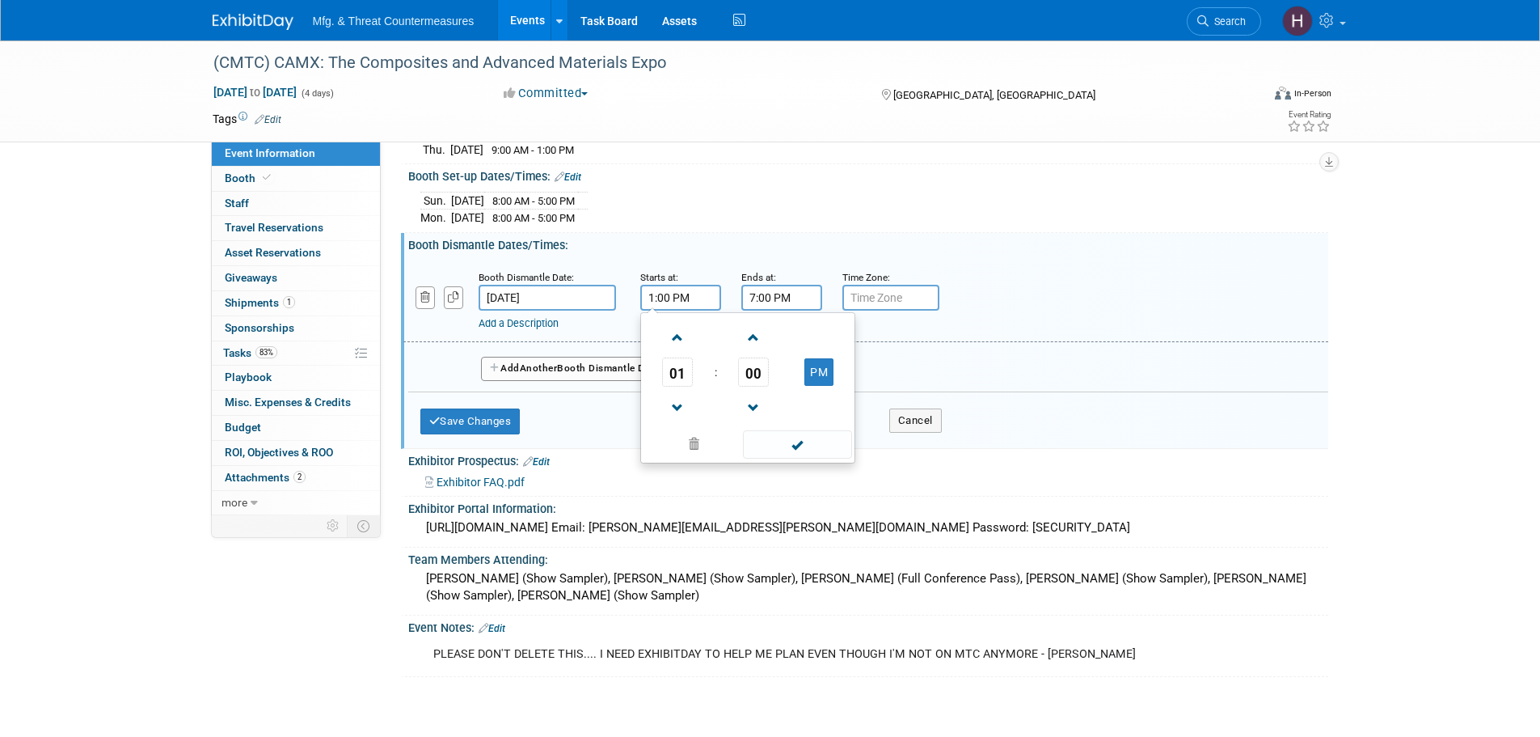
click at [803, 298] on input "7:00 PM" at bounding box center [781, 298] width 81 height 26
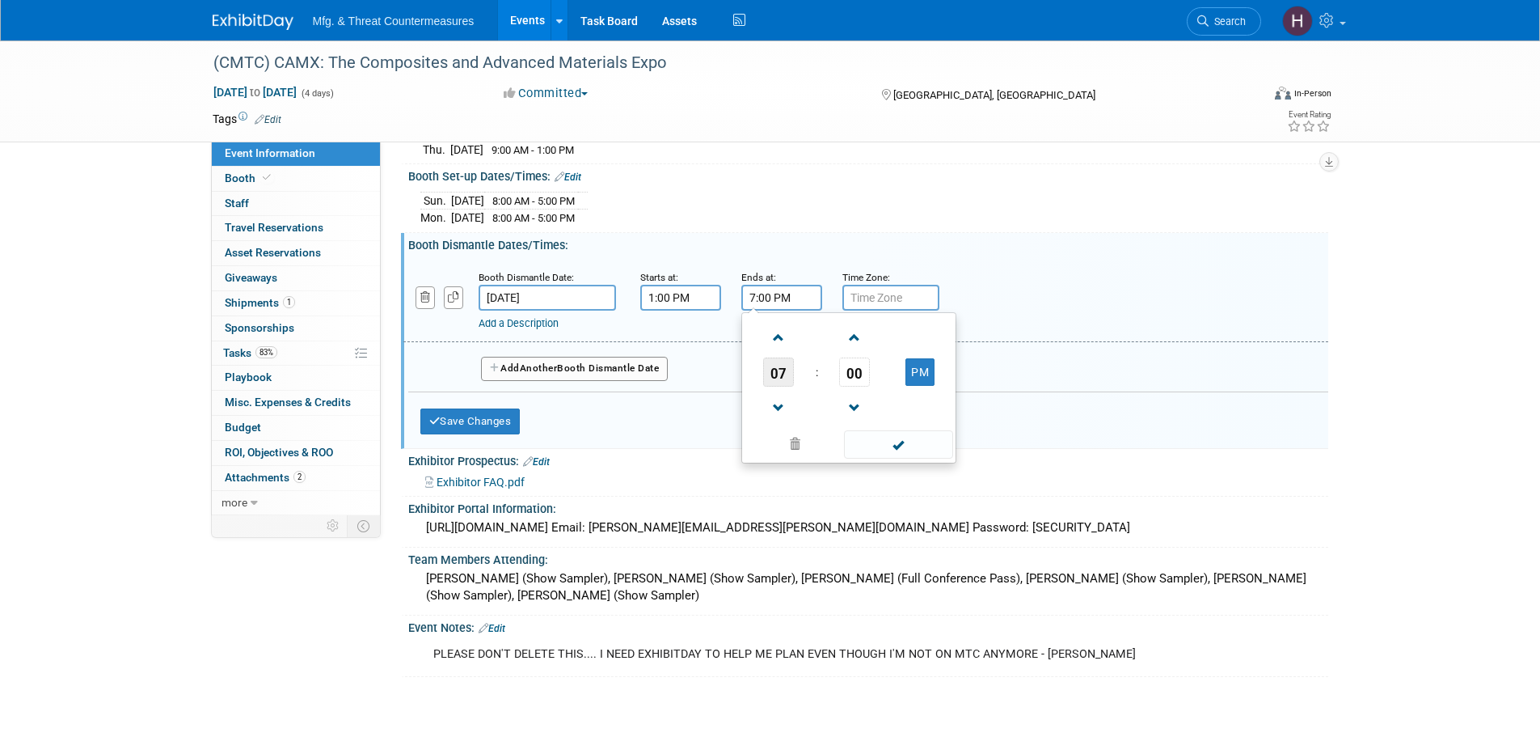
click at [773, 367] on span "07" at bounding box center [778, 371] width 31 height 29
click at [772, 424] on td "08" at bounding box center [771, 425] width 52 height 44
type input "8:00 PM"
click at [890, 437] on span at bounding box center [898, 444] width 109 height 28
click at [526, 362] on span "Another" at bounding box center [539, 367] width 38 height 11
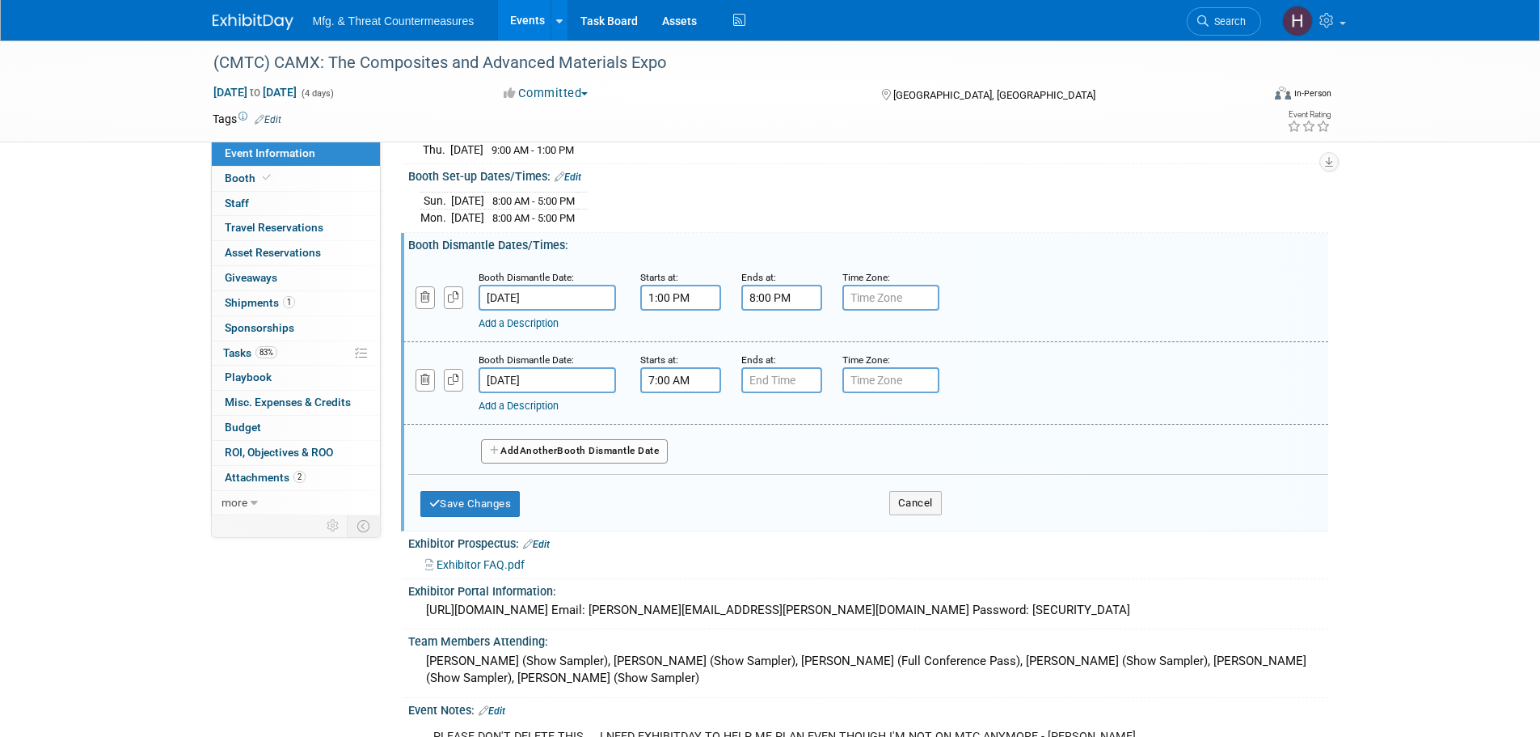
click at [669, 374] on input "7:00 AM" at bounding box center [680, 380] width 81 height 26
click at [687, 420] on span at bounding box center [678, 420] width 28 height 28
type input "8:00 AM"
click at [778, 377] on input "7:00 PM" at bounding box center [781, 380] width 81 height 26
click at [782, 483] on span at bounding box center [779, 490] width 28 height 28
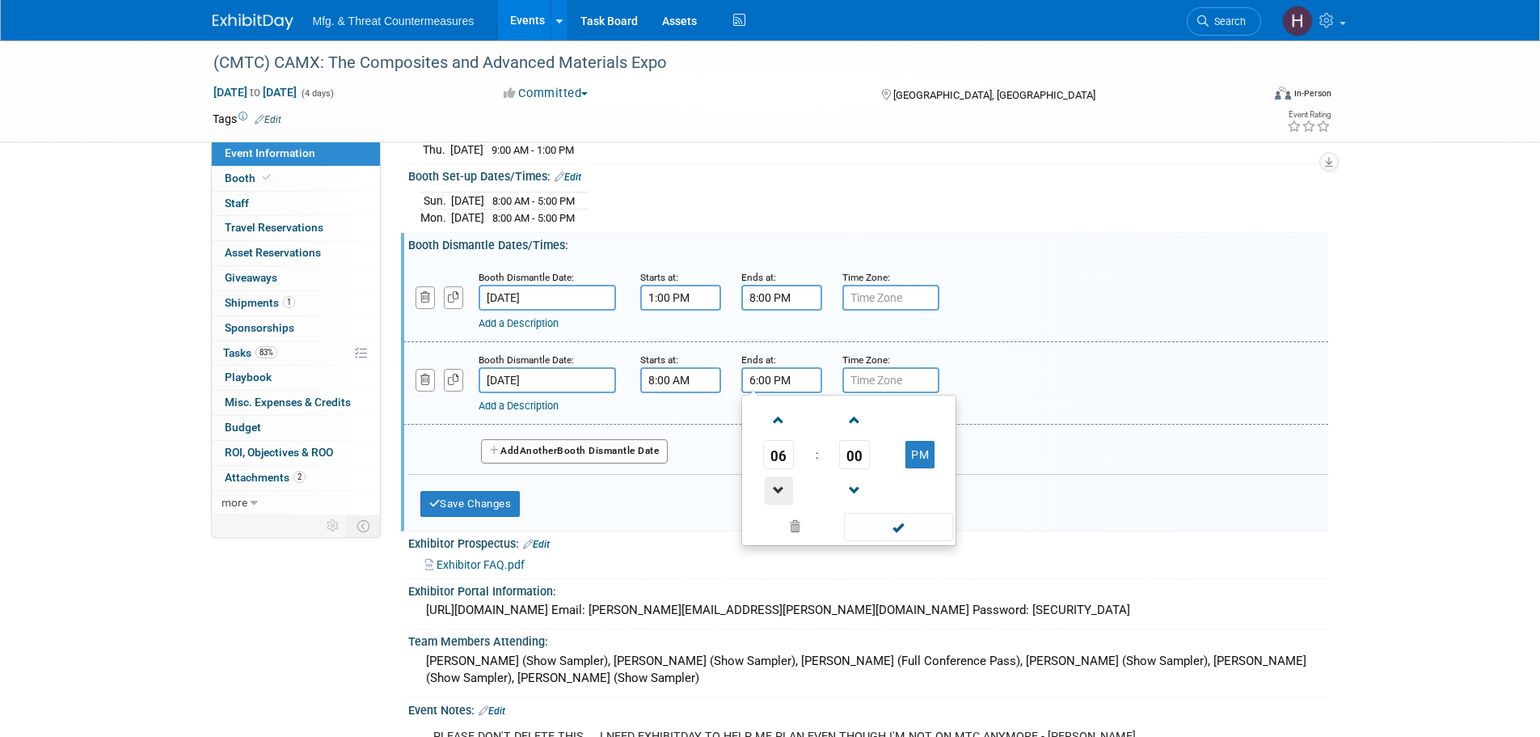
click at [782, 483] on span at bounding box center [779, 490] width 28 height 28
type input "5:00 PM"
click at [910, 527] on span at bounding box center [898, 527] width 109 height 28
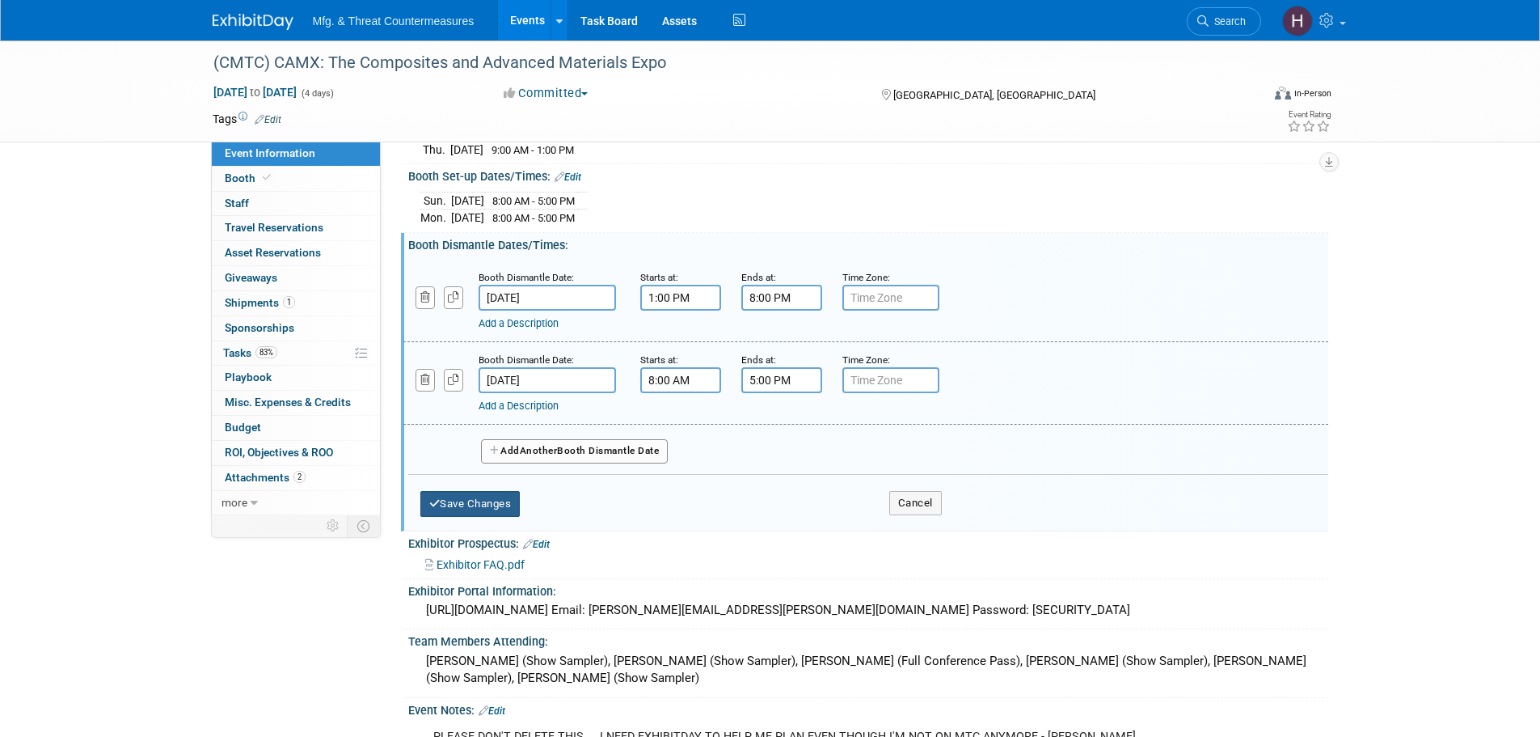
drag, startPoint x: 461, startPoint y: 508, endPoint x: 652, endPoint y: 500, distance: 191.8
click at [465, 507] on button "Save Changes" at bounding box center [470, 504] width 100 height 26
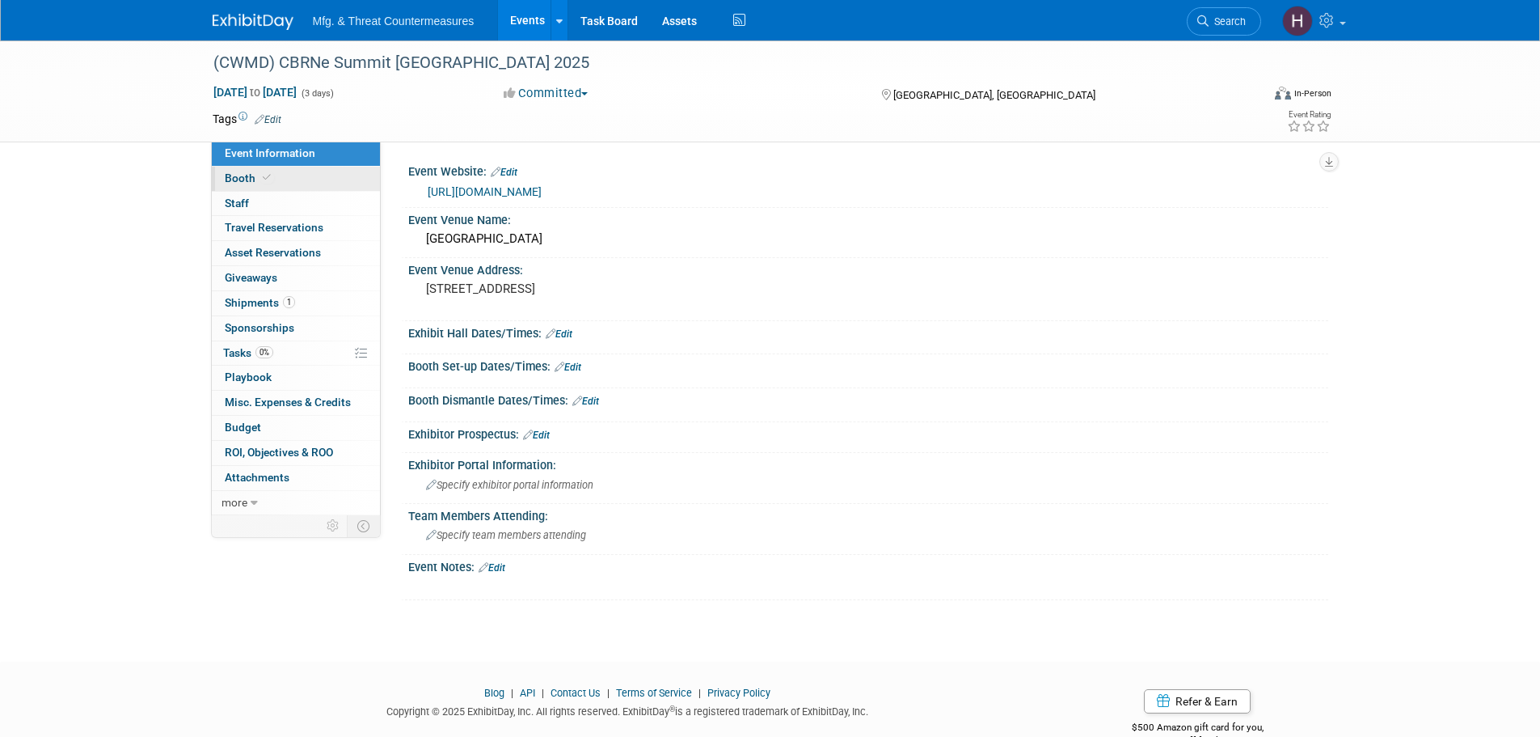
click at [278, 188] on link "Booth" at bounding box center [296, 179] width 168 height 24
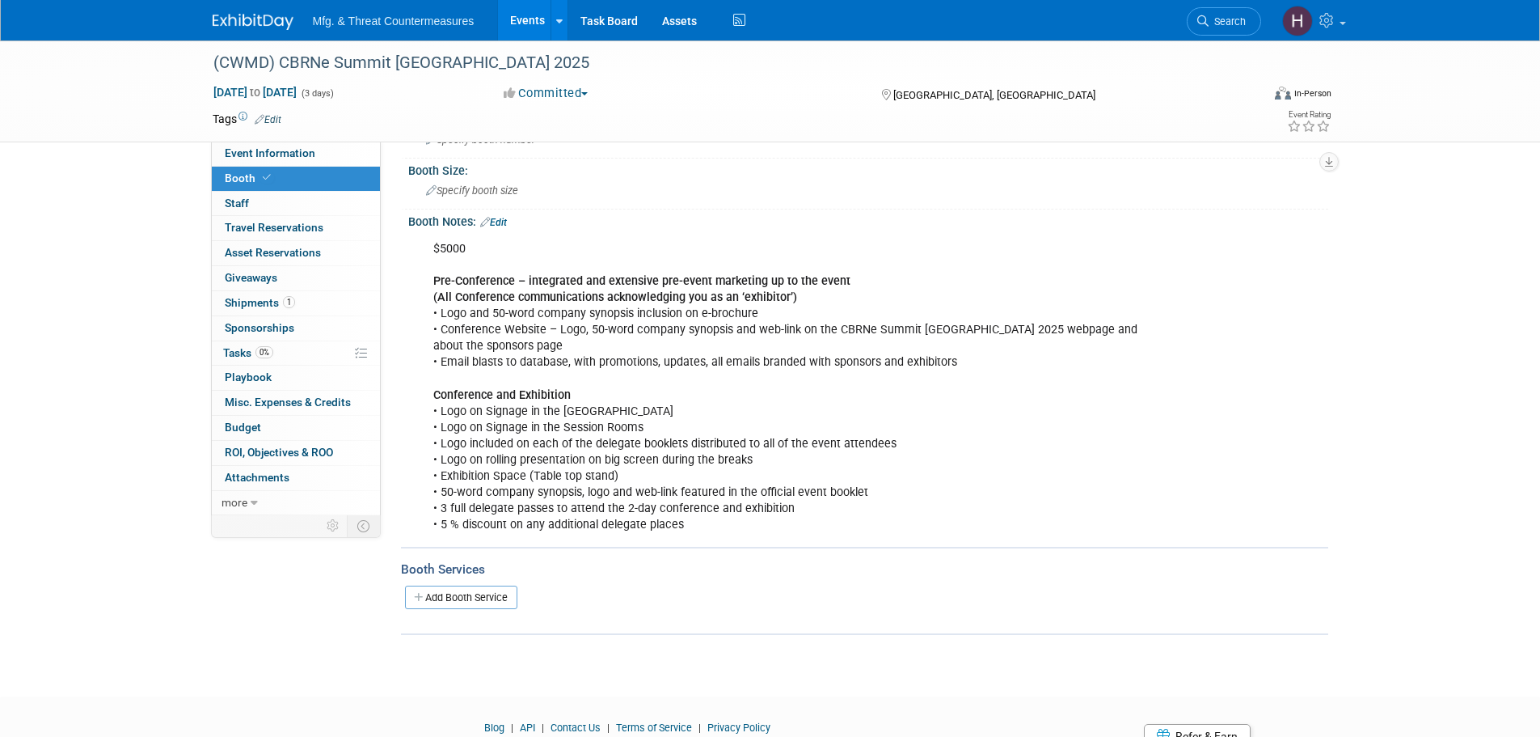
scroll to position [162, 0]
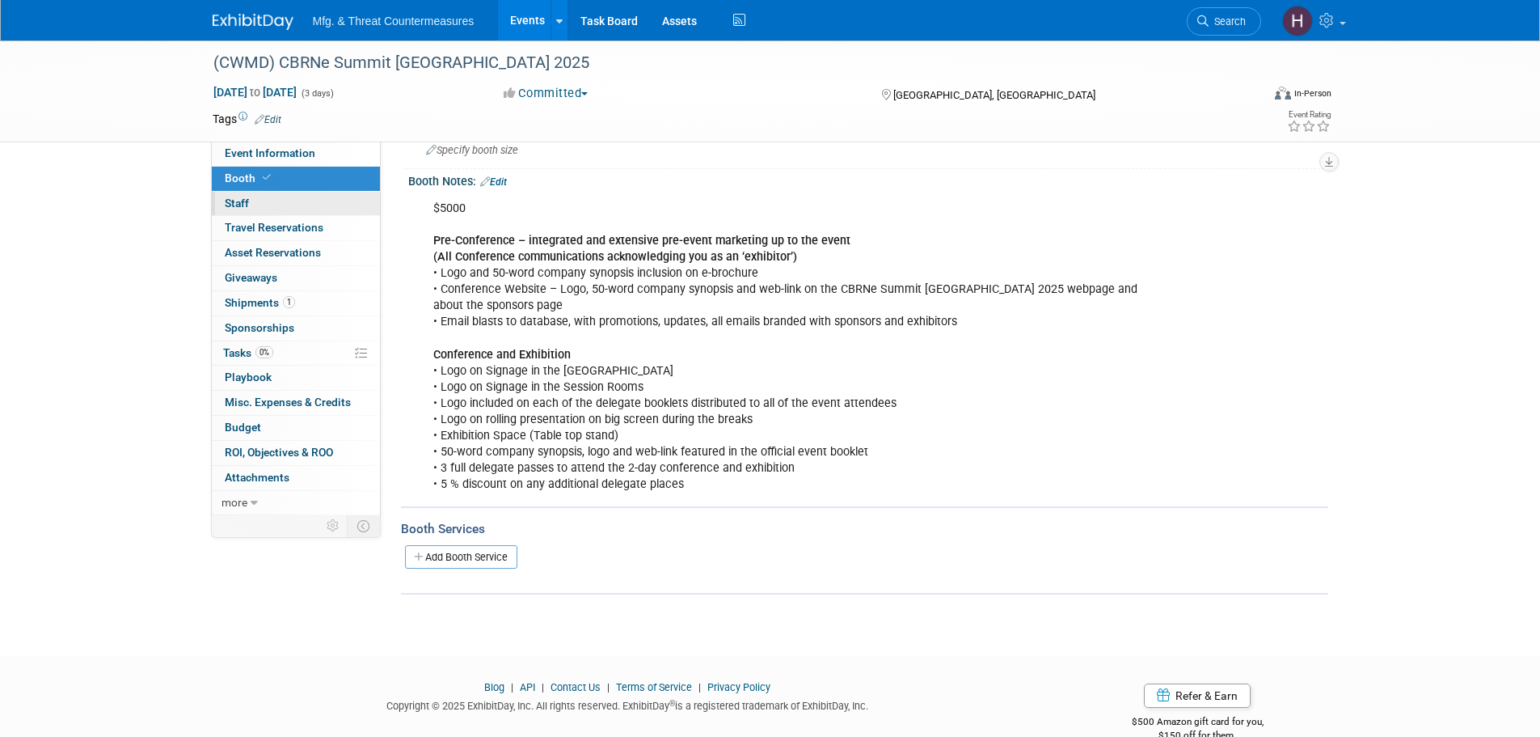
click at [285, 207] on link "0 Staff 0" at bounding box center [296, 204] width 168 height 24
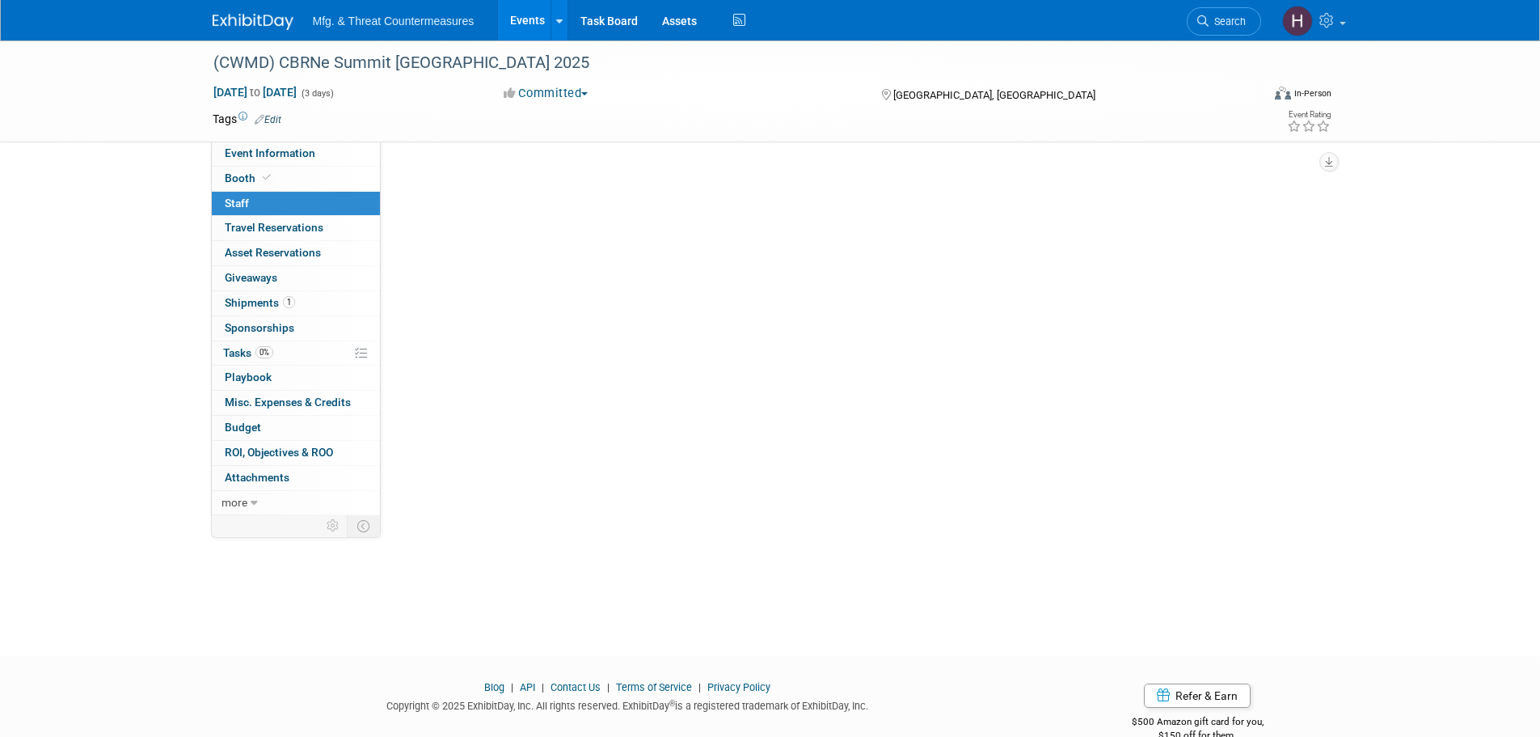
scroll to position [0, 0]
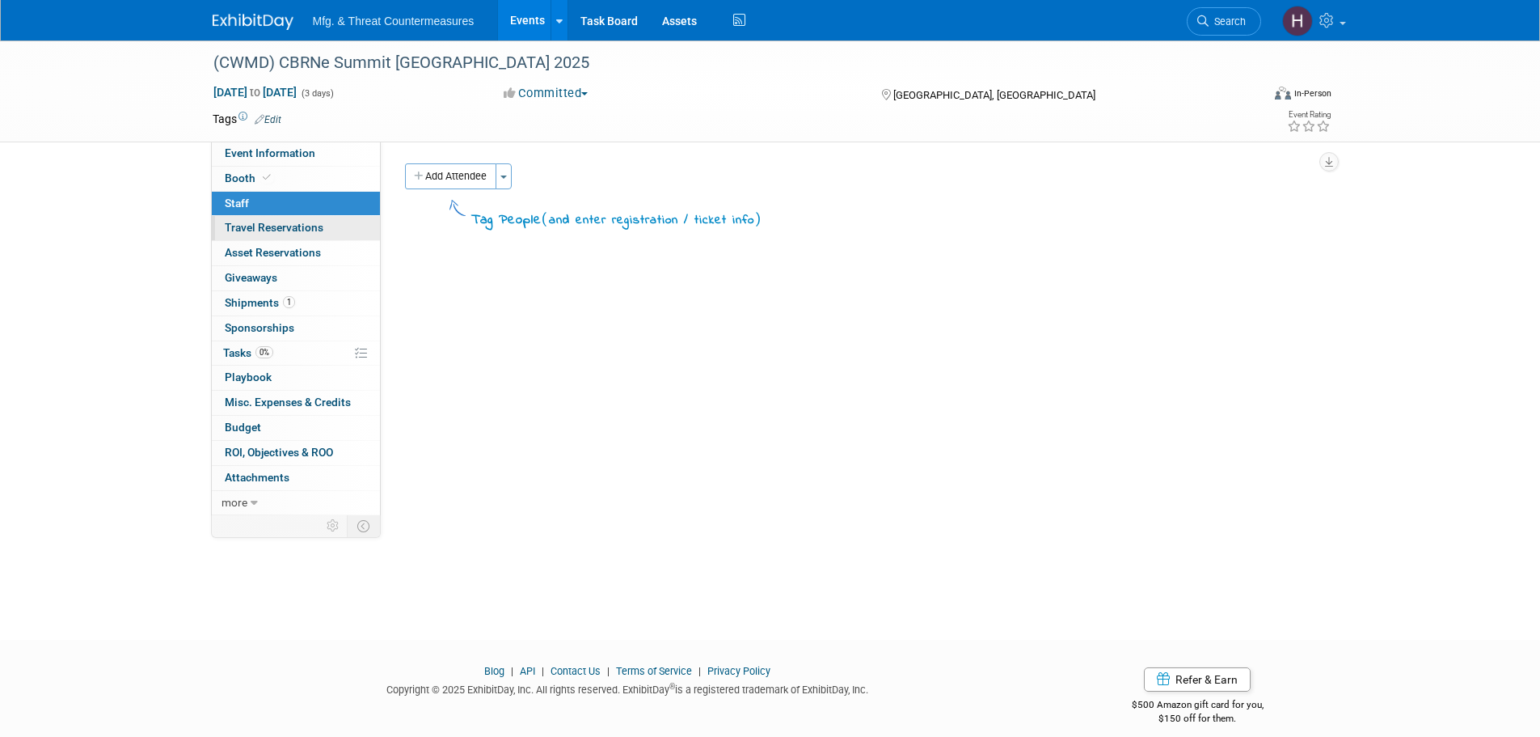
click at [283, 230] on span "Travel Reservations 0" at bounding box center [274, 227] width 99 height 13
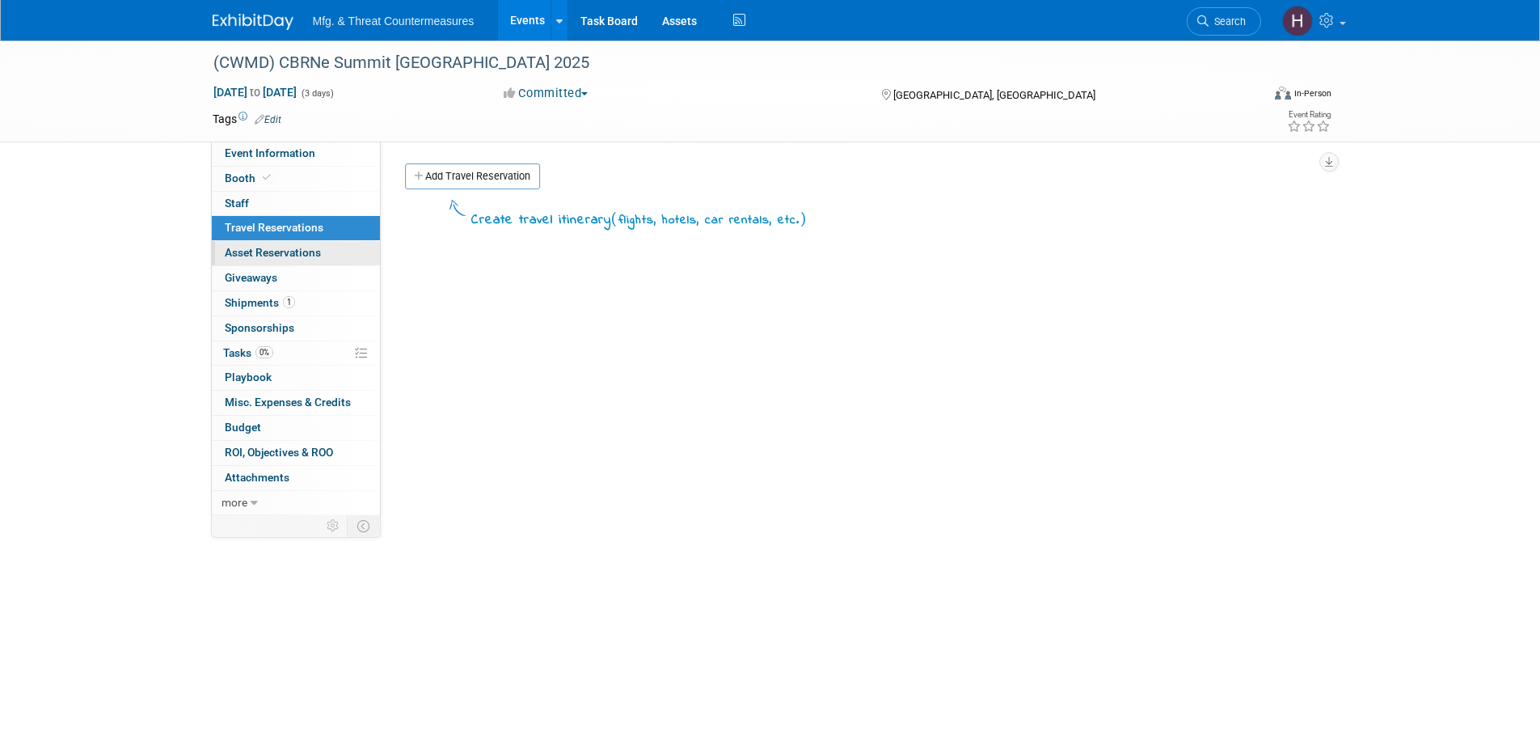
click at [268, 255] on span "Asset Reservations 0" at bounding box center [273, 252] width 96 height 13
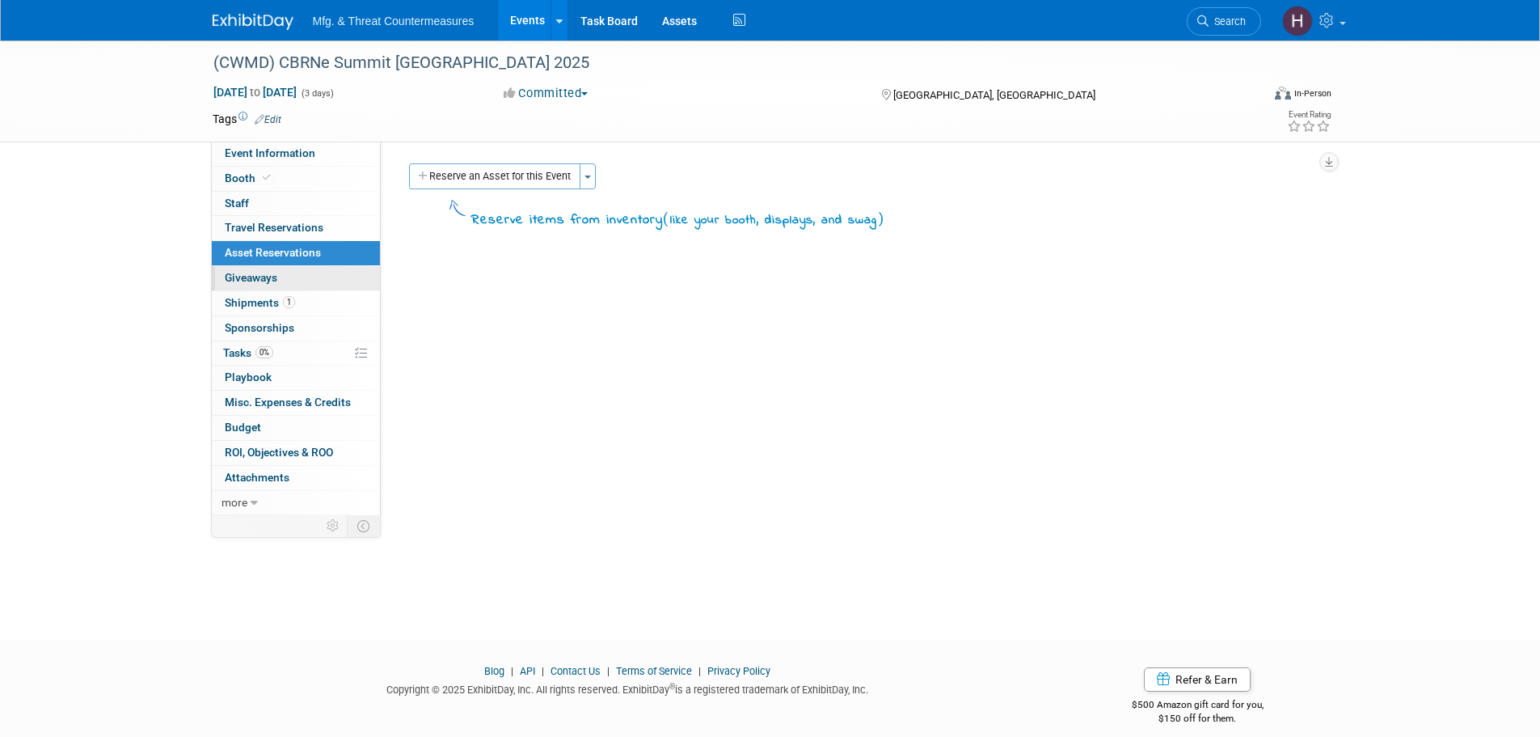
click at [277, 278] on span "Giveaways 0" at bounding box center [251, 277] width 53 height 13
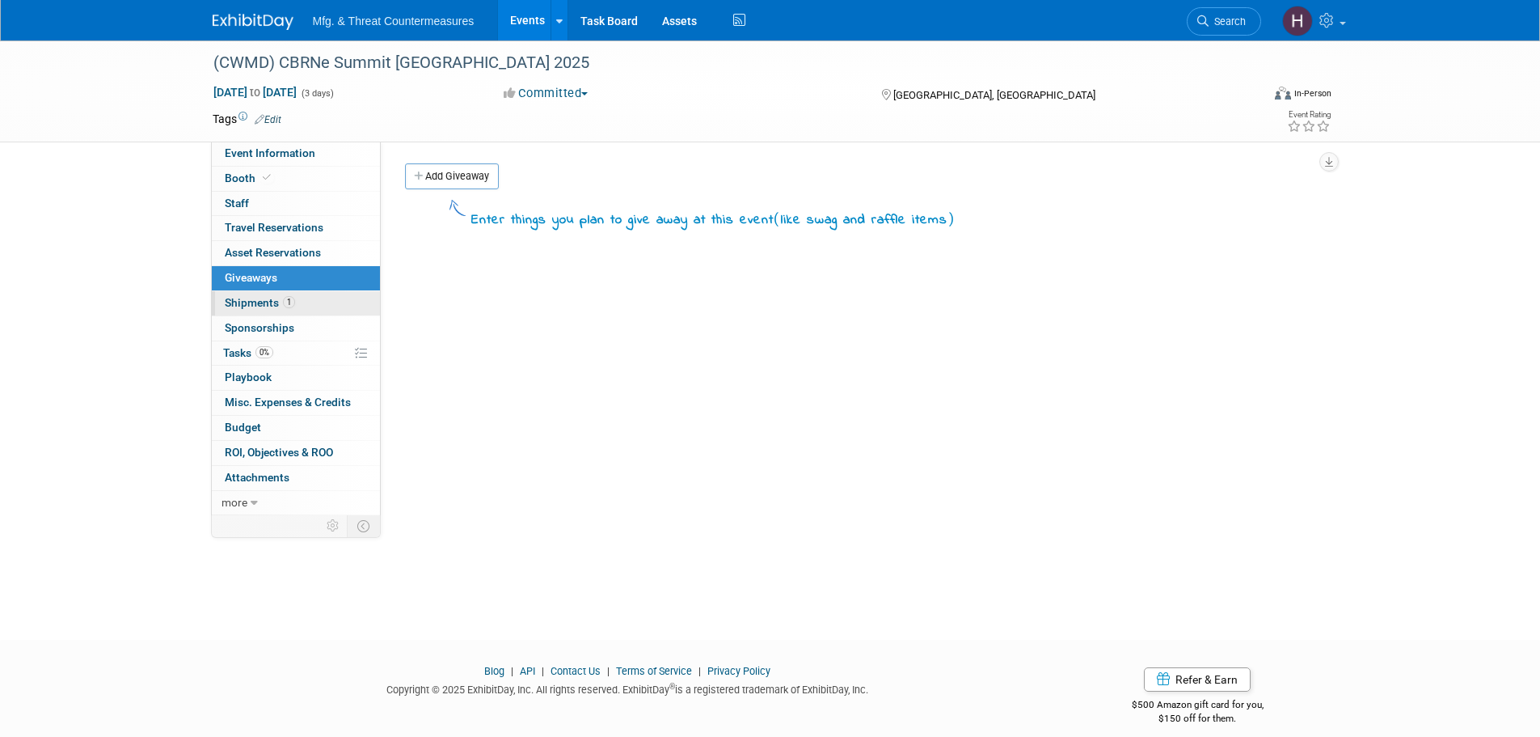
click at [271, 292] on link "1 Shipments 1" at bounding box center [296, 303] width 168 height 24
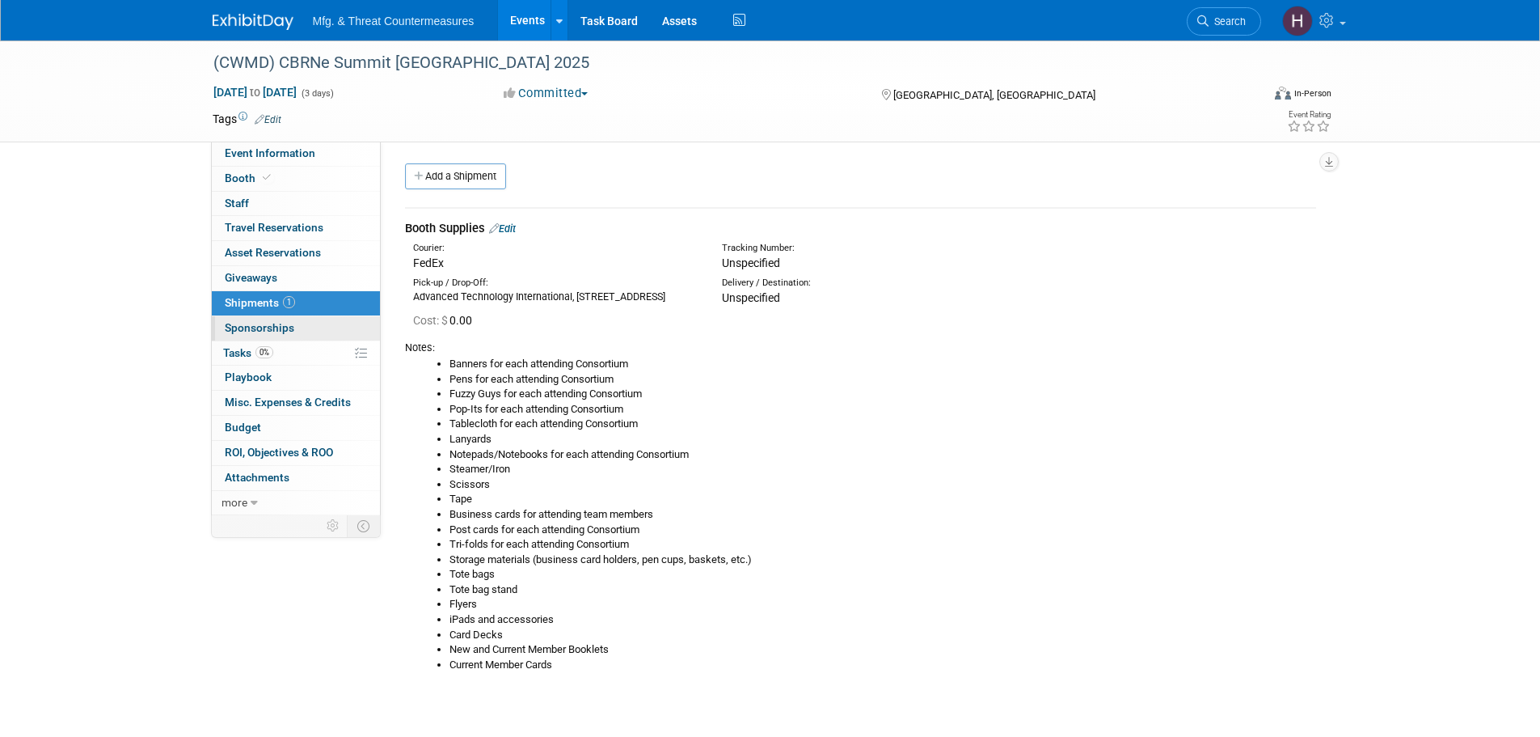
click at [265, 316] on link "0 Sponsorships 0" at bounding box center [296, 328] width 168 height 24
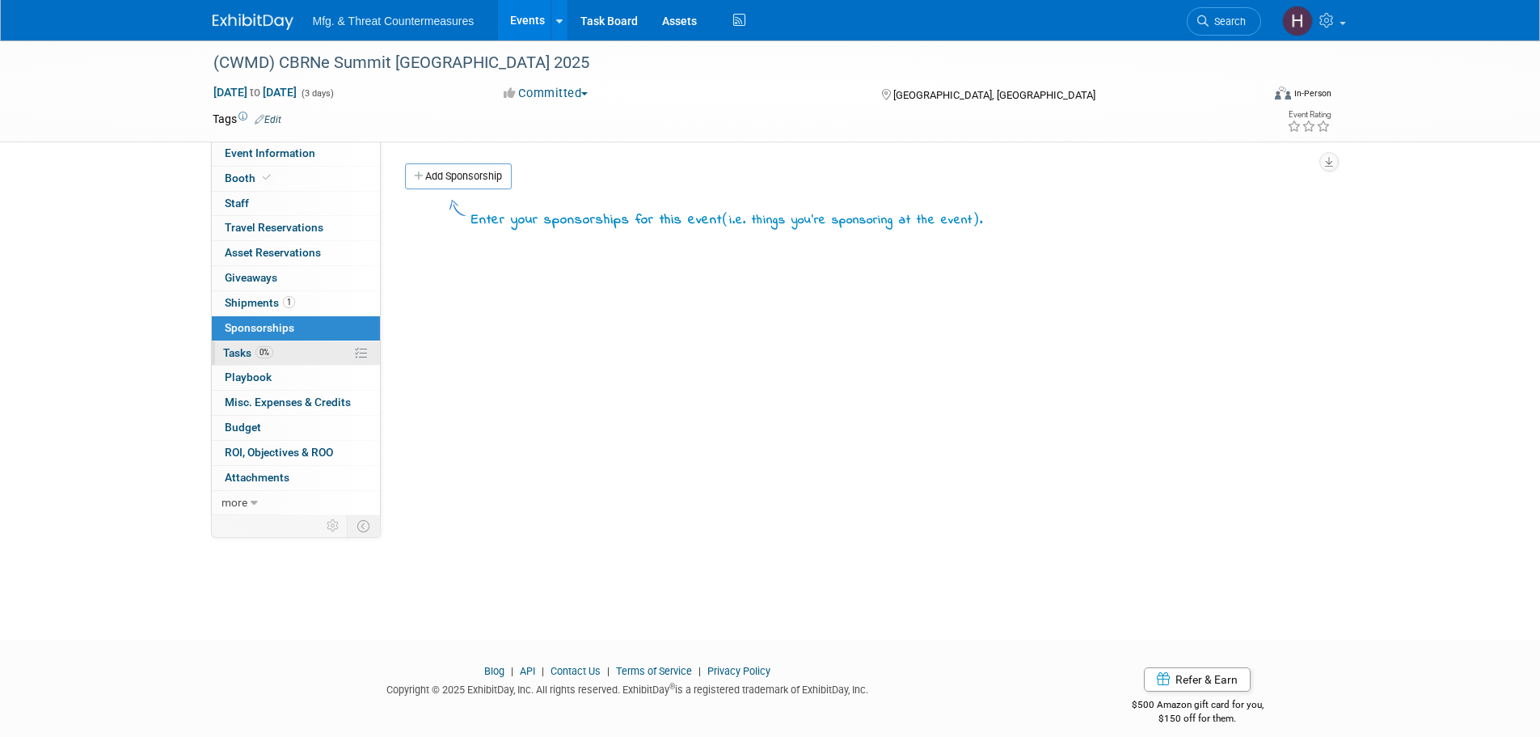
click at [263, 352] on span "0%" at bounding box center [264, 352] width 18 height 12
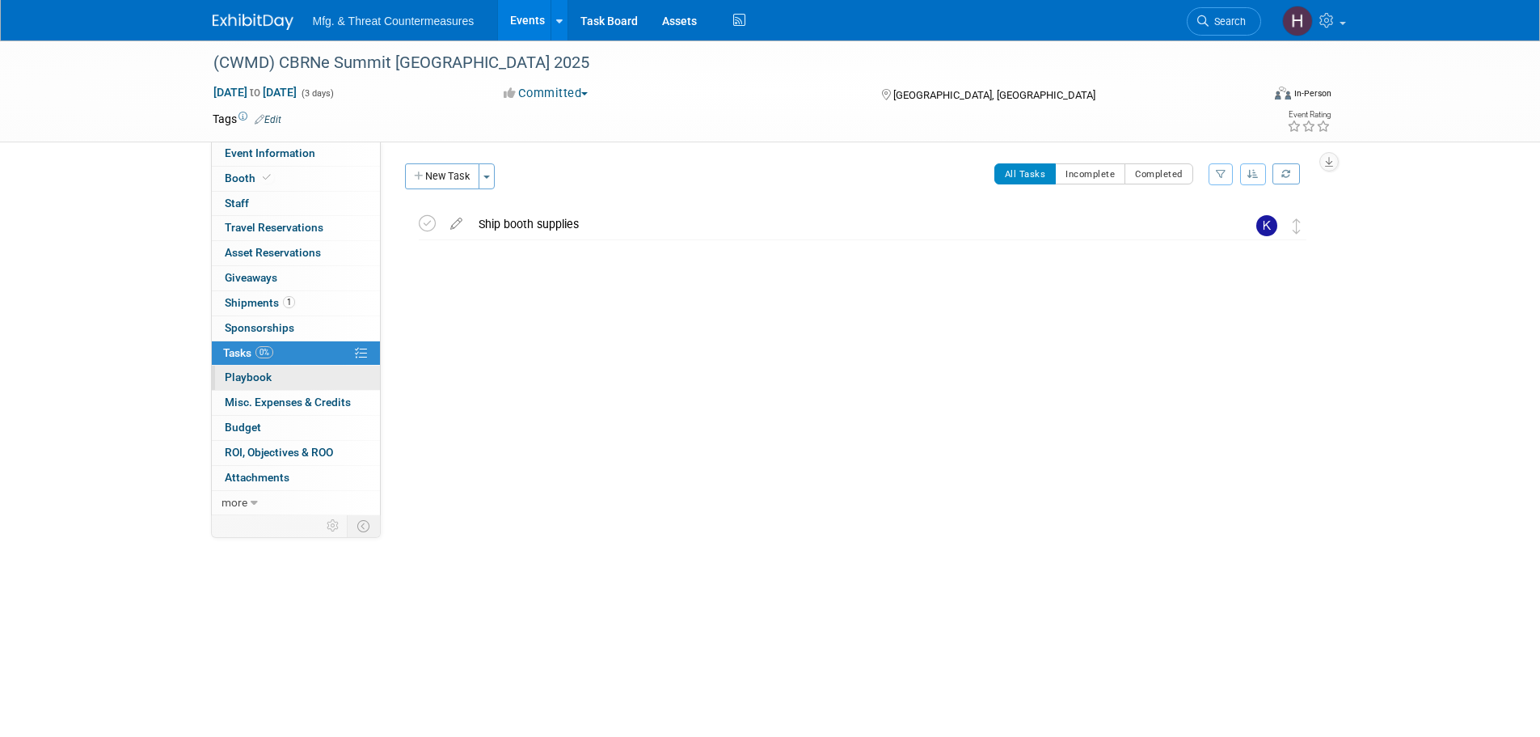
click at [243, 381] on span "Playbook 0" at bounding box center [248, 376] width 47 height 13
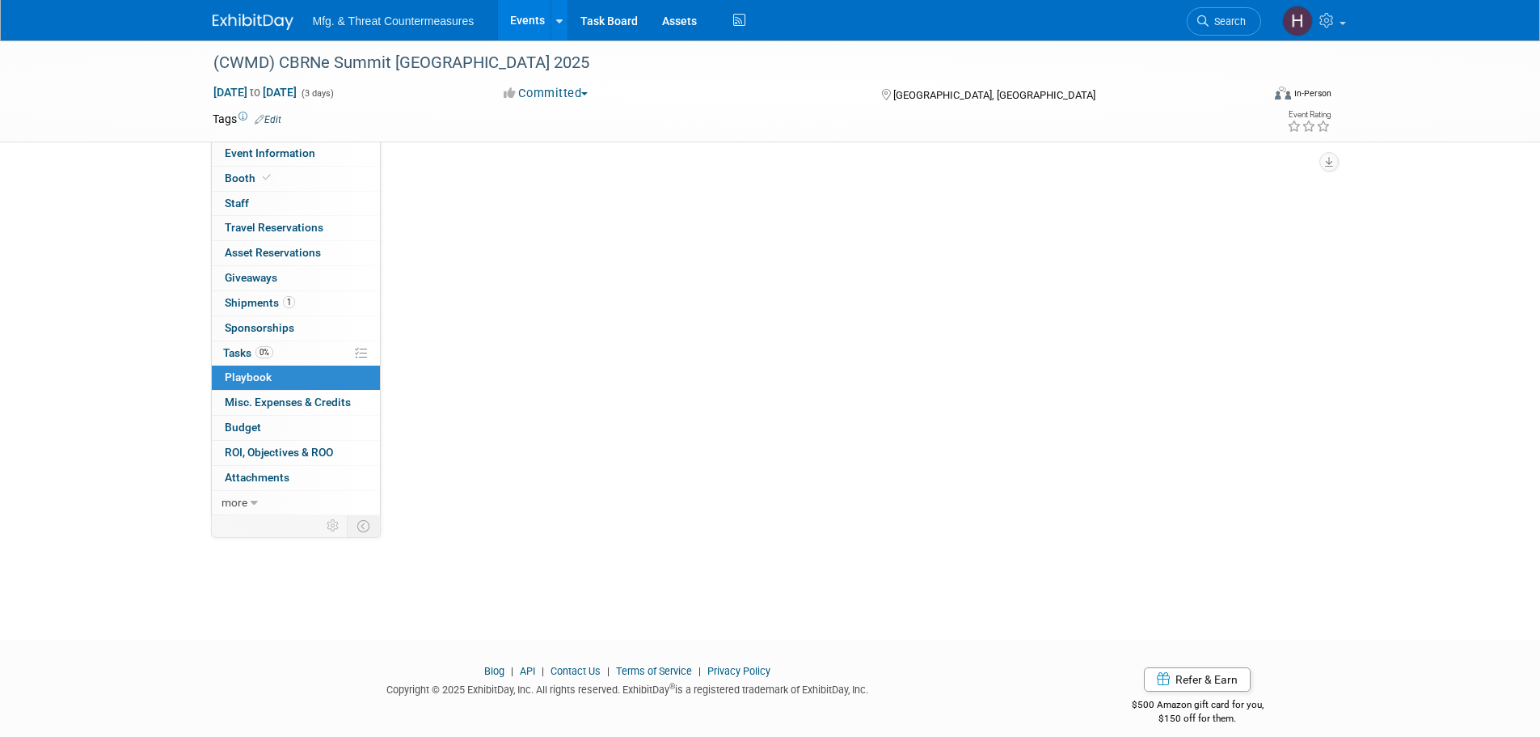
click at [243, 381] on span "Playbook 0" at bounding box center [248, 376] width 47 height 13
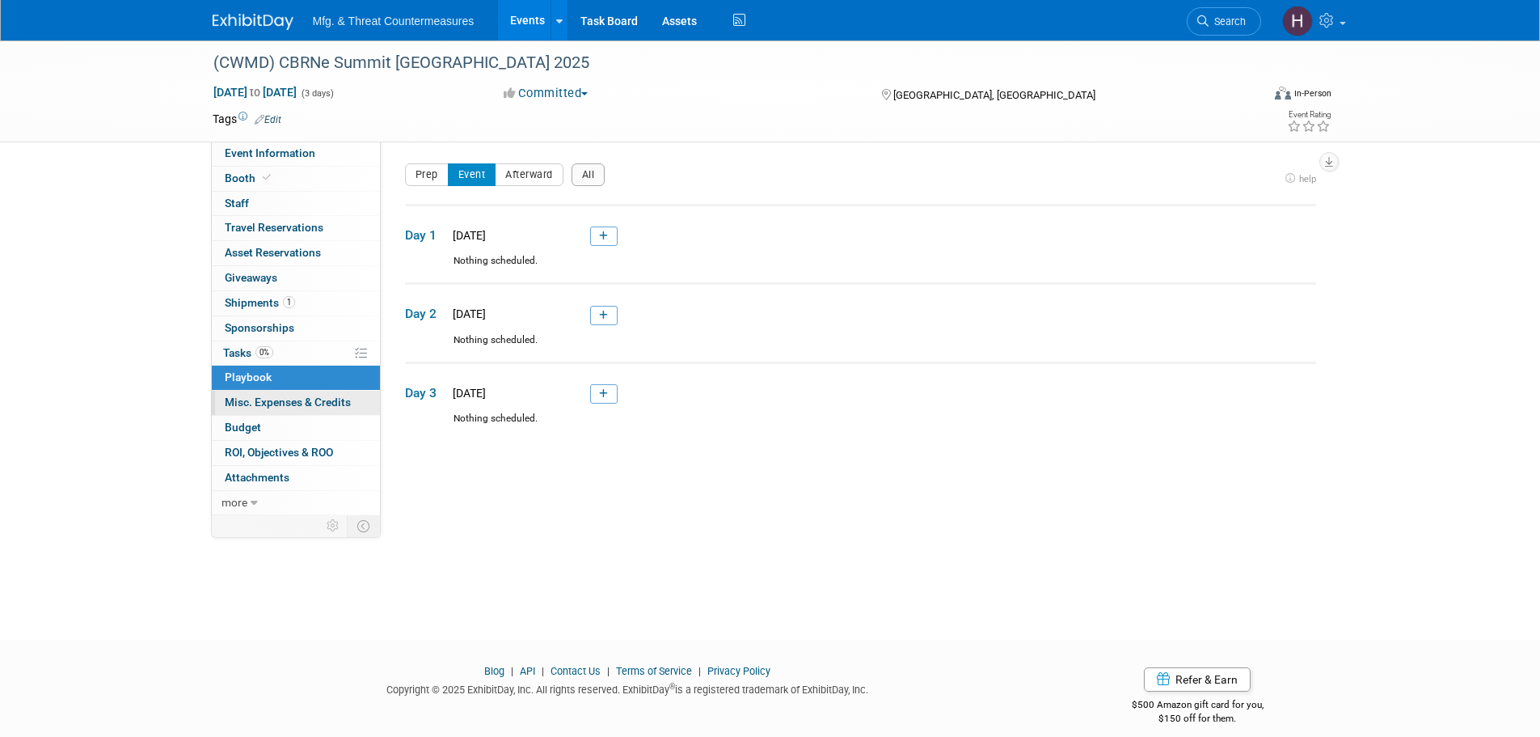
click at [252, 412] on link "0 Misc. Expenses & Credits 0" at bounding box center [296, 403] width 168 height 24
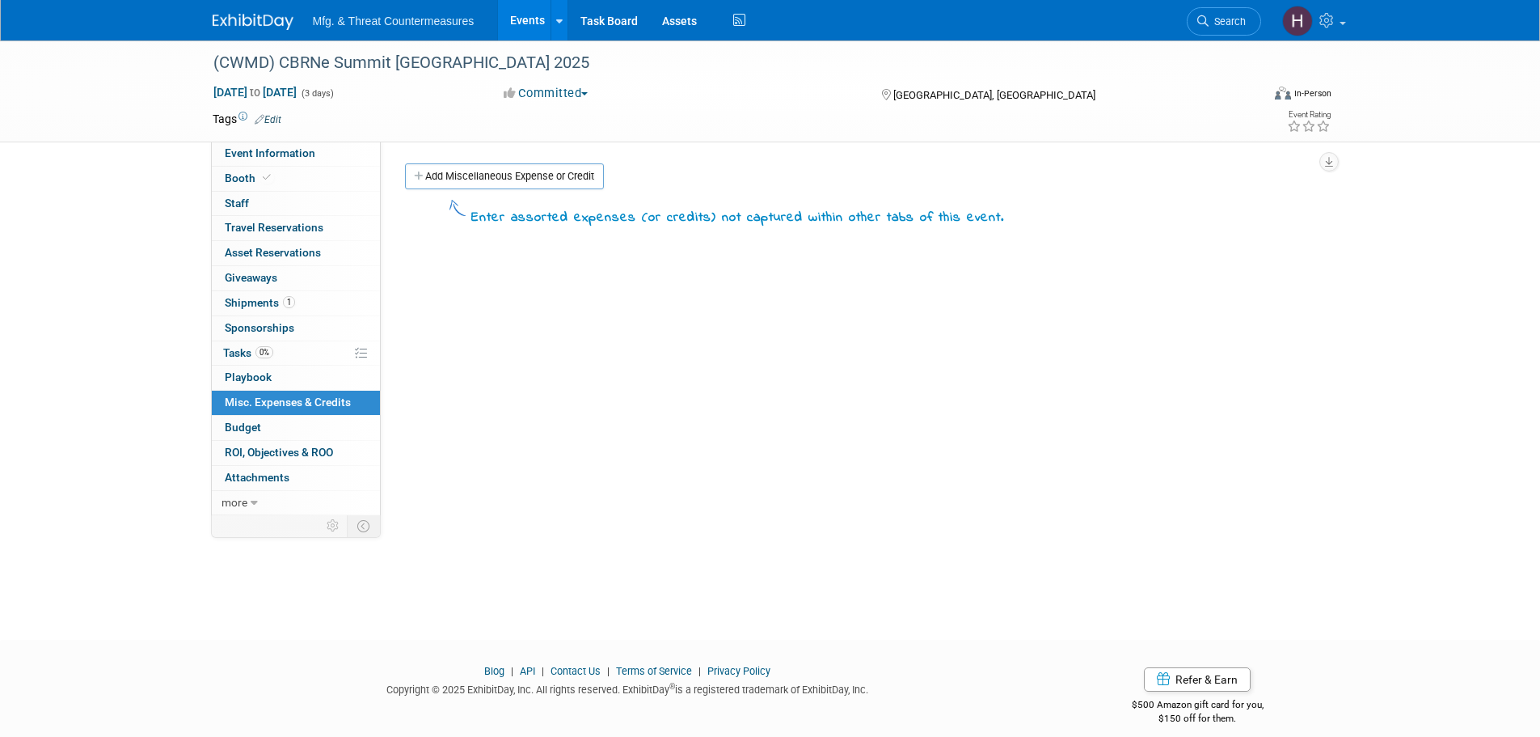
click at [241, 431] on span "Budget" at bounding box center [243, 426] width 36 height 13
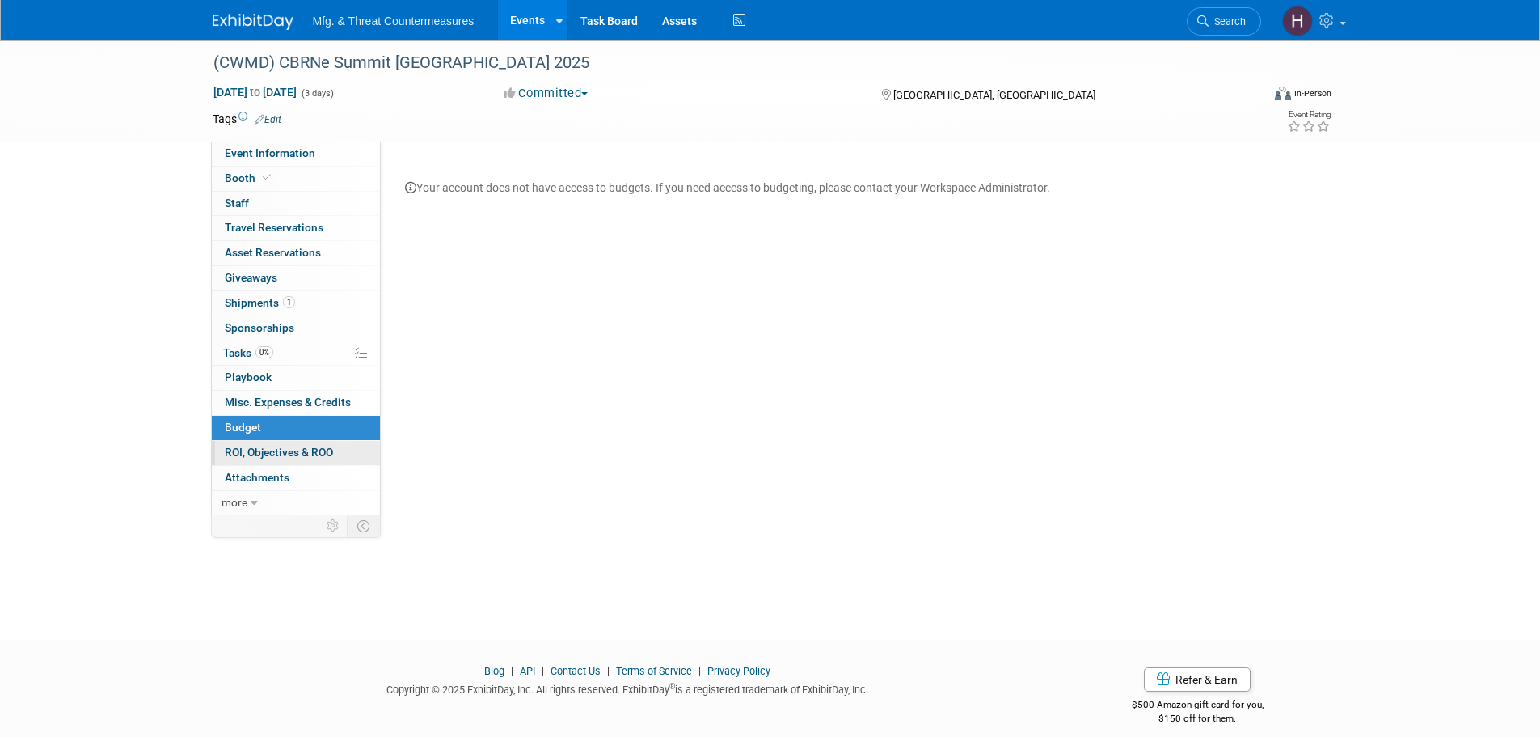
click at [240, 451] on span "ROI, Objectives & ROO 0" at bounding box center [279, 451] width 108 height 13
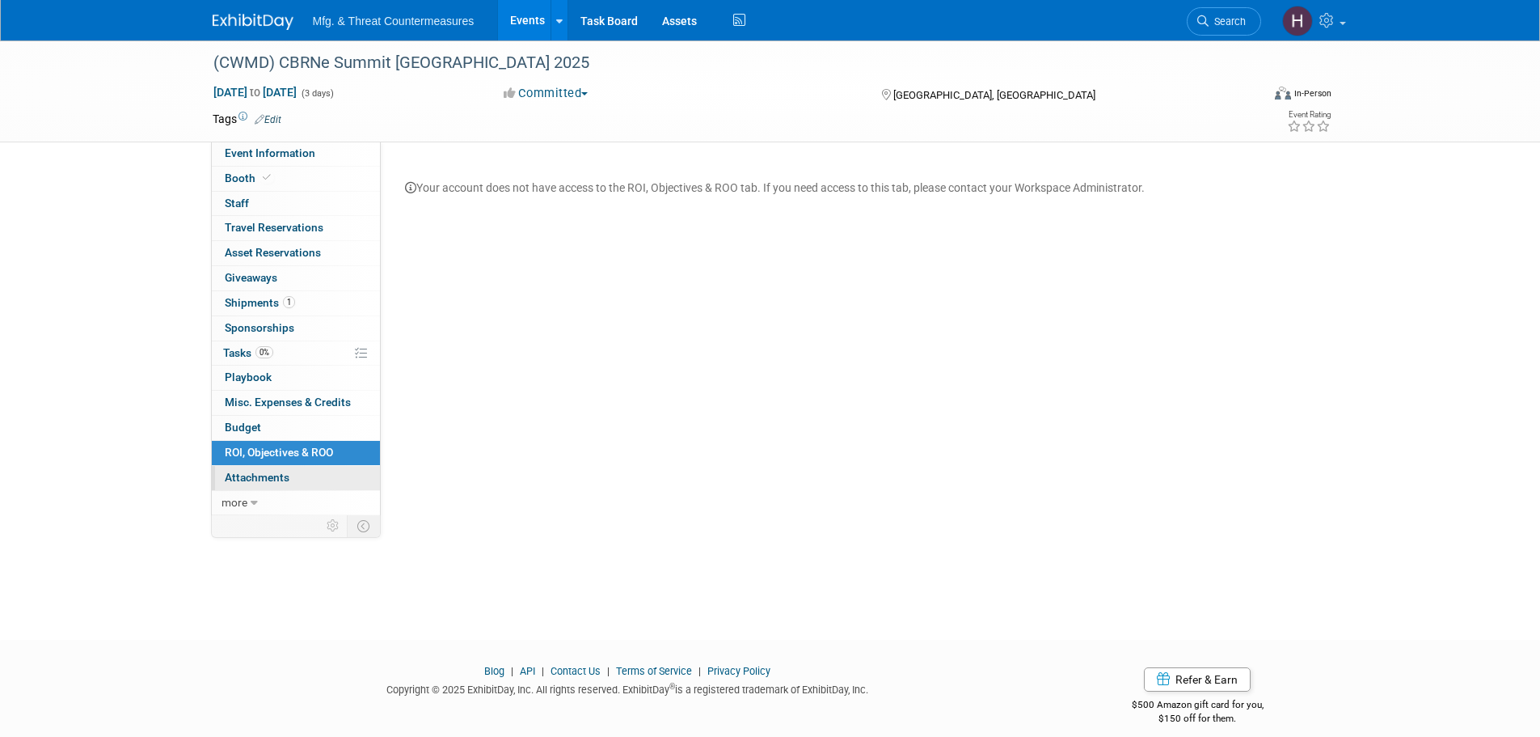
click at [275, 484] on link "0 Attachments 0" at bounding box center [296, 478] width 168 height 24
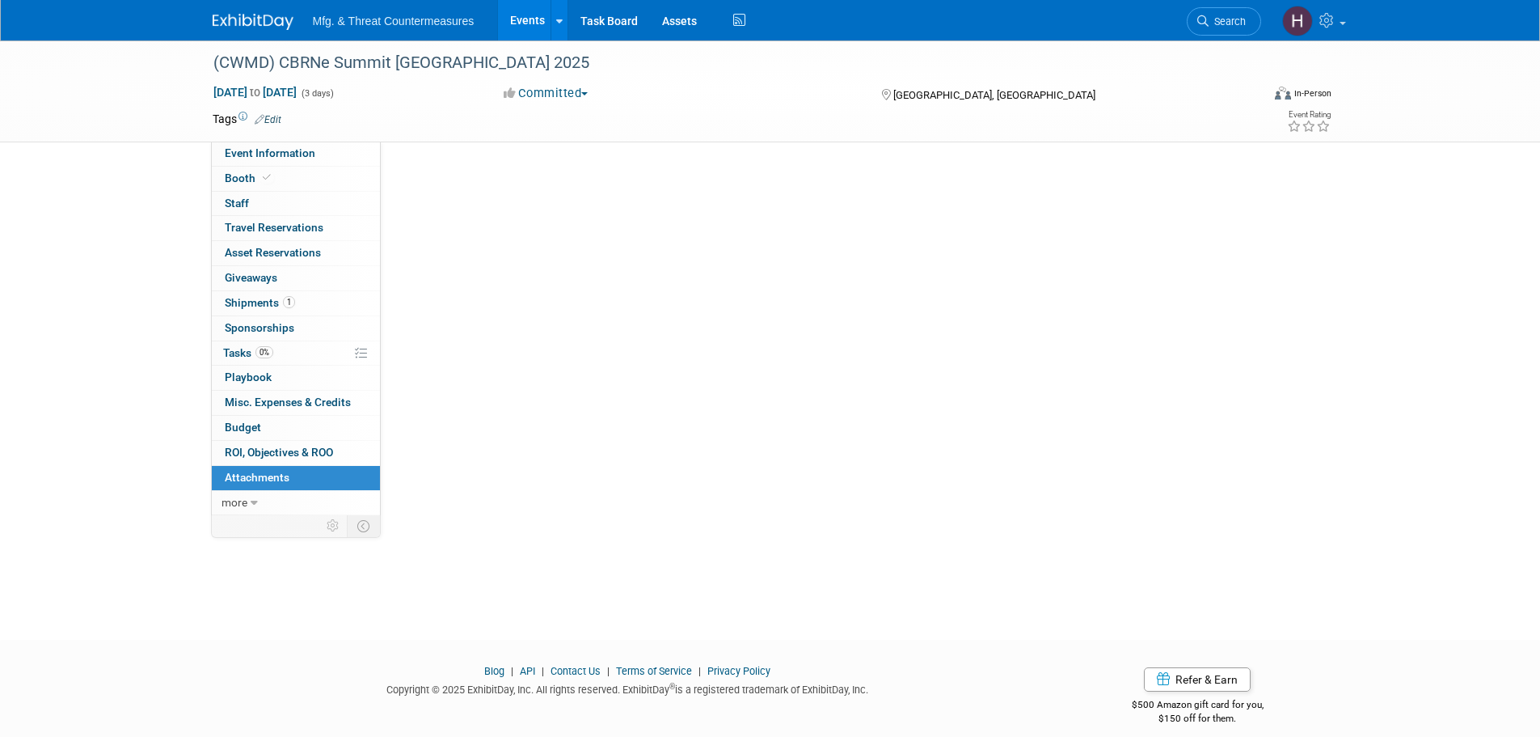
click at [275, 484] on link "0 Attachments 0" at bounding box center [296, 478] width 168 height 24
